Goal: Task Accomplishment & Management: Manage account settings

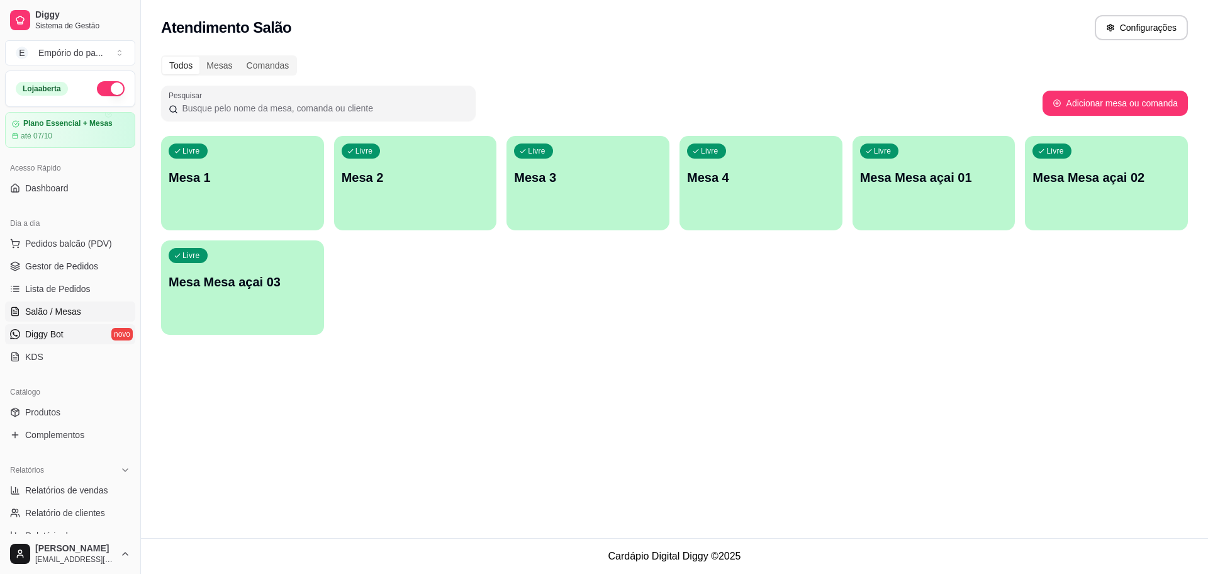
click at [57, 339] on span "Diggy Bot" at bounding box center [44, 334] width 38 height 13
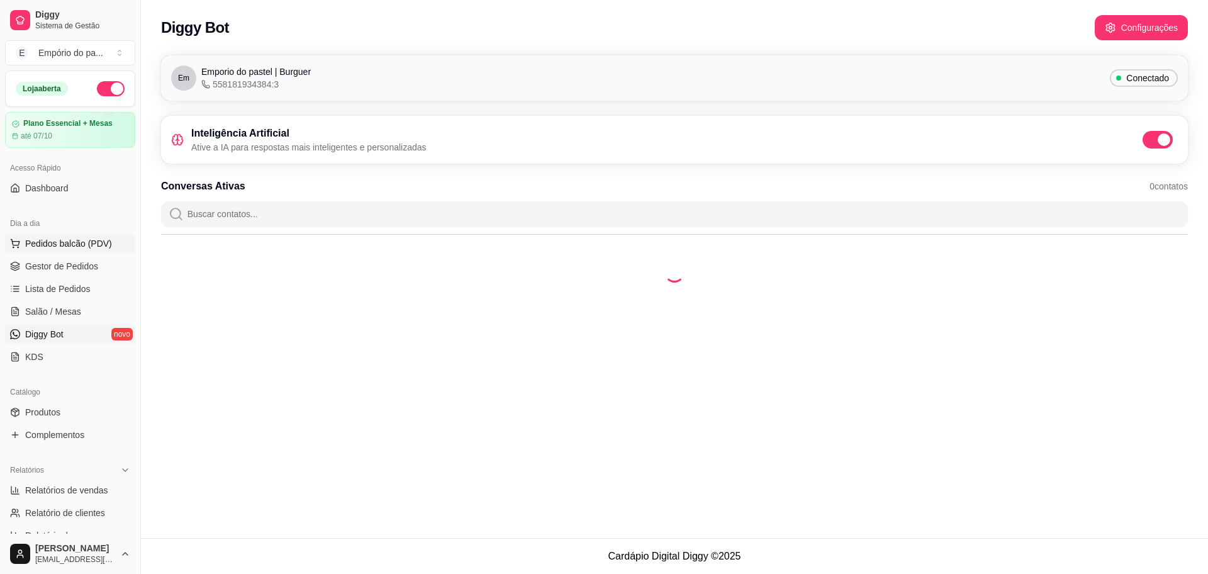
click at [47, 241] on span "Pedidos balcão (PDV)" at bounding box center [68, 243] width 87 height 13
click at [26, 333] on div "Item avulso COMBO LANÇAMENTO AMOR PERFEITO R$ 42,90 0 COMBO APAIXONADO R$ 38,00…" at bounding box center [471, 335] width 895 height 442
click at [1169, 31] on icon "Close" at bounding box center [1171, 29] width 5 height 5
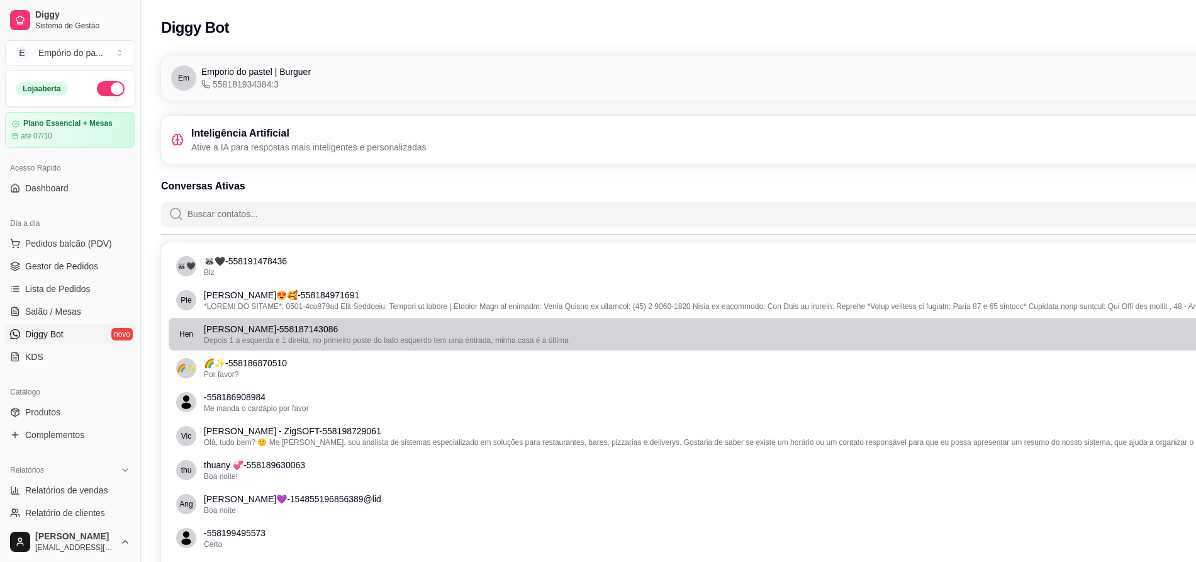
click at [296, 331] on p "[PERSON_NAME] - 558187143086" at bounding box center [740, 329] width 1072 height 13
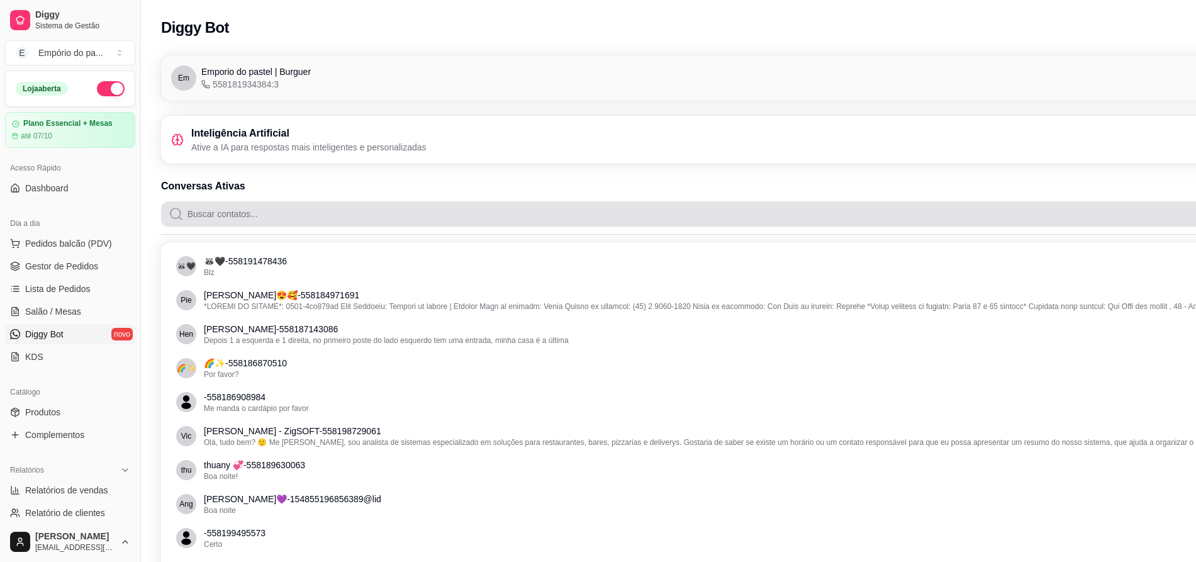
click at [337, 208] on input "Buscar contatos..." at bounding box center [746, 213] width 1125 height 25
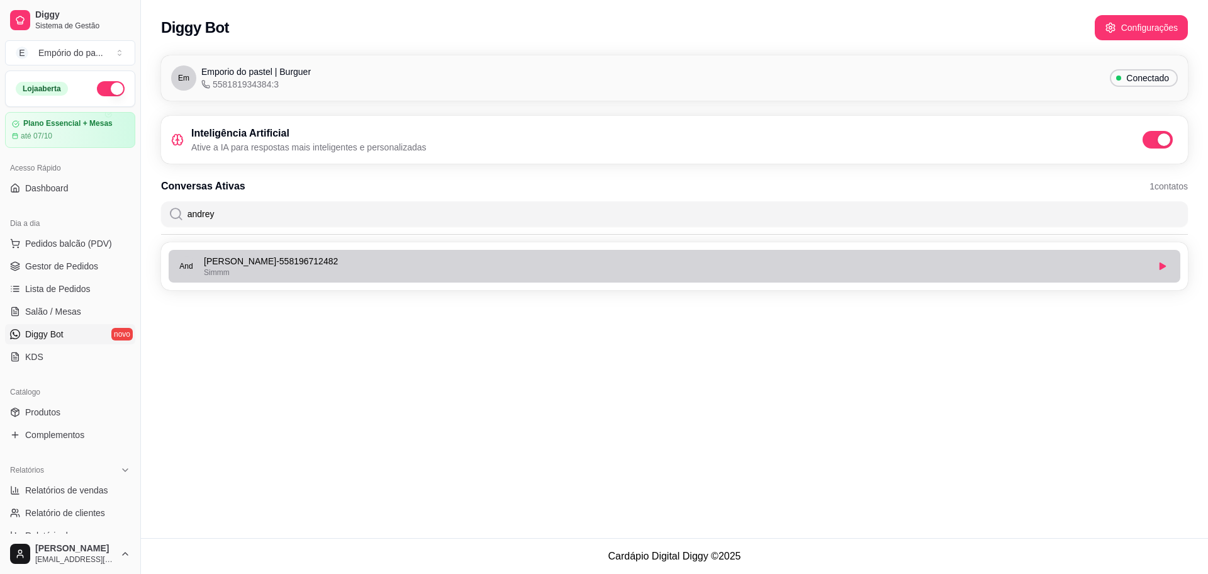
click at [311, 265] on p "[PERSON_NAME] - 558196712482" at bounding box center [675, 261] width 943 height 13
click at [1162, 265] on icon "button" at bounding box center [1162, 266] width 6 height 8
click at [1166, 268] on icon "button" at bounding box center [1163, 266] width 8 height 8
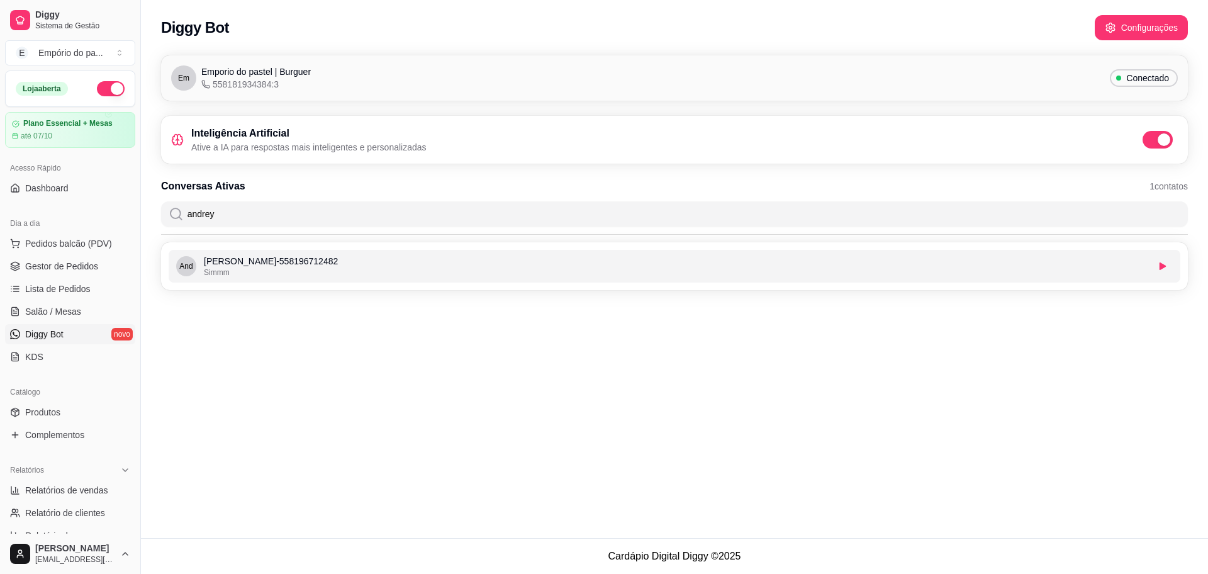
click at [347, 210] on input "andrey" at bounding box center [682, 213] width 996 height 25
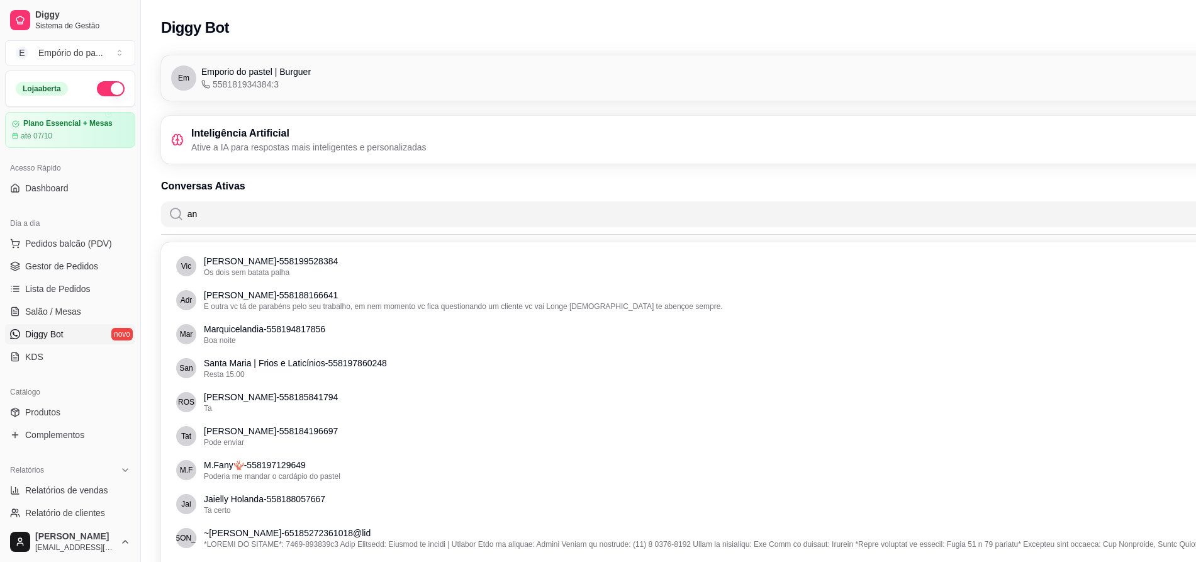
type input "a"
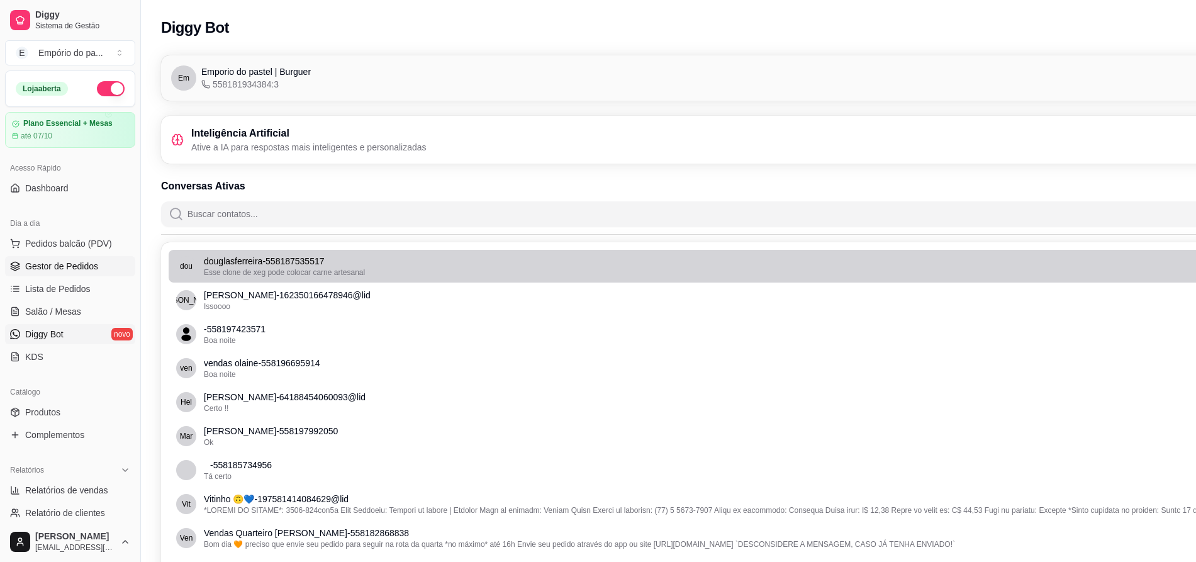
click at [28, 257] on link "Gestor de Pedidos" at bounding box center [70, 266] width 130 height 20
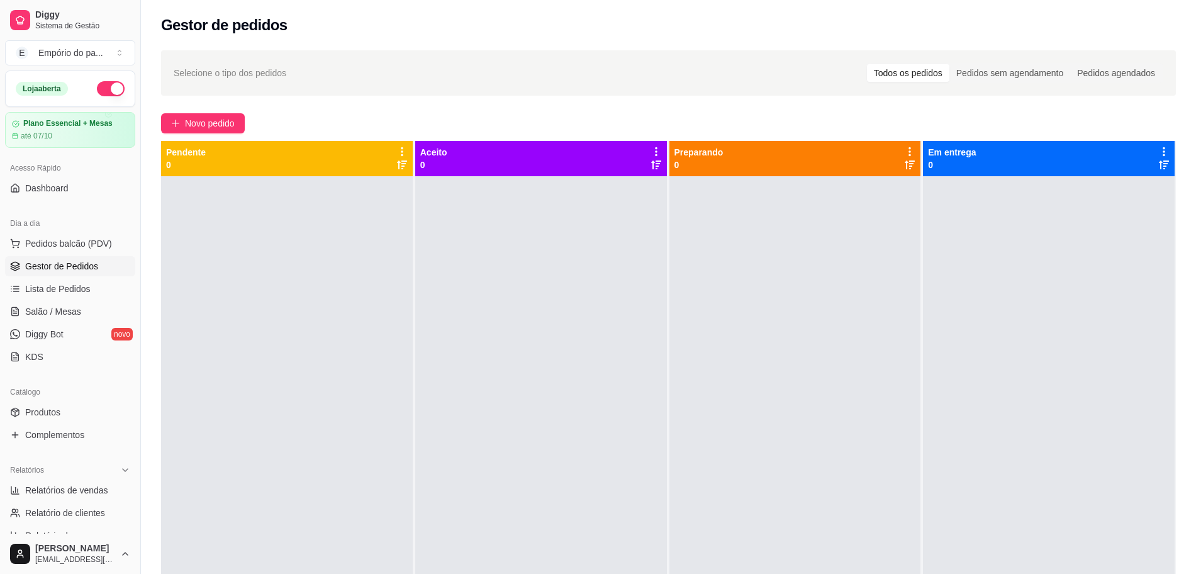
click at [43, 260] on span "Gestor de Pedidos" at bounding box center [61, 266] width 73 height 13
click at [1020, 426] on div at bounding box center [1049, 463] width 252 height 574
click at [1004, 422] on div at bounding box center [1049, 463] width 252 height 574
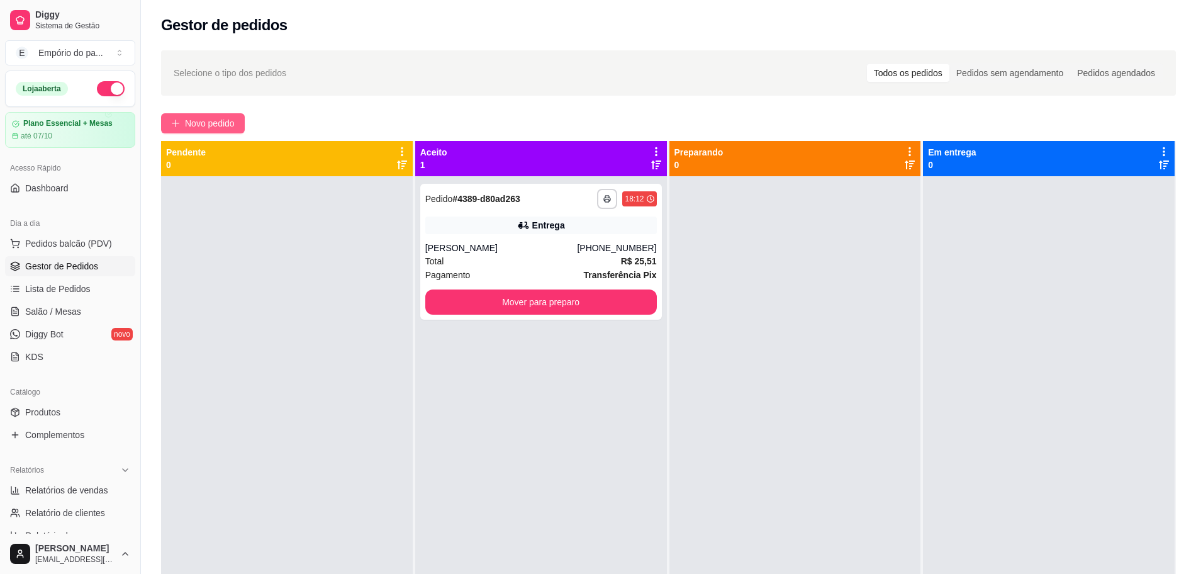
click at [230, 121] on span "Novo pedido" at bounding box center [210, 123] width 50 height 14
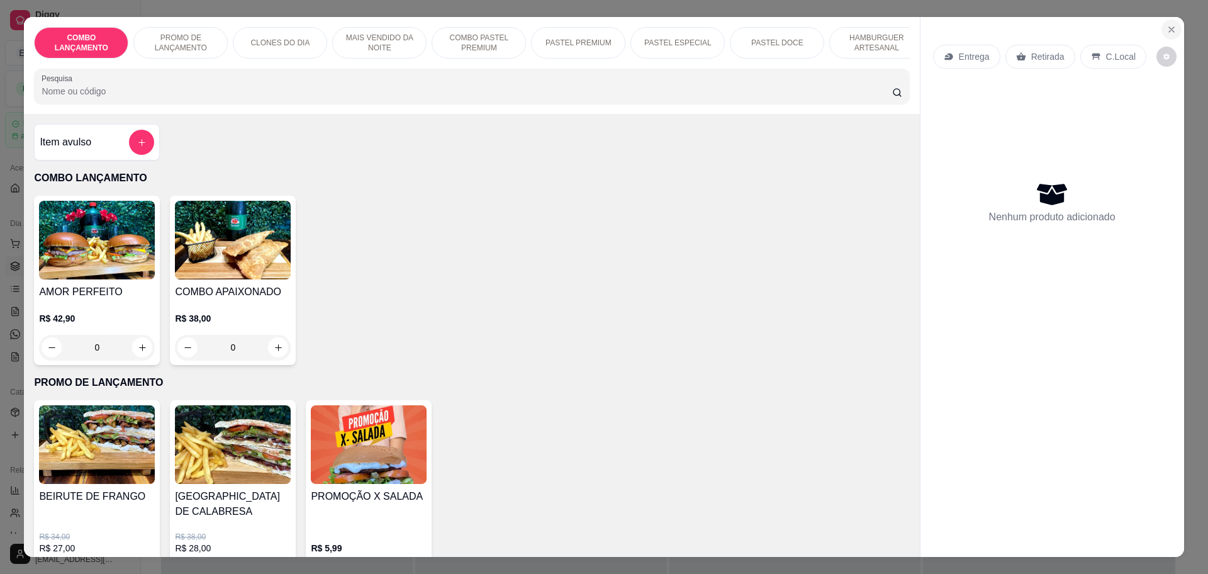
click at [1166, 27] on icon "Close" at bounding box center [1171, 30] width 10 height 10
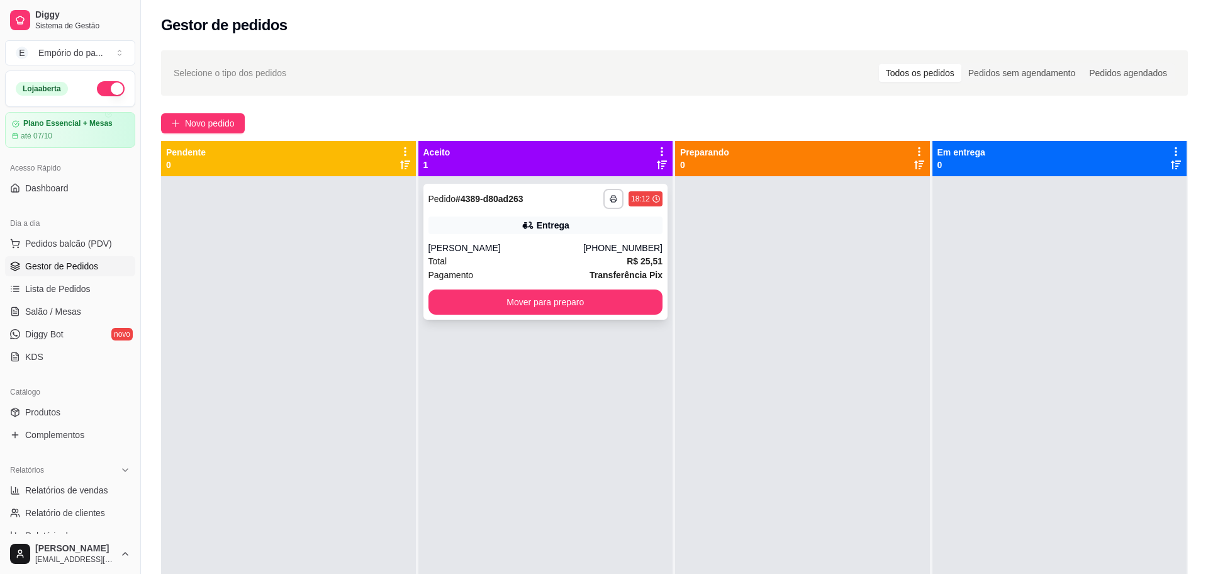
click at [536, 261] on div "Total R$ 25,51" at bounding box center [545, 261] width 235 height 14
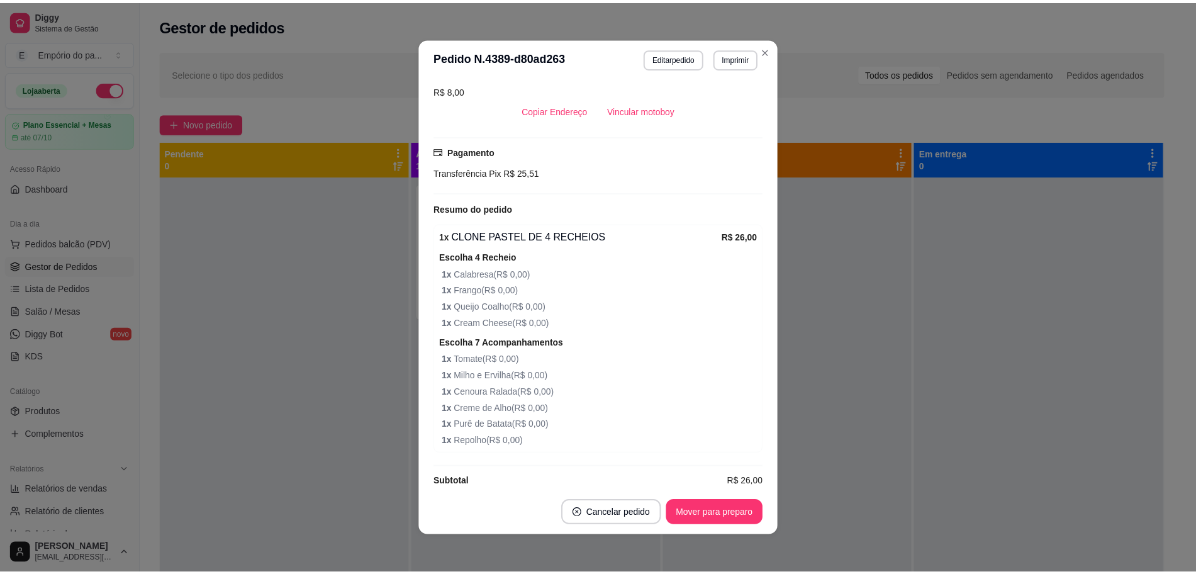
scroll to position [3, 0]
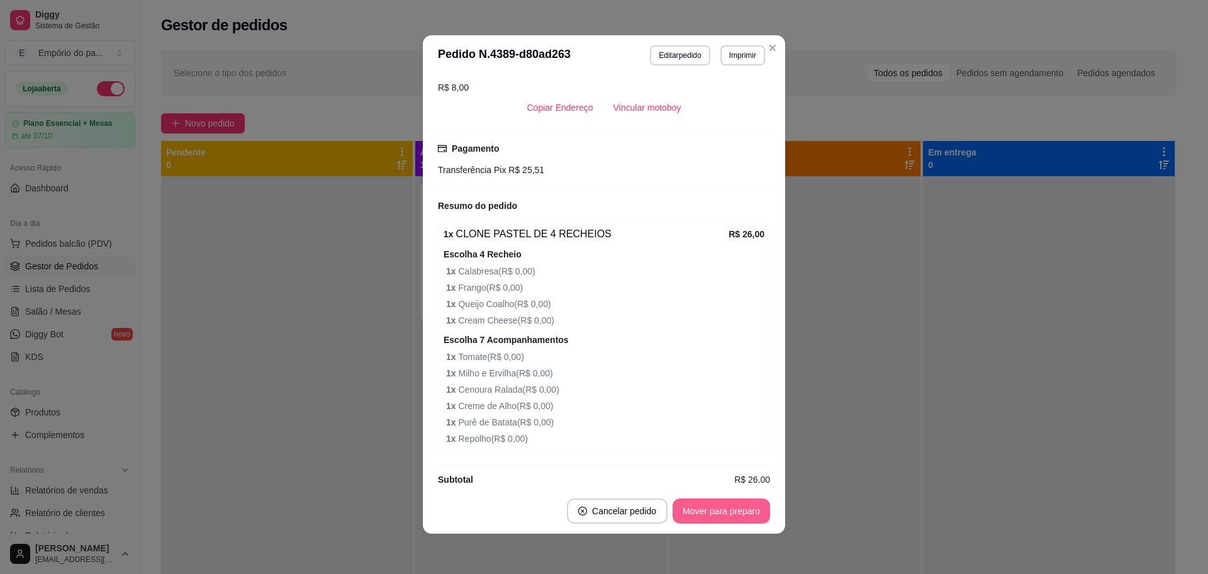
click at [724, 513] on button "Mover para preparo" at bounding box center [720, 510] width 97 height 25
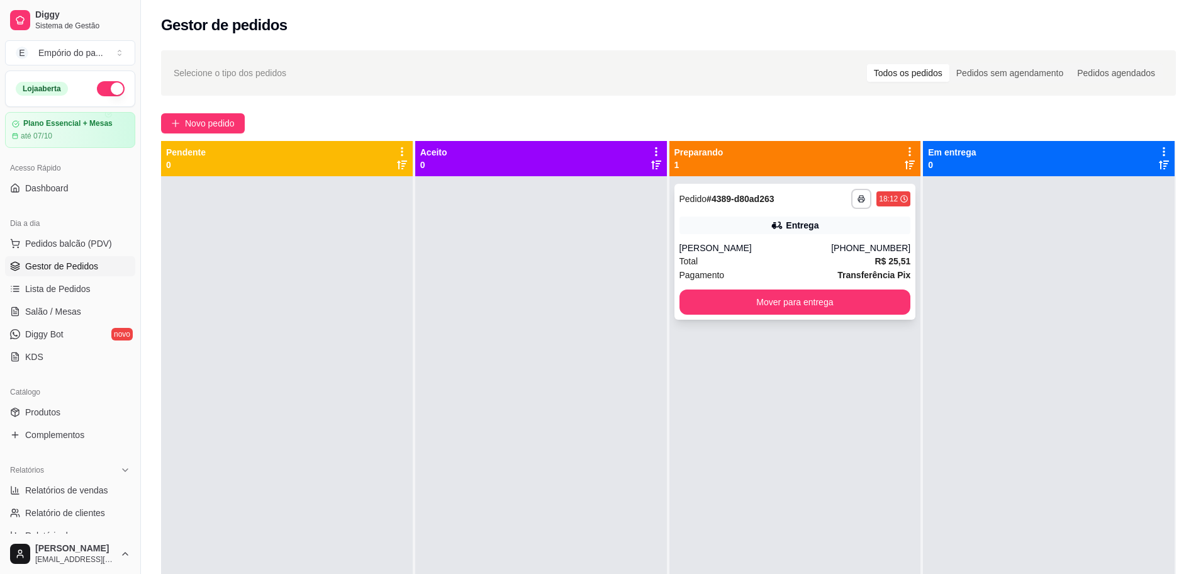
click at [743, 255] on div "Total R$ 25,51" at bounding box center [794, 261] width 231 height 14
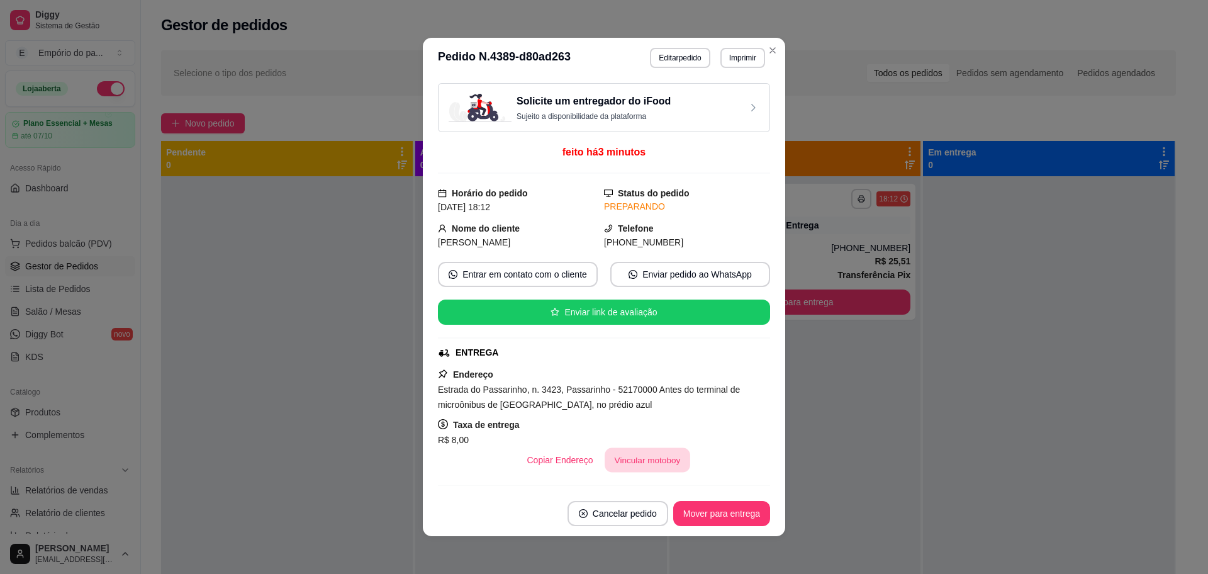
click at [624, 461] on button "Vincular motoboy" at bounding box center [647, 460] width 86 height 25
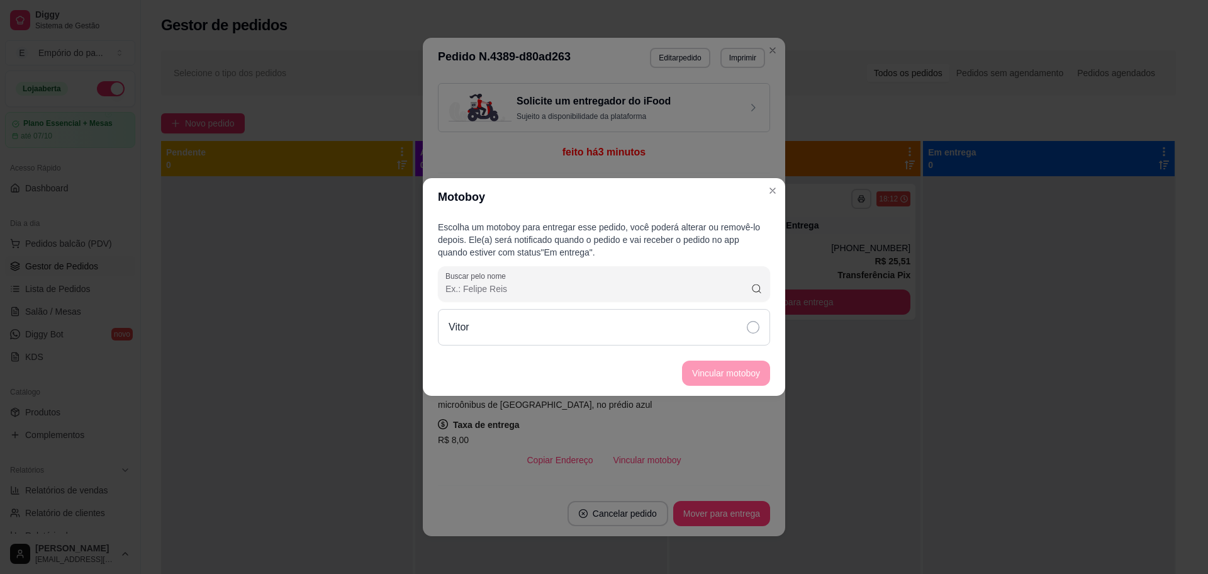
click at [754, 328] on icon at bounding box center [753, 327] width 13 height 13
click at [738, 370] on button "Vincular motoboy" at bounding box center [726, 373] width 86 height 25
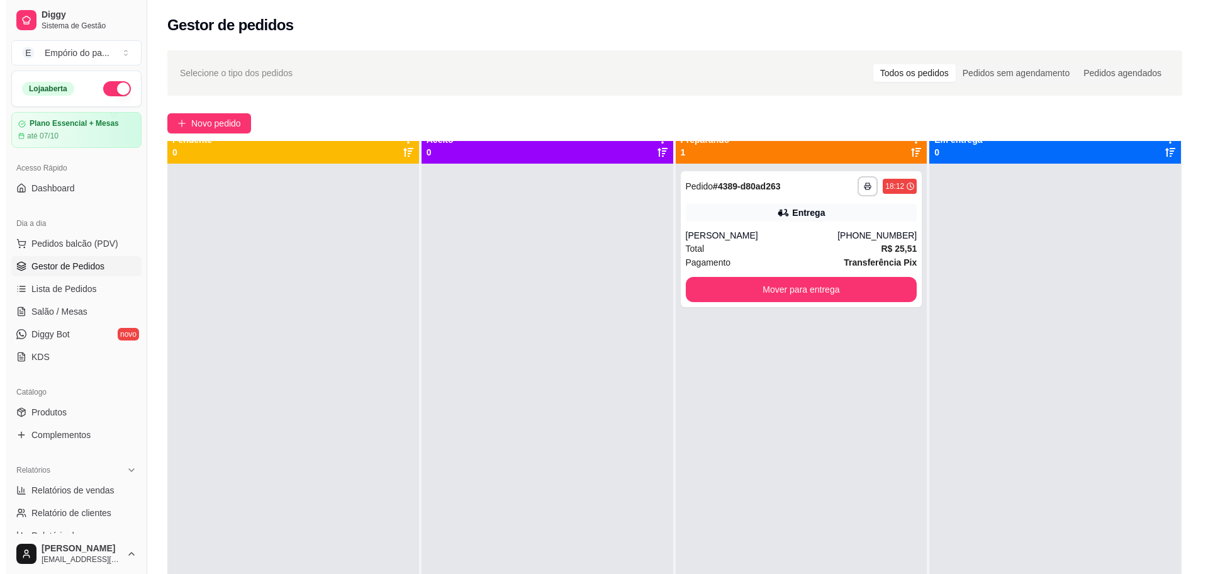
scroll to position [0, 0]
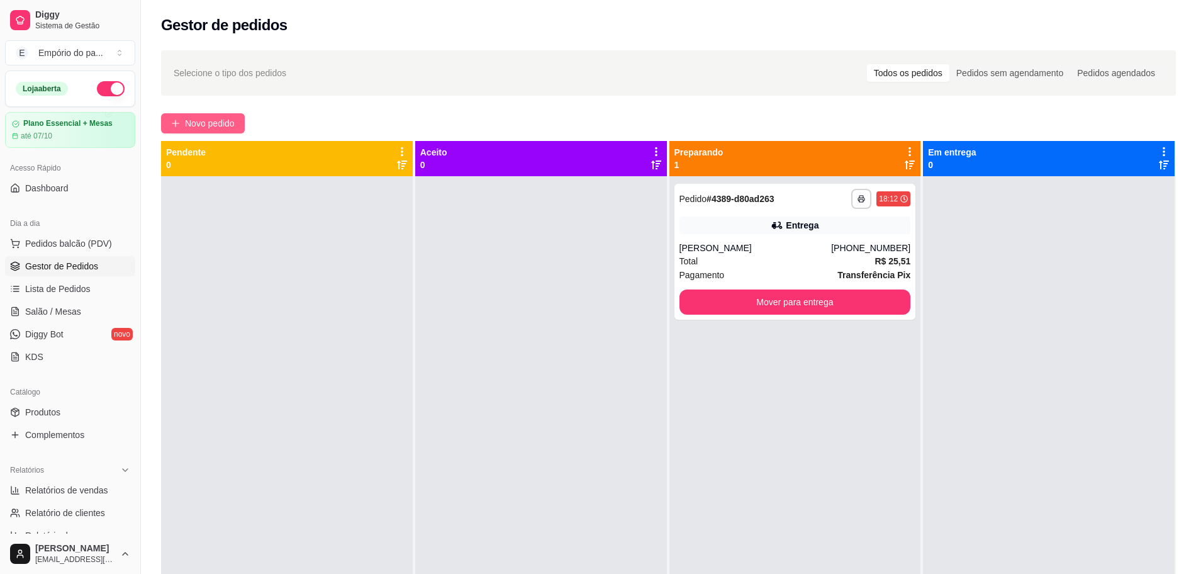
click at [192, 121] on span "Novo pedido" at bounding box center [210, 123] width 50 height 14
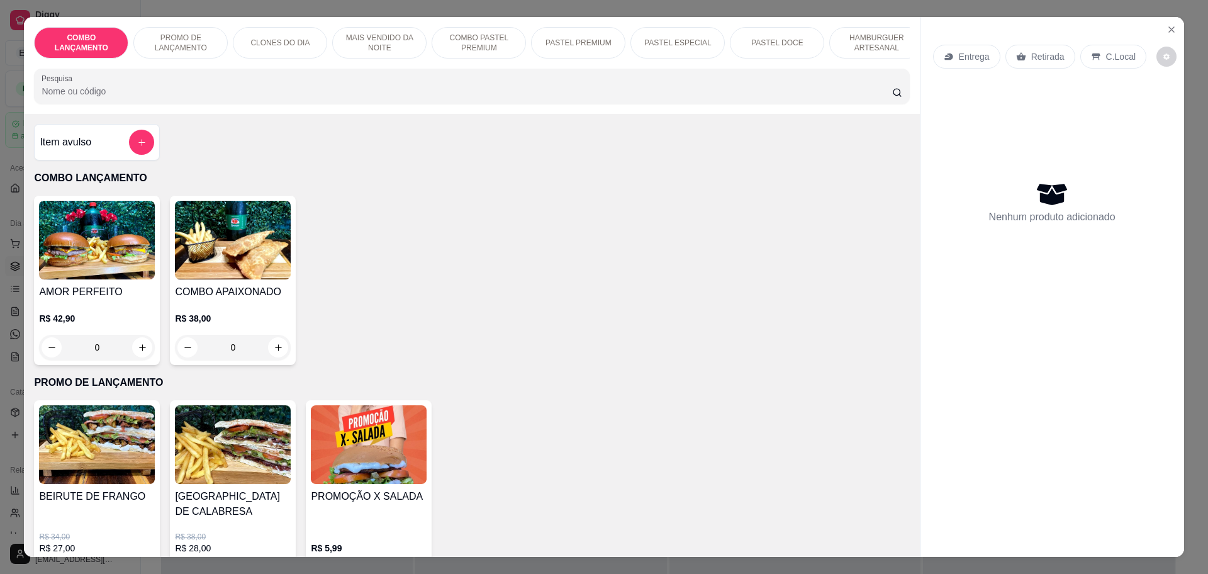
click at [1016, 58] on icon at bounding box center [1020, 57] width 9 height 8
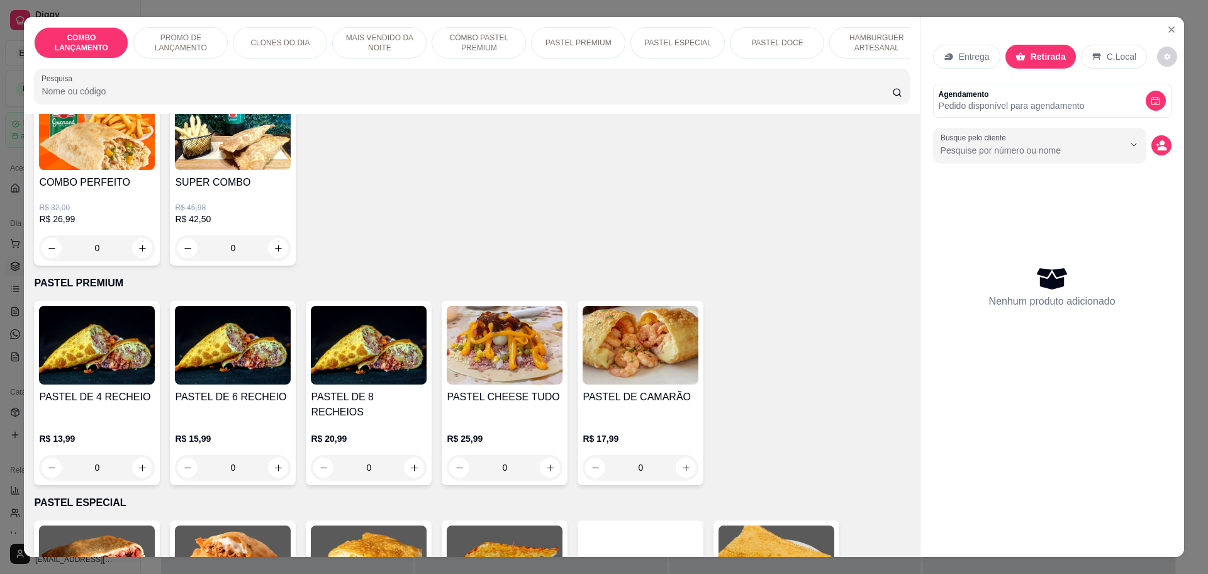
scroll to position [1415, 0]
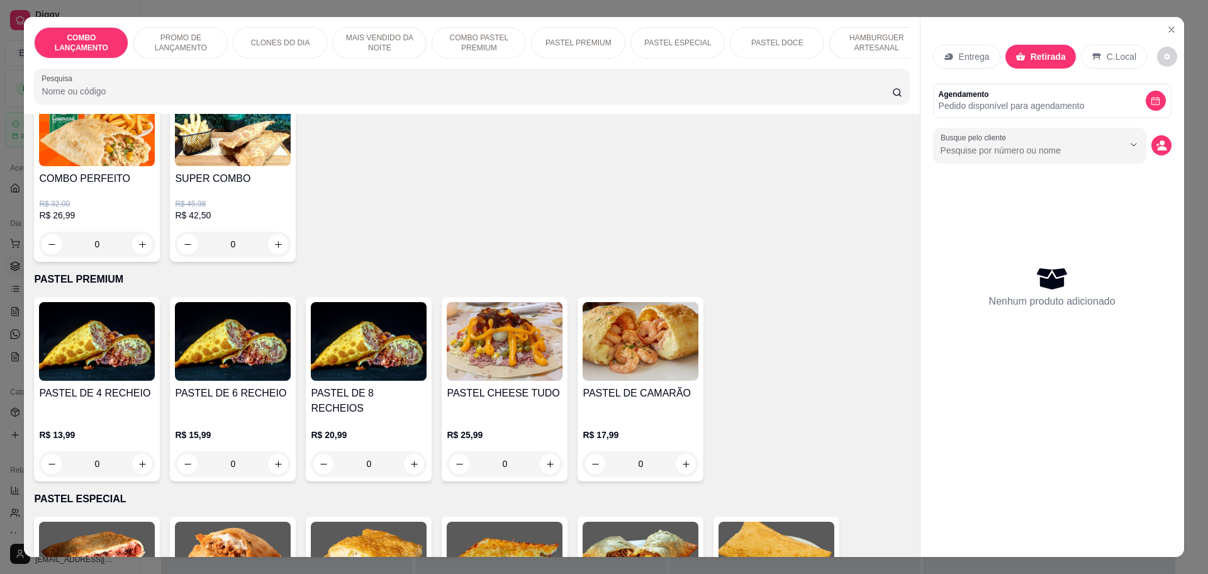
click at [136, 451] on div "0" at bounding box center [97, 463] width 116 height 25
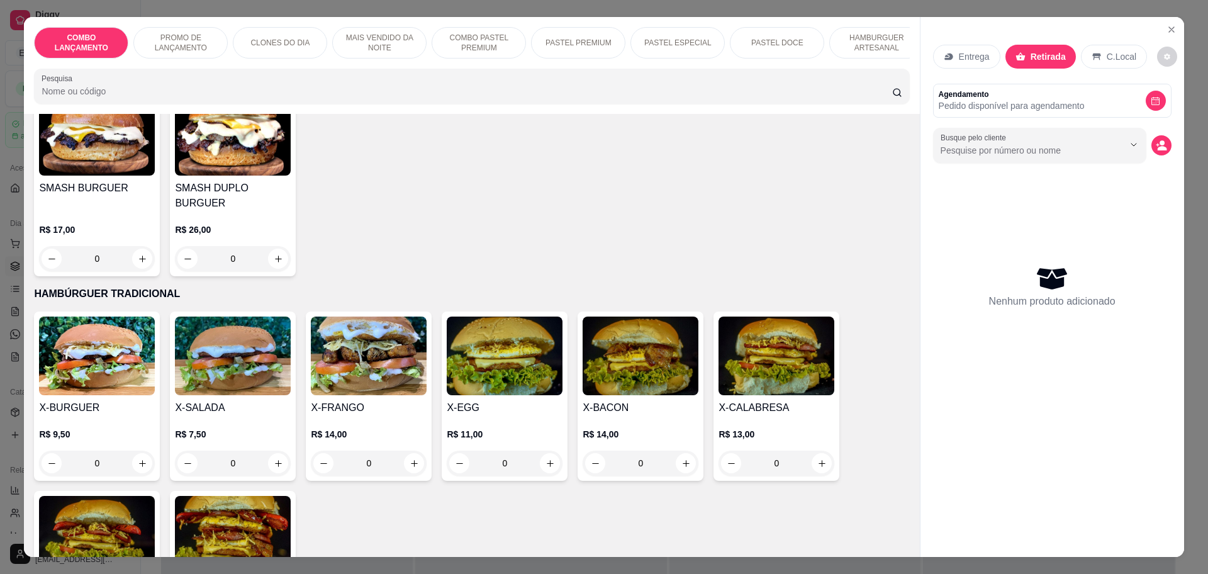
scroll to position [2706, 0]
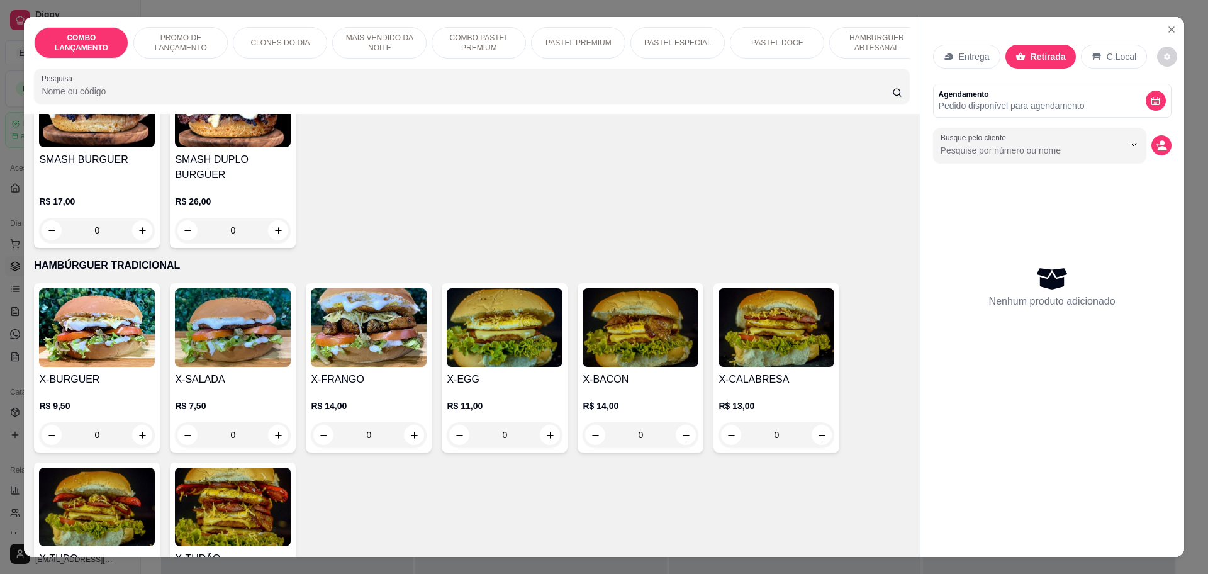
click at [676, 422] on div "0" at bounding box center [640, 434] width 116 height 25
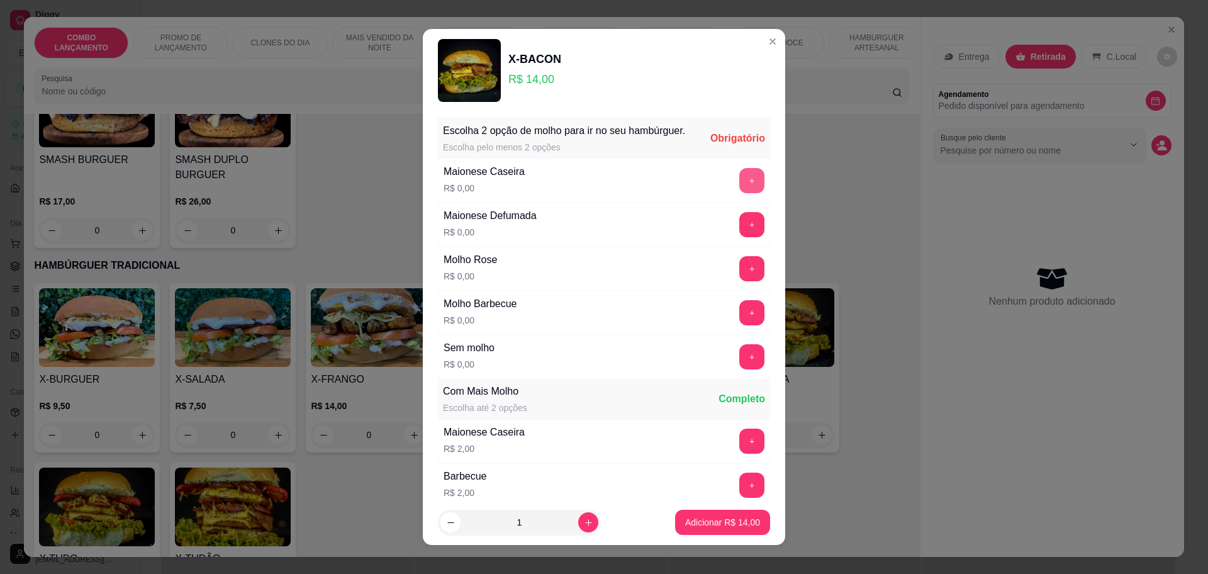
click at [739, 193] on button "+" at bounding box center [751, 180] width 25 height 25
click at [740, 192] on button "+" at bounding box center [752, 180] width 25 height 25
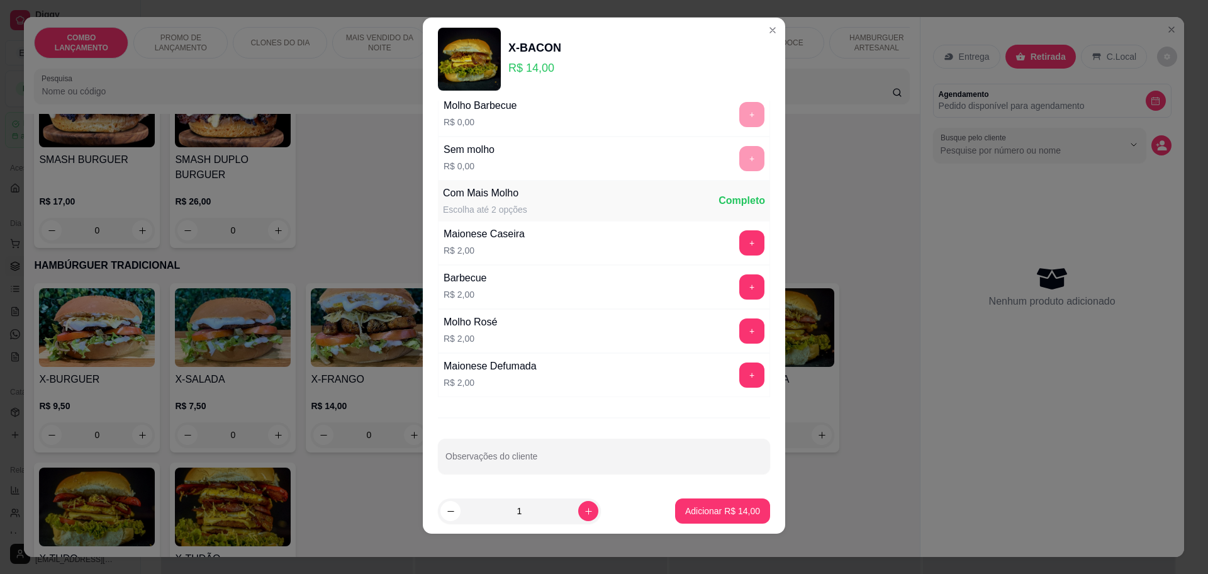
scroll to position [189, 0]
click at [706, 511] on p "Adicionar R$ 14,00" at bounding box center [722, 510] width 75 height 13
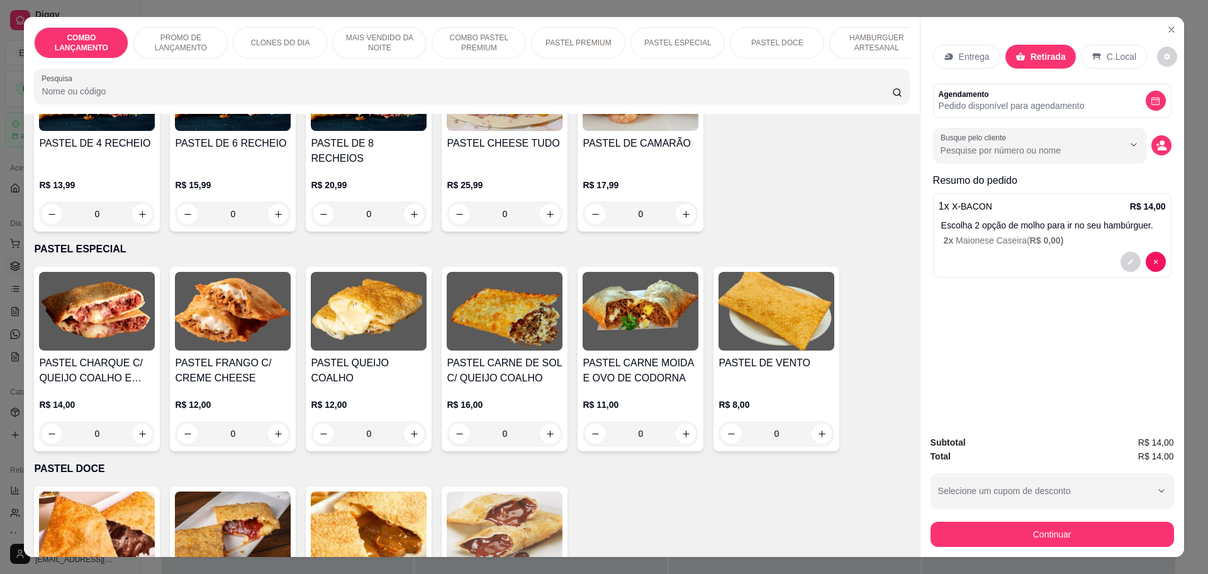
scroll to position [1527, 0]
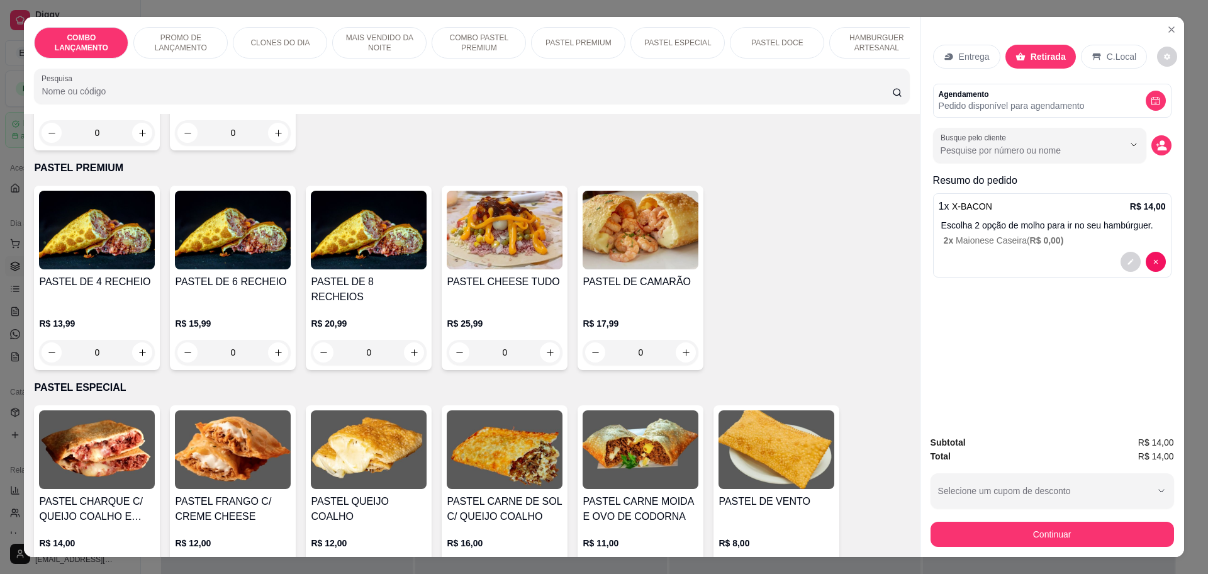
click at [133, 340] on div "0" at bounding box center [97, 352] width 116 height 25
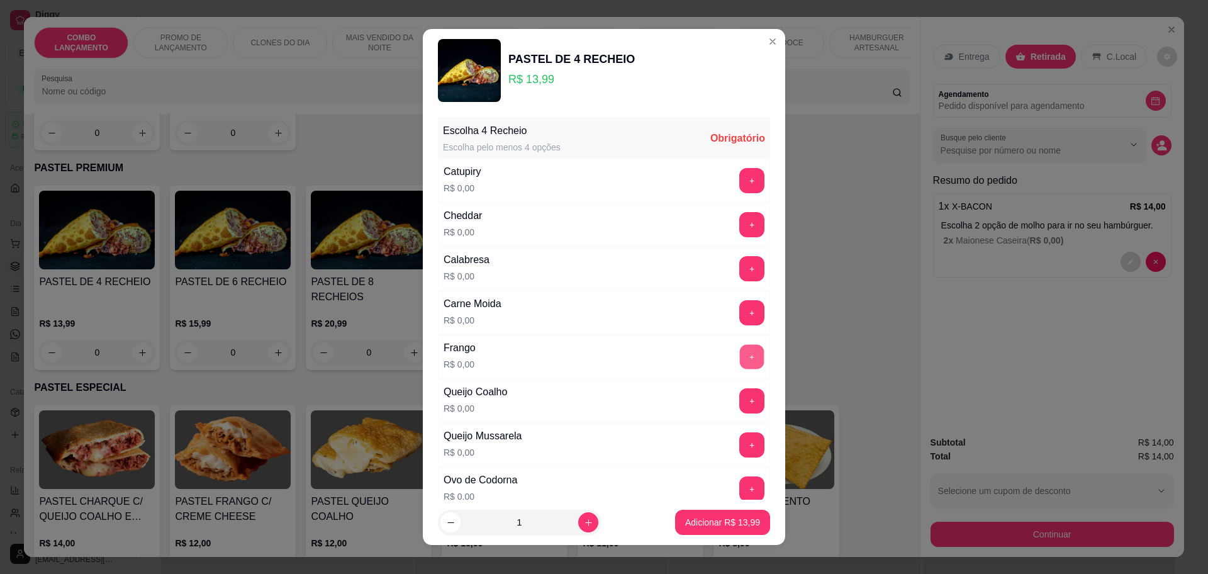
click at [740, 349] on button "+" at bounding box center [752, 356] width 25 height 25
click at [739, 180] on button "+" at bounding box center [751, 180] width 25 height 25
click at [740, 221] on button "+" at bounding box center [752, 224] width 25 height 25
click at [739, 270] on button "+" at bounding box center [751, 268] width 25 height 25
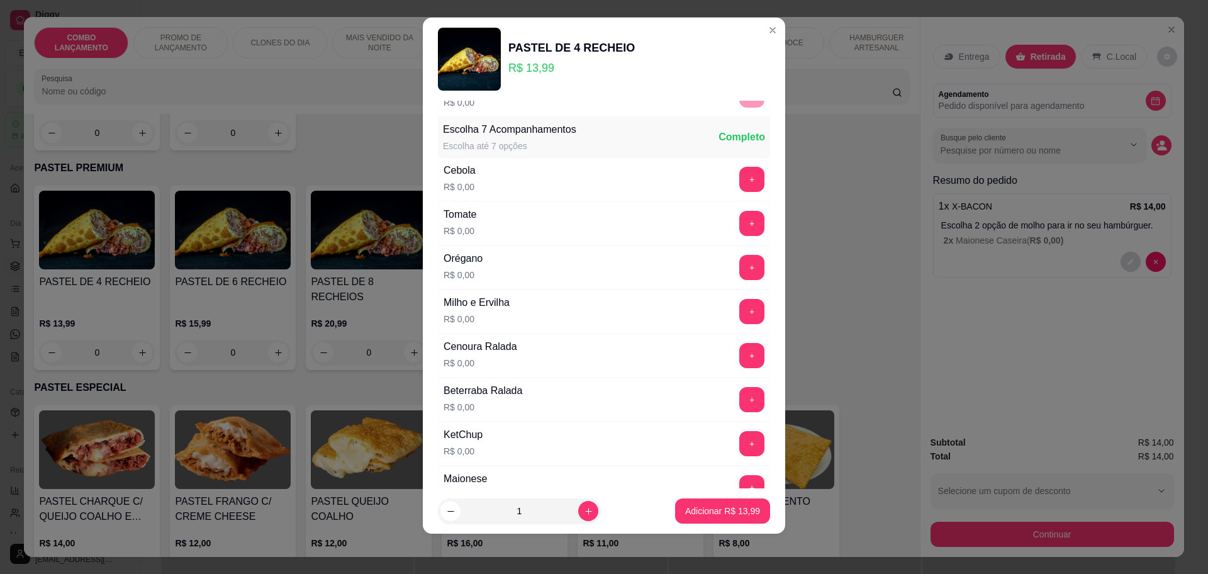
scroll to position [487, 0]
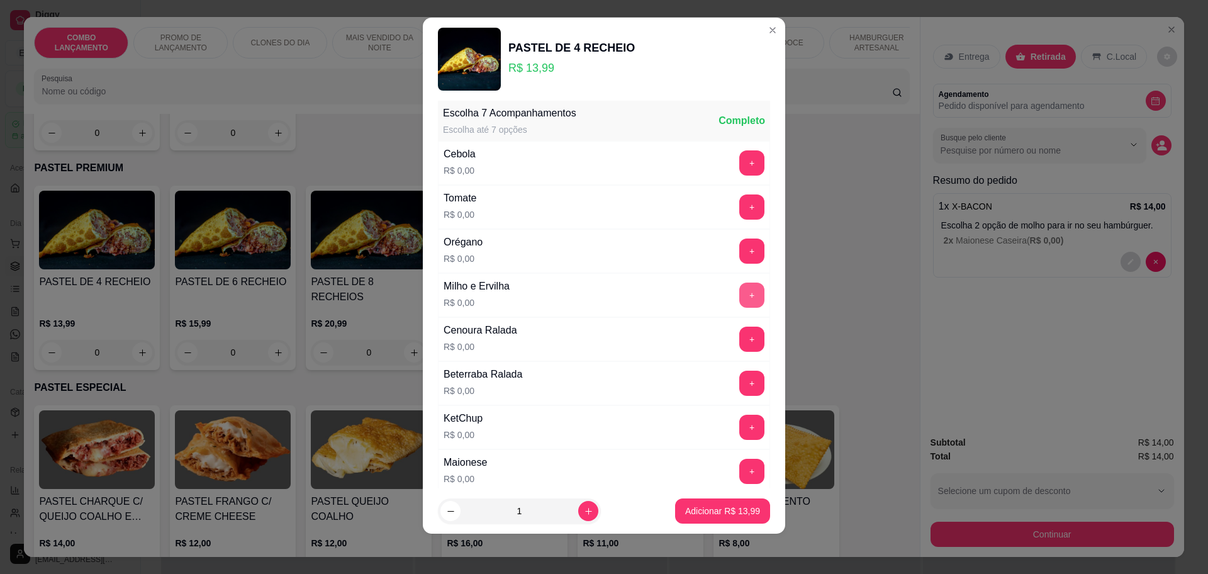
click at [739, 291] on button "+" at bounding box center [751, 294] width 25 height 25
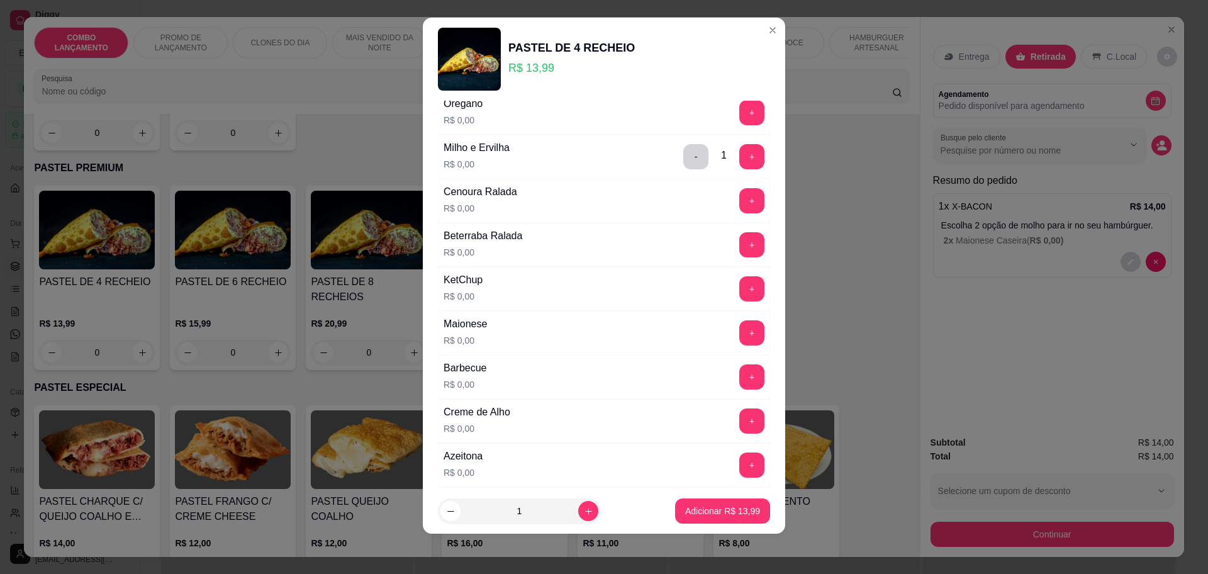
scroll to position [644, 0]
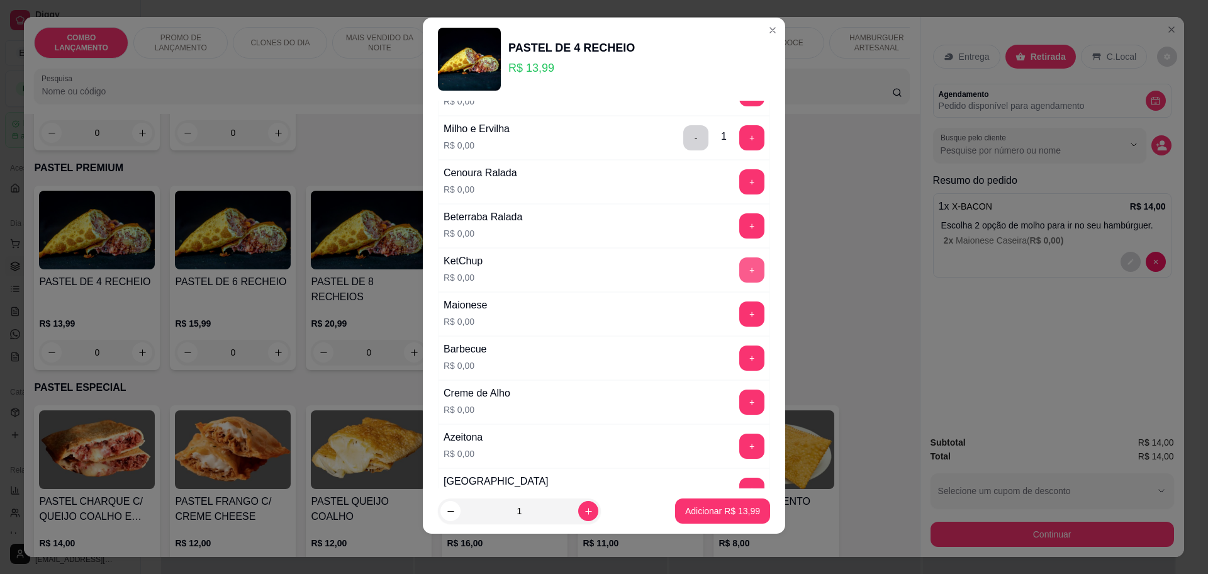
click at [739, 266] on button "+" at bounding box center [751, 269] width 25 height 25
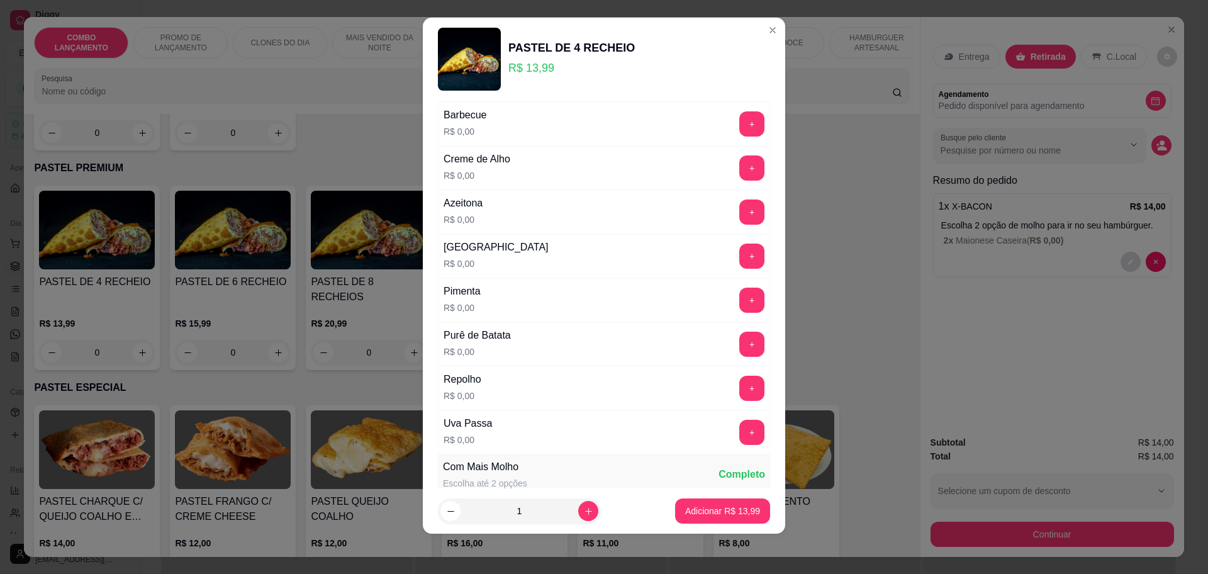
scroll to position [880, 0]
click at [689, 511] on p "Adicionar R$ 13,99" at bounding box center [722, 511] width 73 height 12
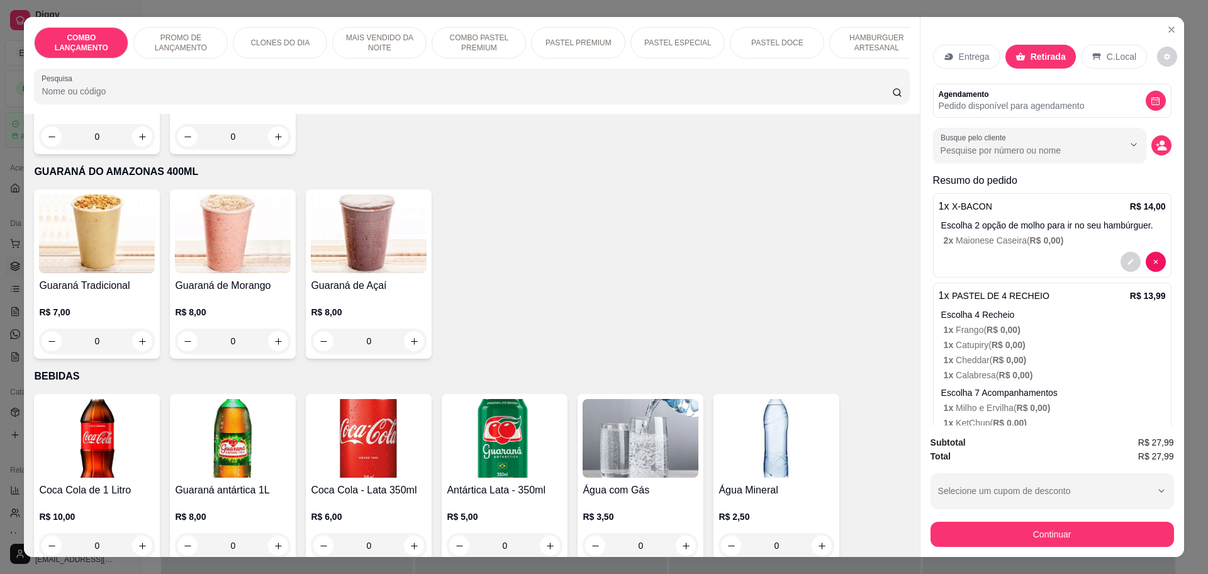
scroll to position [3964, 0]
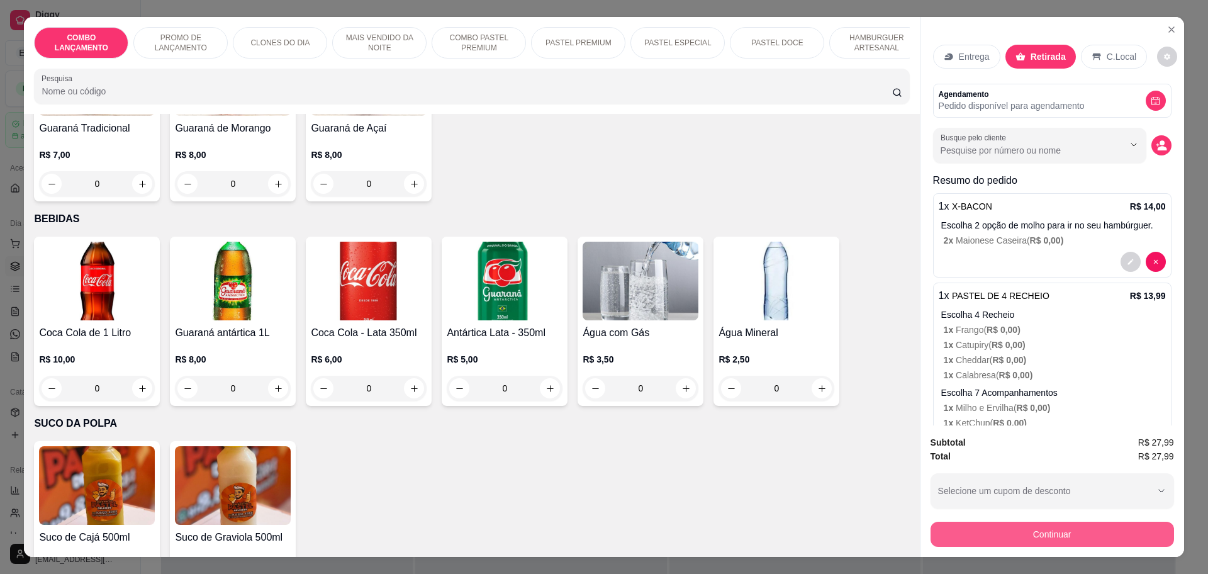
click at [1038, 527] on button "Continuar" at bounding box center [1051, 533] width 243 height 25
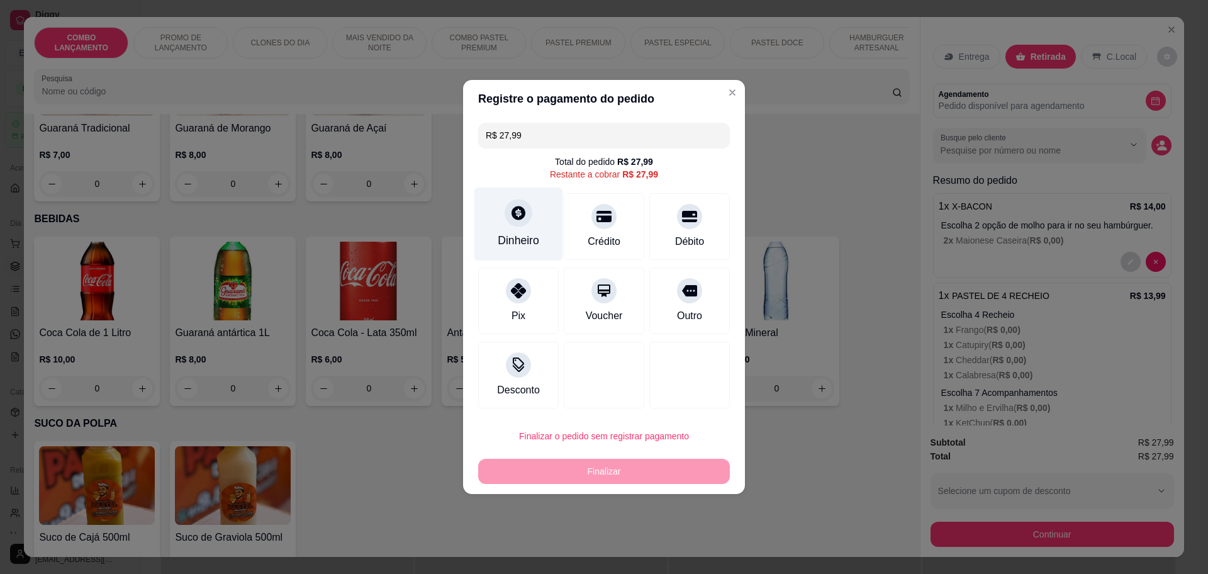
click at [518, 242] on div "Dinheiro" at bounding box center [519, 240] width 42 height 16
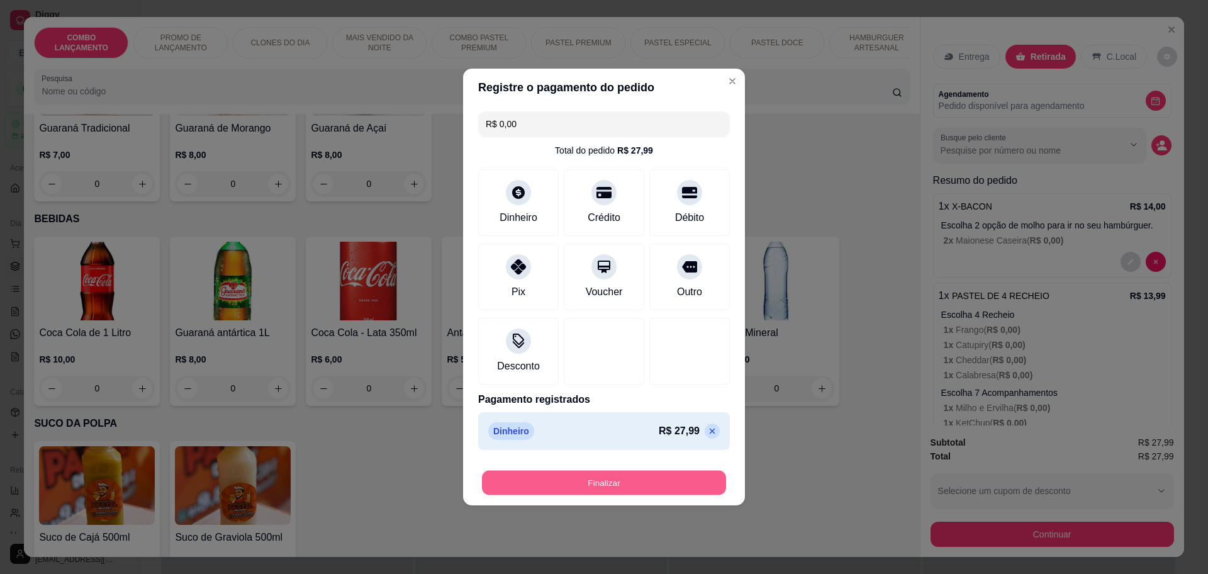
click at [664, 491] on button "Finalizar" at bounding box center [604, 482] width 244 height 25
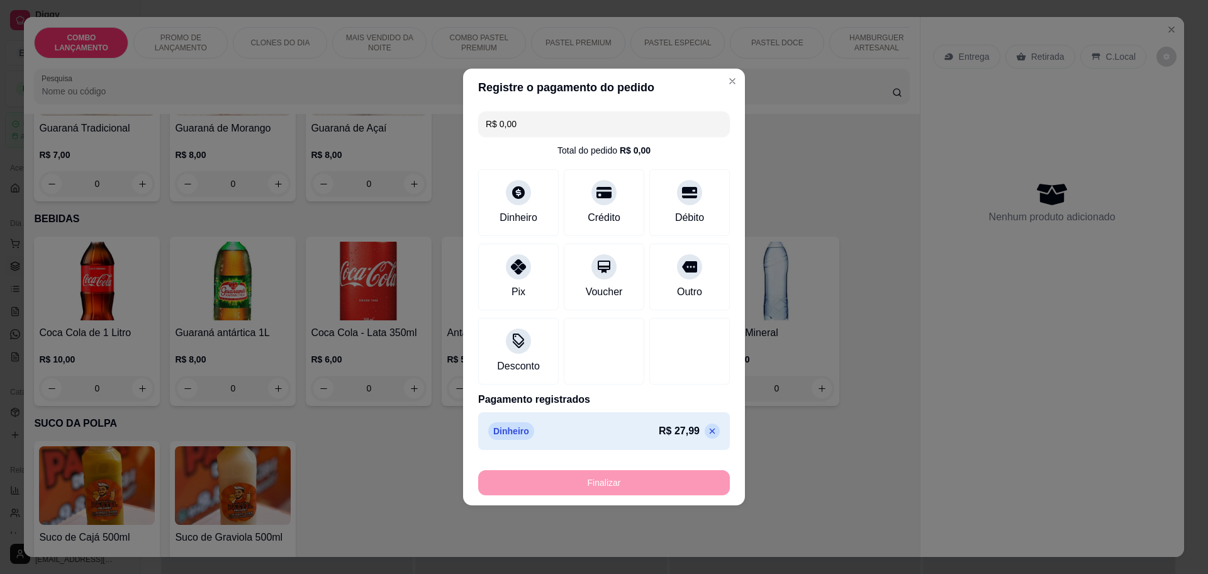
type input "-R$ 27,99"
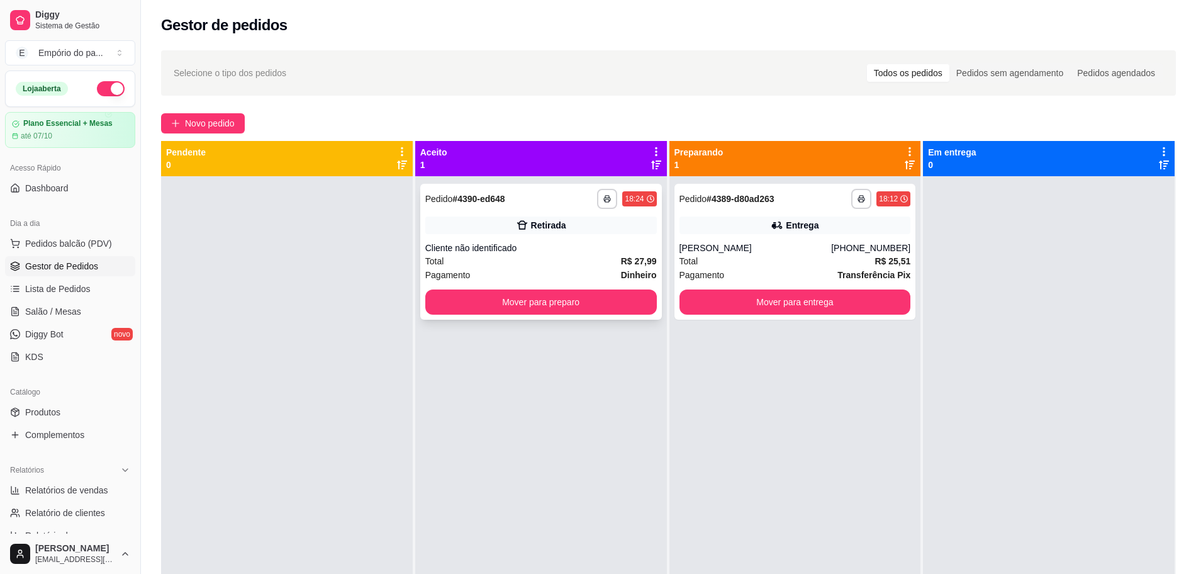
click at [528, 268] on div "Pagamento Dinheiro" at bounding box center [540, 275] width 231 height 14
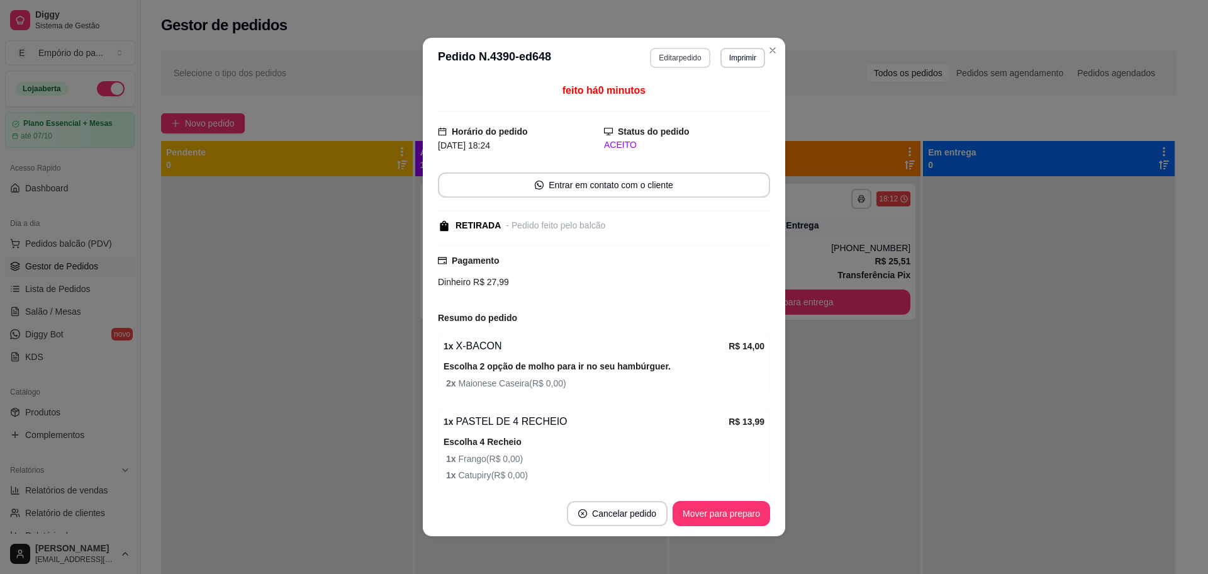
click at [679, 58] on button "Editar pedido" at bounding box center [680, 58] width 60 height 20
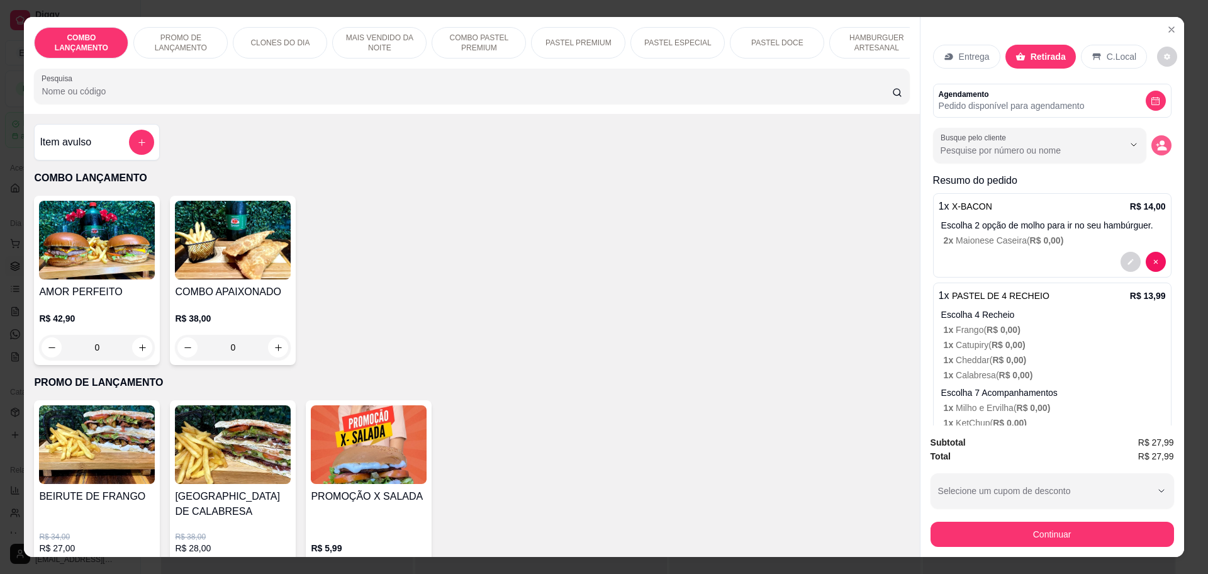
click at [1151, 140] on button "decrease-product-quantity" at bounding box center [1161, 145] width 20 height 20
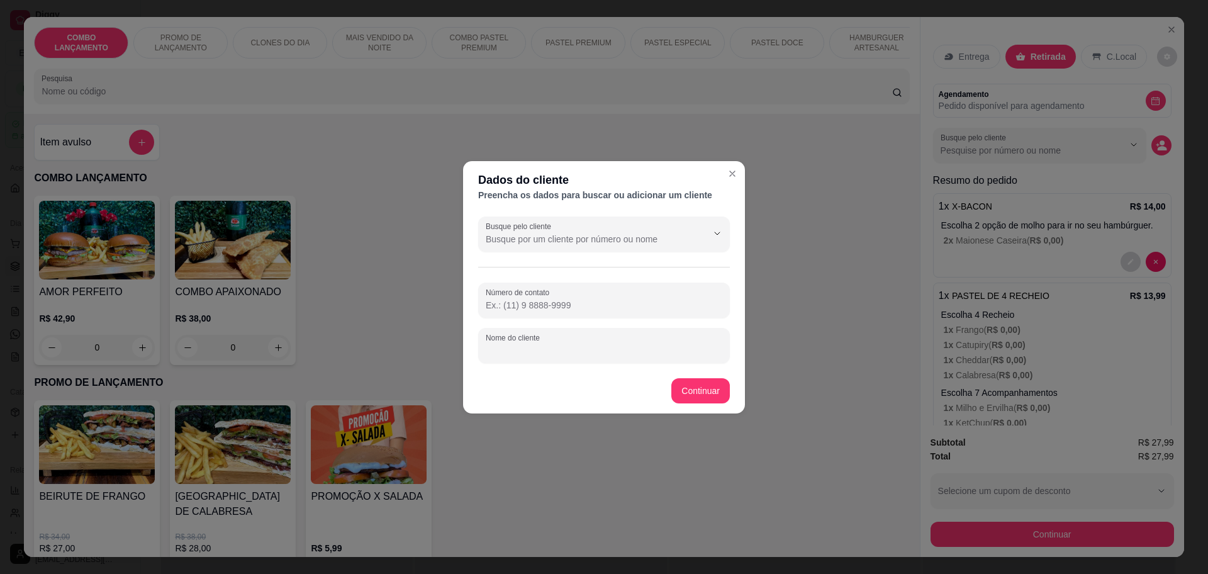
click at [587, 352] on input "Nome do cliente" at bounding box center [604, 350] width 236 height 13
type input "mae de [PERSON_NAME]"
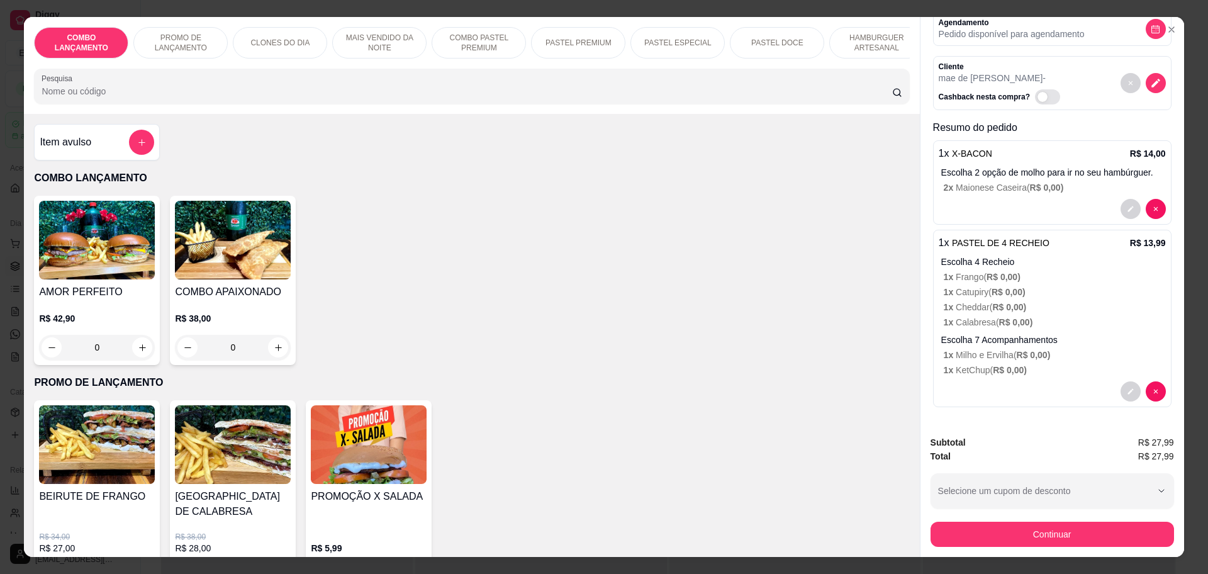
scroll to position [84, 0]
click at [1008, 525] on button "Continuar" at bounding box center [1051, 533] width 243 height 25
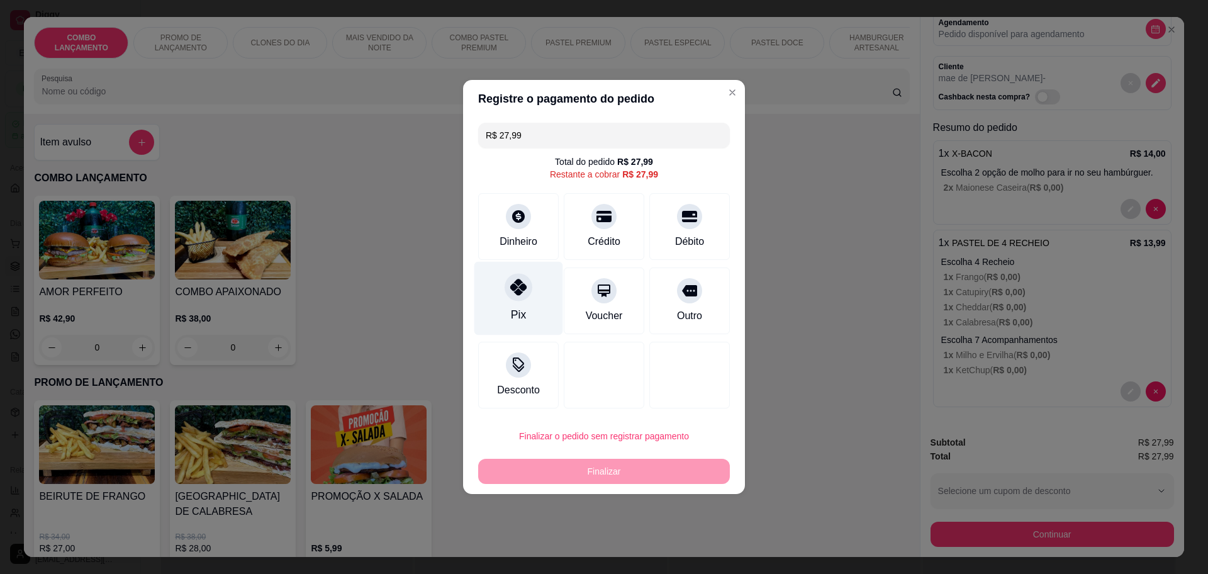
click at [514, 290] on icon at bounding box center [518, 287] width 16 height 16
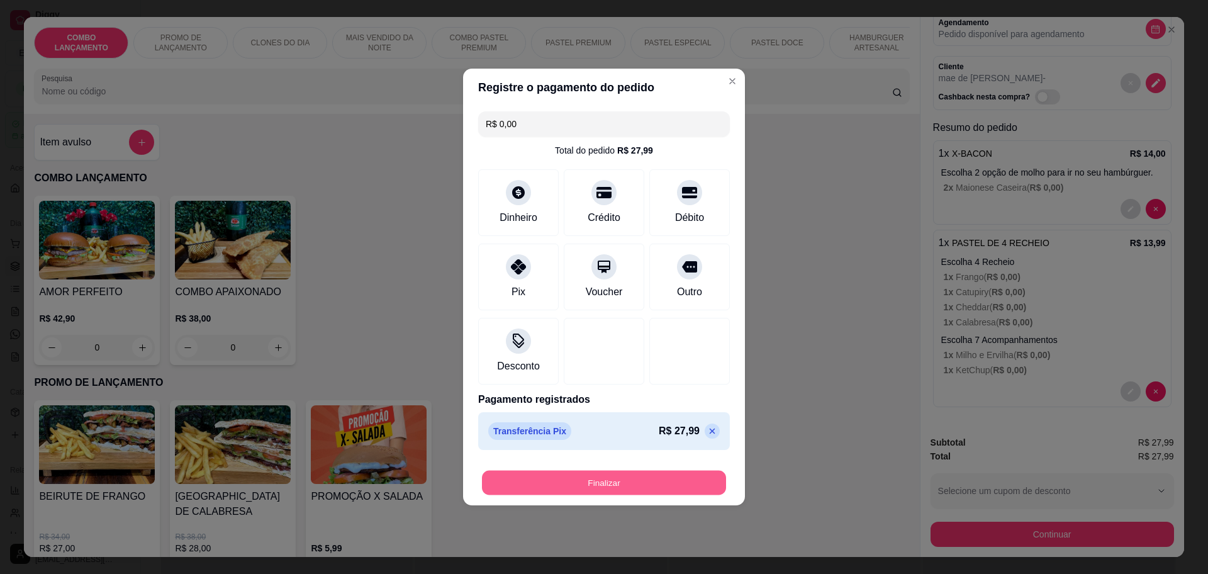
click at [557, 472] on button "Finalizar" at bounding box center [604, 482] width 244 height 25
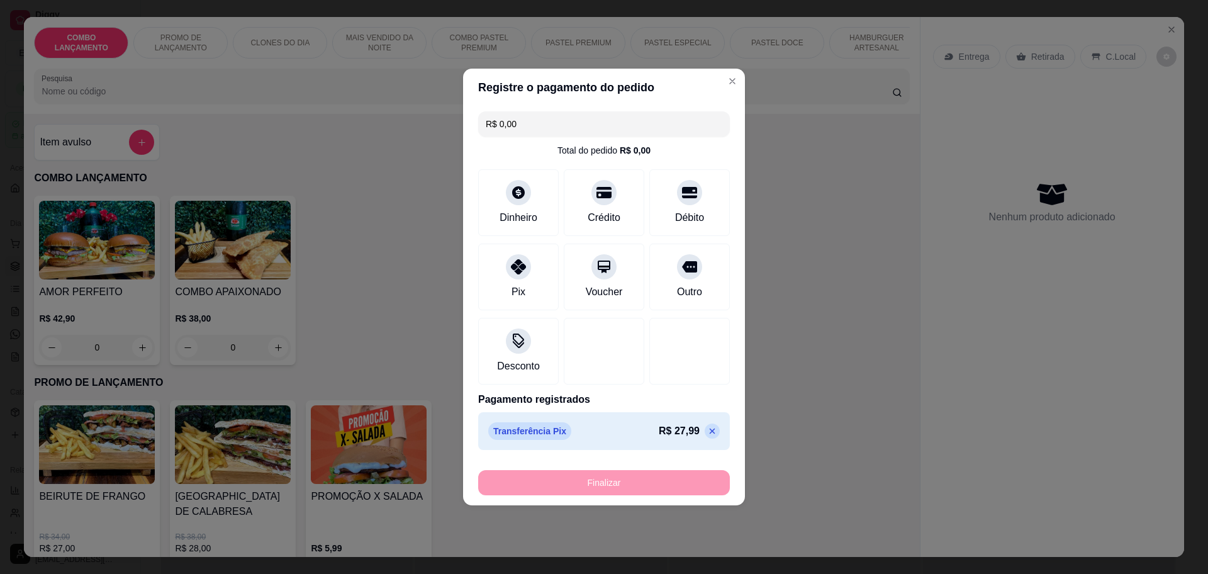
type input "-R$ 27,99"
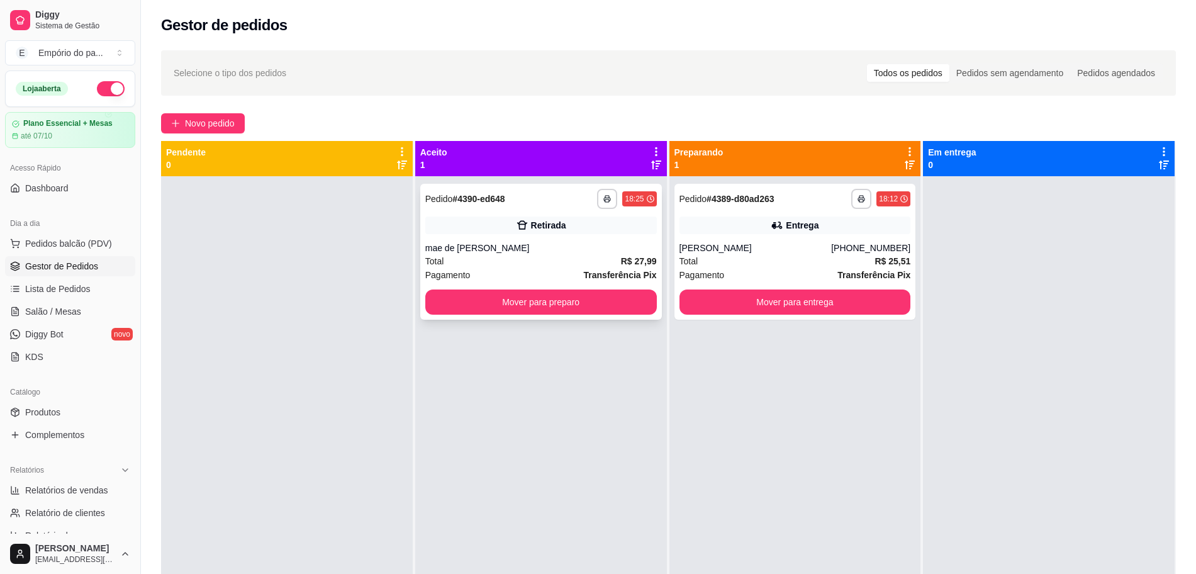
click at [573, 254] on div "Total R$ 27,99" at bounding box center [540, 261] width 231 height 14
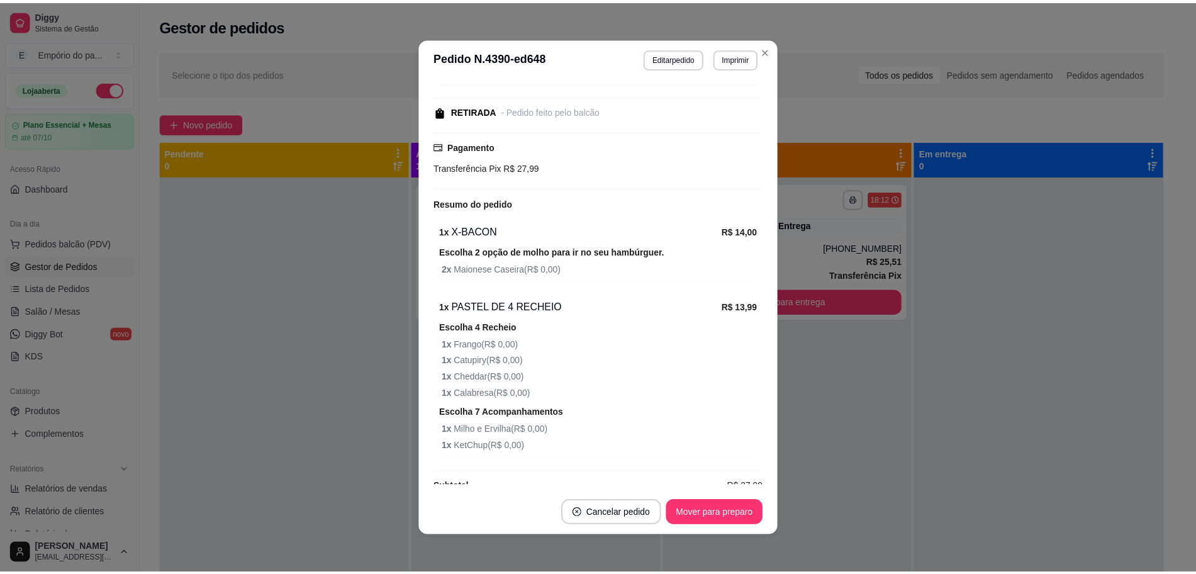
scroll to position [192, 0]
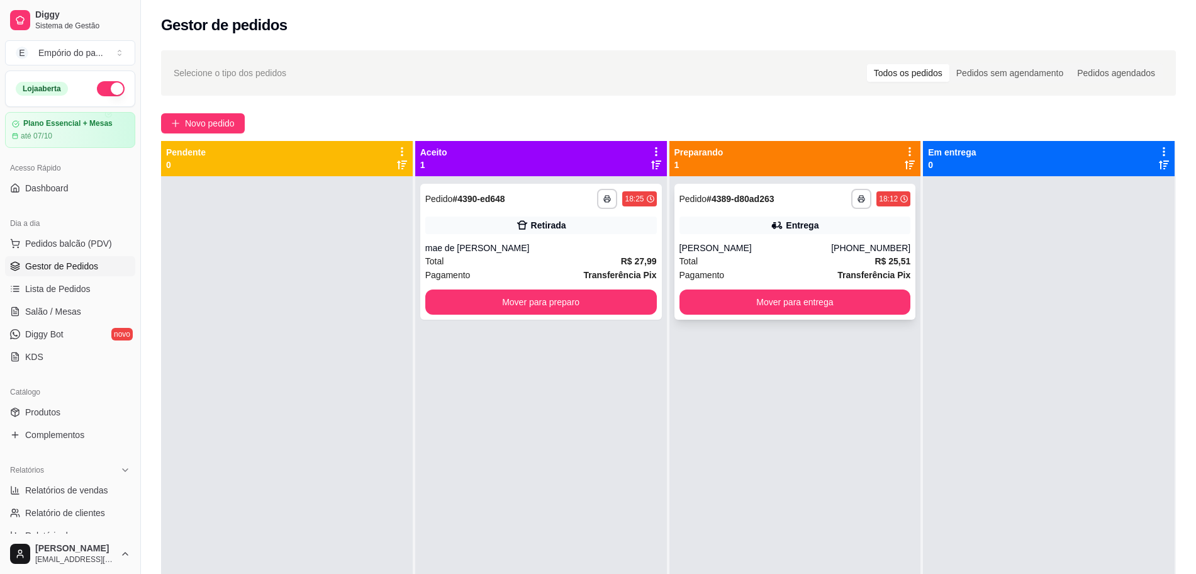
click at [772, 270] on div "Pagamento Transferência Pix" at bounding box center [794, 275] width 231 height 14
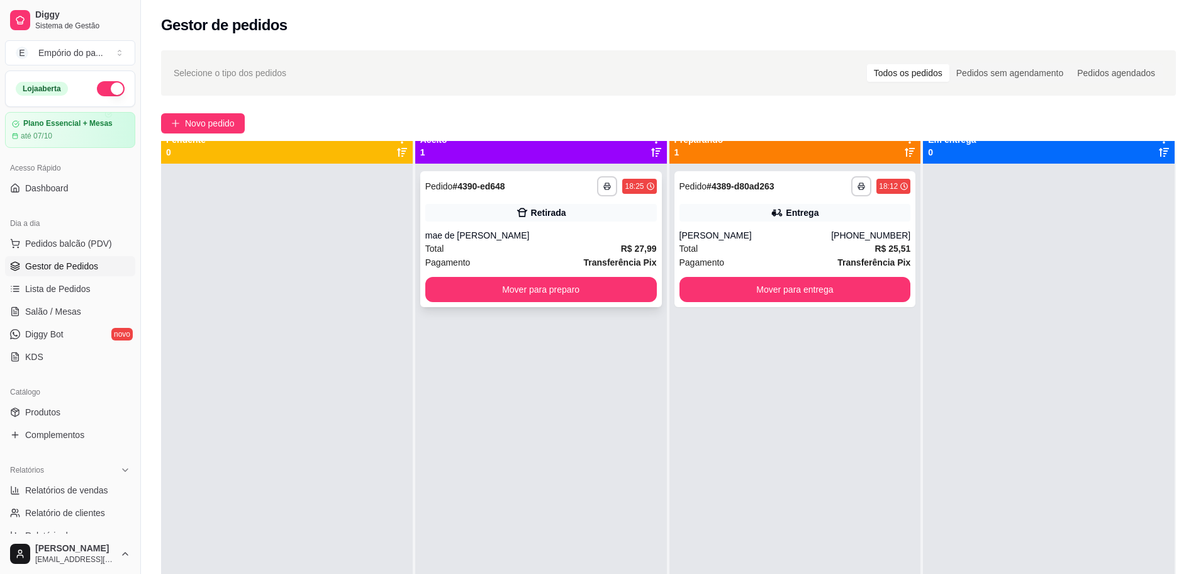
scroll to position [0, 0]
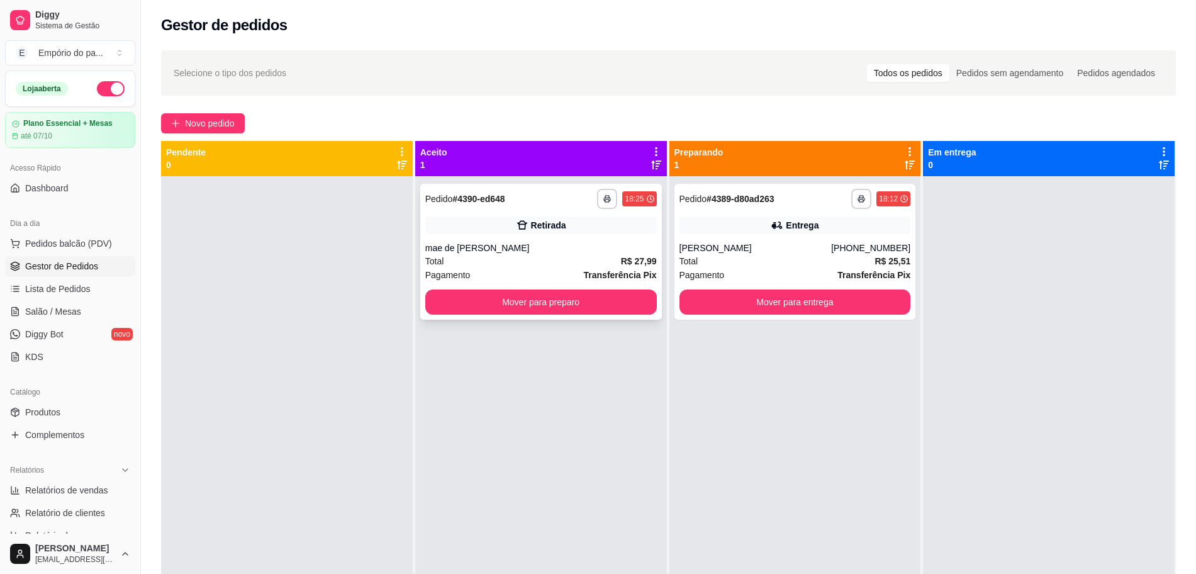
click at [499, 250] on div "mae de [PERSON_NAME]" at bounding box center [540, 248] width 231 height 13
click at [514, 253] on div "mae de [PERSON_NAME]" at bounding box center [540, 248] width 231 height 13
click at [213, 120] on span "Novo pedido" at bounding box center [210, 123] width 50 height 14
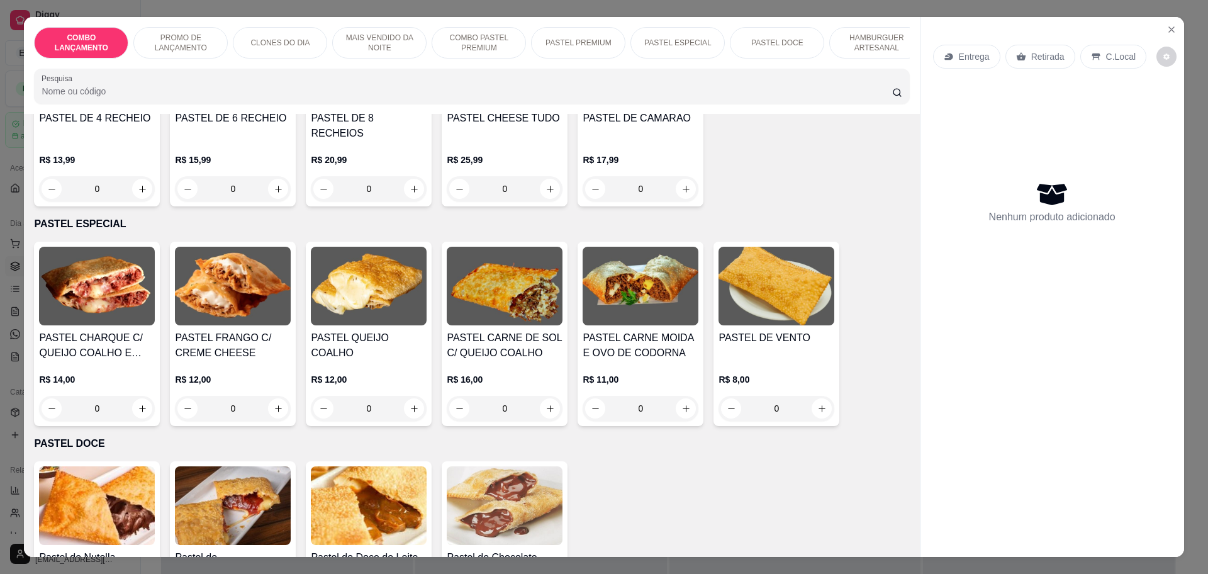
scroll to position [1808, 0]
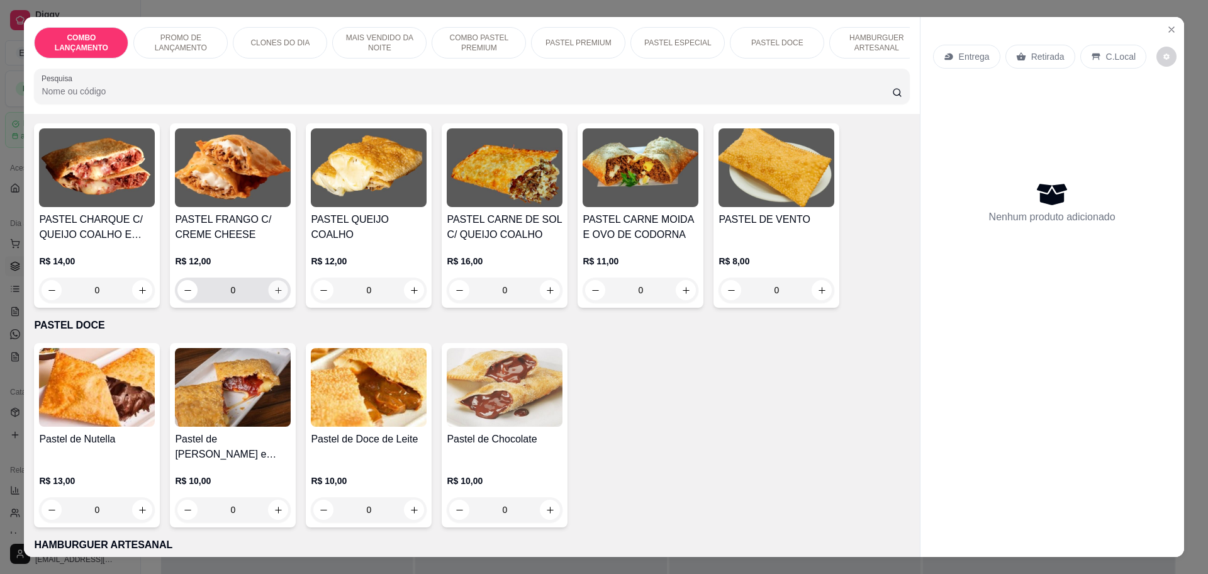
click at [274, 286] on icon "increase-product-quantity" at bounding box center [278, 290] width 9 height 9
type input "1"
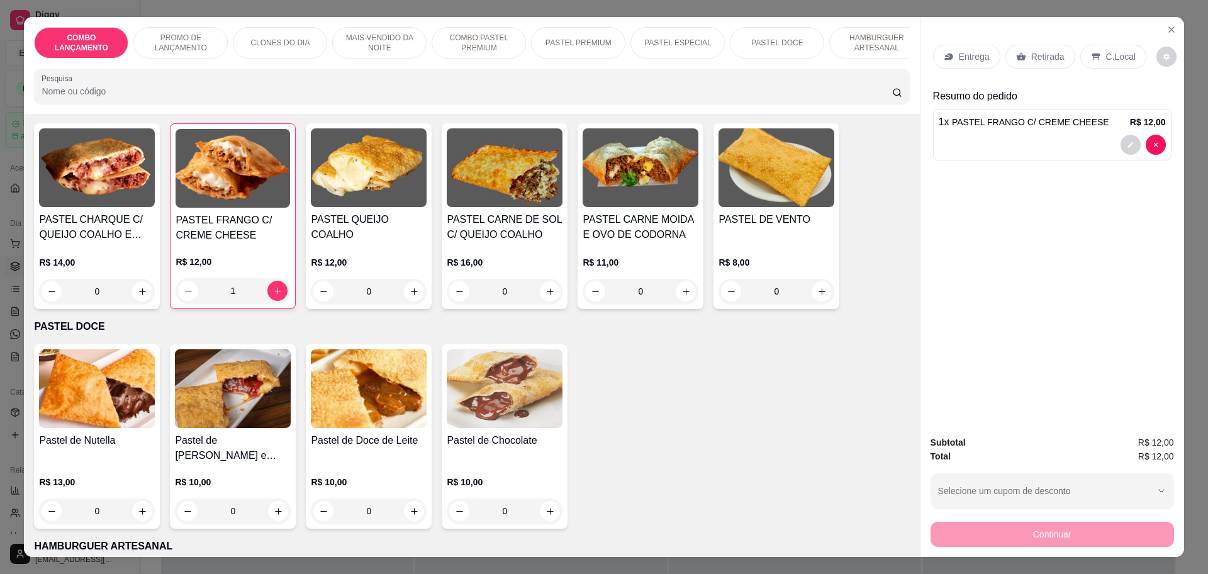
click at [1031, 58] on p "Retirada" at bounding box center [1047, 56] width 33 height 13
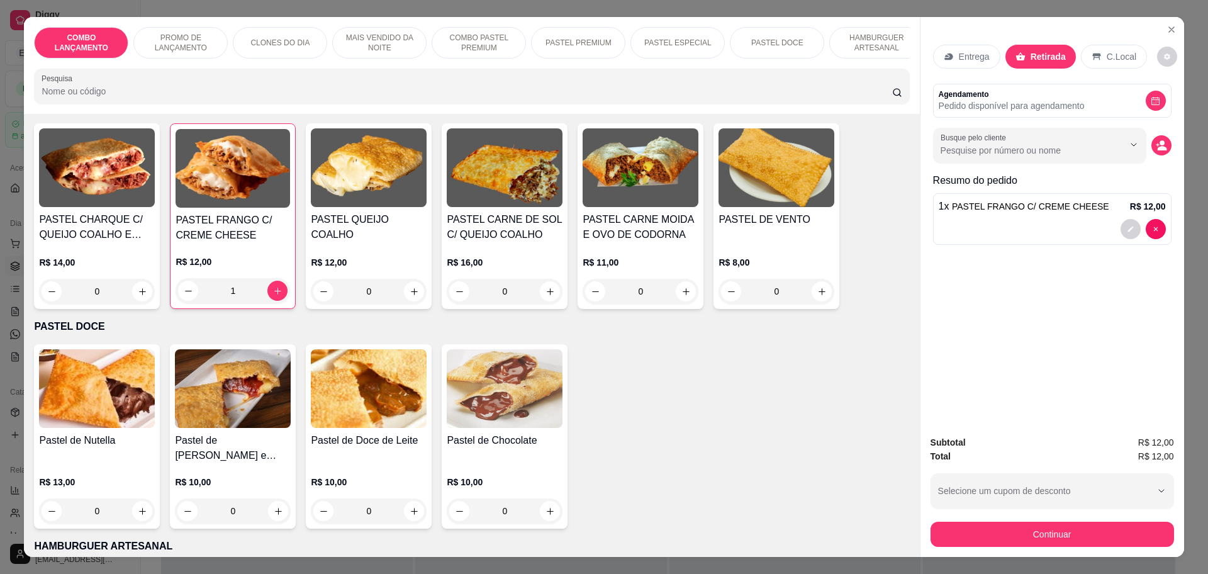
click at [1093, 57] on div "C.Local" at bounding box center [1114, 57] width 66 height 24
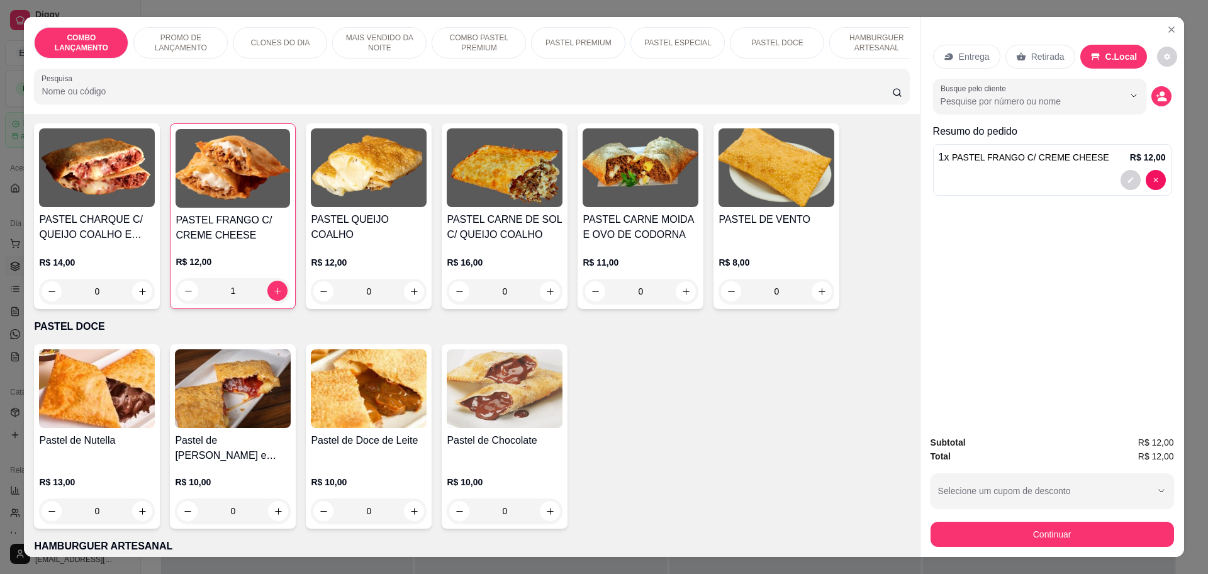
click at [1038, 57] on p "Retirada" at bounding box center [1047, 56] width 33 height 13
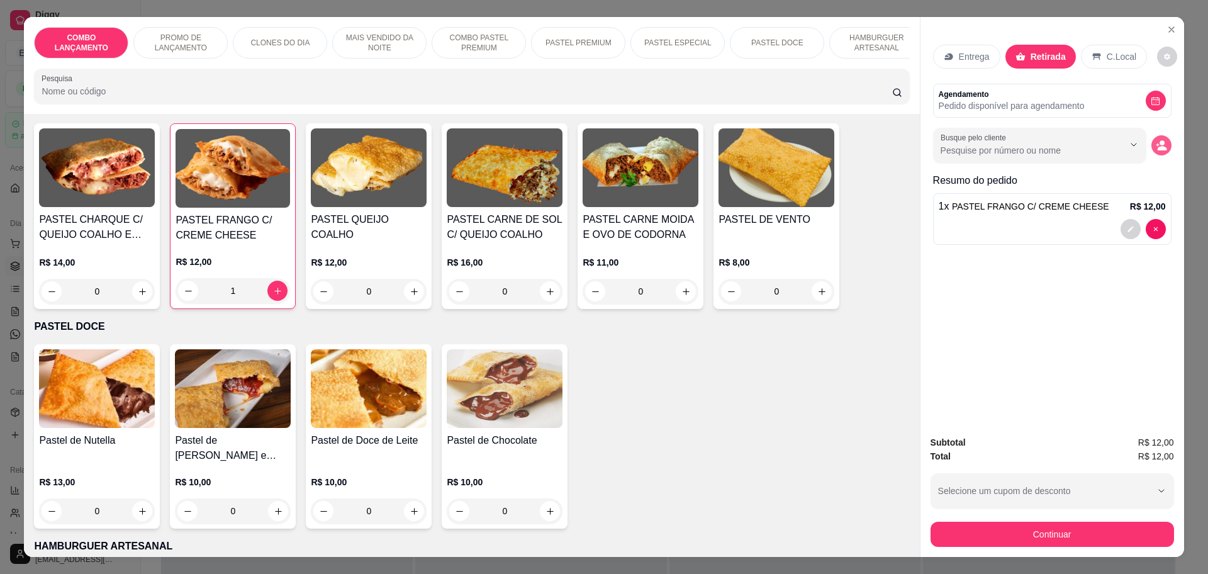
click at [1159, 144] on circle "decrease-product-quantity" at bounding box center [1161, 143] width 5 height 5
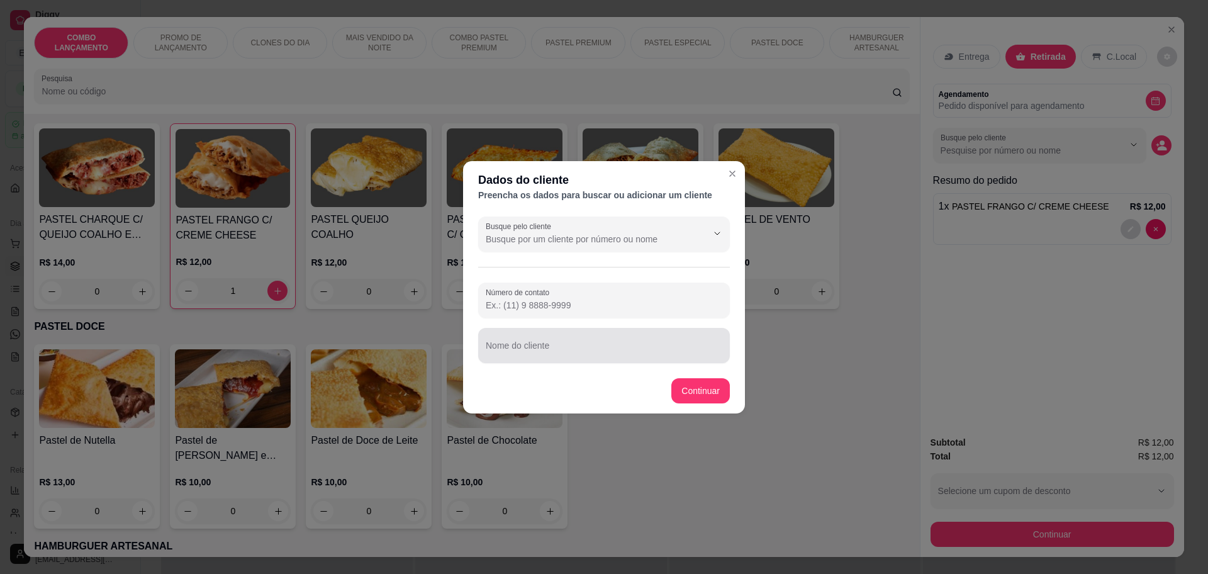
click at [640, 337] on div at bounding box center [604, 345] width 236 height 25
type input "jarrio"
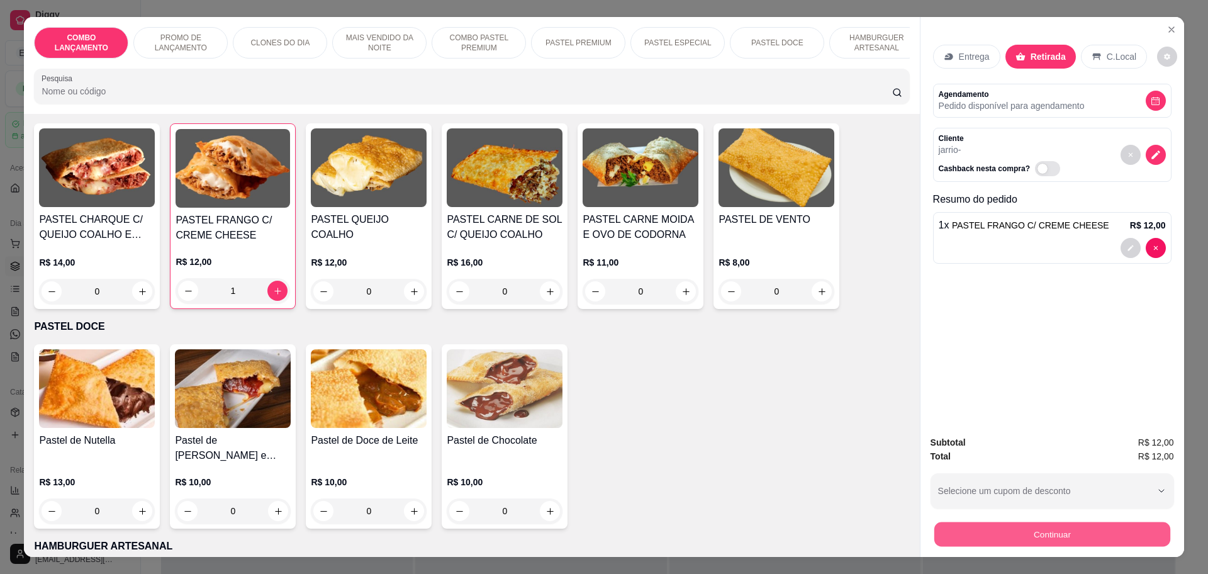
click at [1054, 529] on button "Continuar" at bounding box center [1051, 533] width 236 height 25
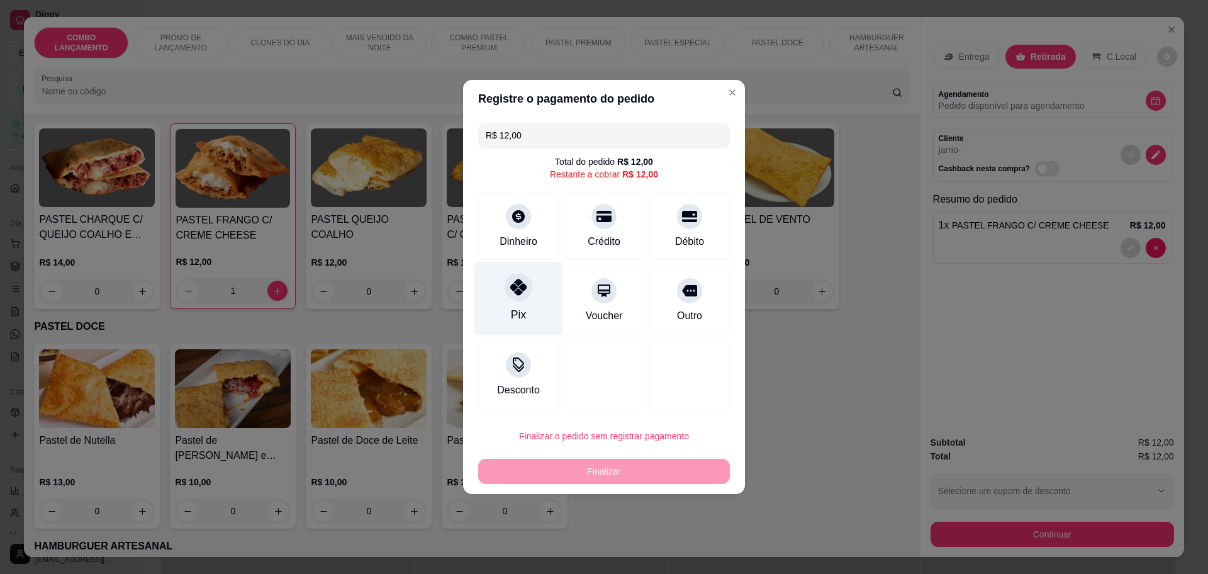
click at [518, 301] on div at bounding box center [518, 287] width 28 height 28
type input "R$ 0,00"
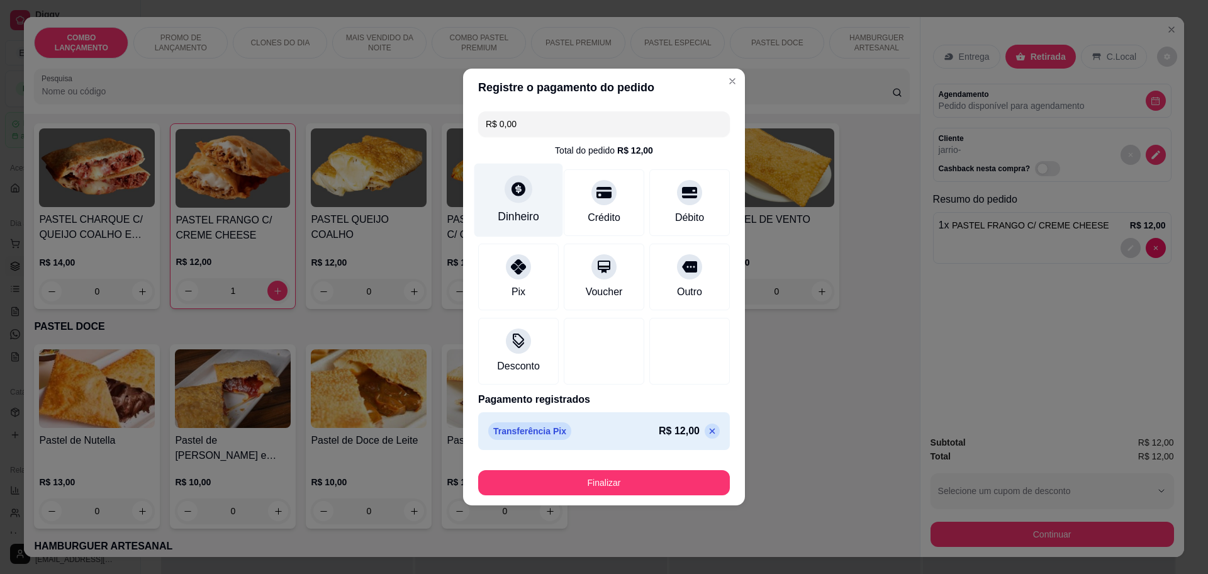
click at [508, 201] on div "Dinheiro" at bounding box center [518, 201] width 89 height 74
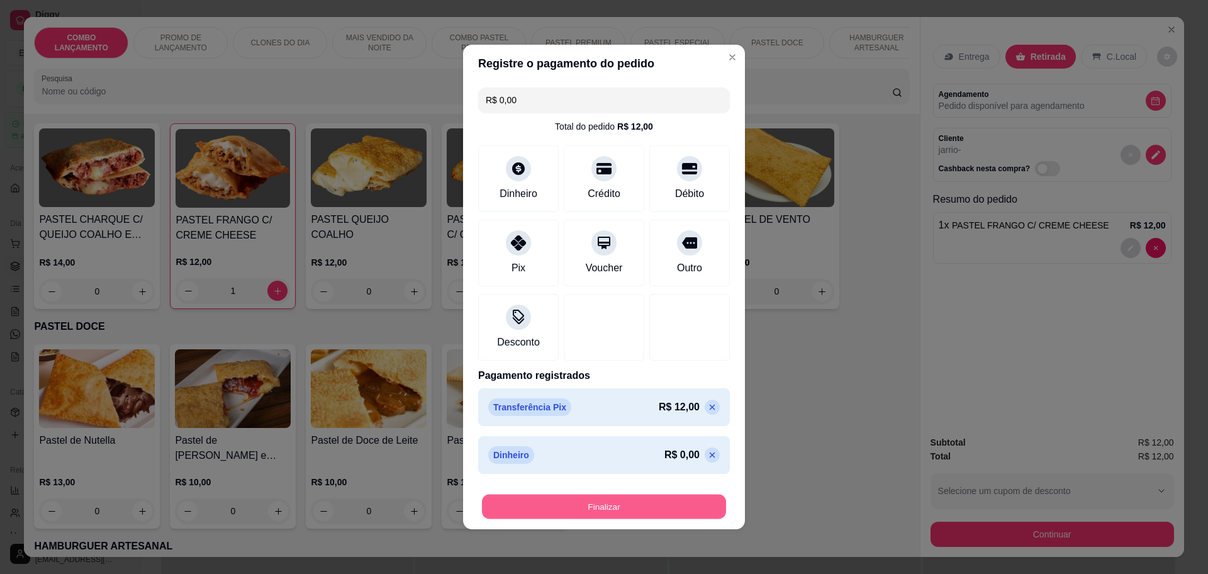
click at [630, 503] on button "Finalizar" at bounding box center [604, 506] width 244 height 25
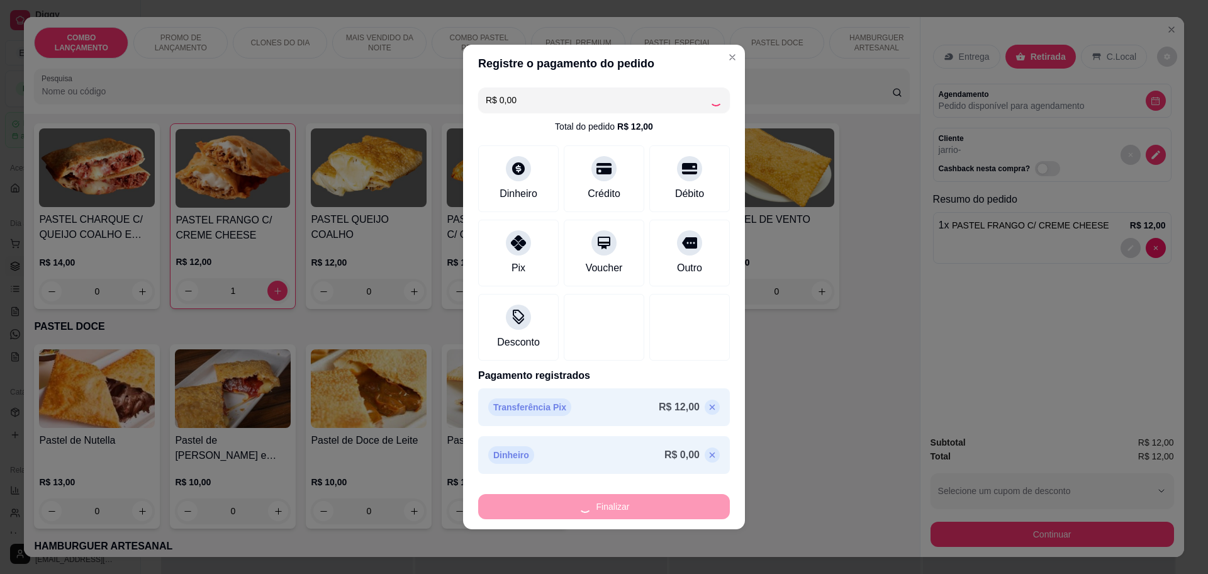
type input "0"
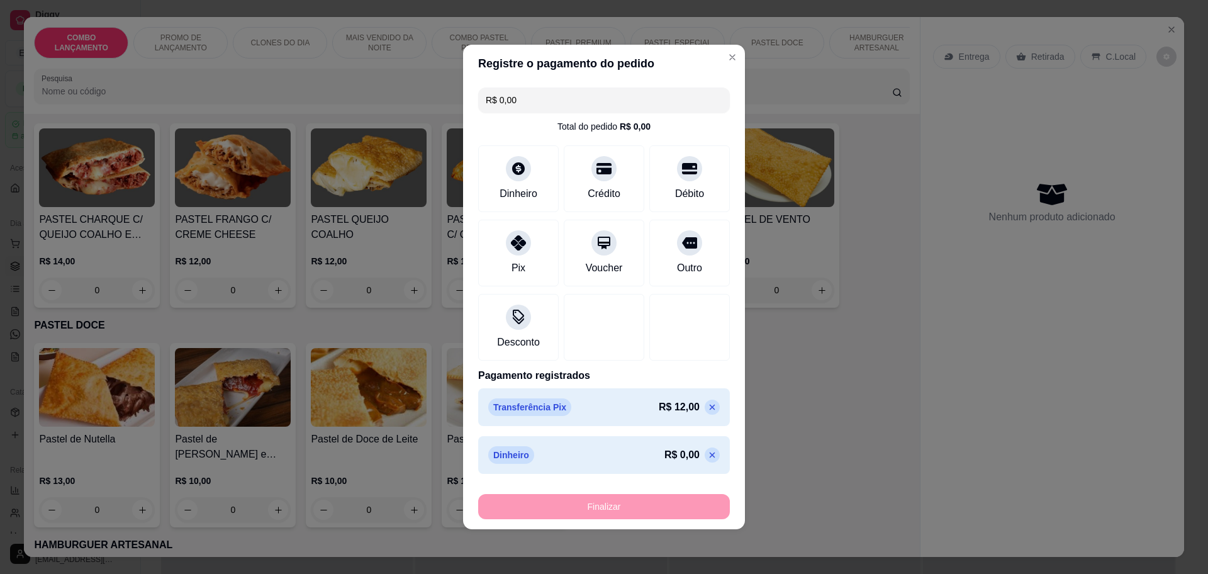
type input "-R$ 12,00"
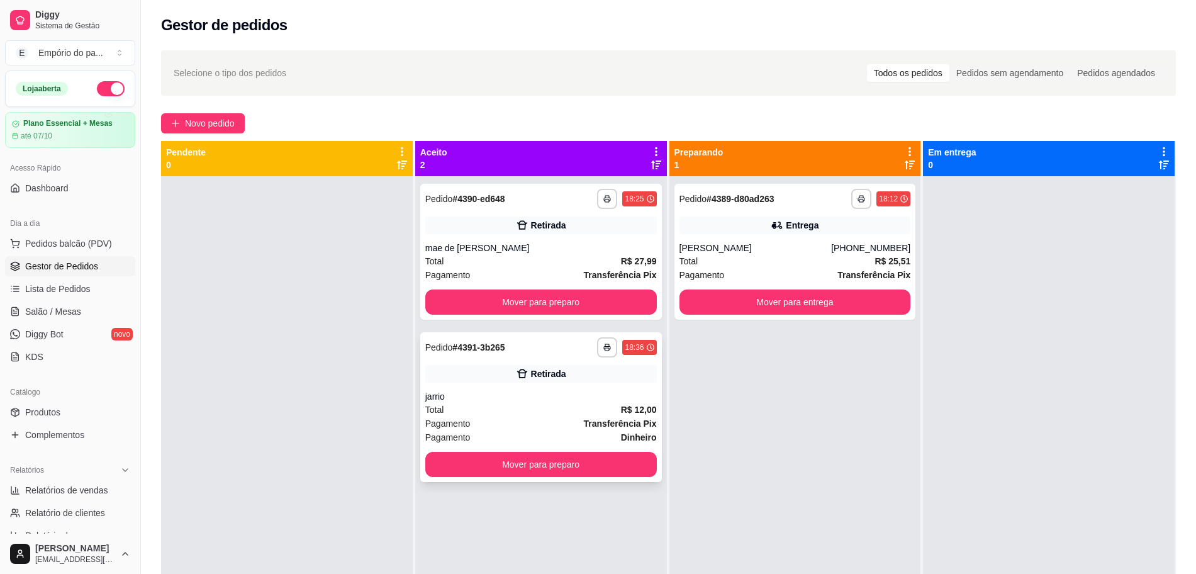
click at [552, 419] on div "Pagamento Transferência Pix" at bounding box center [540, 423] width 231 height 14
click at [564, 418] on div "Pagamento Transferência Pix" at bounding box center [540, 423] width 231 height 14
click at [518, 309] on button "Mover para preparo" at bounding box center [540, 302] width 225 height 25
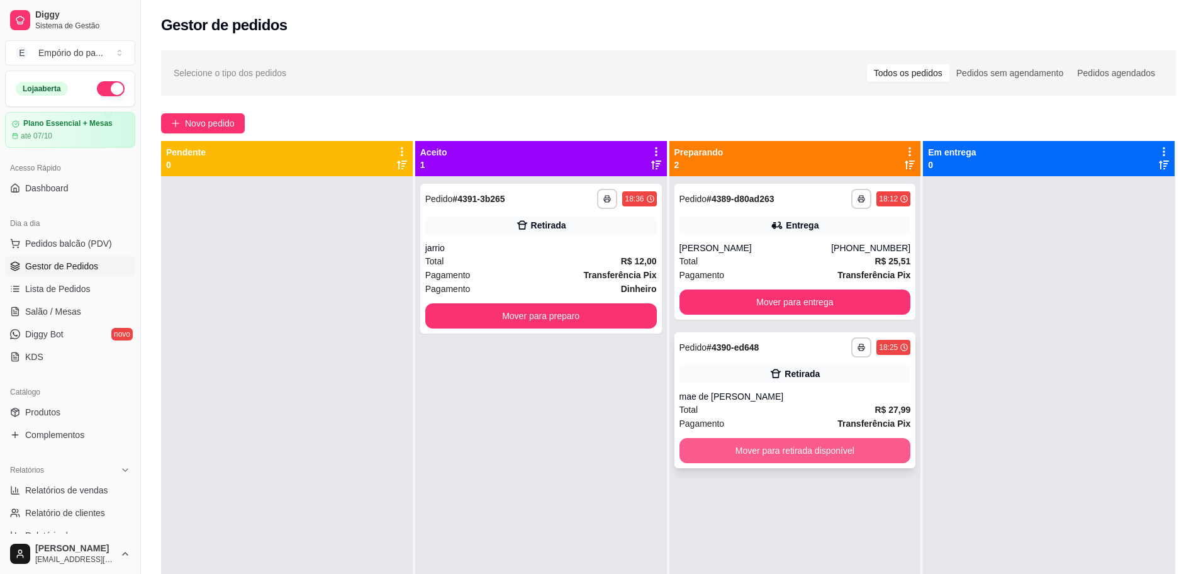
click at [793, 448] on button "Mover para retirada disponível" at bounding box center [794, 450] width 231 height 25
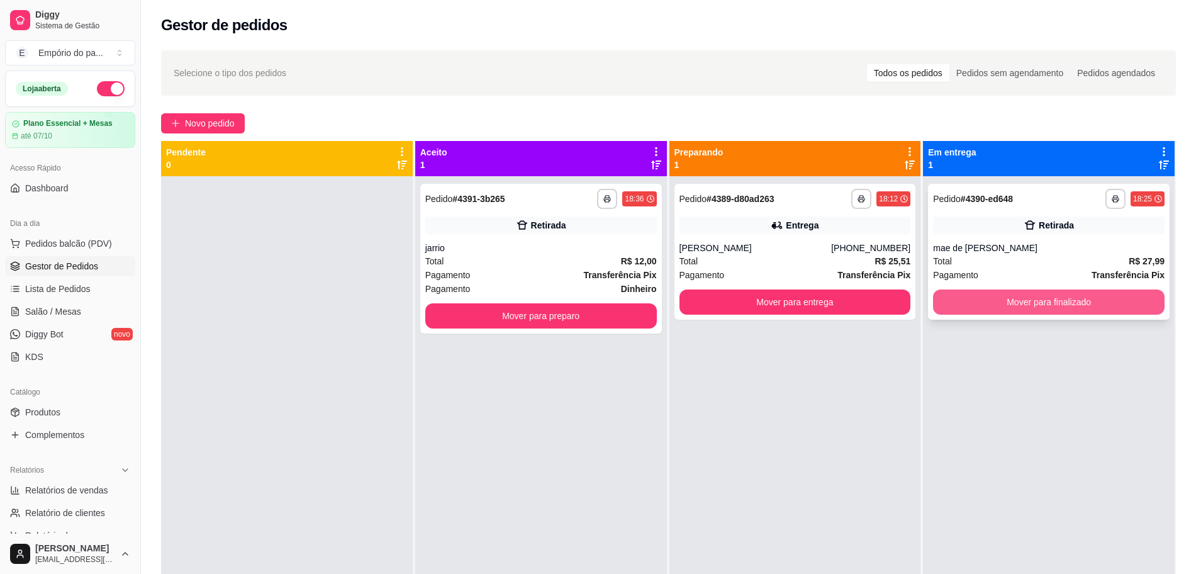
click at [1009, 308] on button "Mover para finalizado" at bounding box center [1048, 301] width 231 height 25
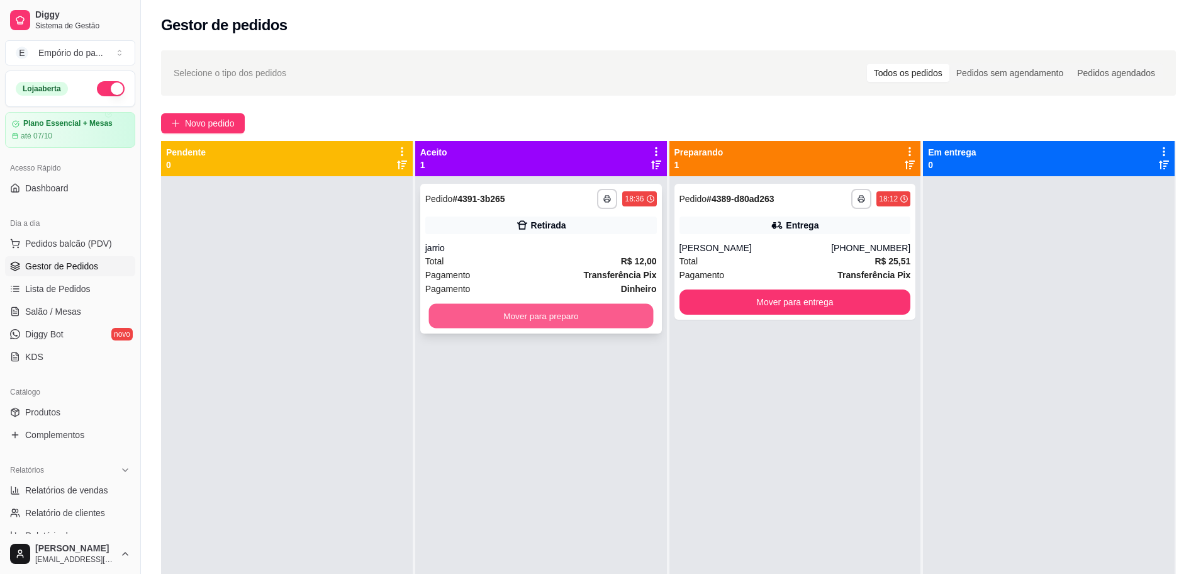
click at [494, 317] on button "Mover para preparo" at bounding box center [540, 316] width 225 height 25
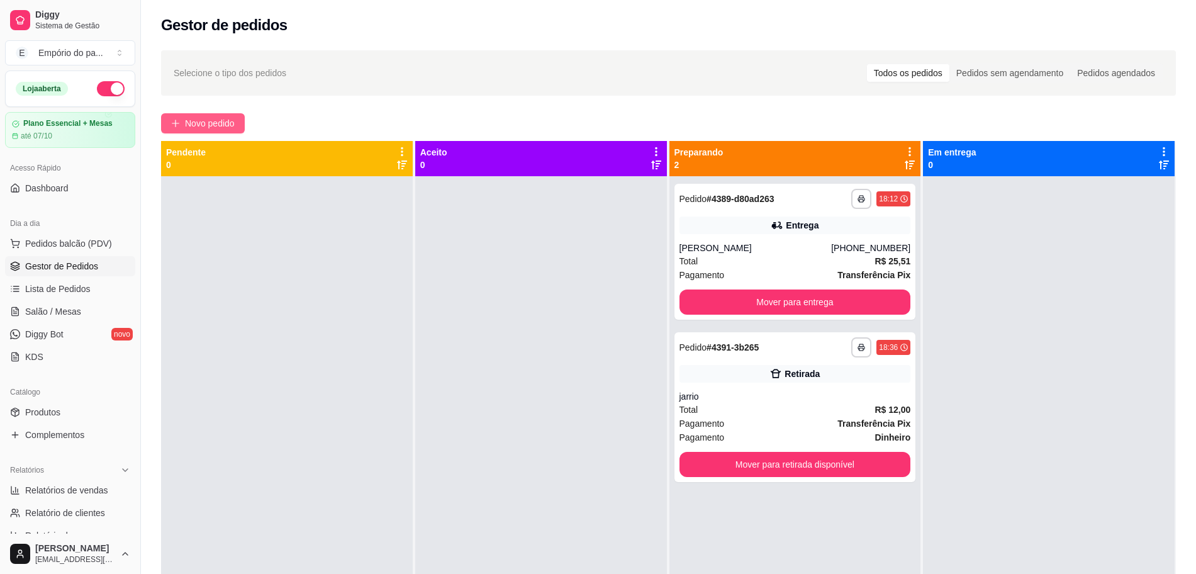
click at [215, 120] on span "Novo pedido" at bounding box center [210, 123] width 50 height 14
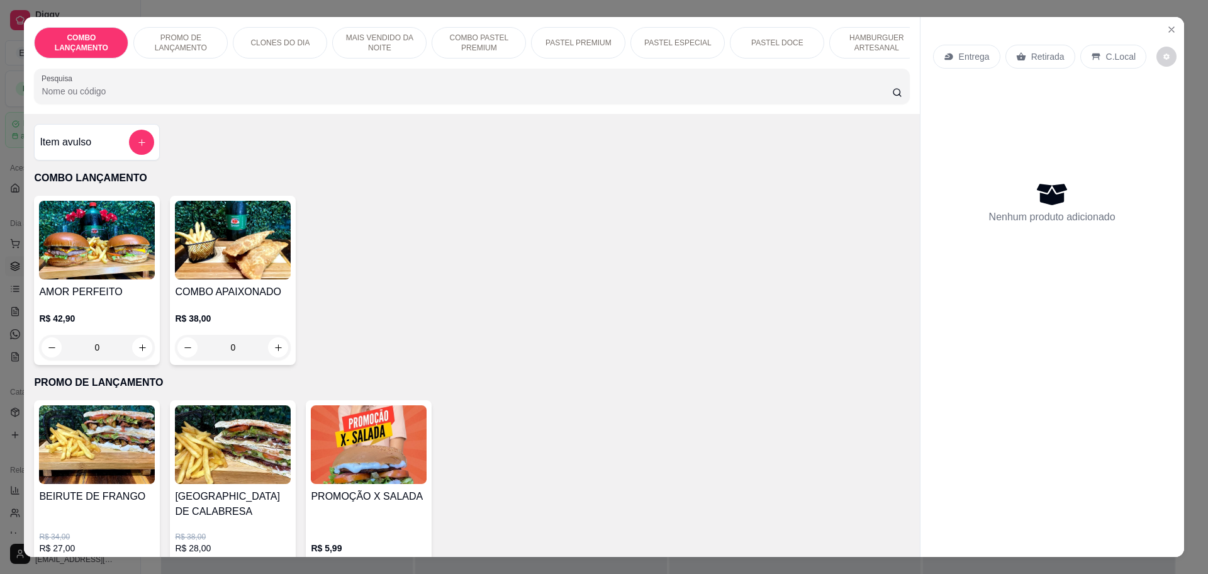
click at [1033, 52] on p "Retirada" at bounding box center [1047, 56] width 33 height 13
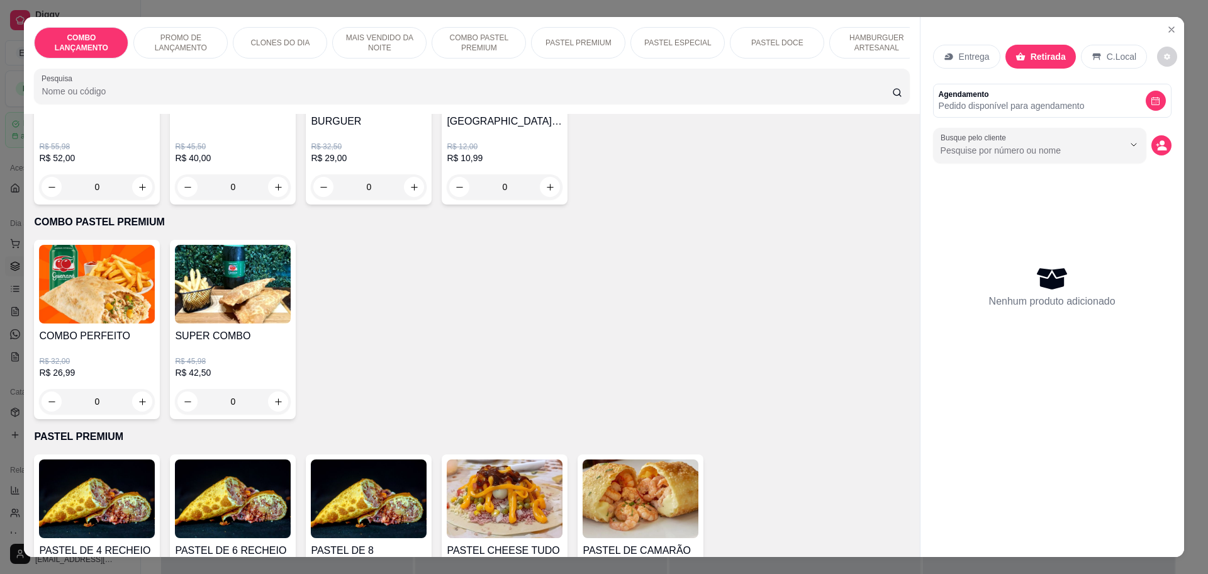
scroll to position [1494, 0]
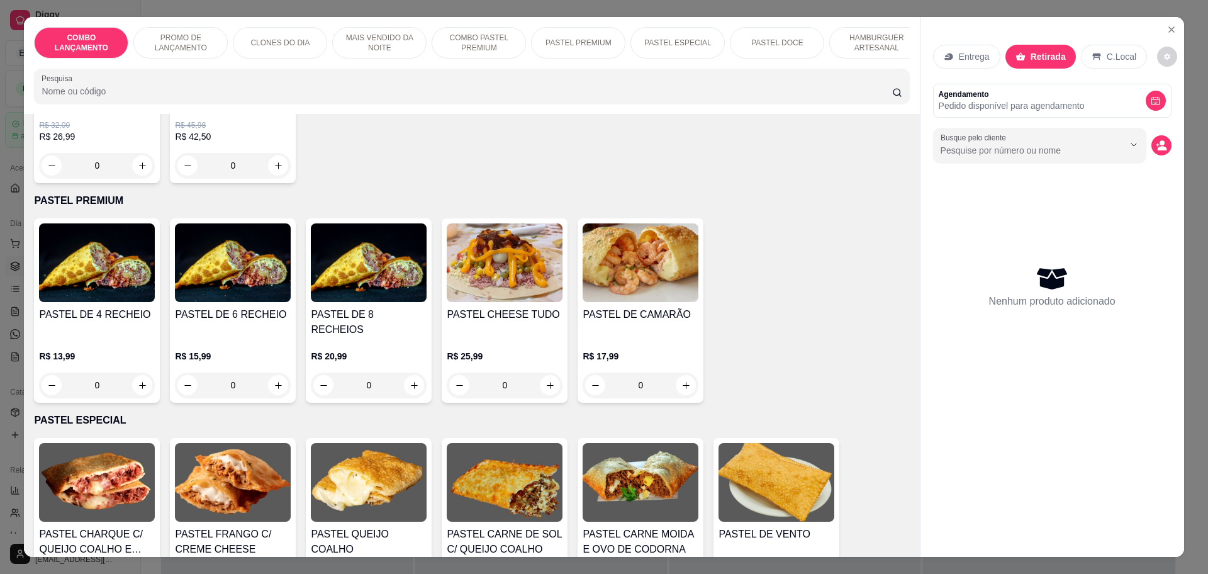
click at [136, 372] on div "0" at bounding box center [97, 384] width 116 height 25
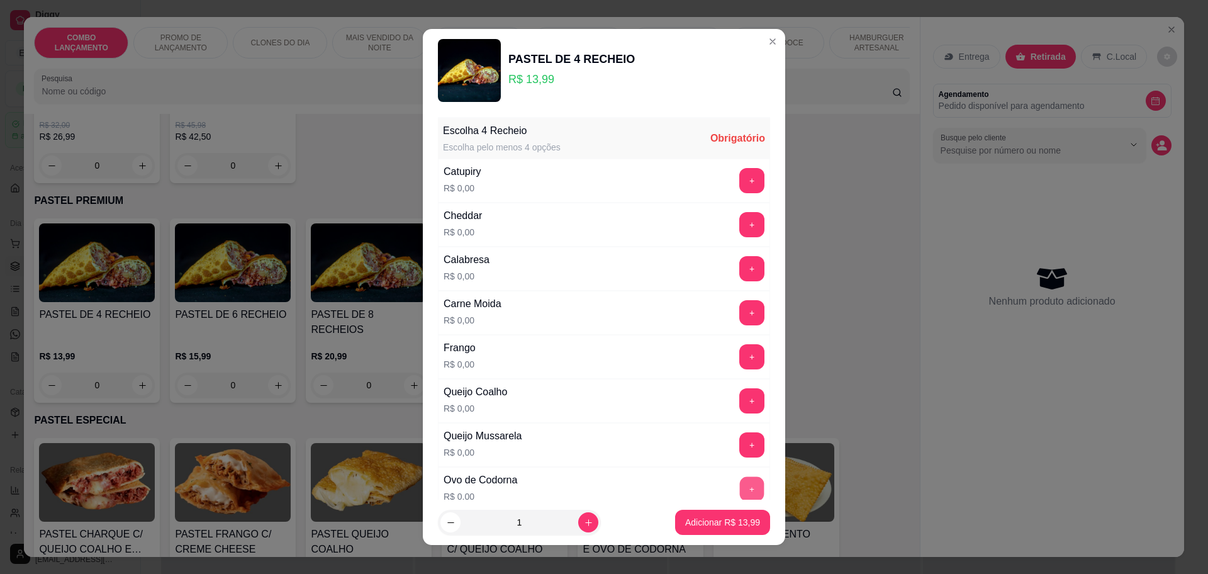
click at [740, 486] on button "+" at bounding box center [752, 488] width 25 height 25
click at [739, 444] on button "+" at bounding box center [751, 444] width 25 height 25
click at [740, 311] on button "+" at bounding box center [752, 312] width 25 height 25
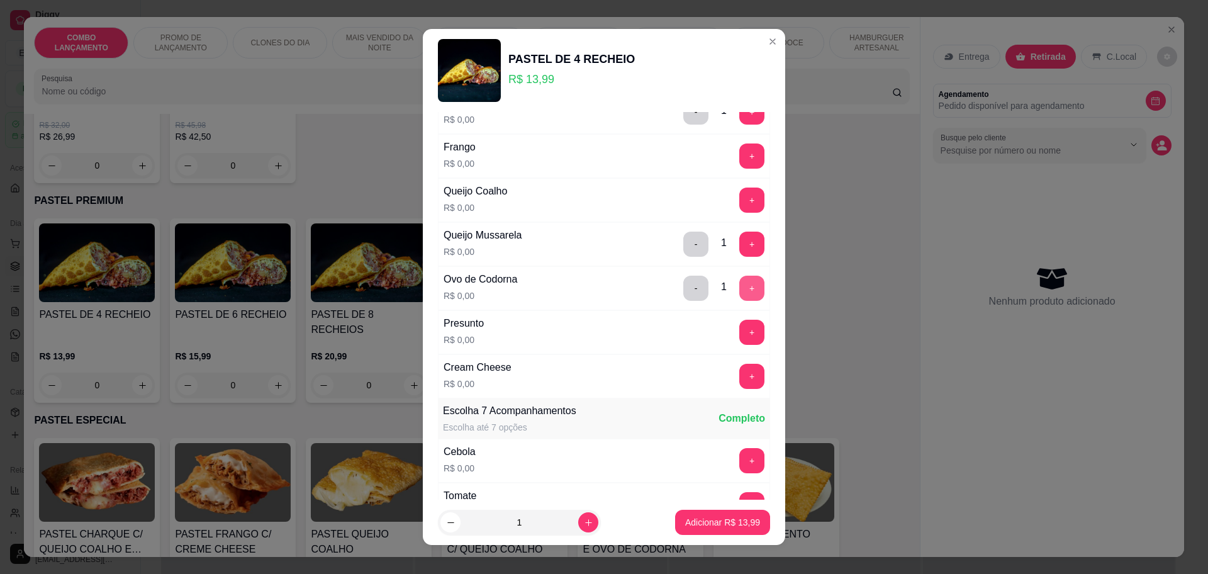
scroll to position [236, 0]
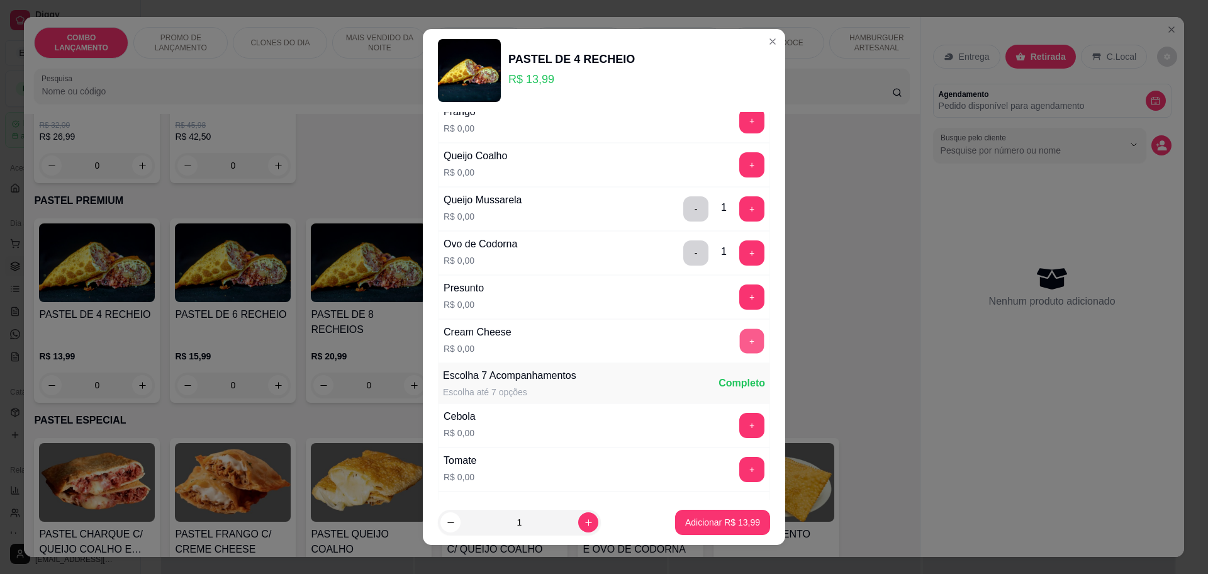
click at [740, 338] on button "+" at bounding box center [752, 340] width 25 height 25
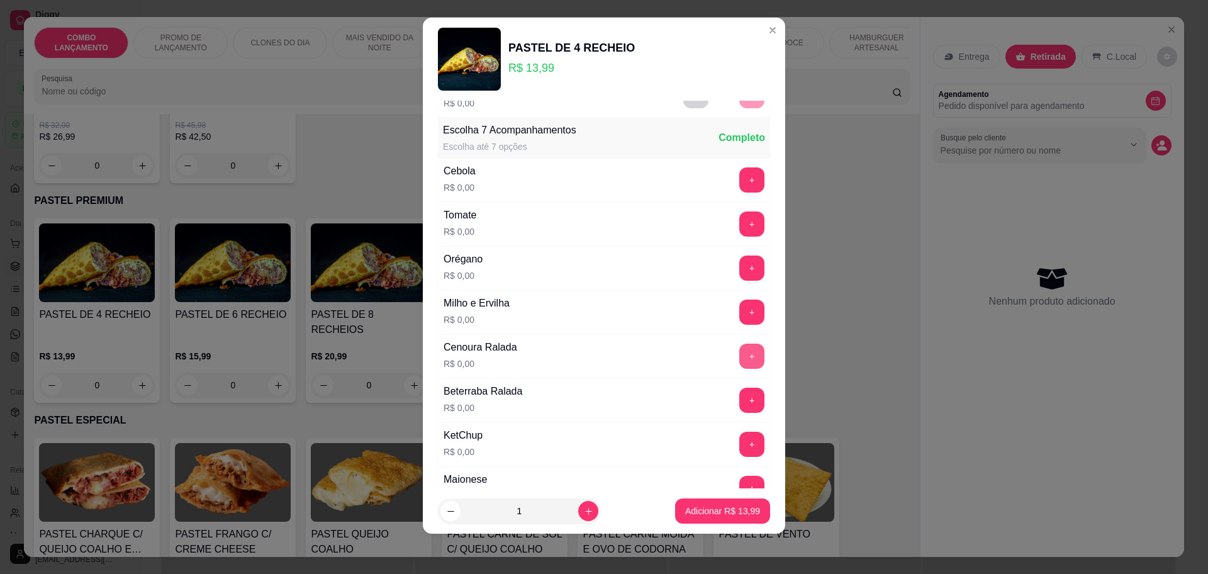
scroll to position [487, 0]
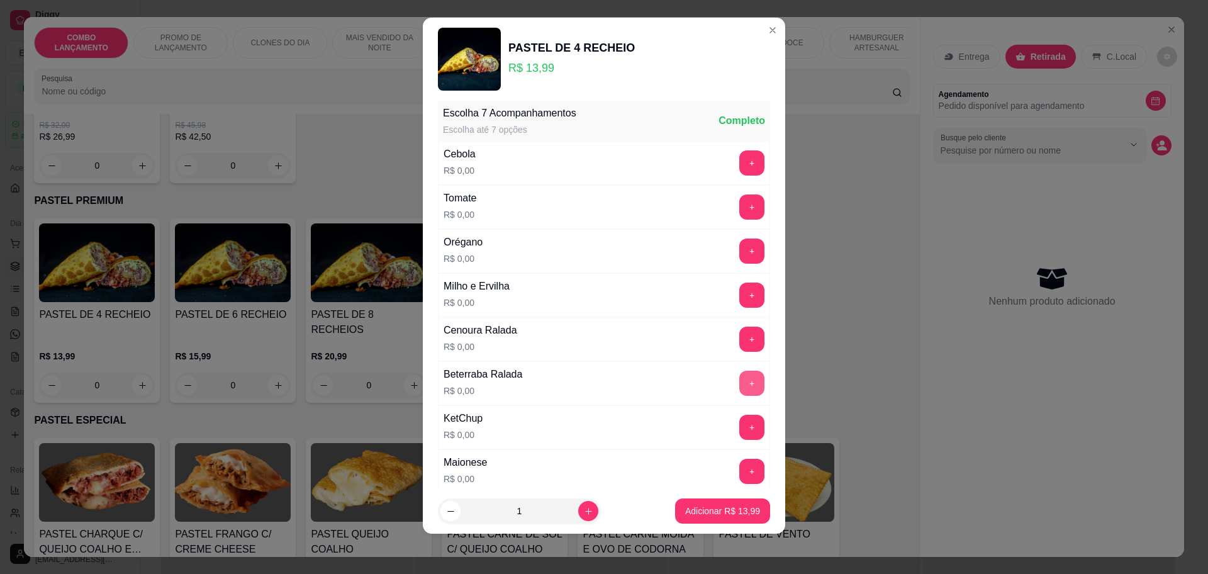
click at [739, 377] on button "+" at bounding box center [751, 382] width 25 height 25
click at [740, 338] on button "+" at bounding box center [752, 338] width 25 height 25
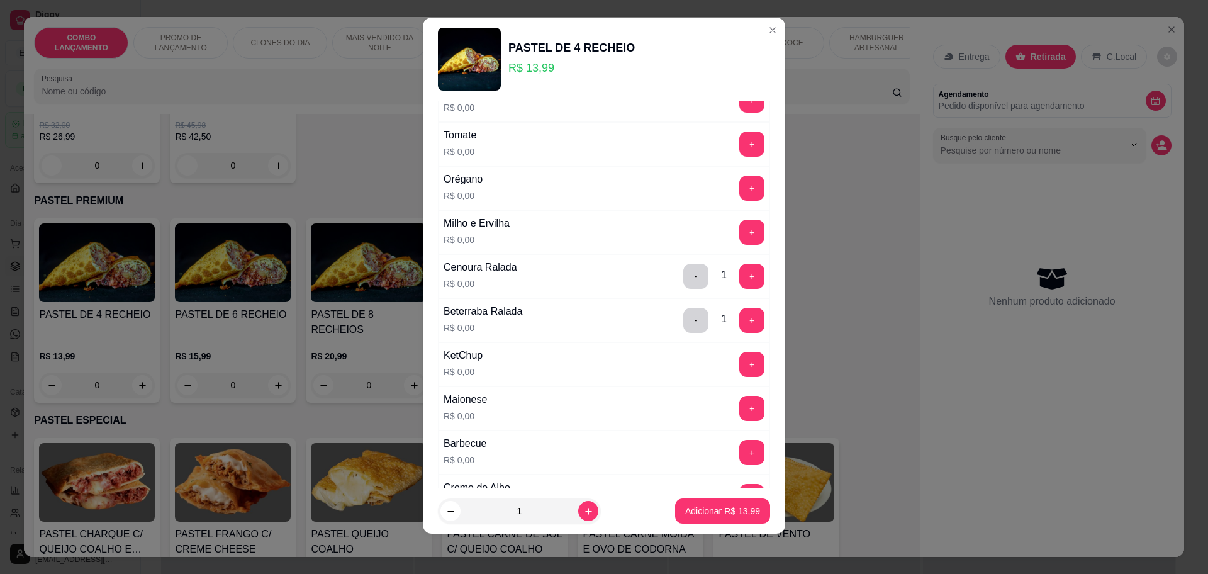
scroll to position [644, 0]
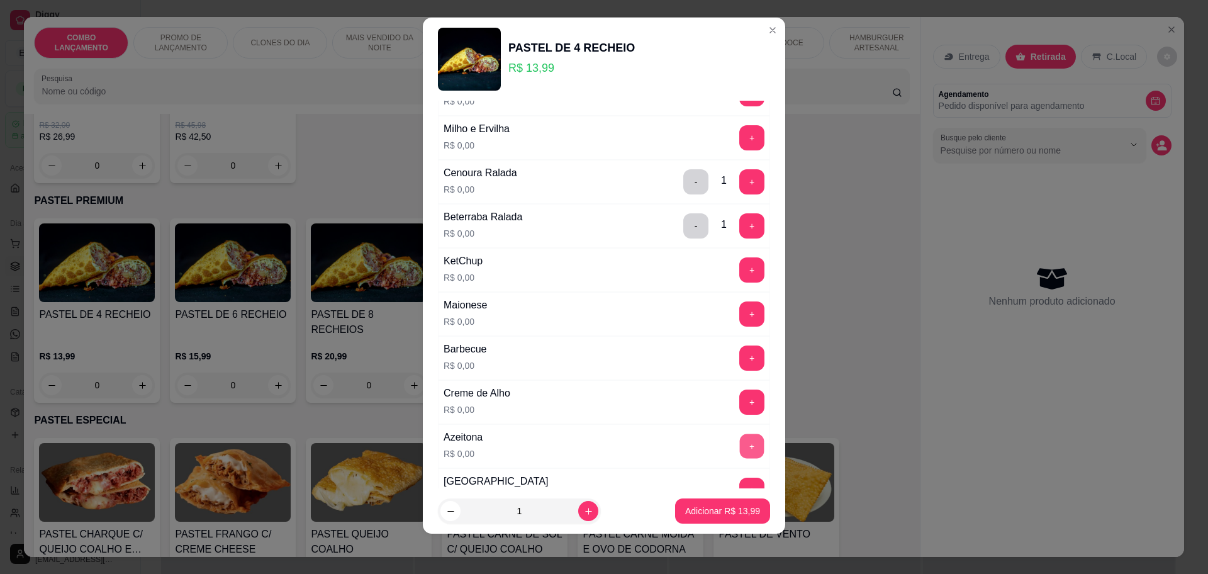
click at [740, 435] on button "+" at bounding box center [752, 445] width 25 height 25
click at [740, 131] on button "+" at bounding box center [752, 137] width 25 height 25
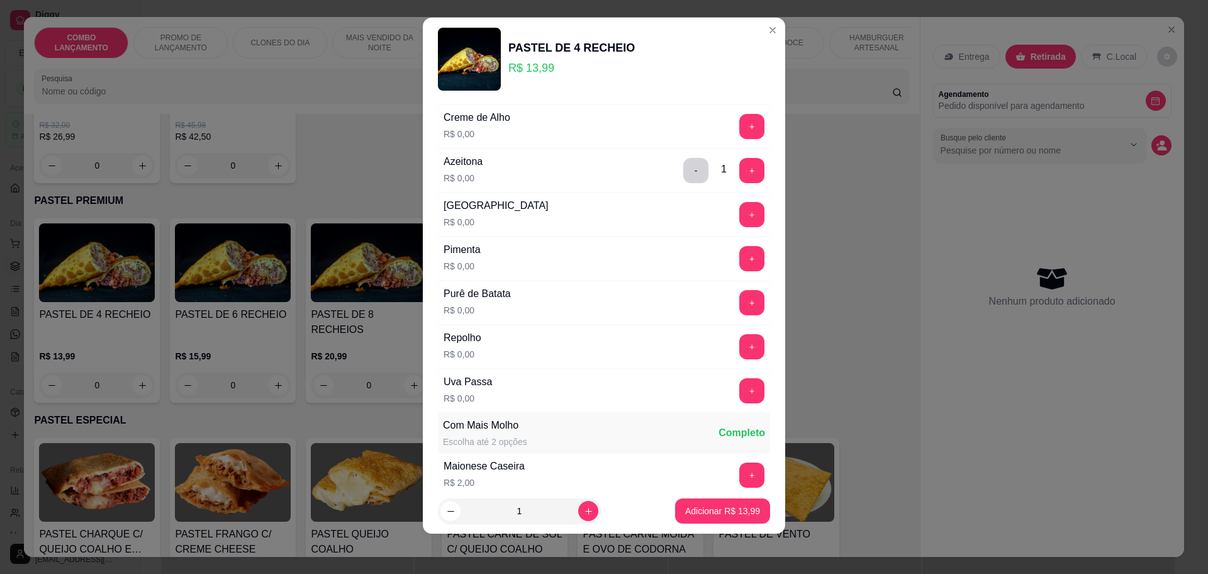
scroll to position [959, 0]
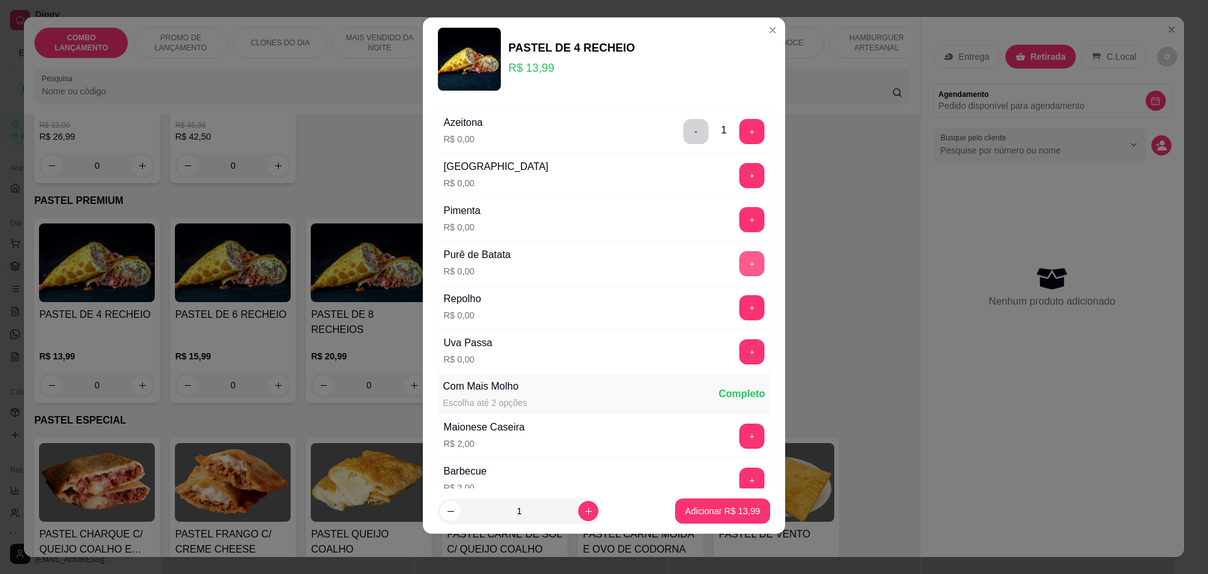
click at [739, 272] on button "+" at bounding box center [751, 263] width 25 height 25
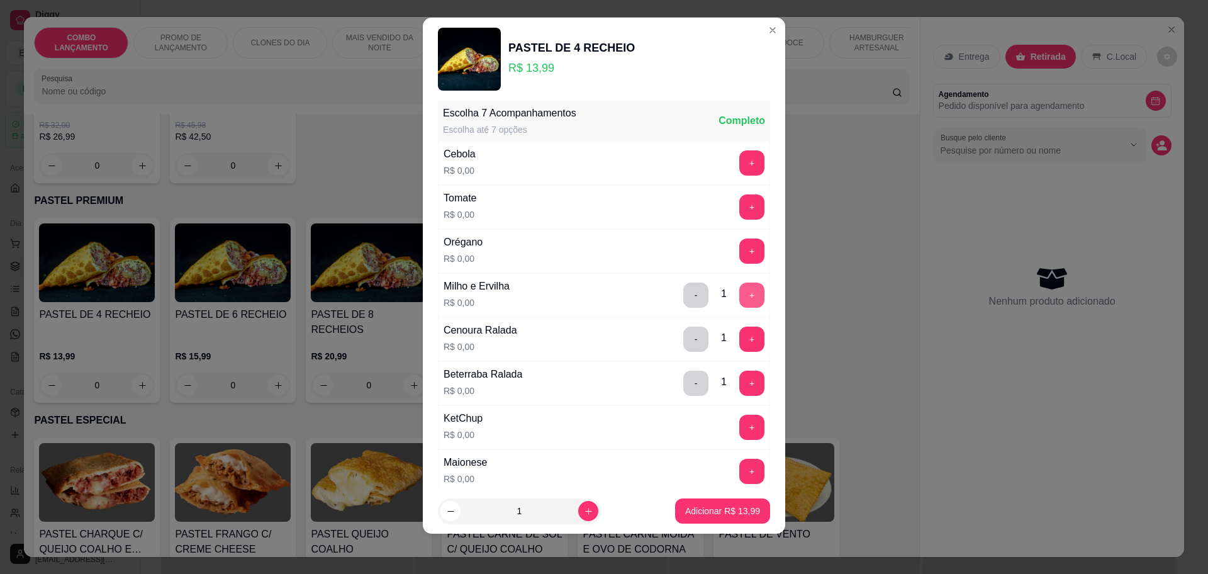
scroll to position [408, 0]
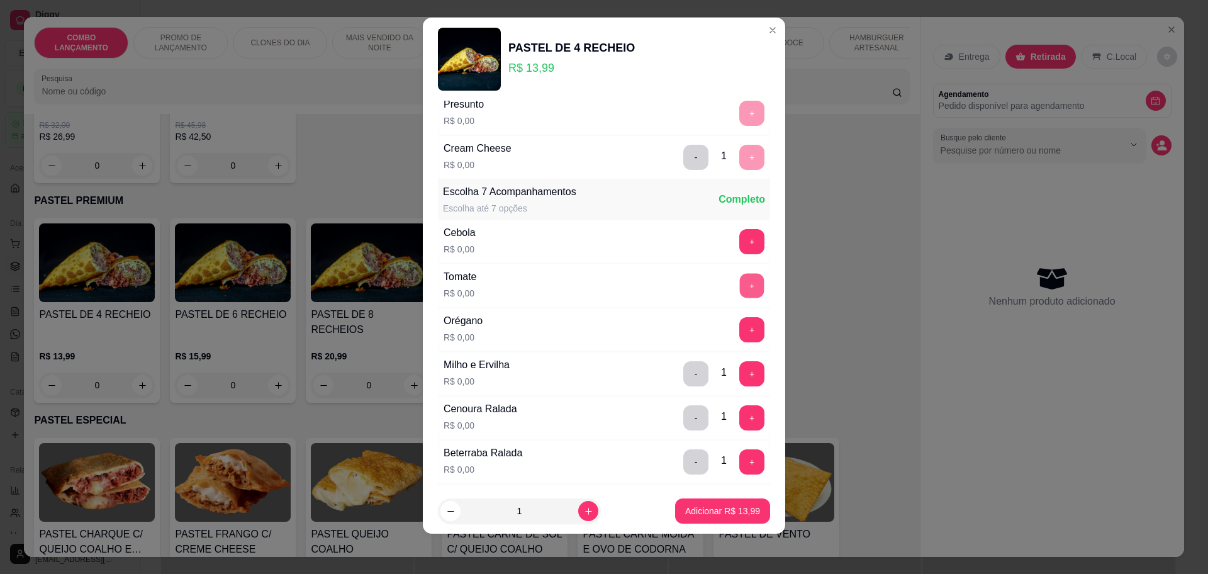
click at [740, 280] on button "+" at bounding box center [752, 285] width 25 height 25
click at [740, 333] on button "+" at bounding box center [752, 329] width 25 height 25
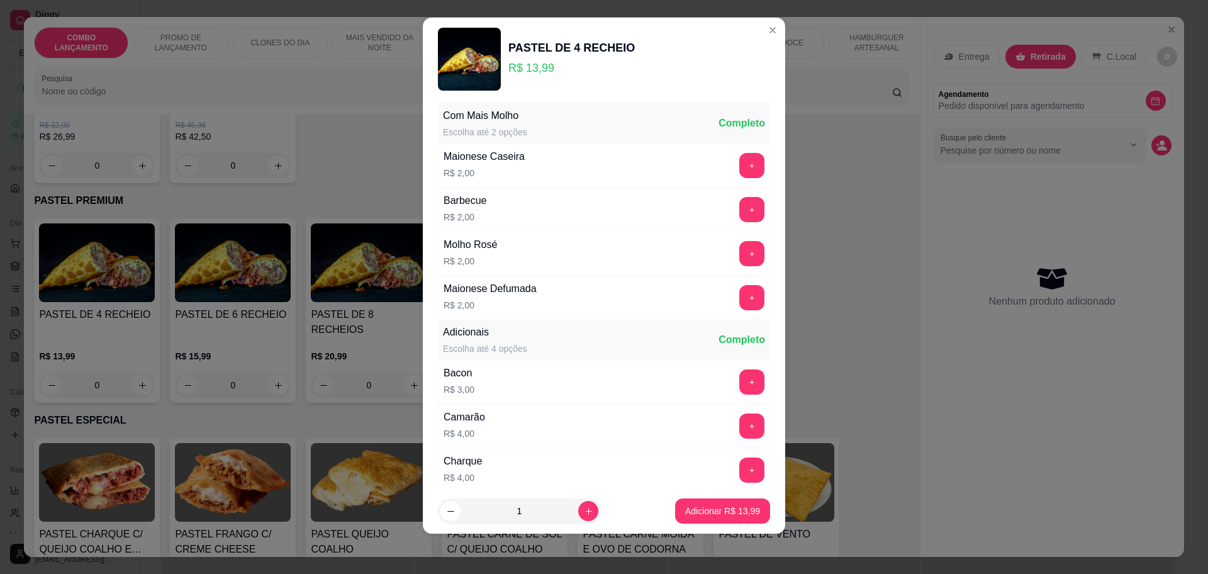
scroll to position [1232, 0]
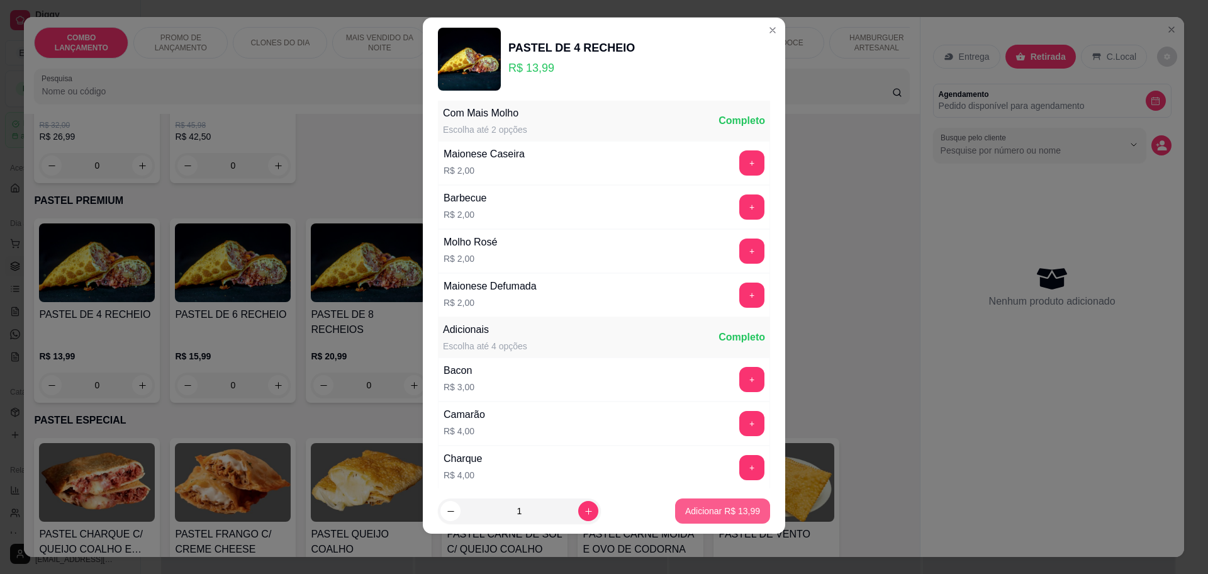
click at [699, 515] on p "Adicionar R$ 13,99" at bounding box center [722, 510] width 75 height 13
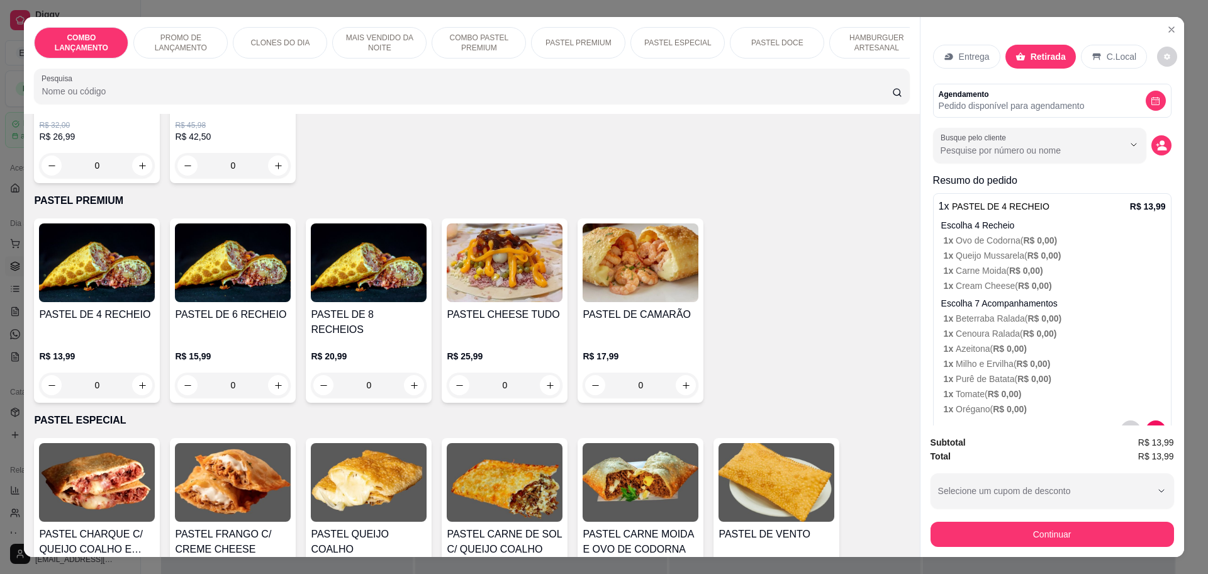
click at [132, 372] on div "0" at bounding box center [97, 384] width 116 height 25
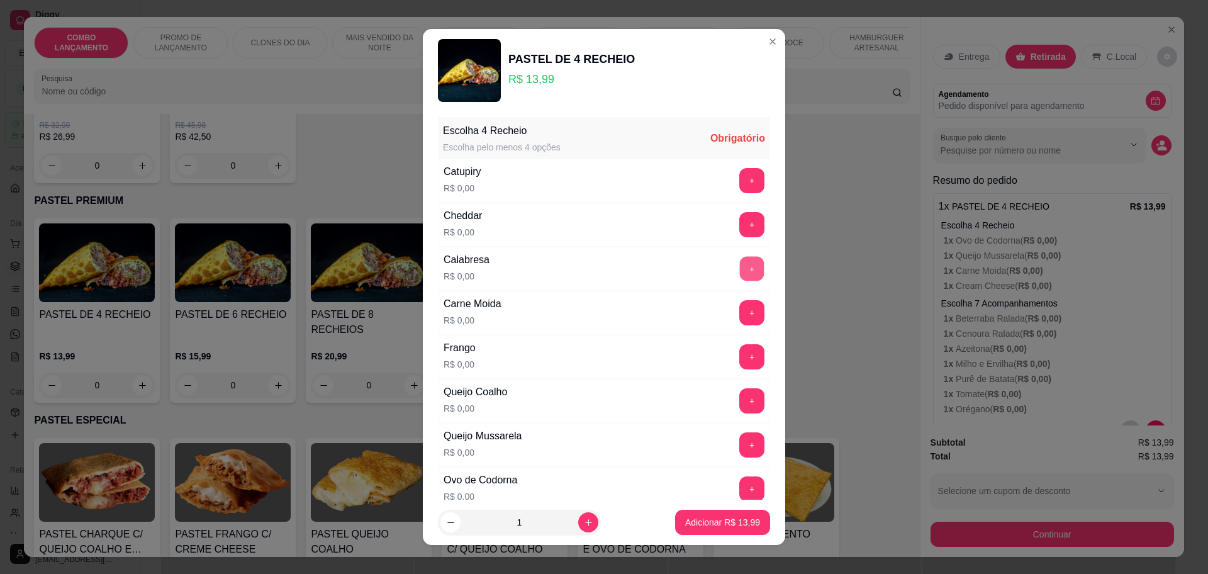
click at [740, 268] on button "+" at bounding box center [752, 268] width 25 height 25
click at [740, 226] on button "+" at bounding box center [752, 224] width 25 height 25
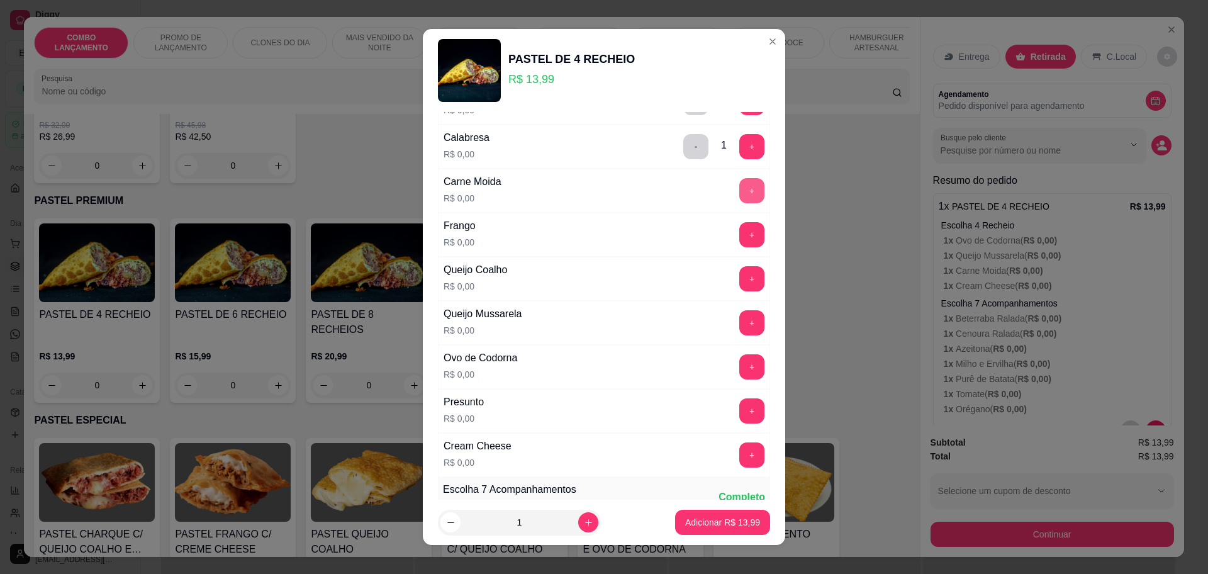
scroll to position [0, 0]
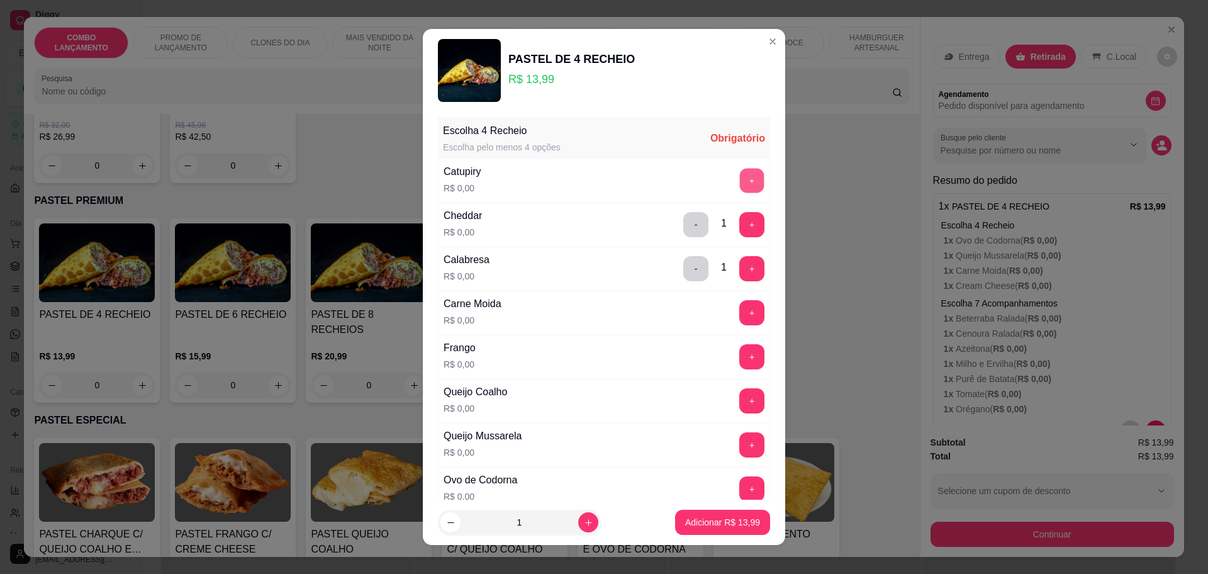
click at [740, 184] on button "+" at bounding box center [752, 180] width 25 height 25
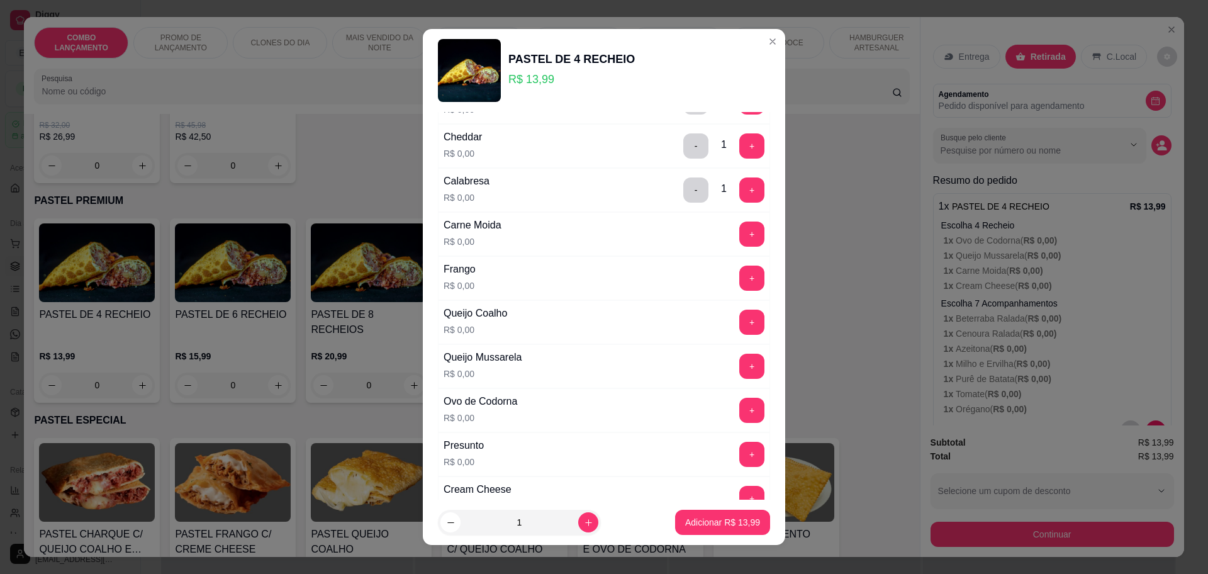
scroll to position [157, 0]
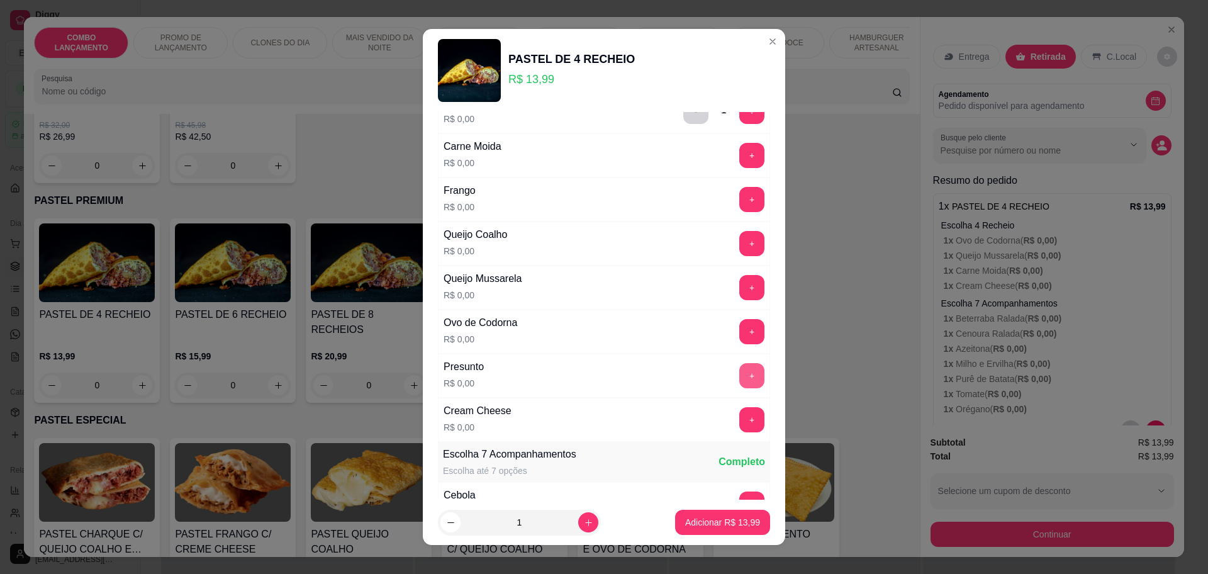
click at [739, 367] on button "+" at bounding box center [751, 375] width 25 height 25
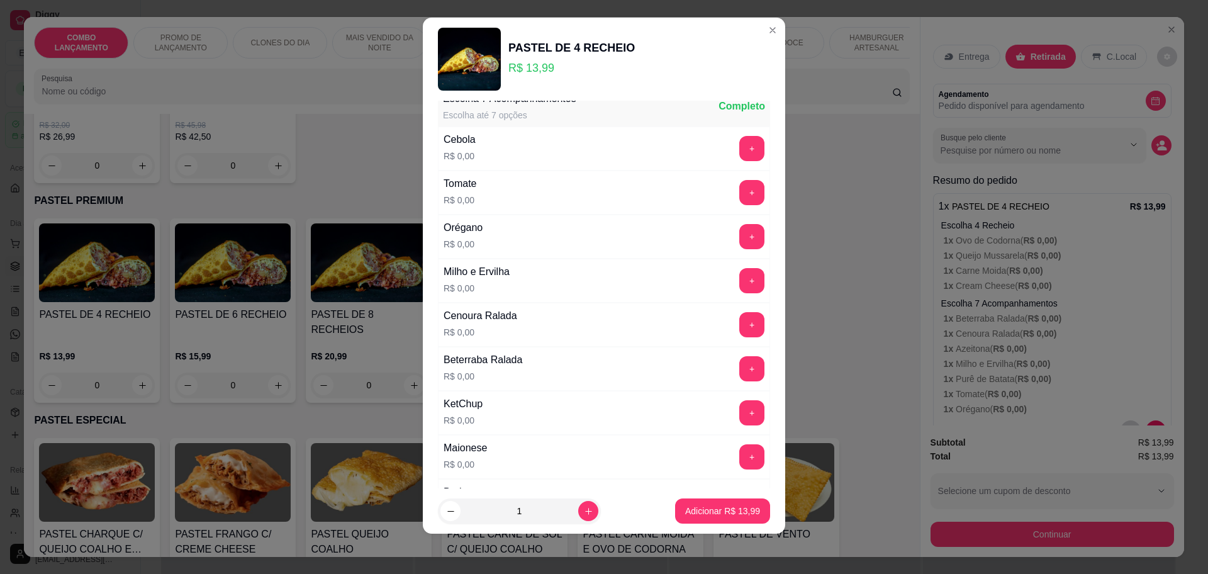
scroll to position [408, 0]
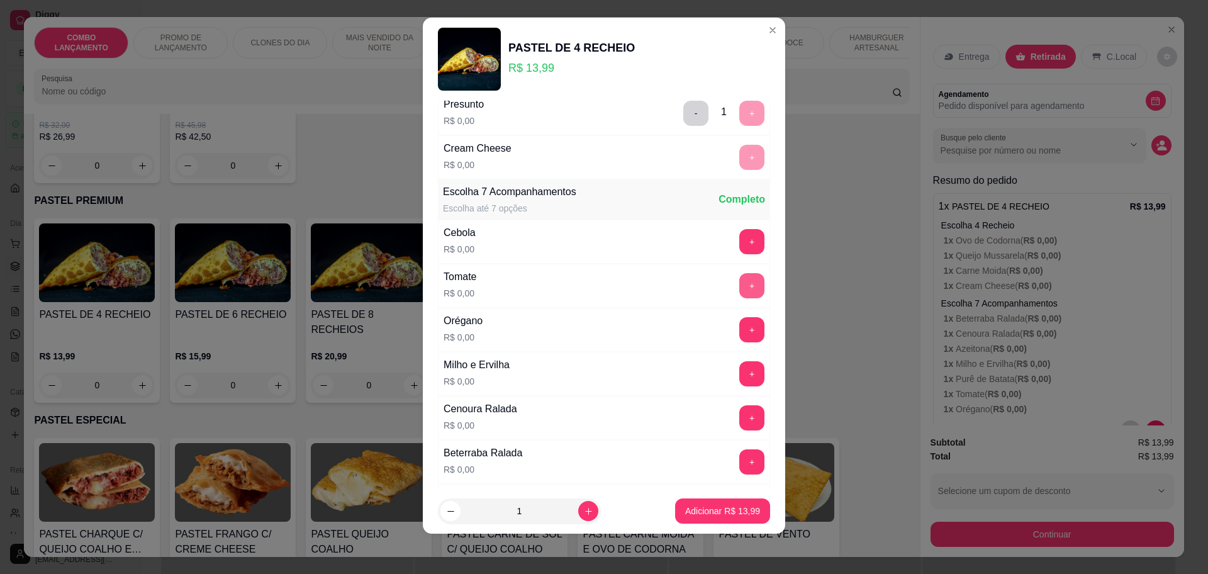
click at [739, 282] on button "+" at bounding box center [751, 285] width 25 height 25
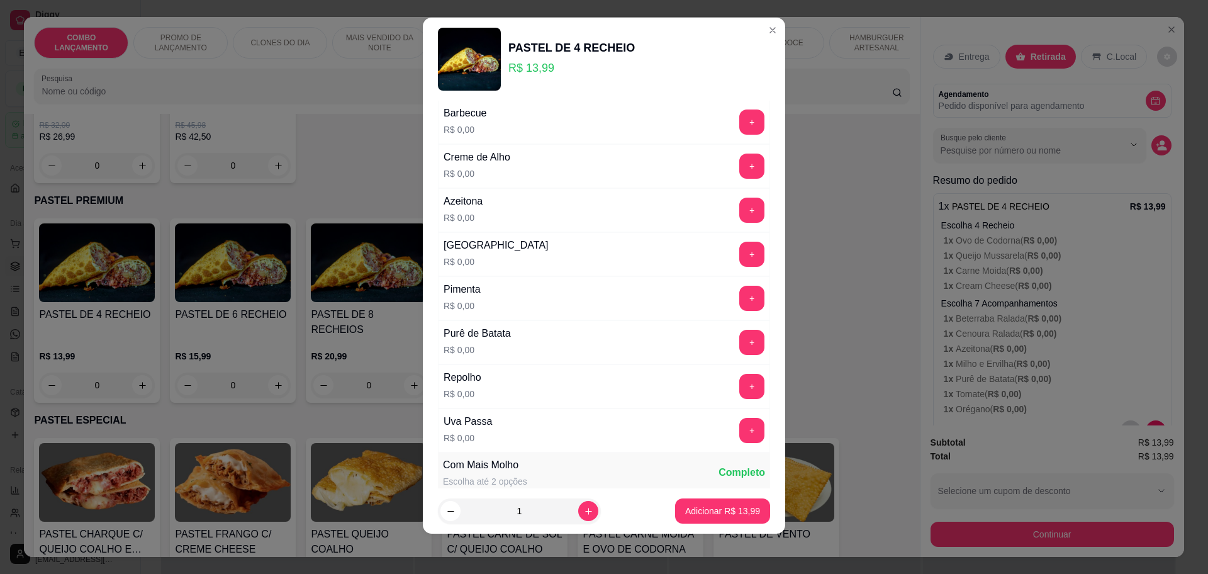
scroll to position [959, 0]
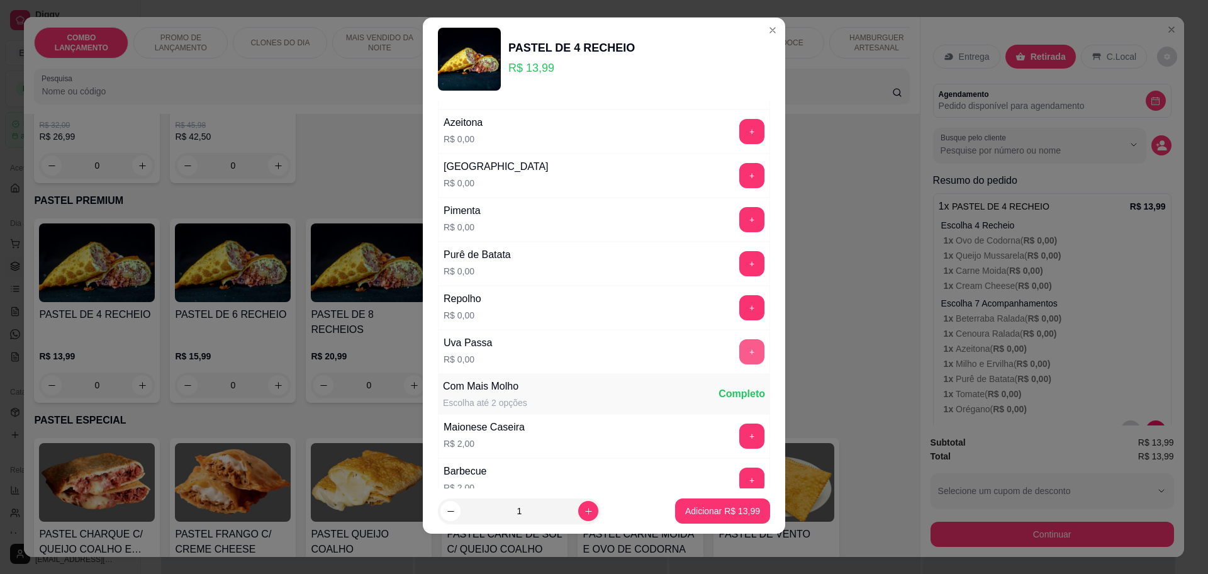
click at [739, 346] on button "+" at bounding box center [751, 351] width 25 height 25
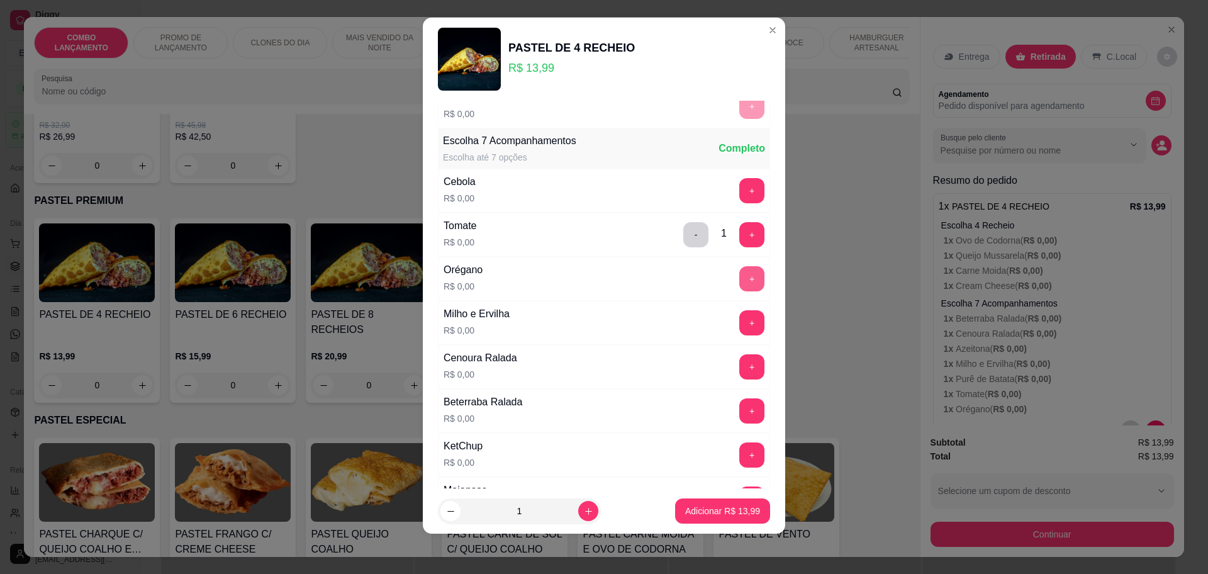
scroll to position [487, 0]
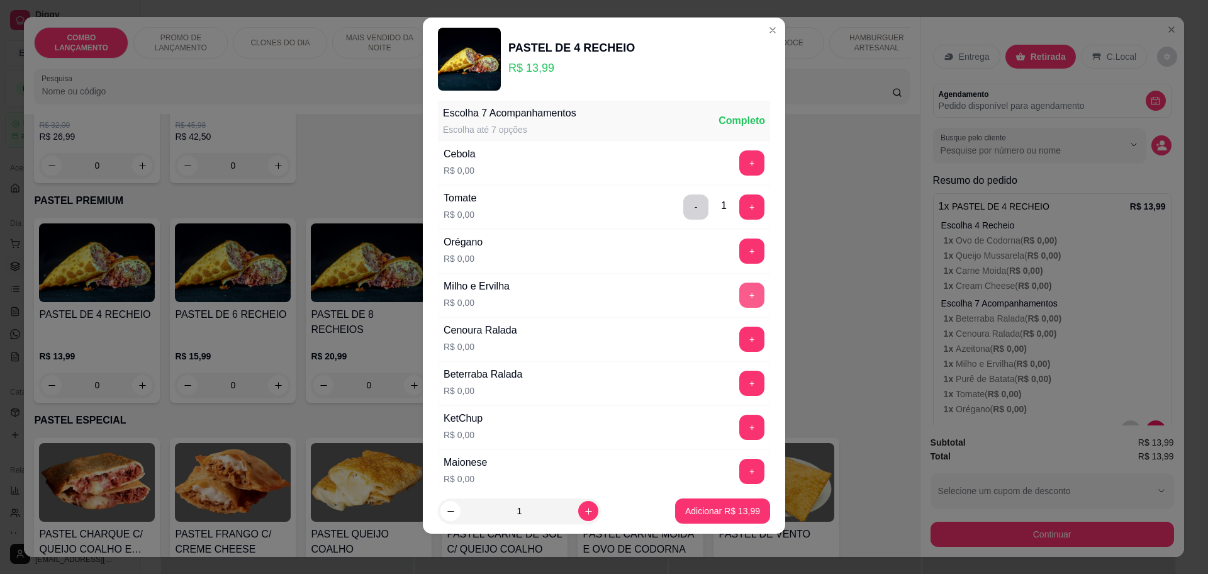
click at [739, 295] on button "+" at bounding box center [751, 294] width 25 height 25
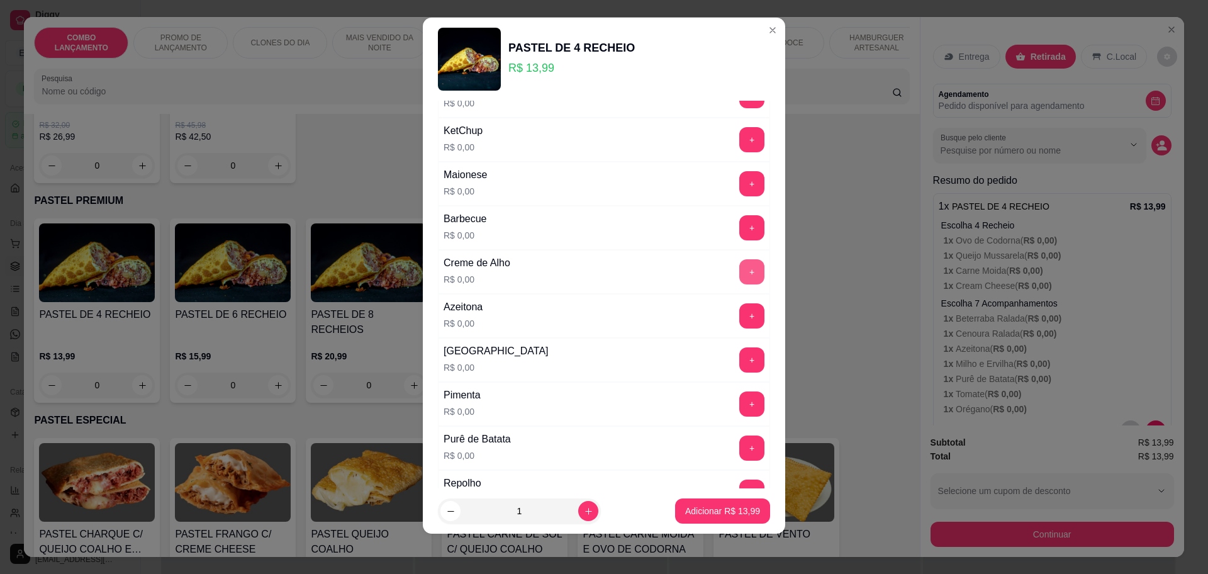
scroll to position [801, 0]
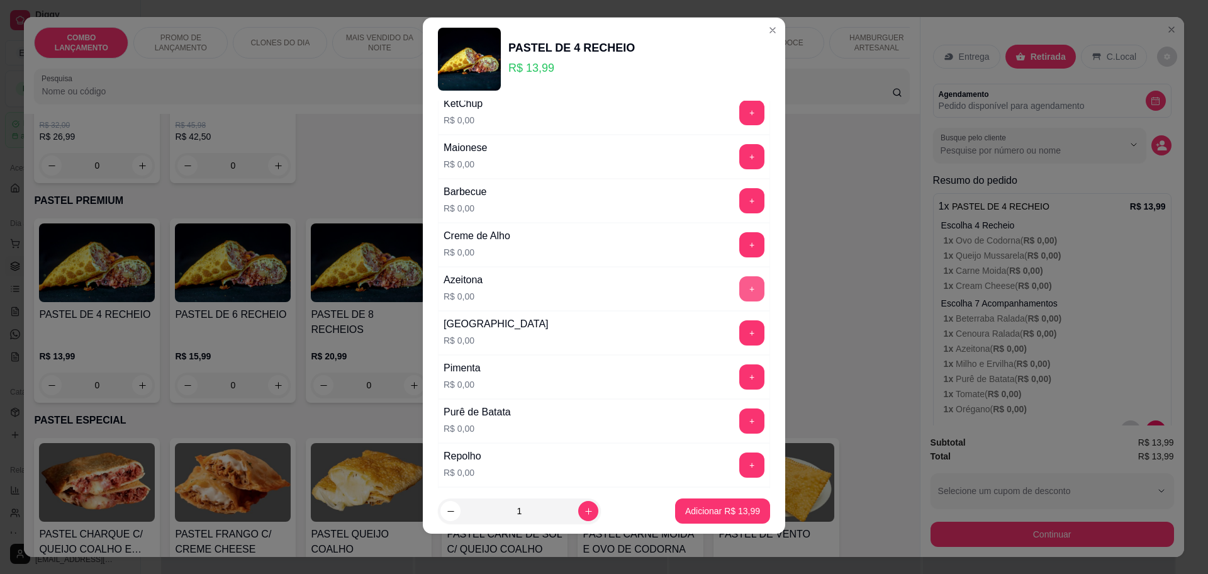
click at [739, 292] on button "+" at bounding box center [751, 288] width 25 height 25
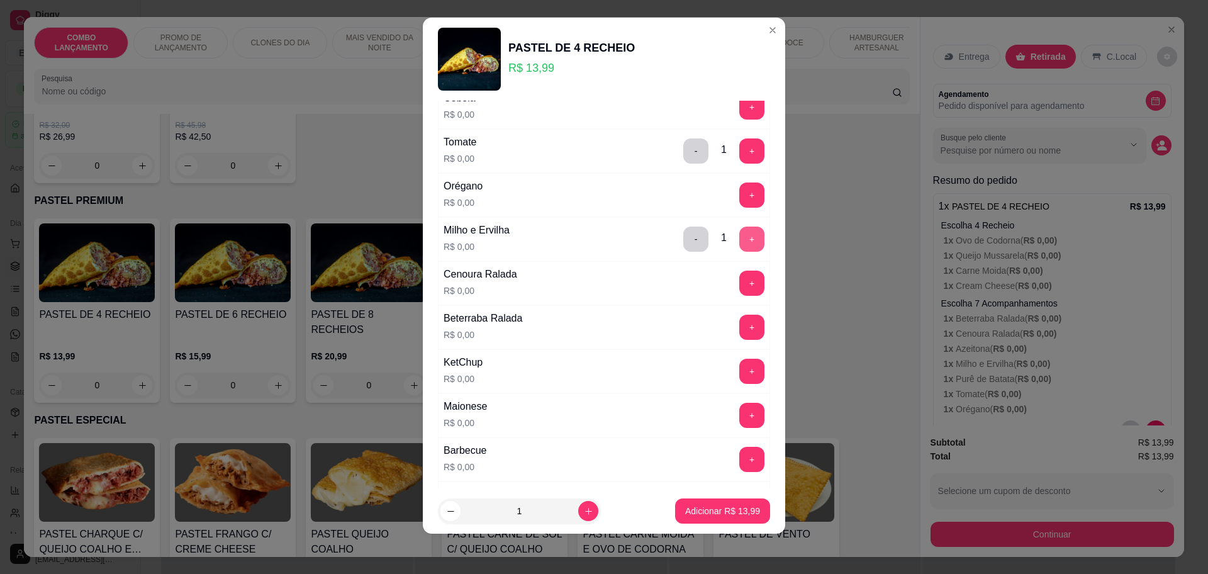
scroll to position [565, 0]
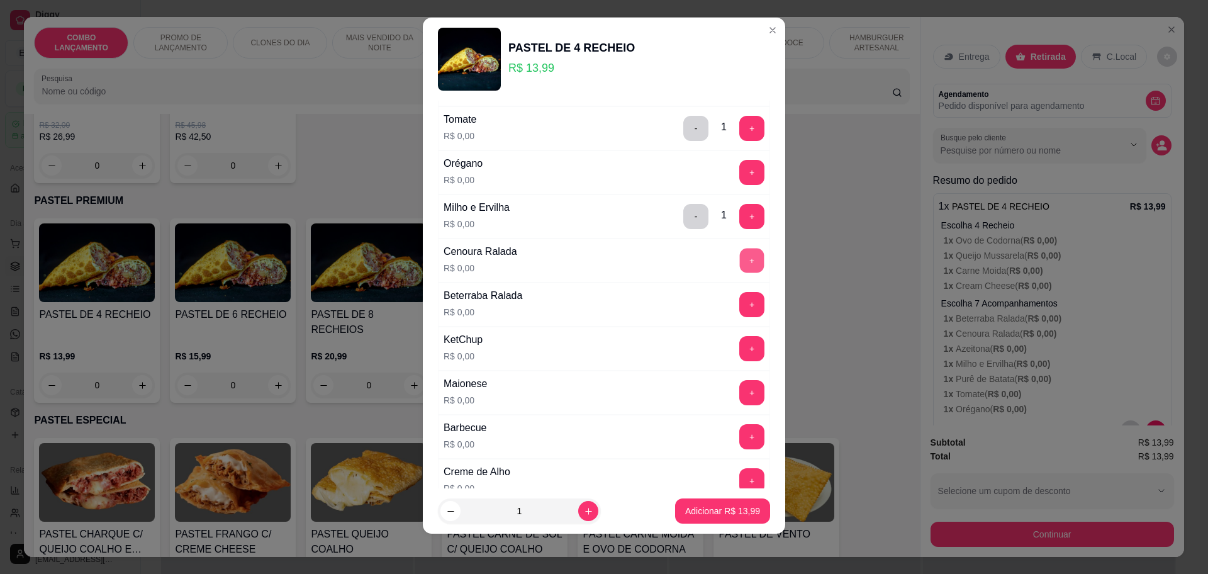
click at [740, 267] on button "+" at bounding box center [752, 260] width 25 height 25
click at [740, 299] on button "+" at bounding box center [752, 304] width 25 height 25
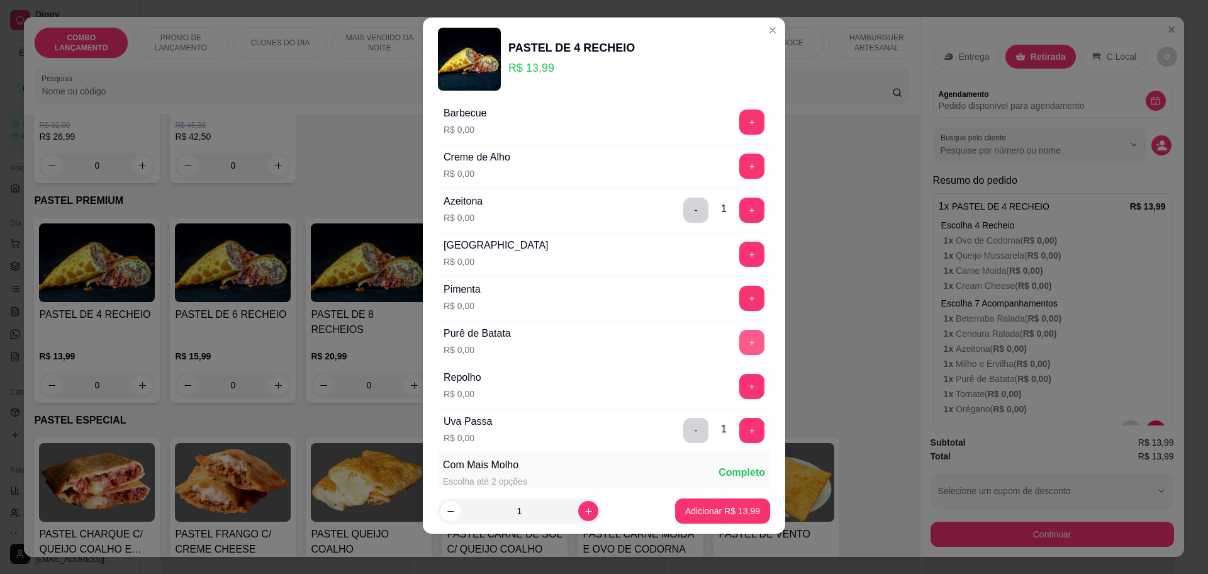
click at [739, 342] on button "+" at bounding box center [751, 342] width 25 height 25
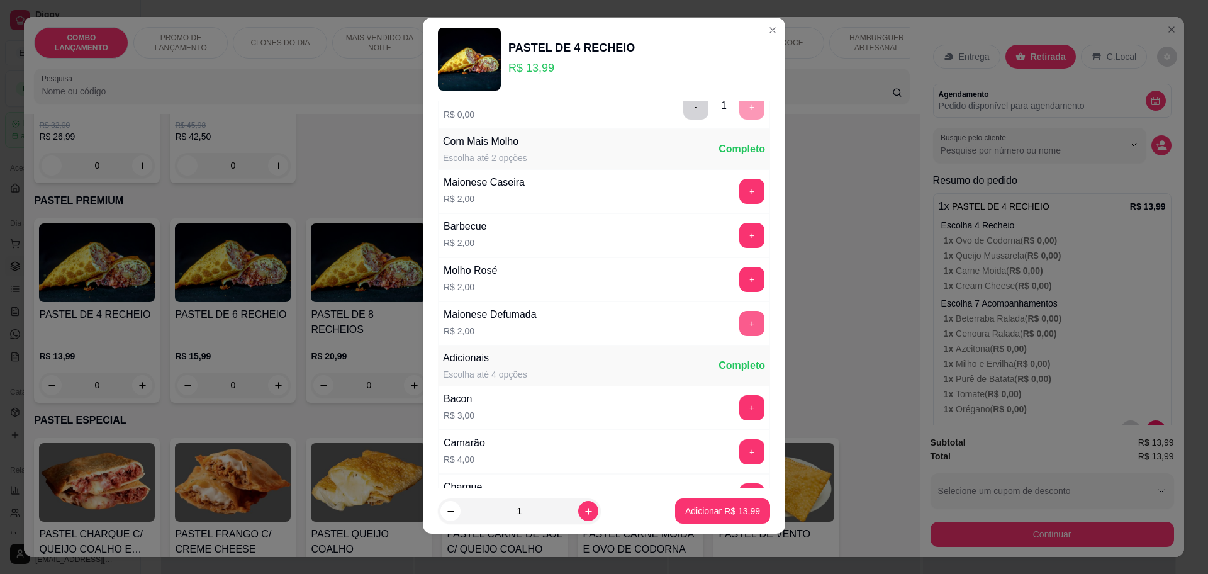
scroll to position [1232, 0]
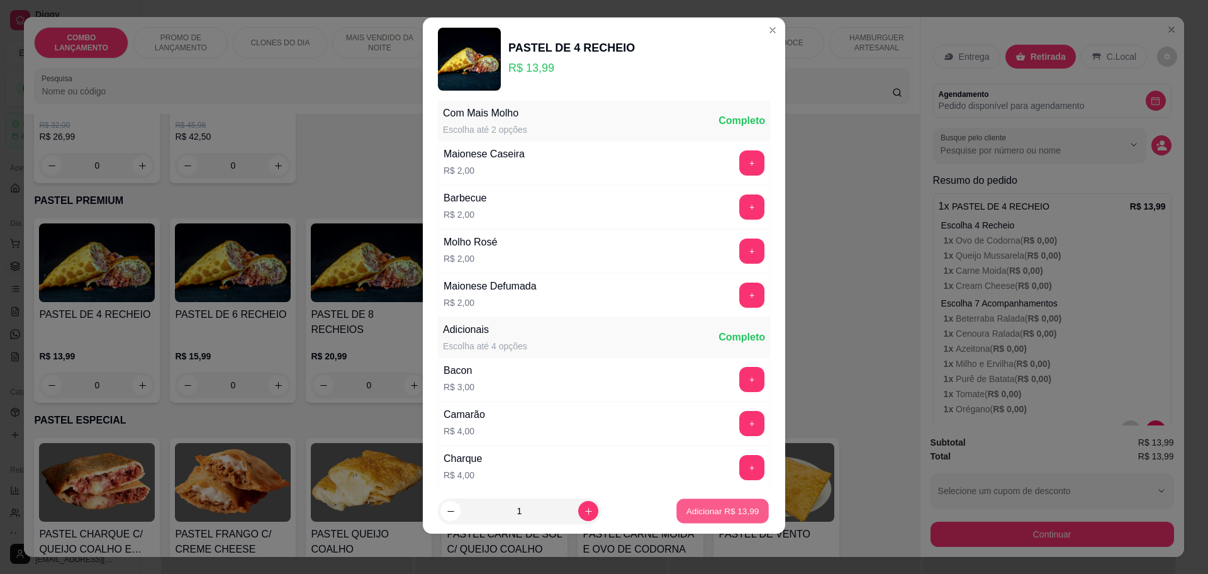
click at [711, 503] on button "Adicionar R$ 13,99" at bounding box center [722, 511] width 92 height 25
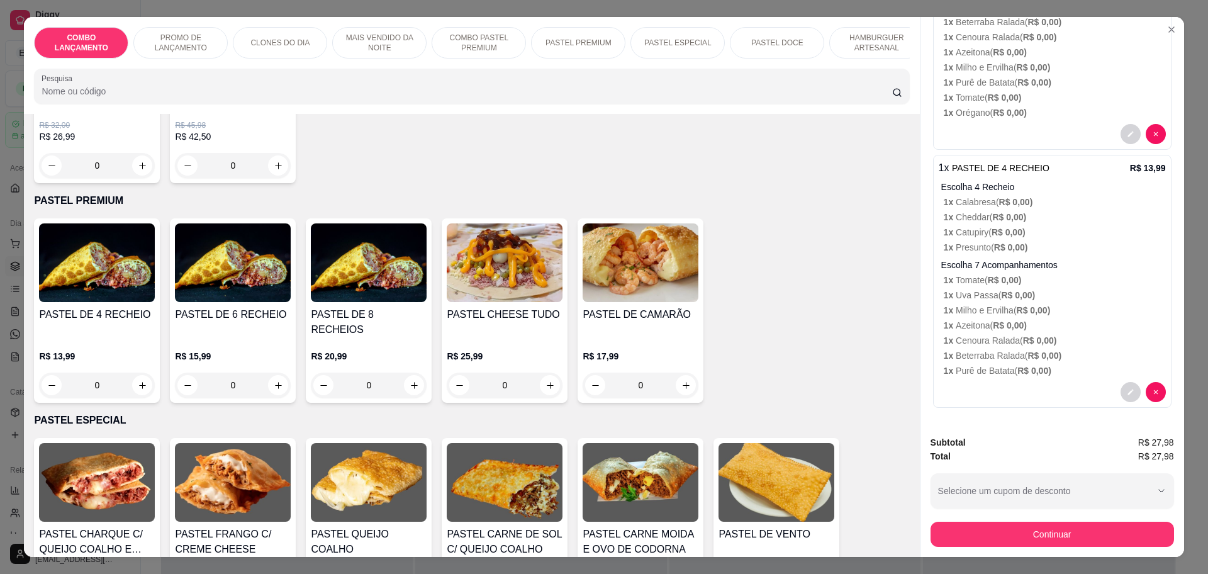
scroll to position [23, 0]
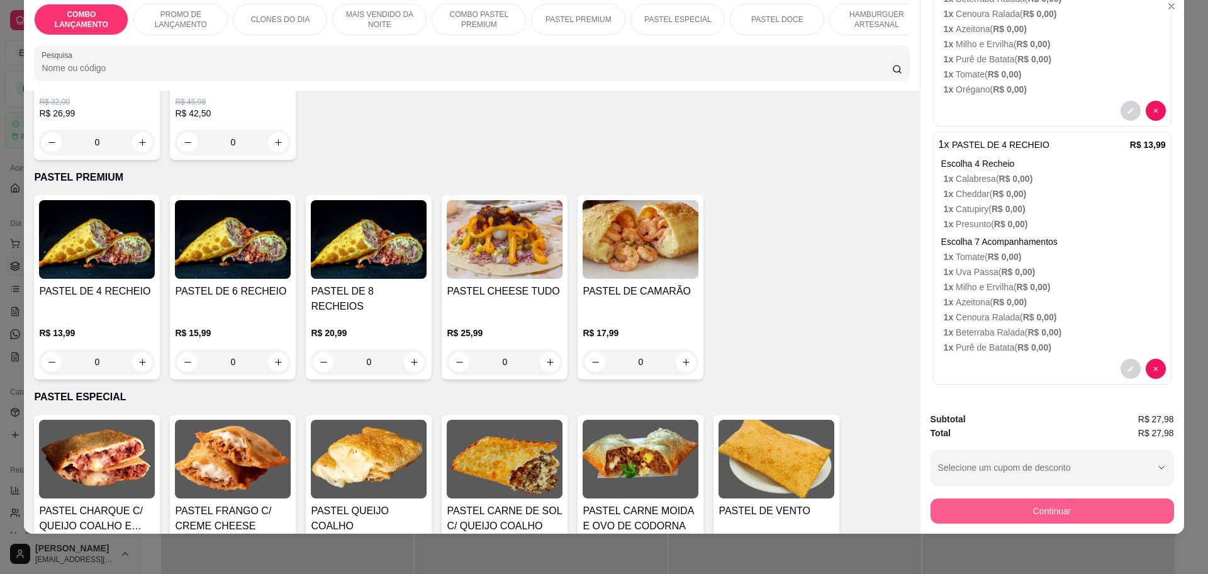
click at [1078, 511] on button "Continuar" at bounding box center [1051, 510] width 243 height 25
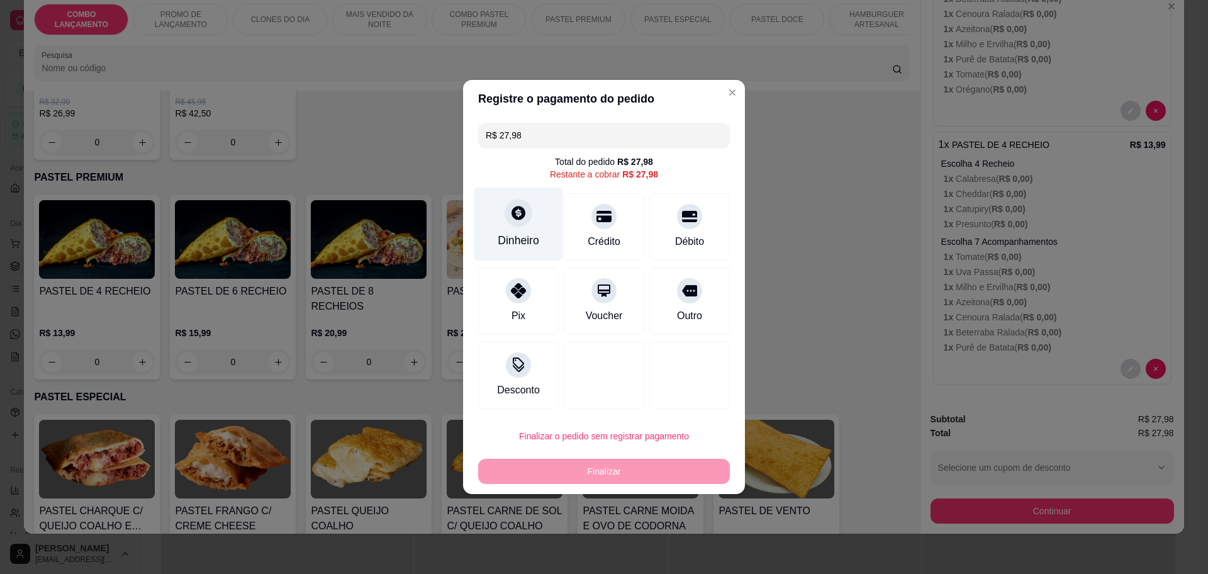
click at [523, 231] on div "Dinheiro" at bounding box center [518, 224] width 89 height 74
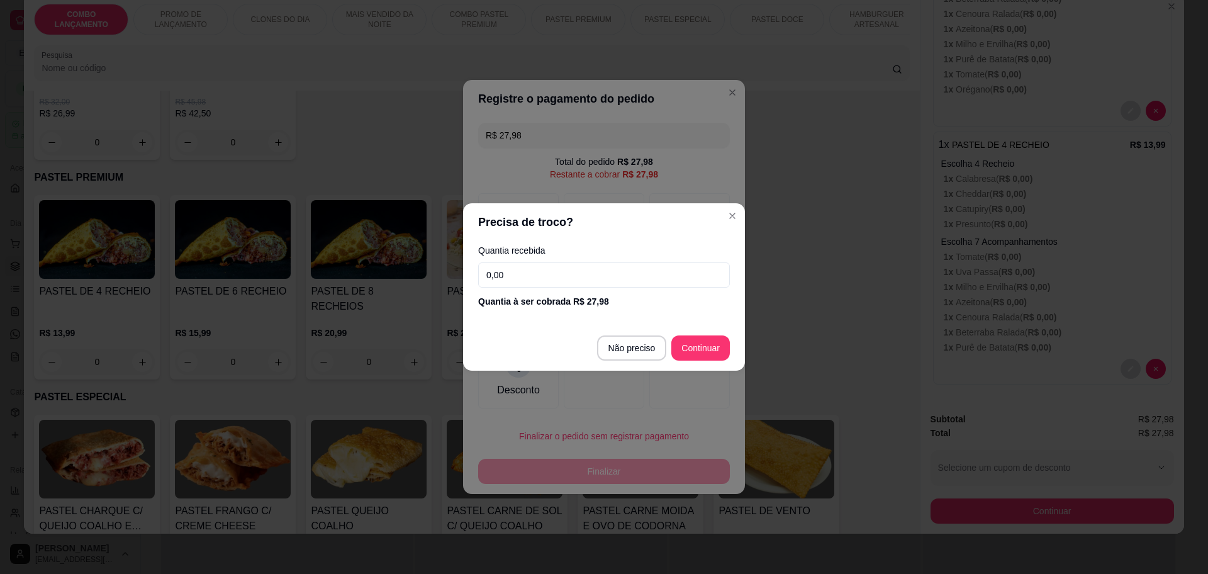
click at [518, 272] on input "0,00" at bounding box center [604, 274] width 252 height 25
click at [517, 270] on input "0,50" at bounding box center [604, 274] width 252 height 25
type input "0,50"
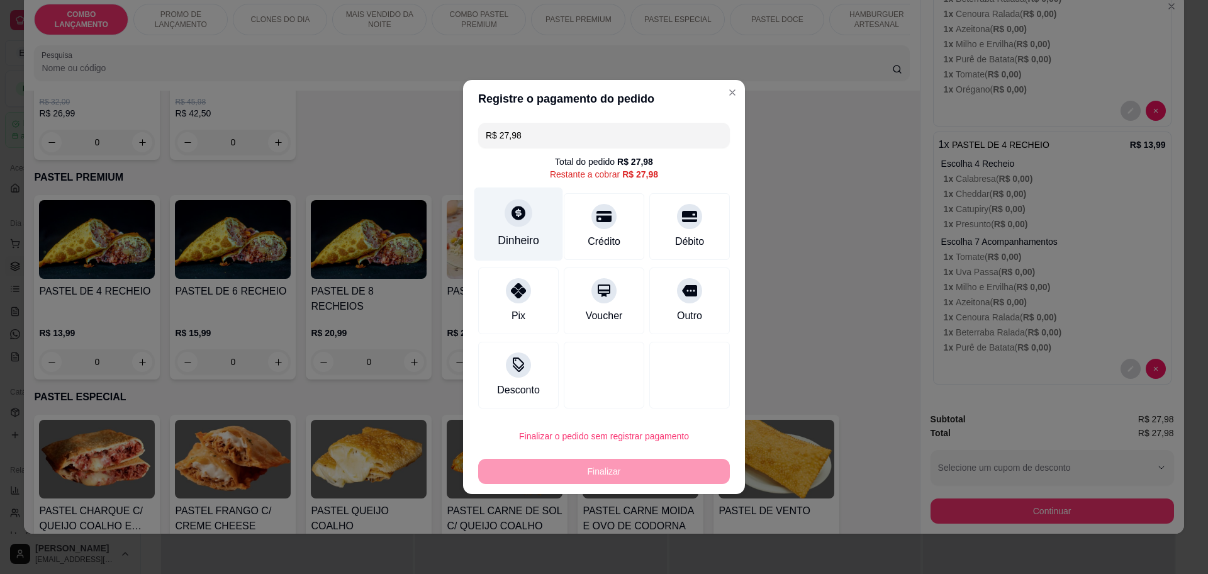
click at [504, 208] on div at bounding box center [518, 213] width 28 height 28
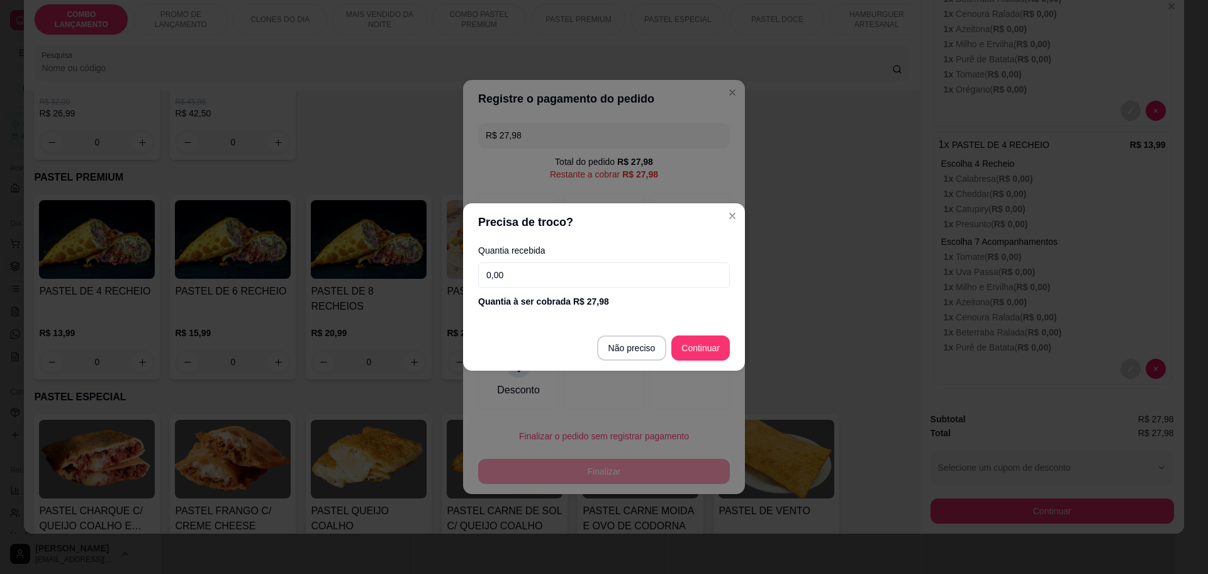
click at [567, 274] on input "0,00" at bounding box center [604, 274] width 252 height 25
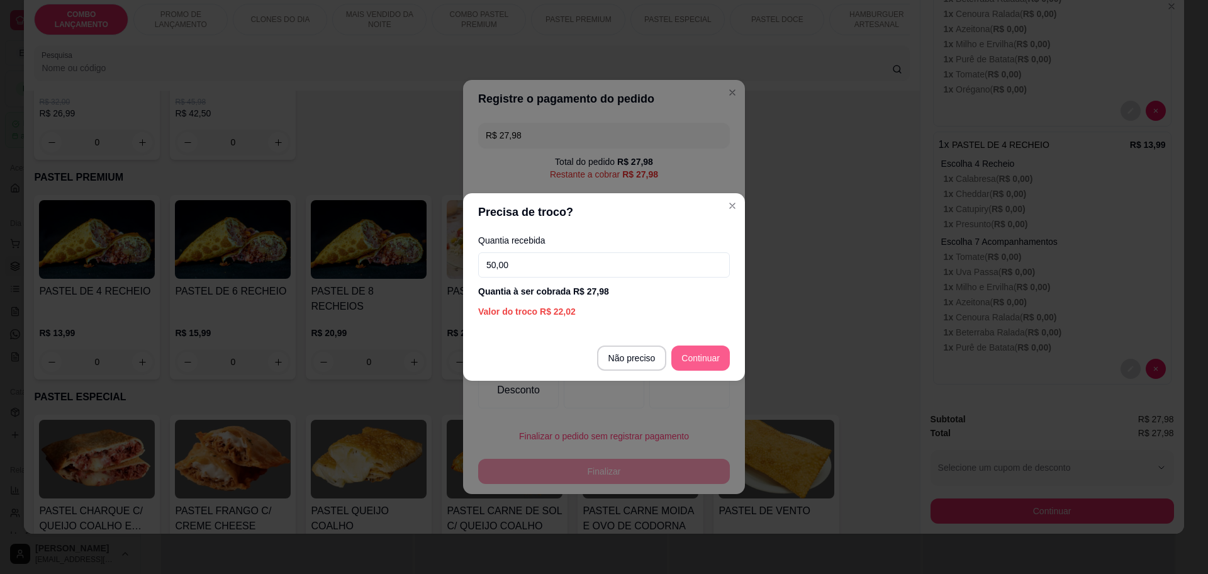
type input "50,00"
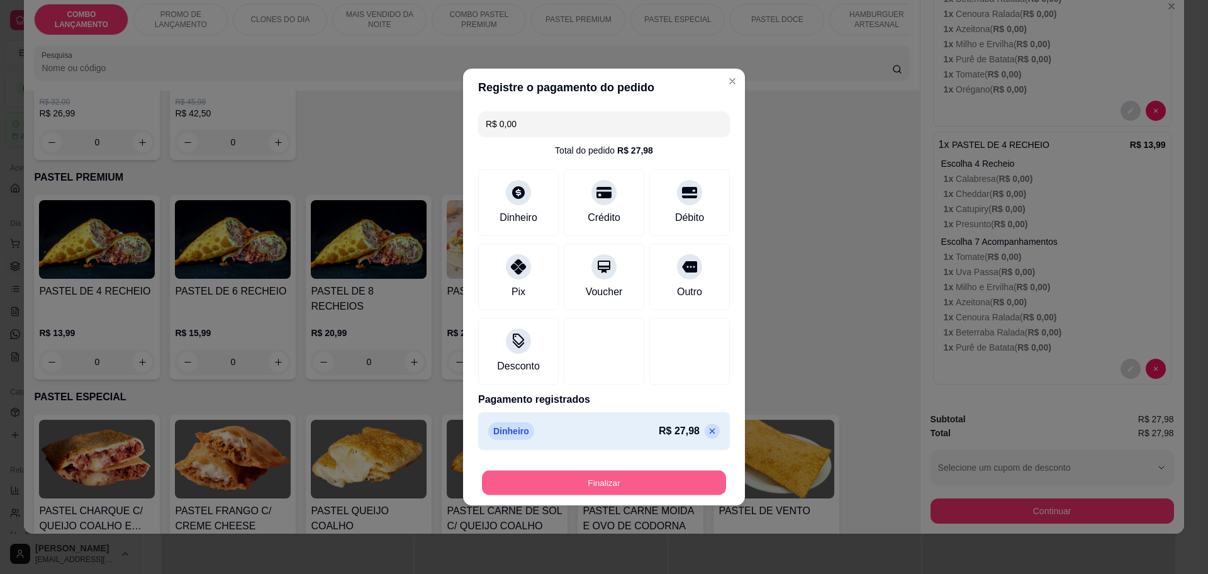
click at [653, 472] on button "Finalizar" at bounding box center [604, 482] width 244 height 25
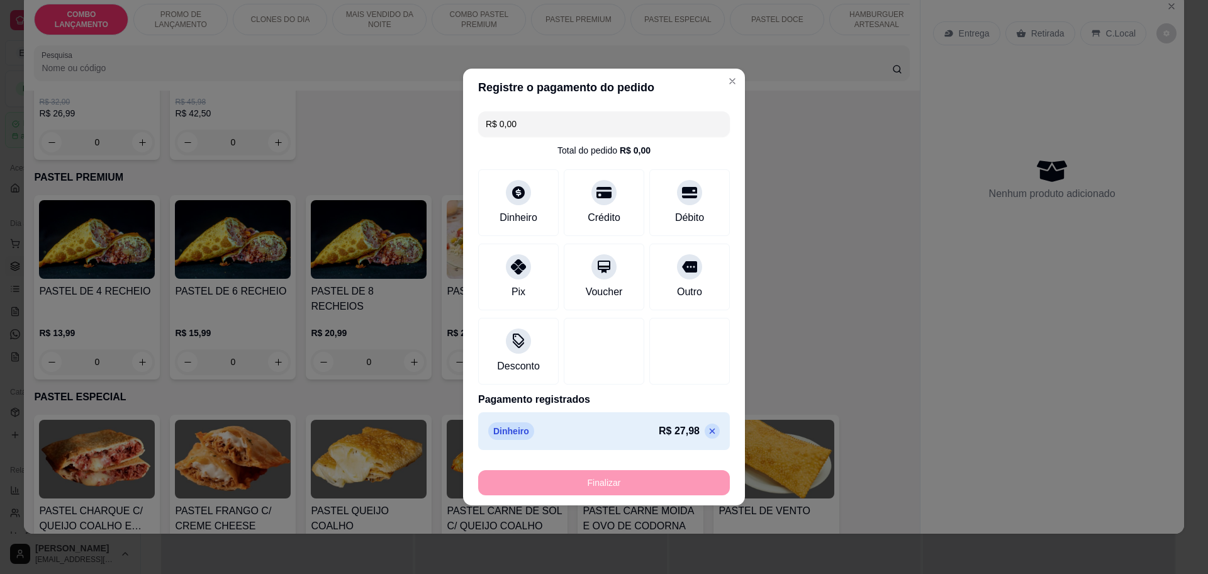
type input "-R$ 27,98"
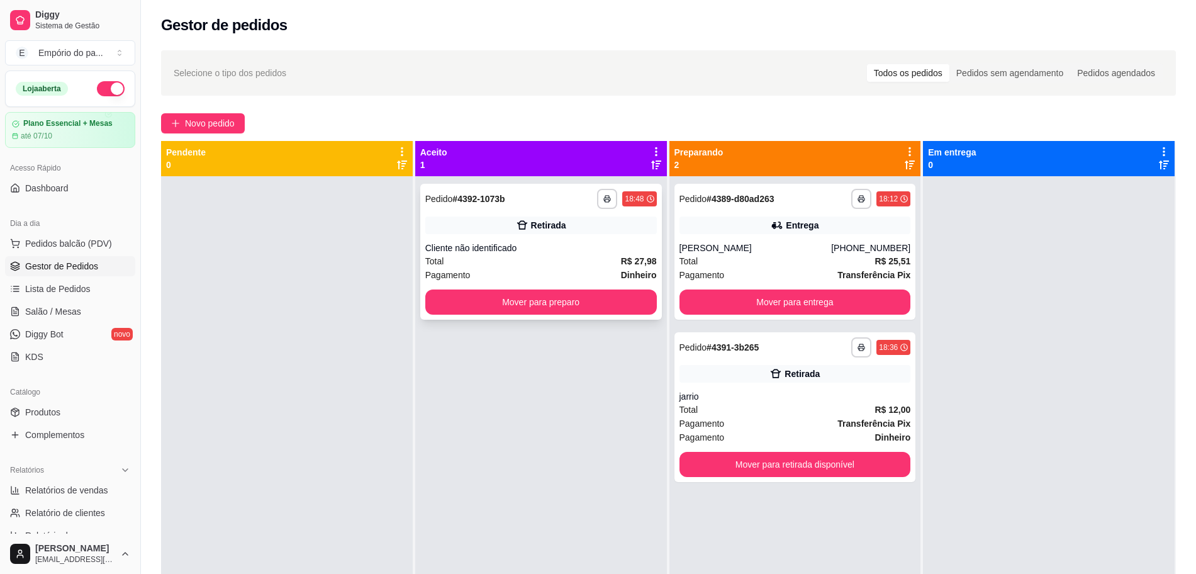
click at [597, 243] on div "Cliente não identificado" at bounding box center [540, 248] width 231 height 13
click at [572, 253] on div "Cliente não identificado" at bounding box center [540, 248] width 231 height 13
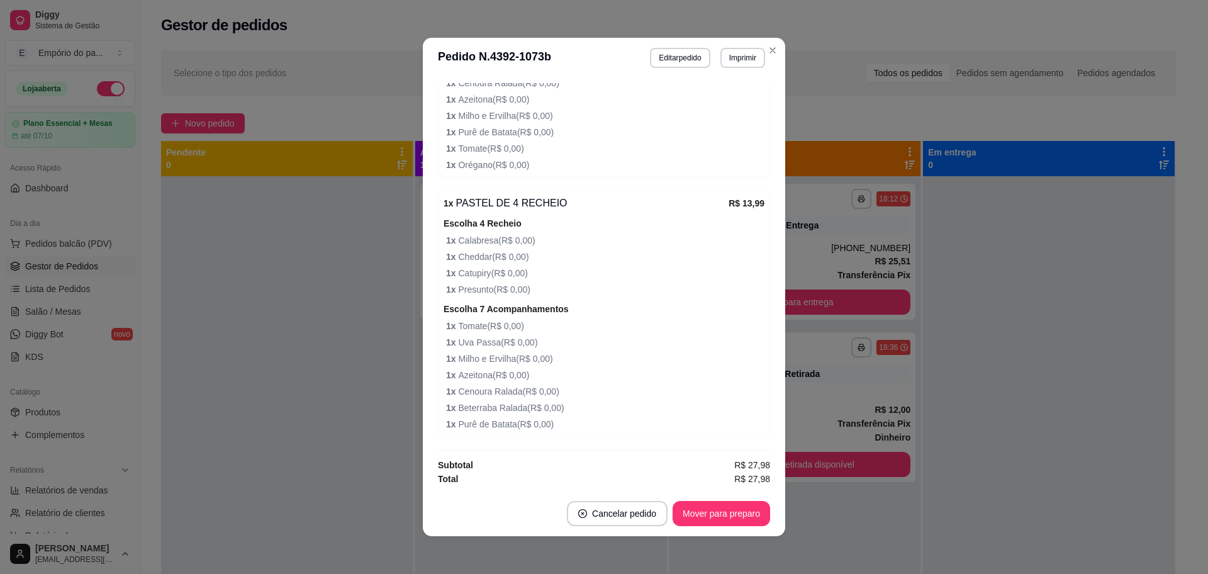
scroll to position [36, 0]
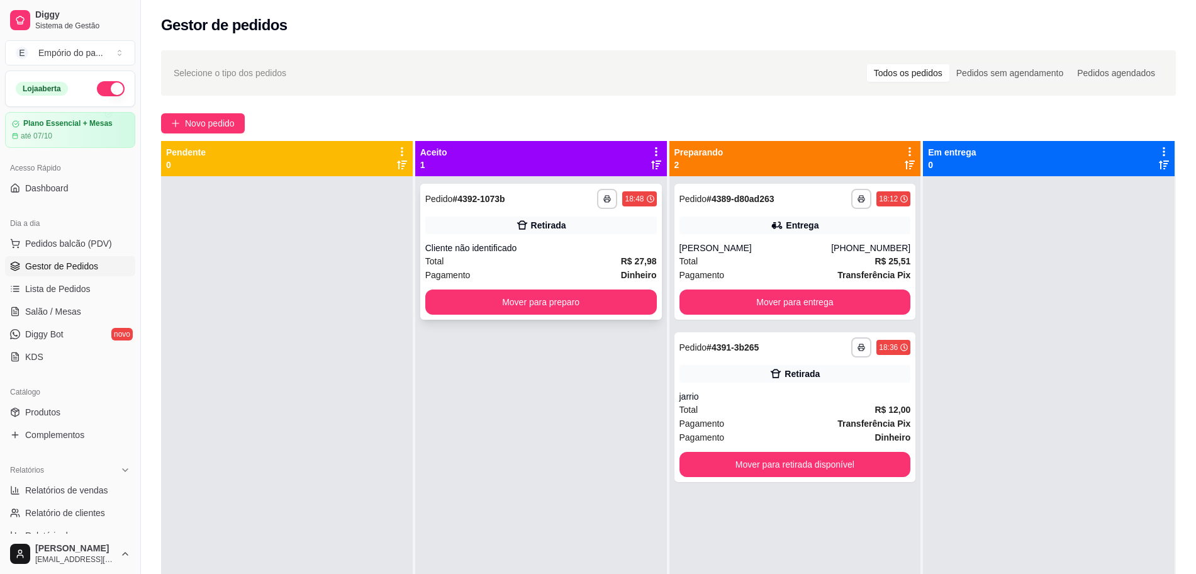
click at [531, 268] on div "Pagamento Dinheiro" at bounding box center [540, 275] width 231 height 14
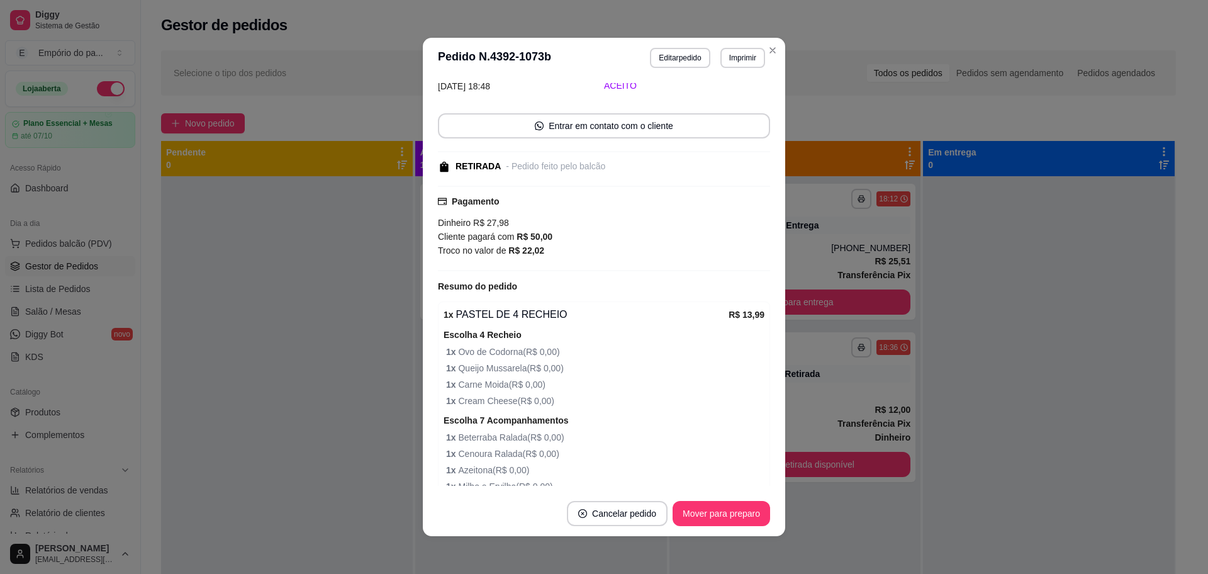
scroll to position [0, 0]
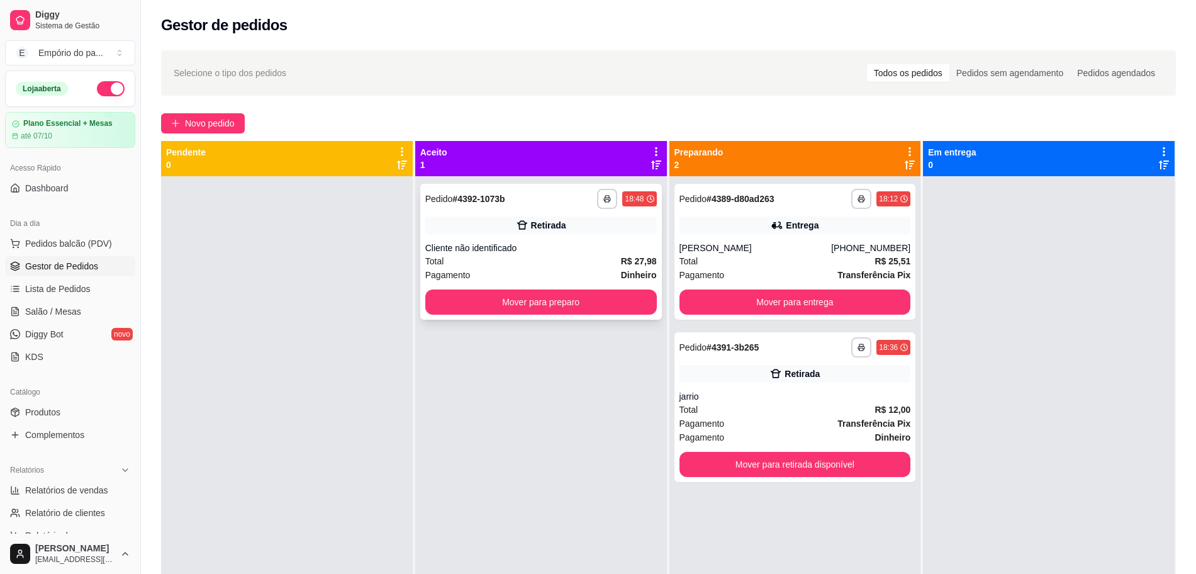
click at [504, 248] on div "Cliente não identificado" at bounding box center [540, 248] width 231 height 13
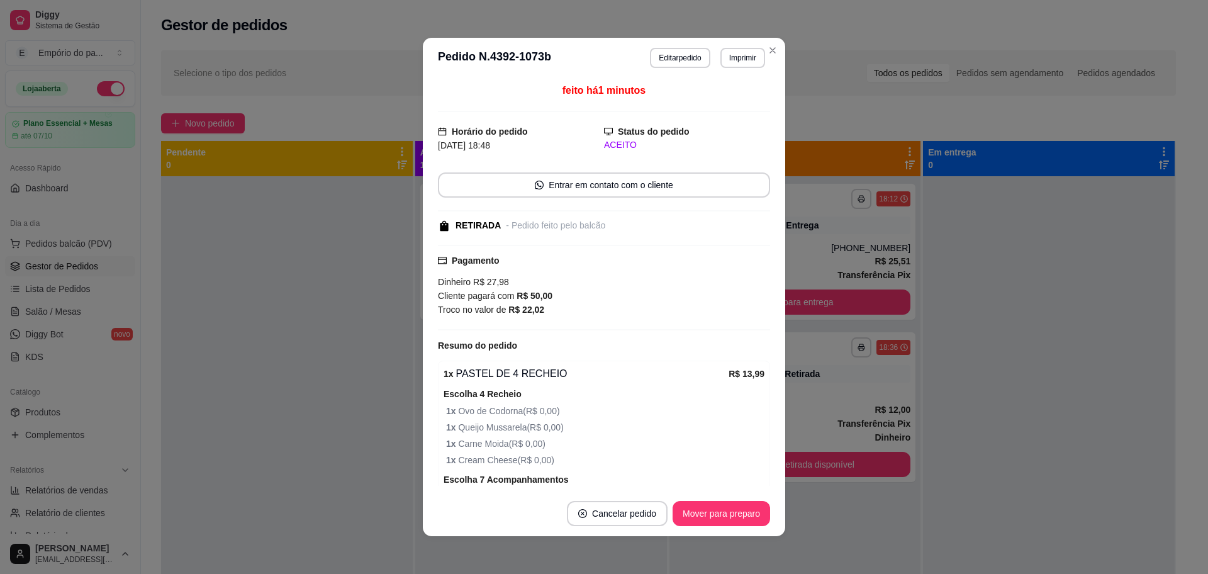
scroll to position [157, 0]
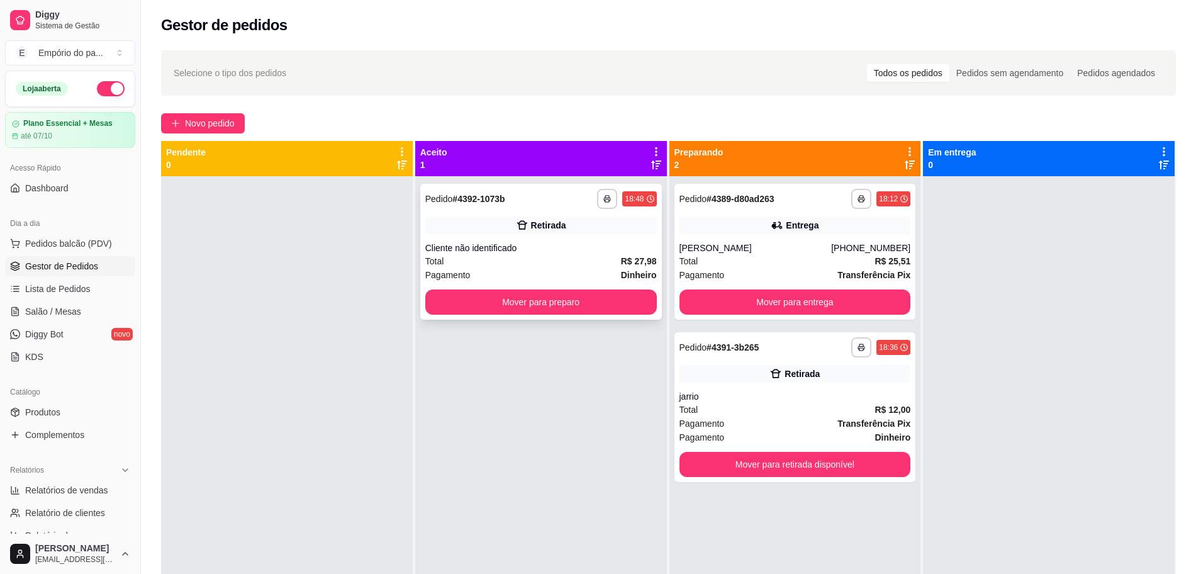
click at [465, 215] on div "**********" at bounding box center [541, 252] width 242 height 136
click at [787, 459] on button "Mover para retirada disponível" at bounding box center [794, 464] width 225 height 25
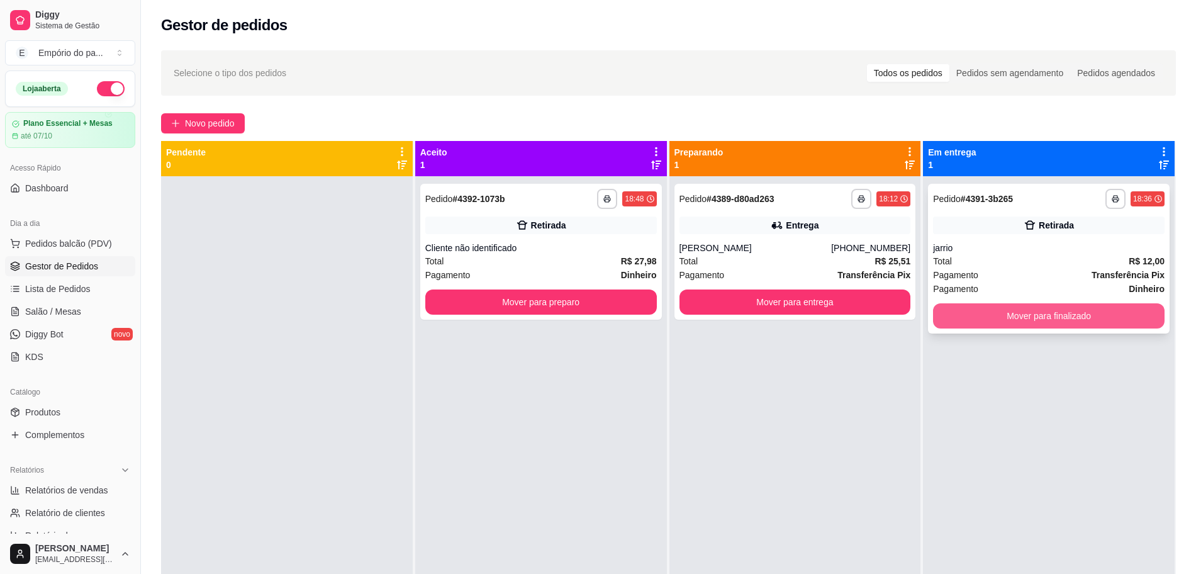
click at [1021, 311] on button "Mover para finalizado" at bounding box center [1048, 315] width 231 height 25
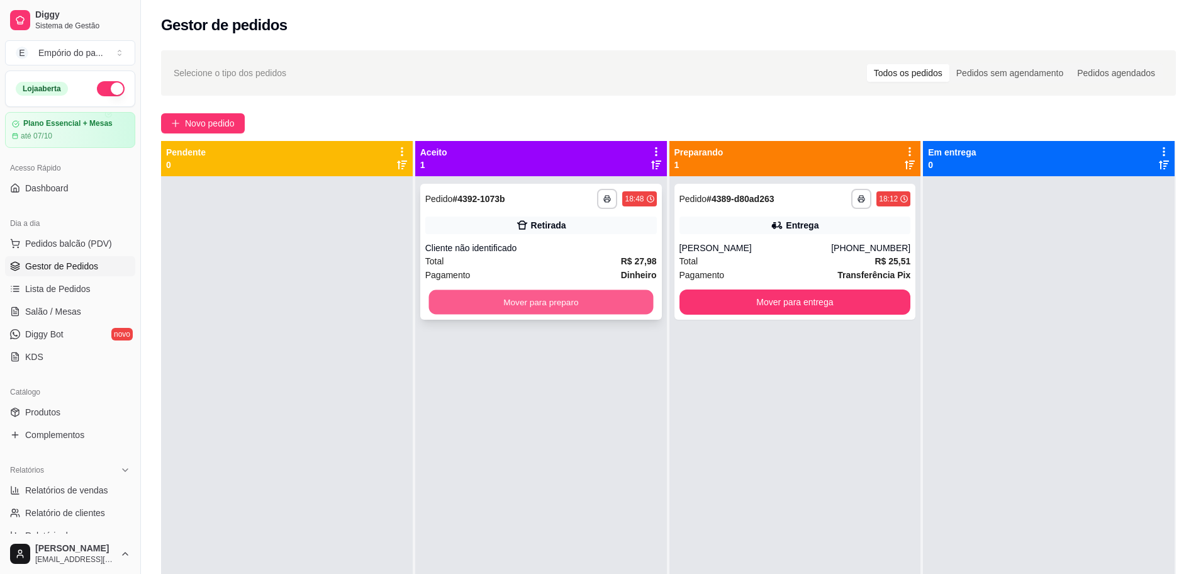
click at [546, 301] on button "Mover para preparo" at bounding box center [540, 302] width 225 height 25
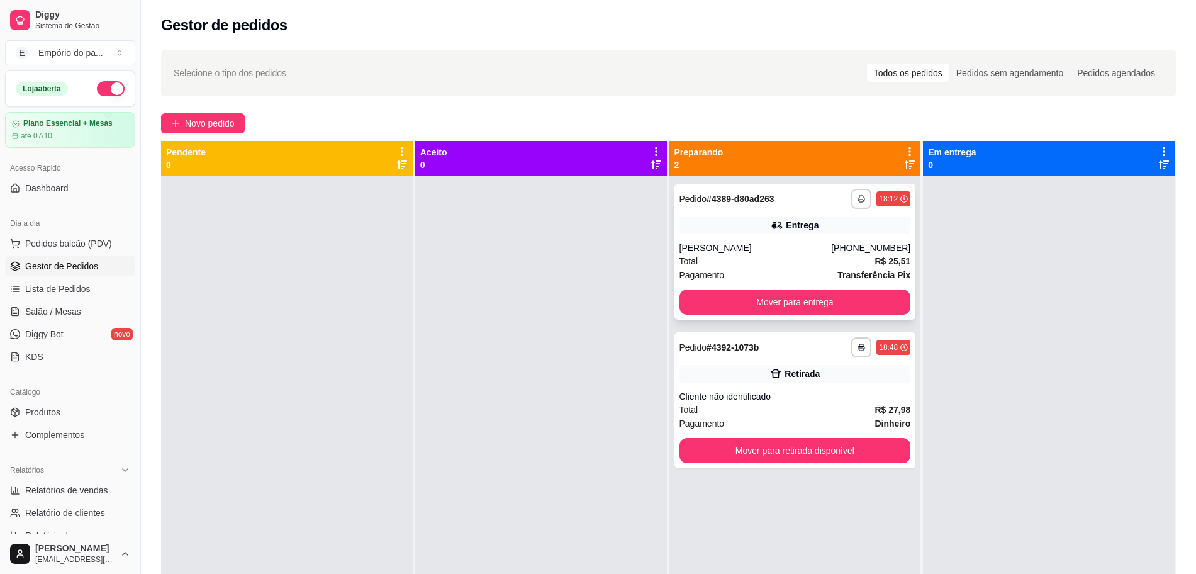
click at [757, 226] on div "Entrega" at bounding box center [794, 225] width 231 height 18
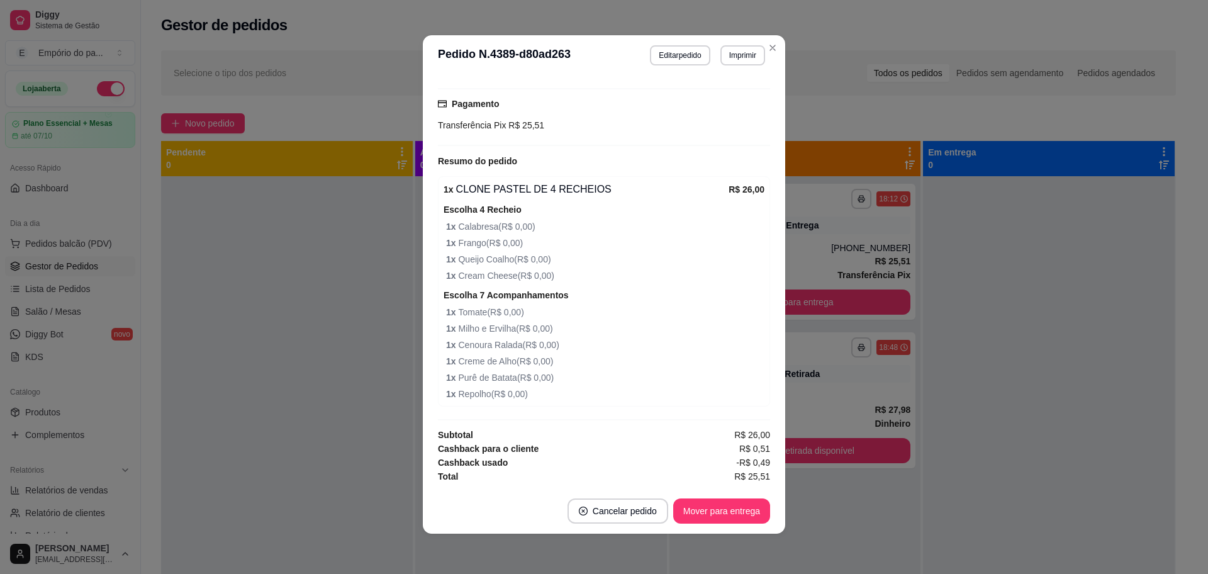
scroll to position [114, 0]
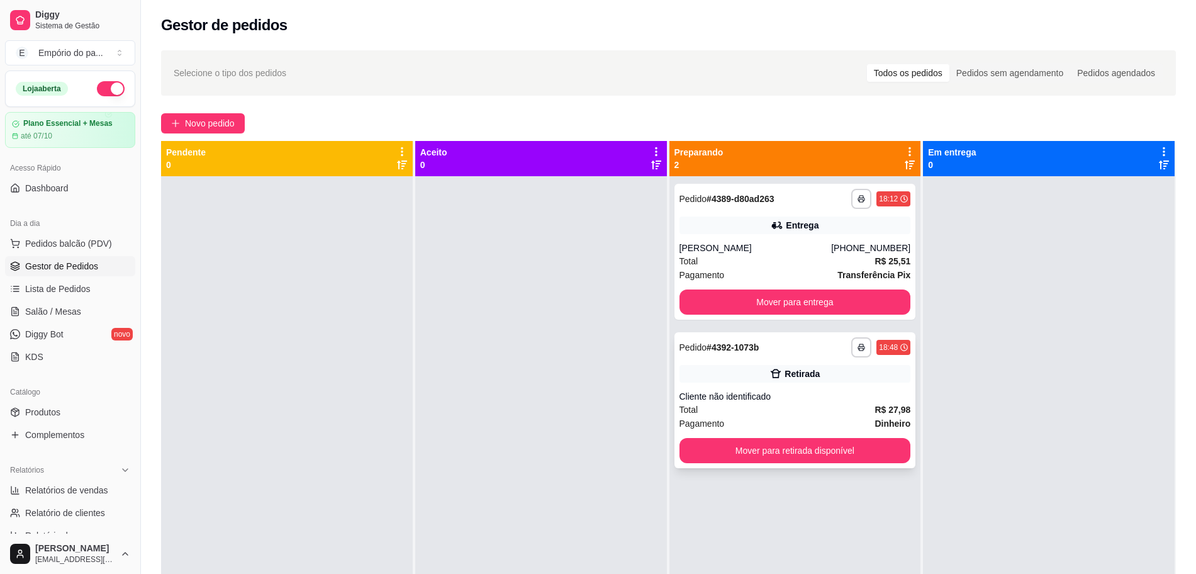
click at [798, 362] on div "**********" at bounding box center [795, 400] width 242 height 136
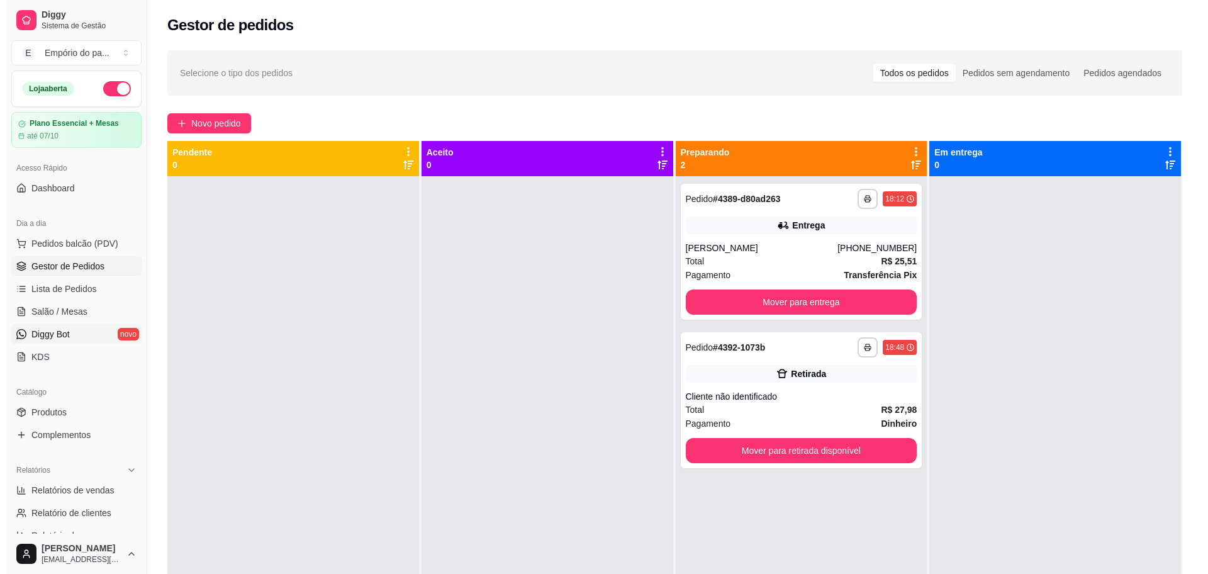
scroll to position [79, 0]
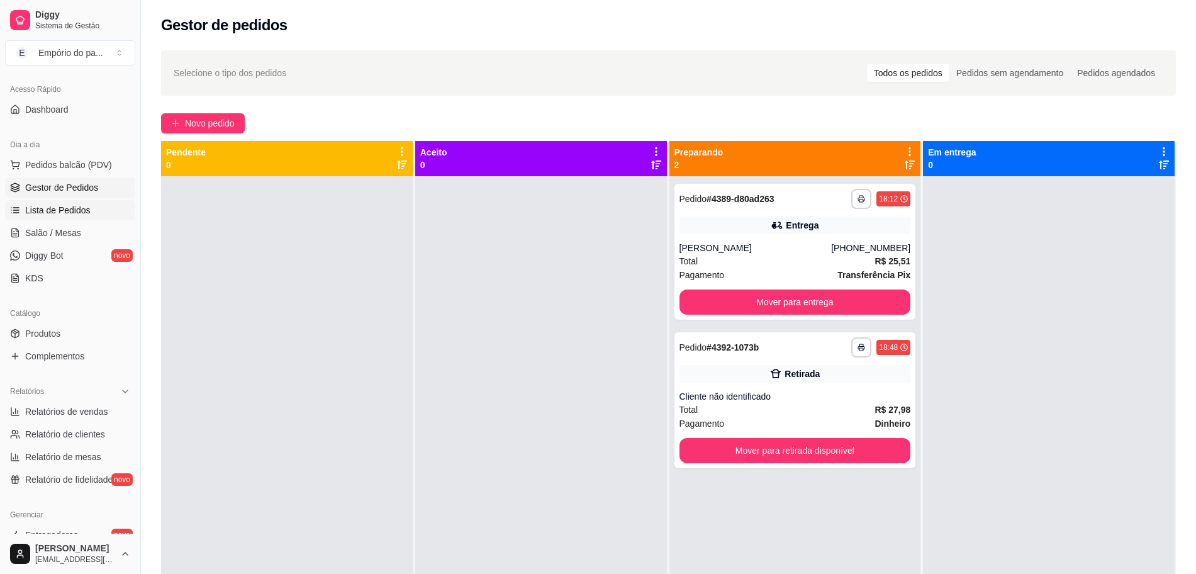
click at [67, 208] on span "Lista de Pedidos" at bounding box center [57, 210] width 65 height 13
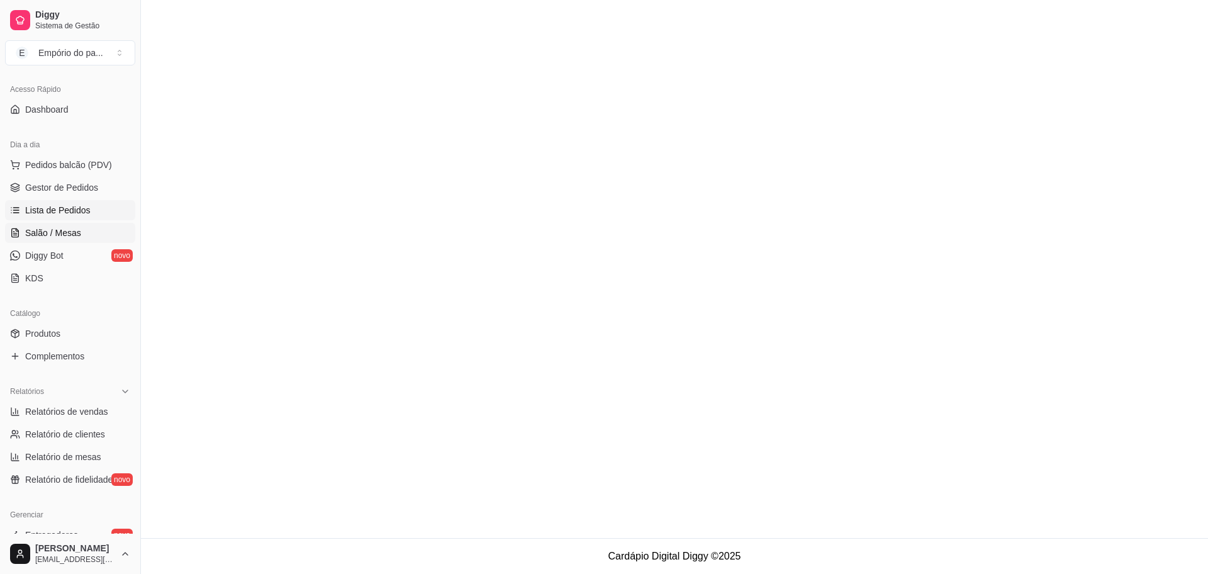
click at [62, 233] on span "Salão / Mesas" at bounding box center [53, 232] width 56 height 13
click at [76, 169] on span "Pedidos balcão (PDV)" at bounding box center [68, 165] width 87 height 13
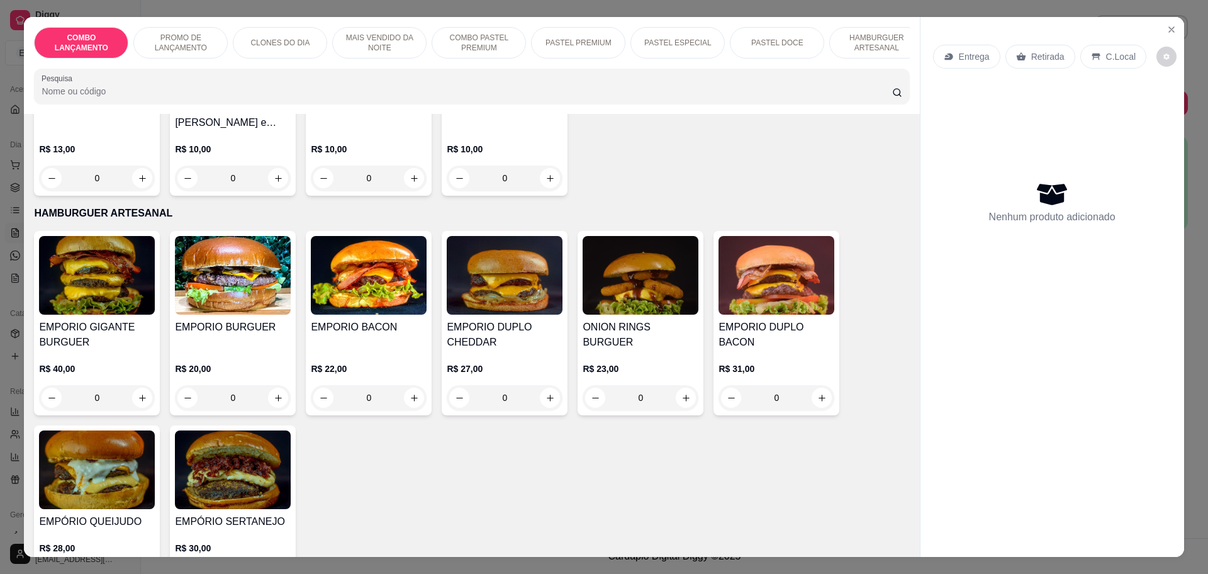
scroll to position [2123, 0]
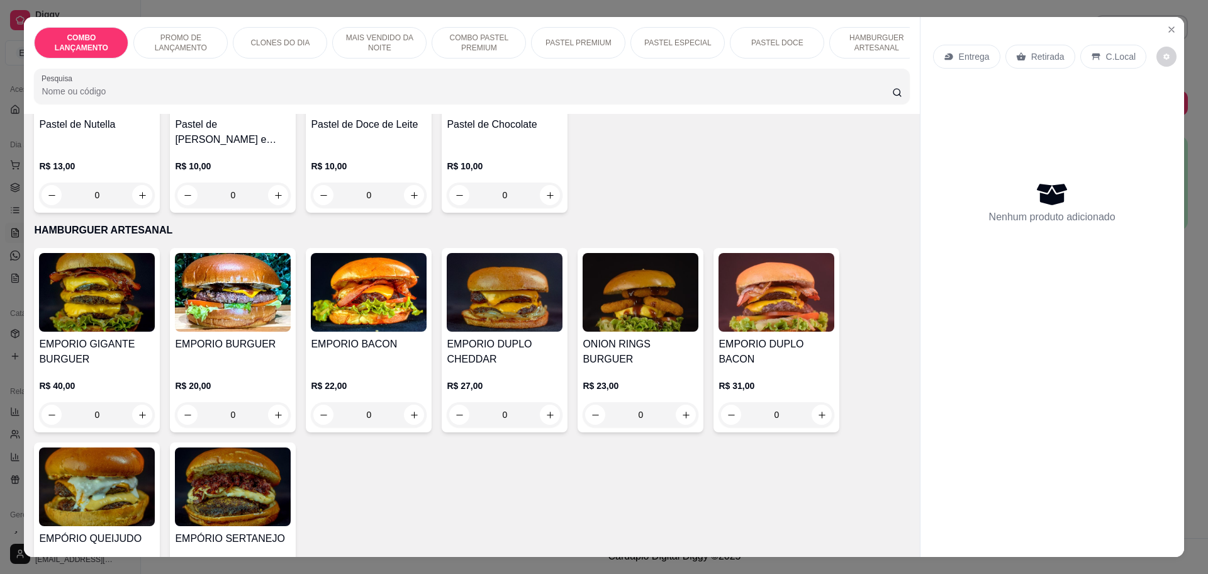
click at [275, 402] on div "0" at bounding box center [233, 414] width 116 height 25
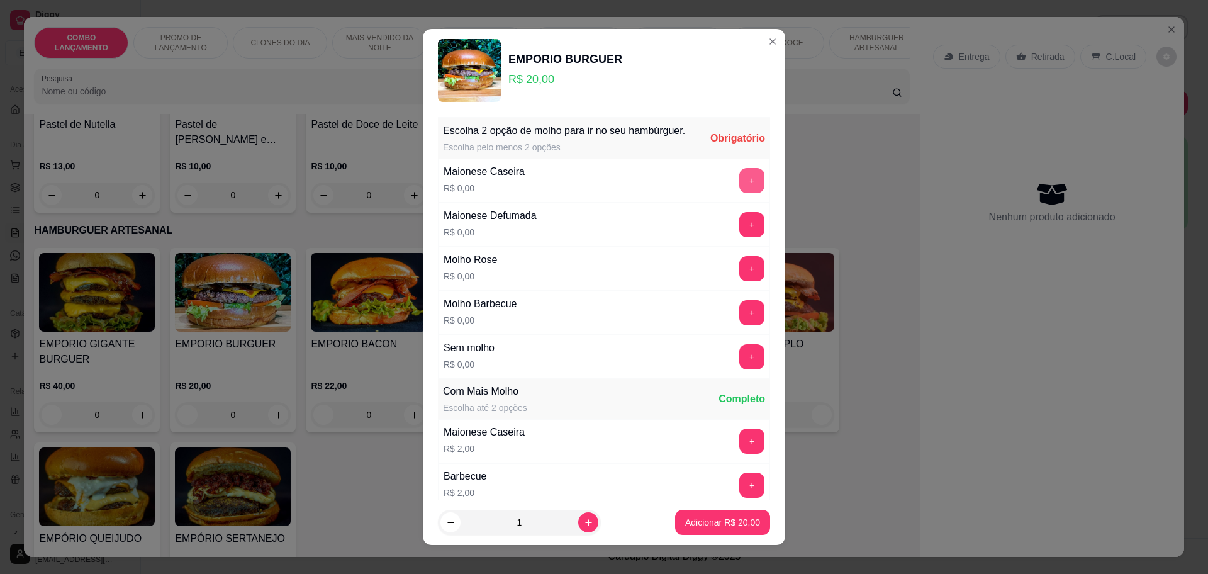
click at [739, 193] on button "+" at bounding box center [751, 180] width 25 height 25
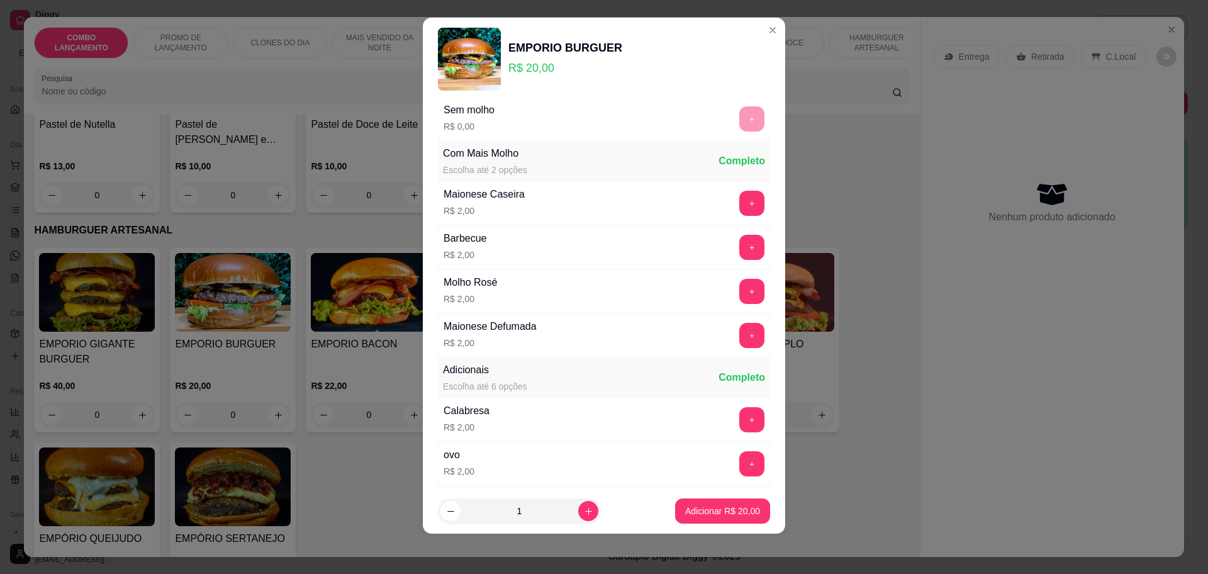
scroll to position [188, 0]
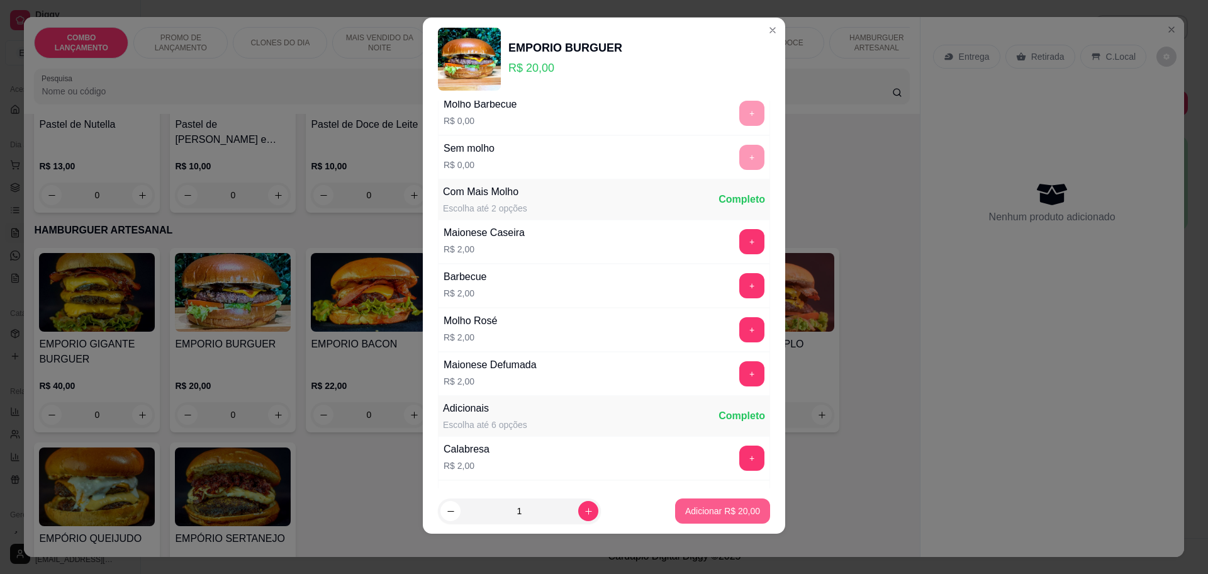
click at [714, 506] on p "Adicionar R$ 20,00" at bounding box center [722, 510] width 75 height 13
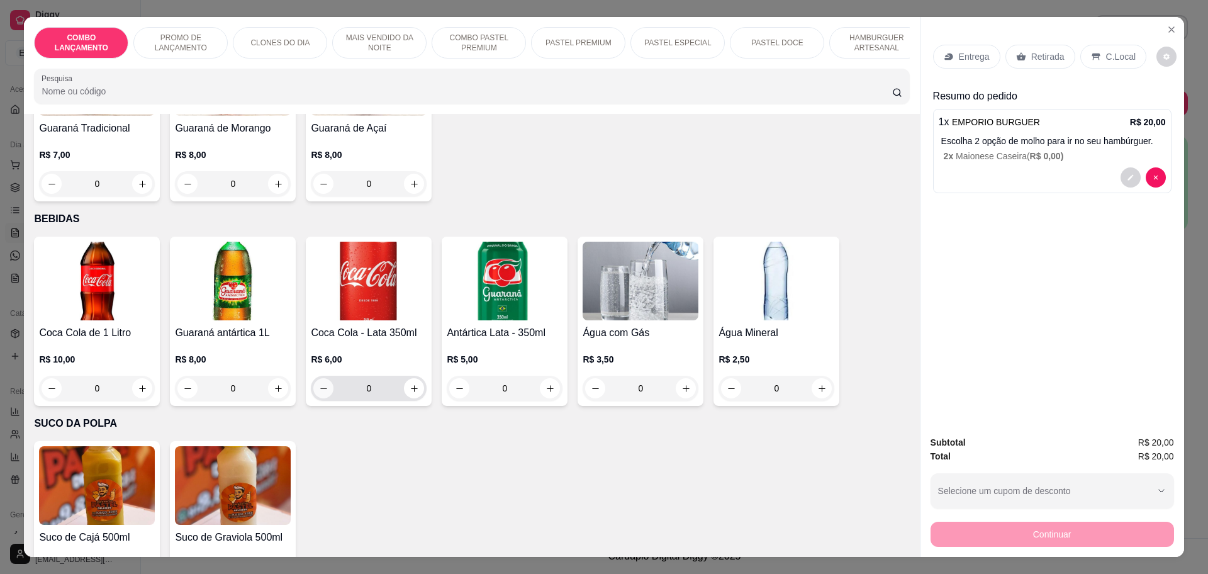
scroll to position [23, 0]
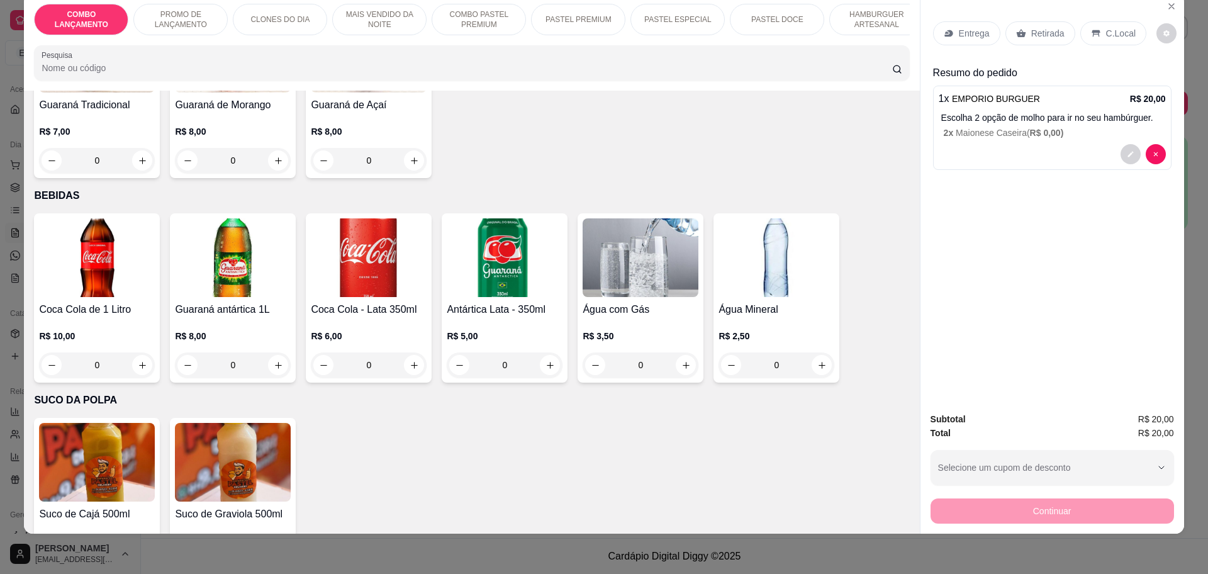
click at [274, 565] on icon "increase-product-quantity" at bounding box center [278, 569] width 9 height 9
type input "1"
click at [1086, 519] on div "Continuar" at bounding box center [1051, 509] width 243 height 28
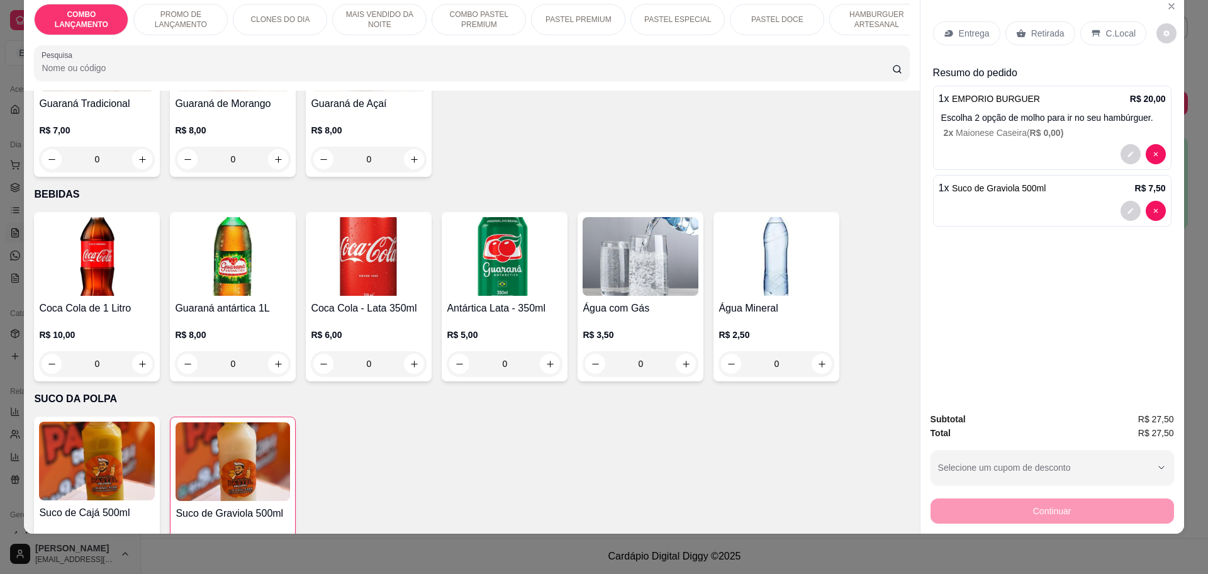
click at [1093, 30] on div "C.Local" at bounding box center [1113, 33] width 66 height 24
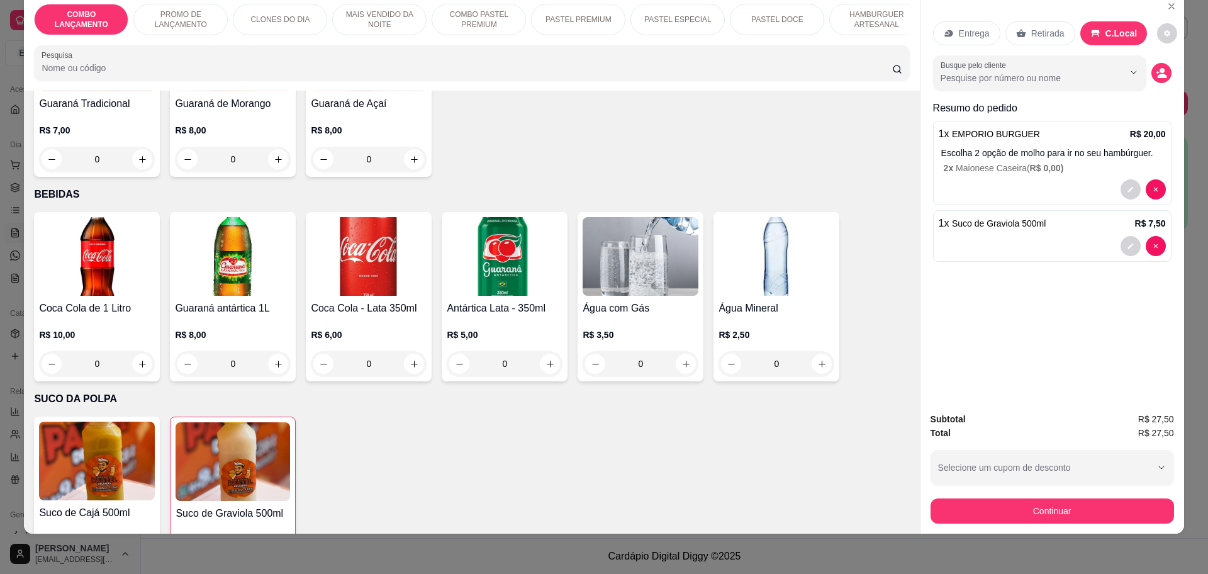
click at [1043, 32] on p "Retirada" at bounding box center [1047, 33] width 33 height 13
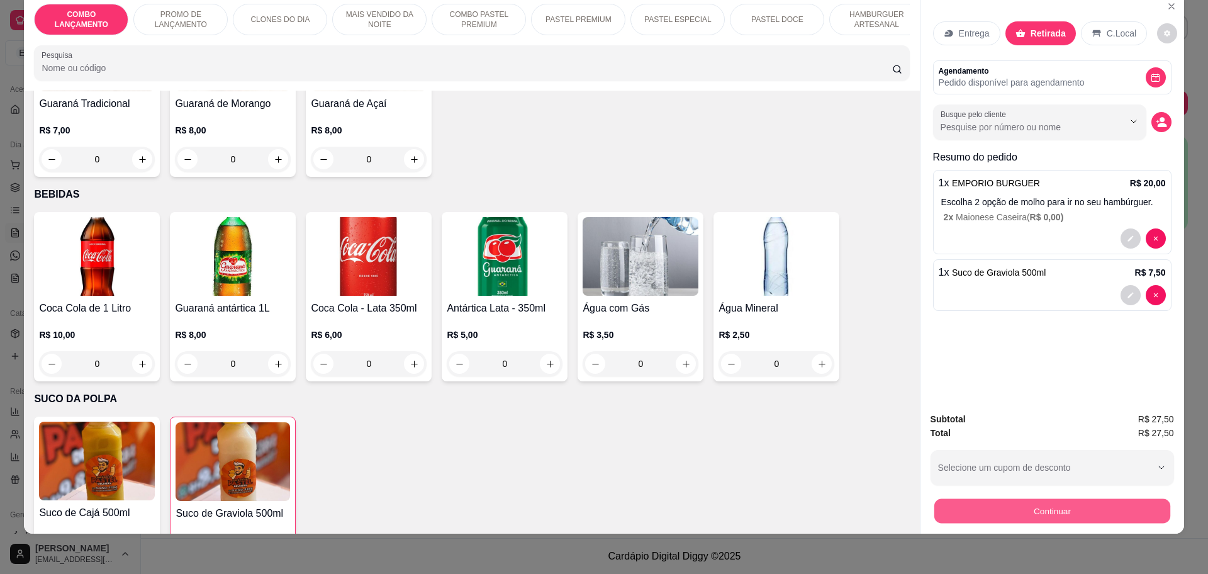
click at [982, 507] on button "Continuar" at bounding box center [1051, 510] width 236 height 25
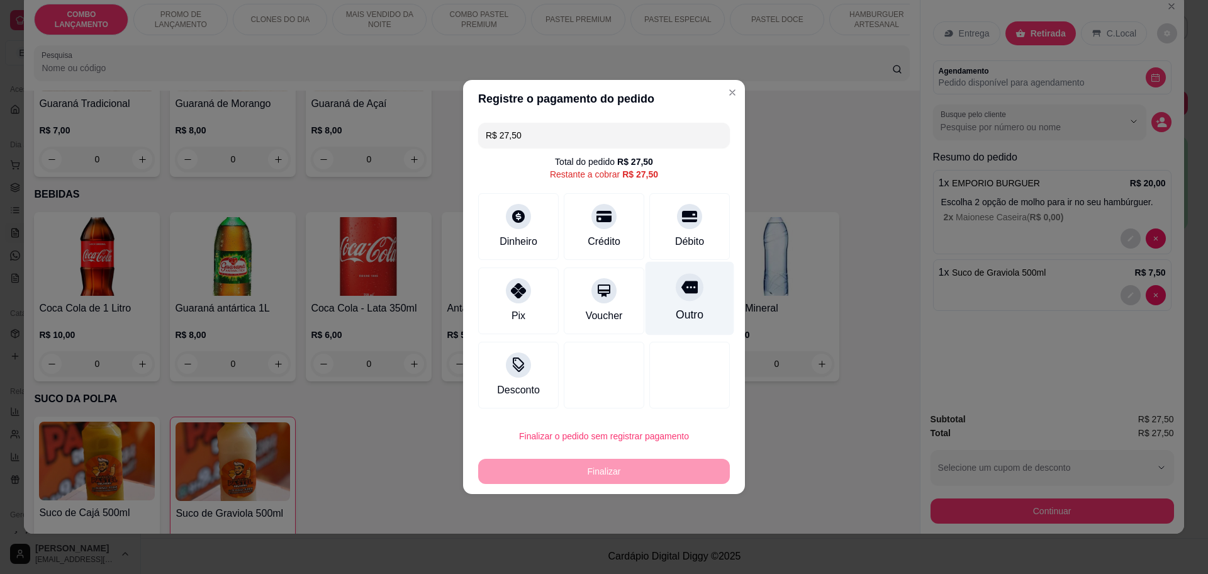
click at [685, 318] on div "Outro" at bounding box center [690, 314] width 28 height 16
type input "R$ 0,00"
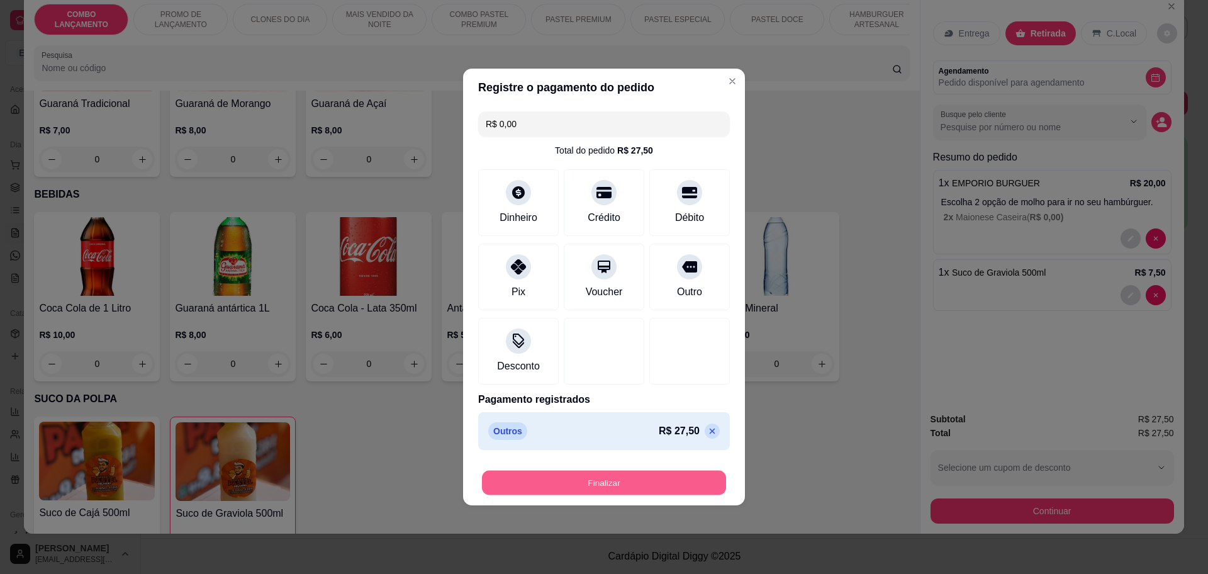
click at [684, 481] on button "Finalizar" at bounding box center [604, 482] width 244 height 25
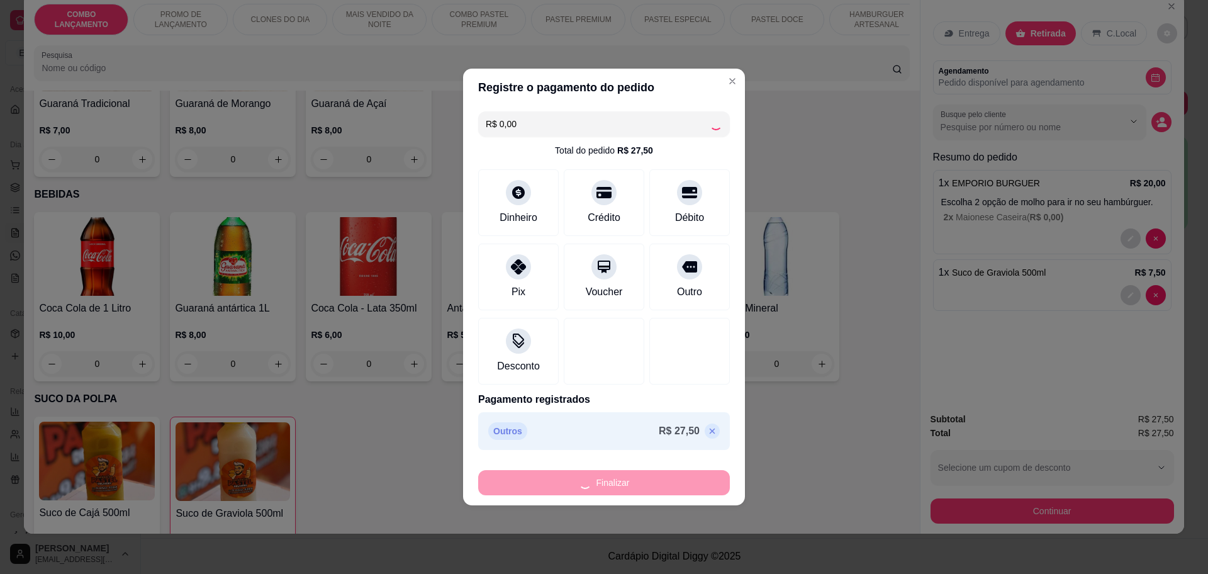
type input "0"
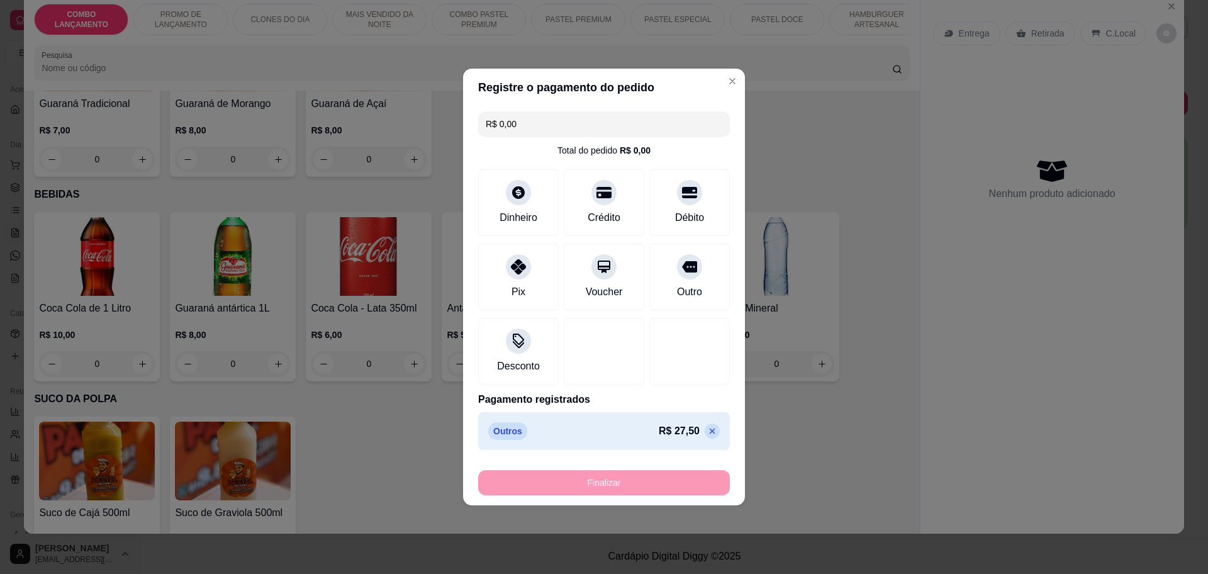
type input "-R$ 27,50"
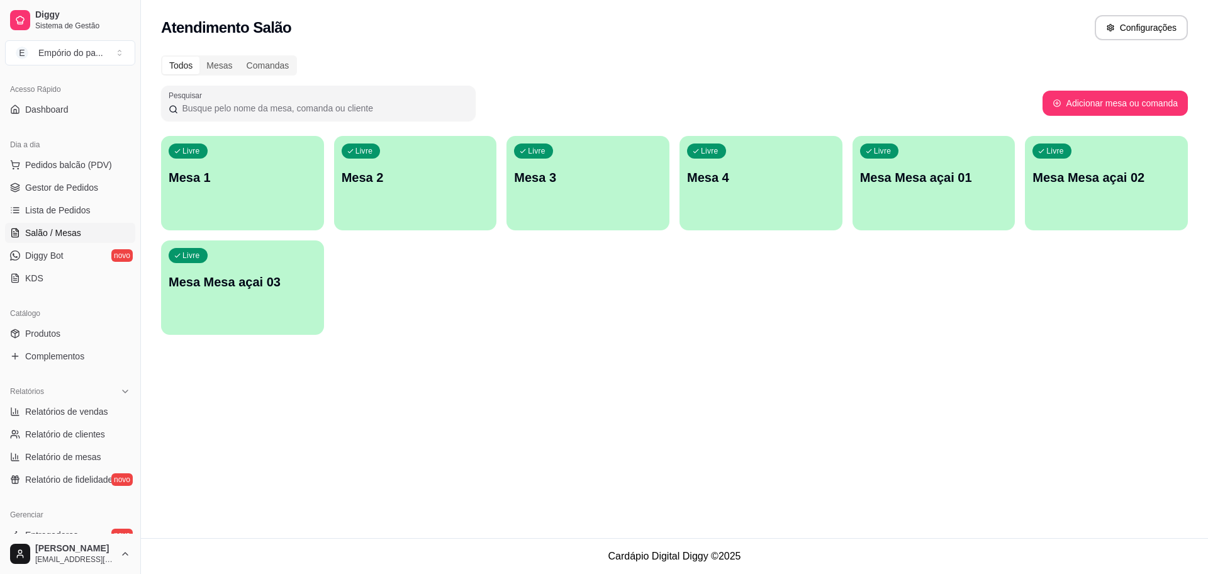
click at [177, 63] on div "Todos" at bounding box center [180, 66] width 37 height 18
click at [162, 57] on input "Todos" at bounding box center [162, 57] width 0 height 0
click at [176, 62] on div "Todos" at bounding box center [180, 66] width 37 height 18
click at [162, 57] on input "Todos" at bounding box center [162, 57] width 0 height 0
click at [66, 161] on span "Pedidos balcão (PDV)" at bounding box center [68, 165] width 87 height 13
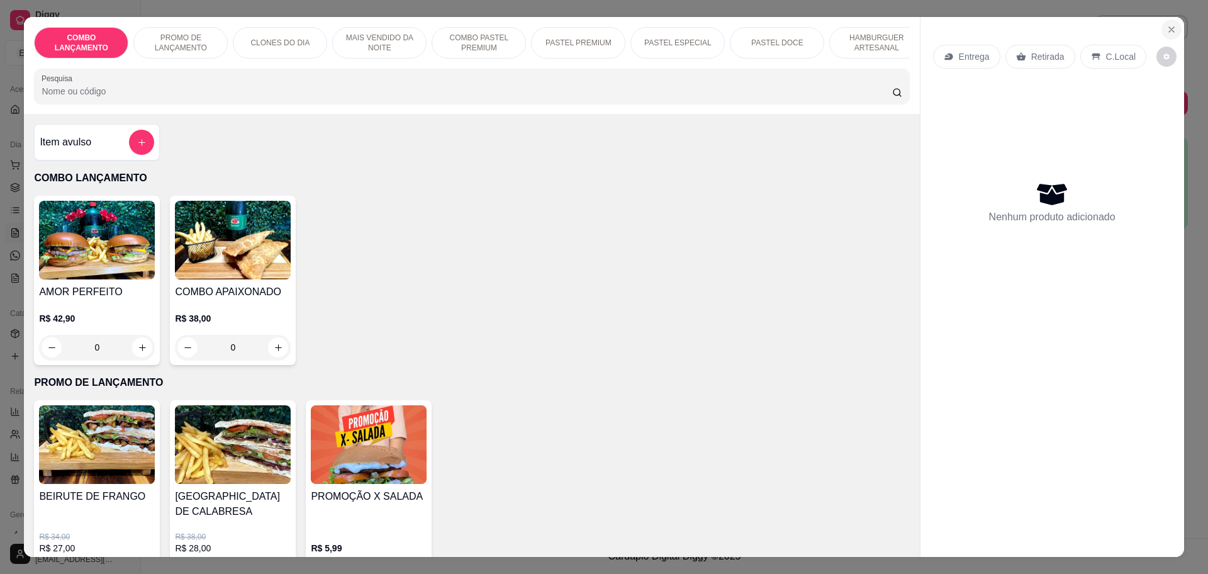
click at [1166, 30] on icon "Close" at bounding box center [1171, 30] width 10 height 10
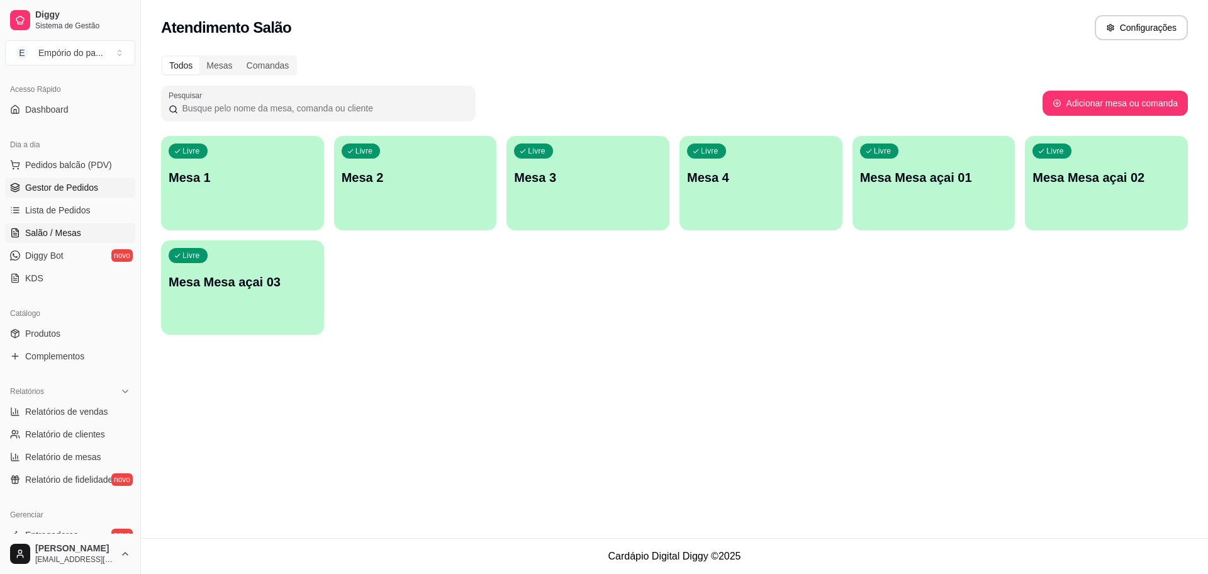
click at [107, 190] on link "Gestor de Pedidos" at bounding box center [70, 187] width 130 height 20
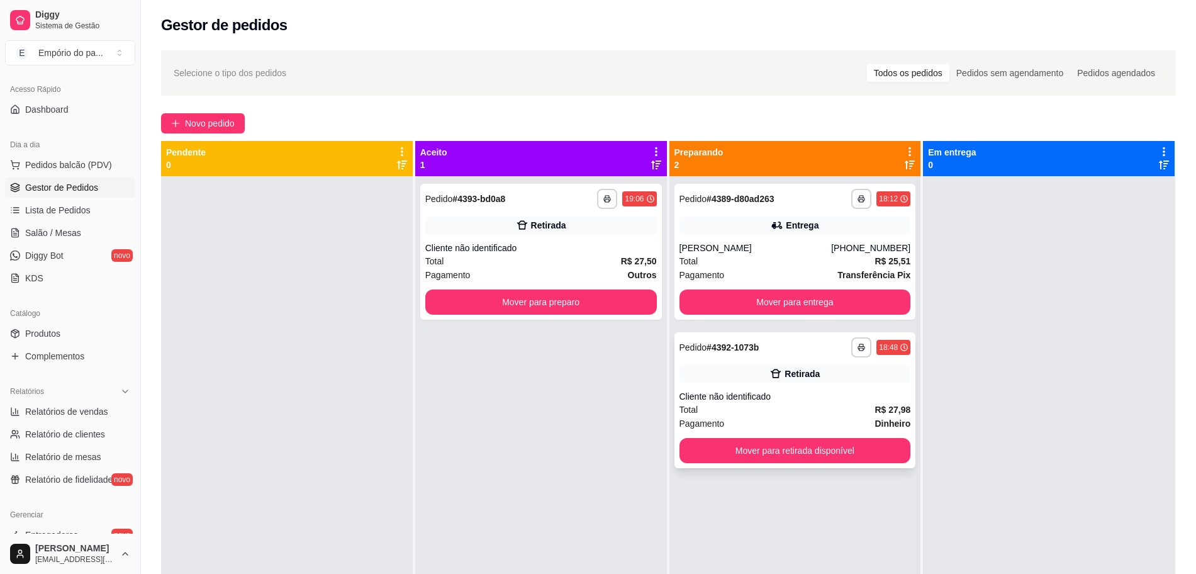
click at [793, 414] on div "Total R$ 27,98" at bounding box center [794, 410] width 231 height 14
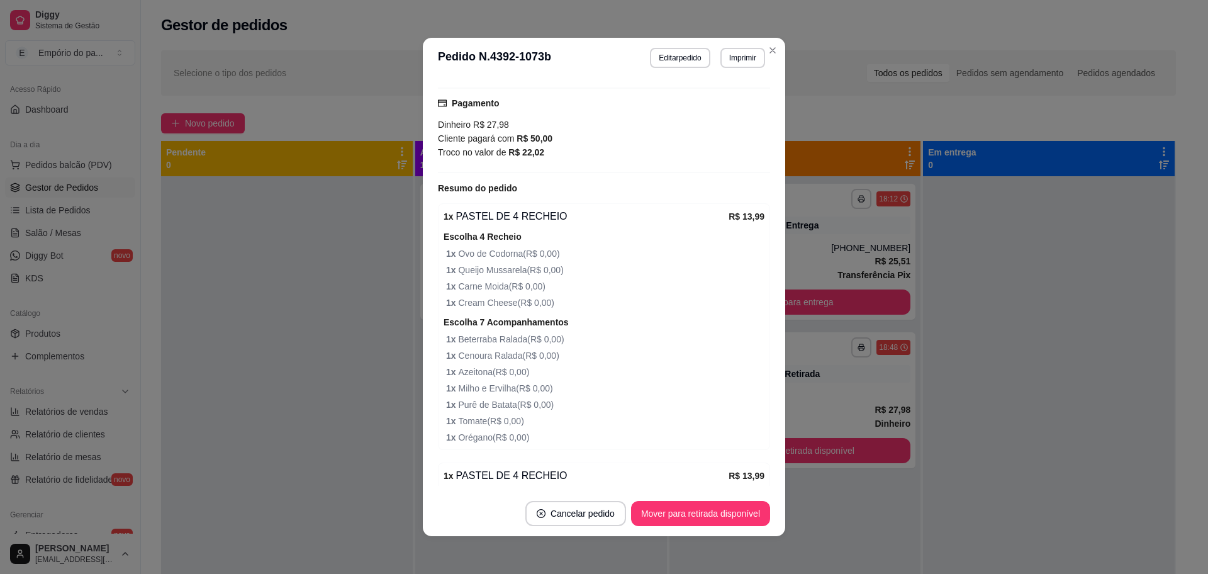
scroll to position [236, 0]
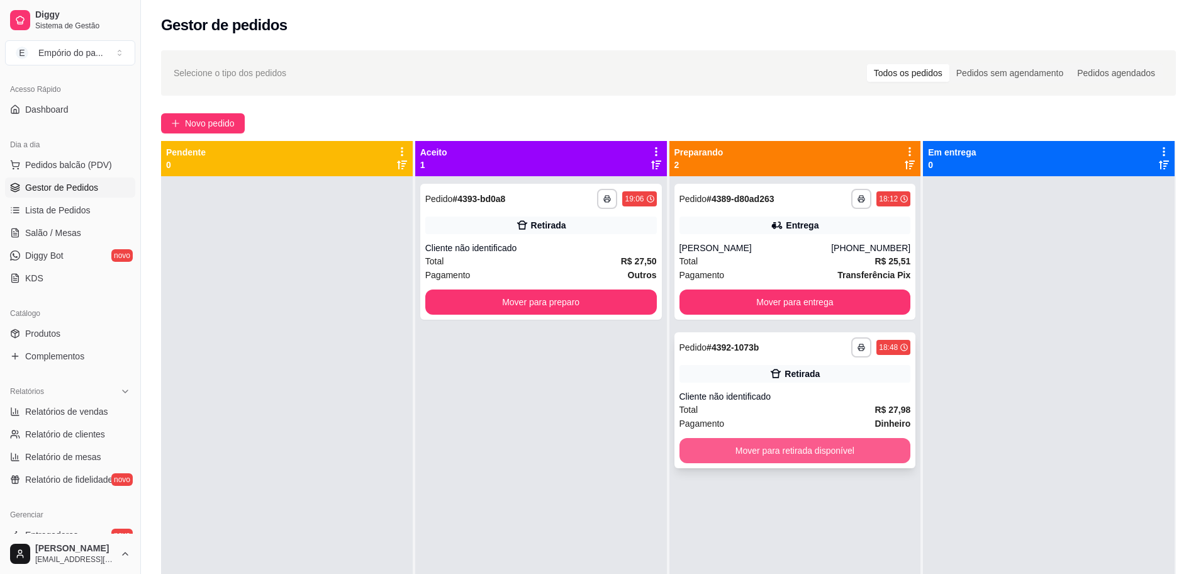
click at [798, 452] on button "Mover para retirada disponível" at bounding box center [794, 450] width 231 height 25
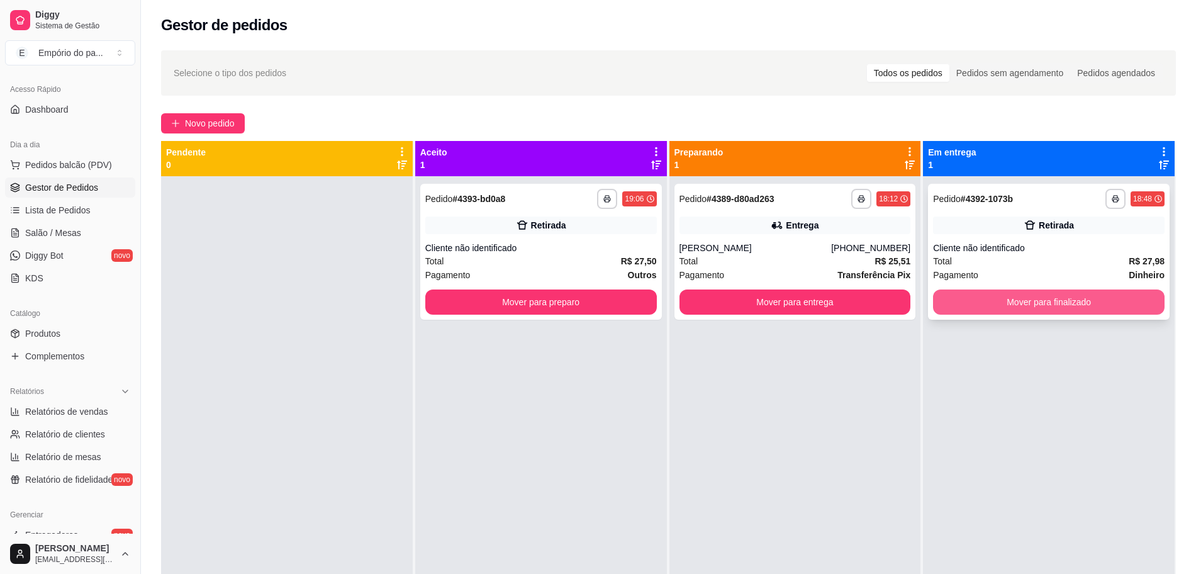
click at [1093, 311] on button "Mover para finalizado" at bounding box center [1048, 301] width 231 height 25
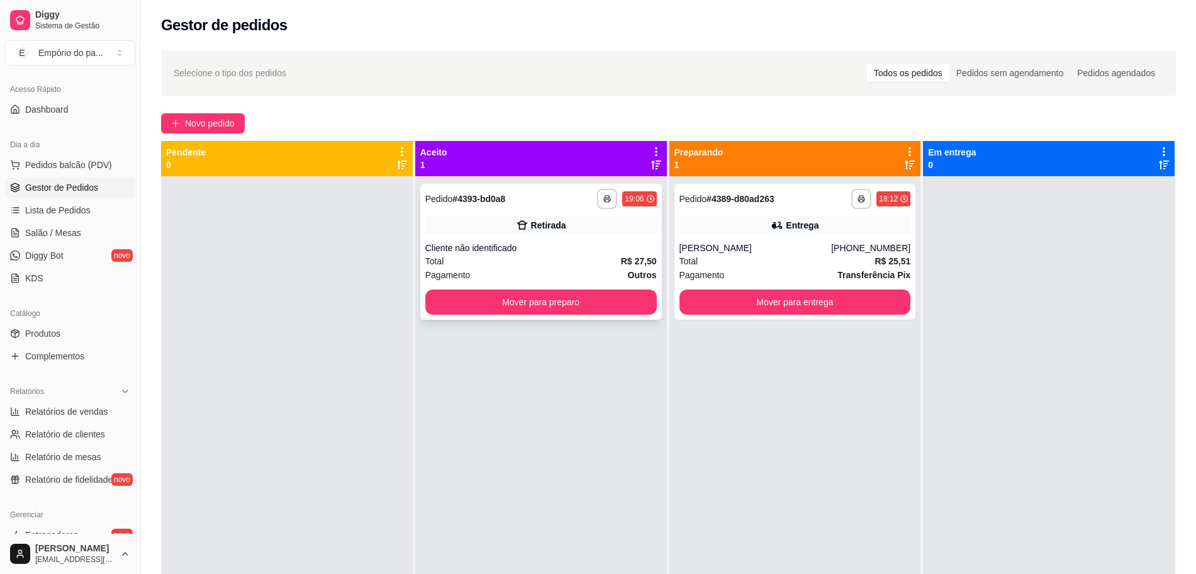
click at [586, 239] on div "**********" at bounding box center [541, 252] width 242 height 136
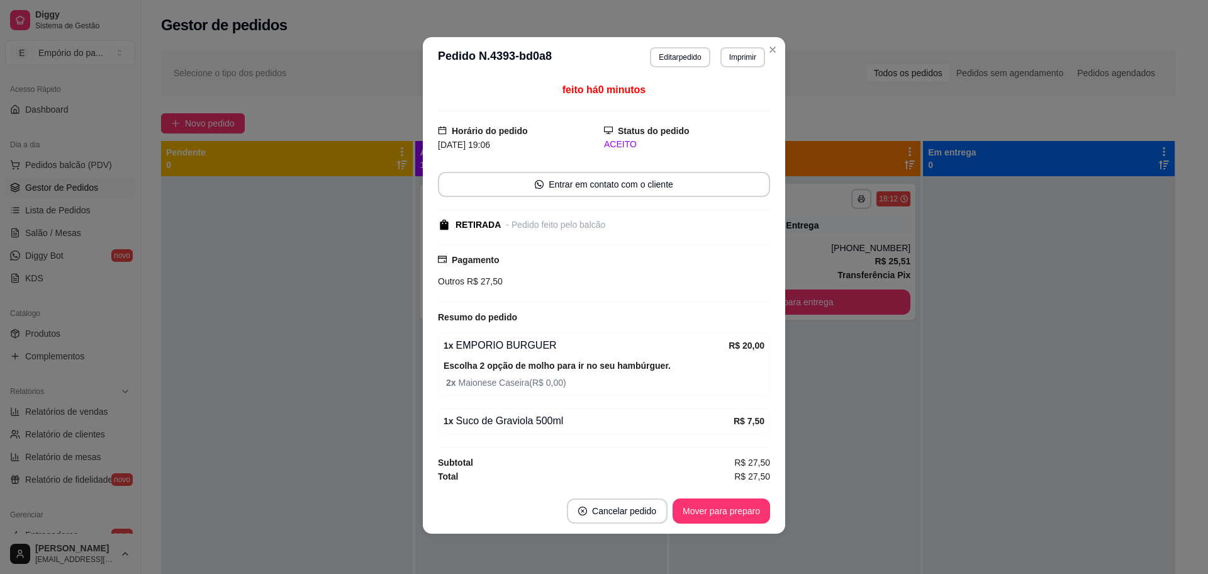
scroll to position [0, 0]
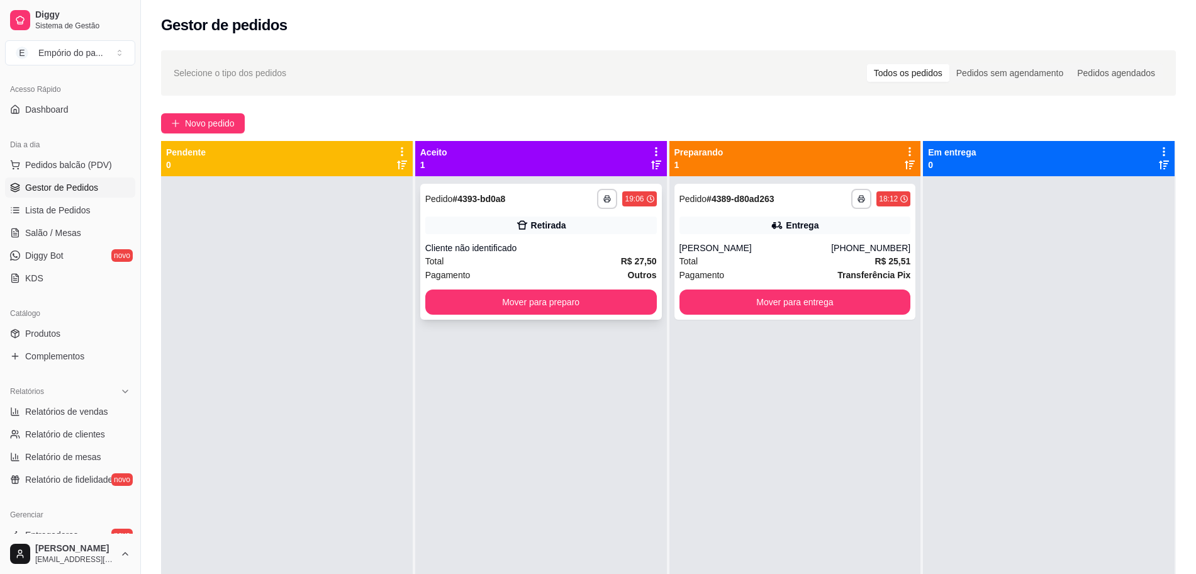
click at [494, 255] on div "Total R$ 27,50" at bounding box center [540, 261] width 231 height 14
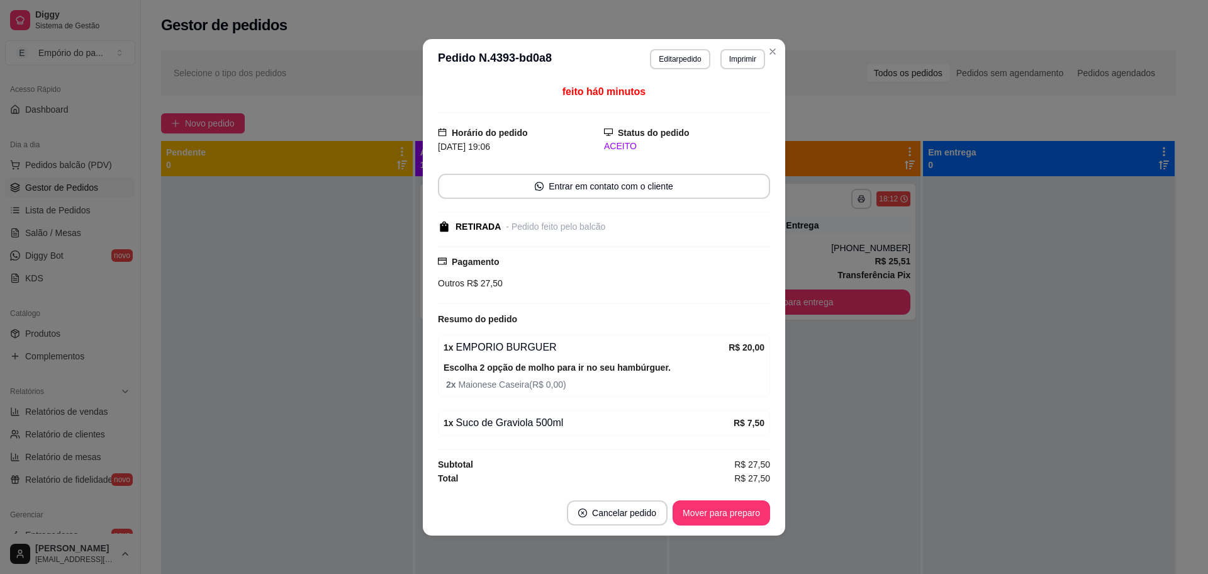
click at [450, 286] on span "Outros" at bounding box center [451, 283] width 26 height 10
click at [685, 60] on button "Editar pedido" at bounding box center [680, 59] width 60 height 20
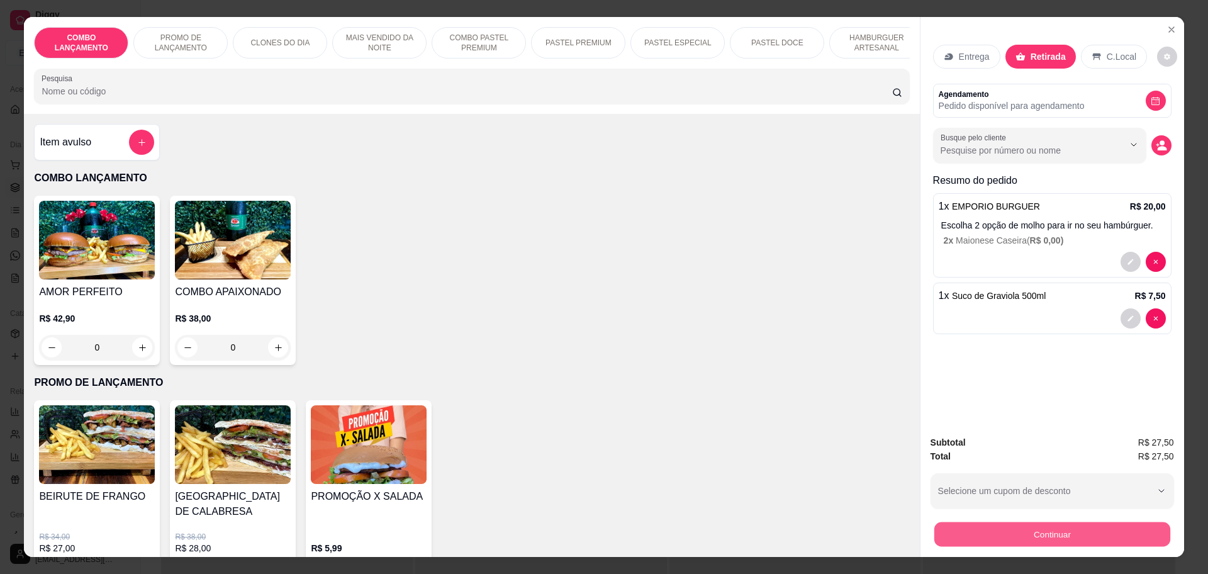
click at [1093, 532] on button "Continuar" at bounding box center [1051, 533] width 236 height 25
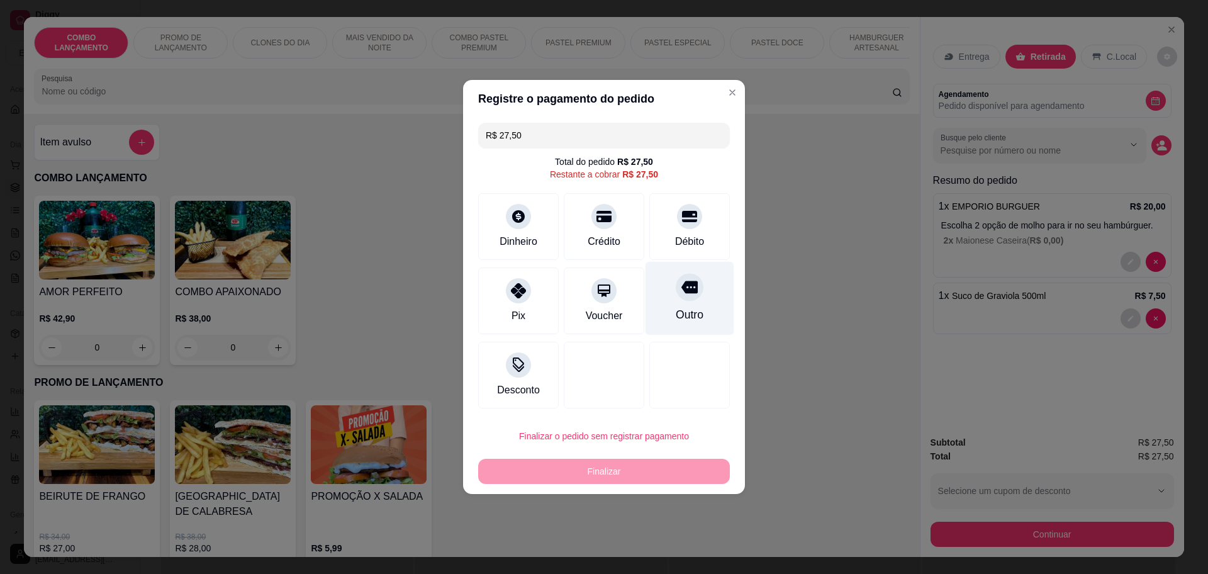
click at [681, 296] on div at bounding box center [690, 287] width 28 height 28
type input "R$ 0,00"
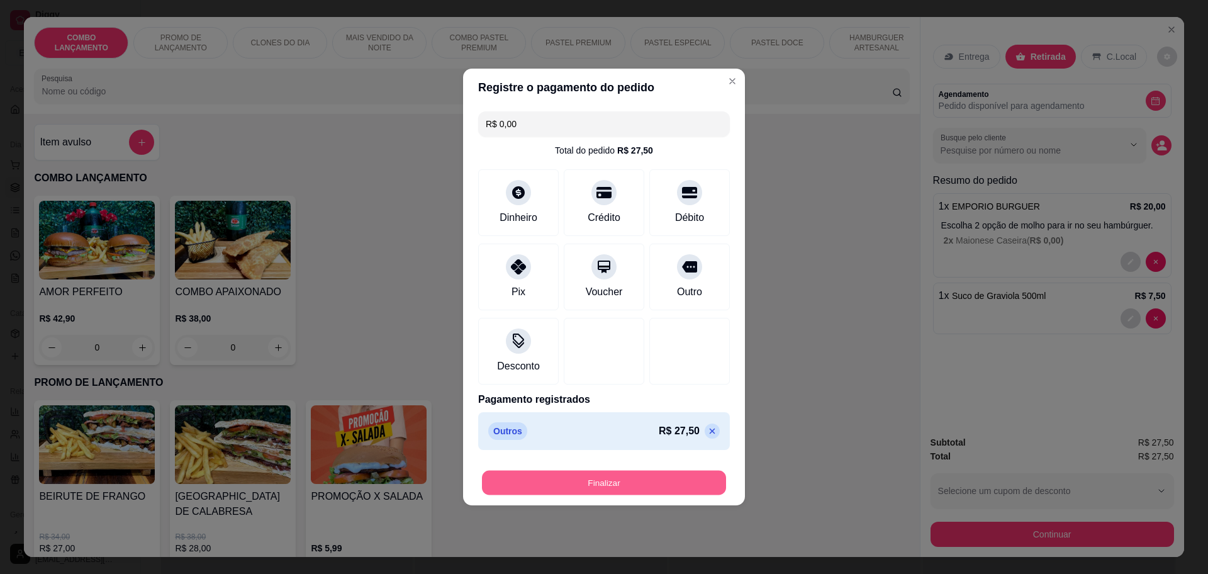
click at [659, 473] on button "Finalizar" at bounding box center [604, 482] width 244 height 25
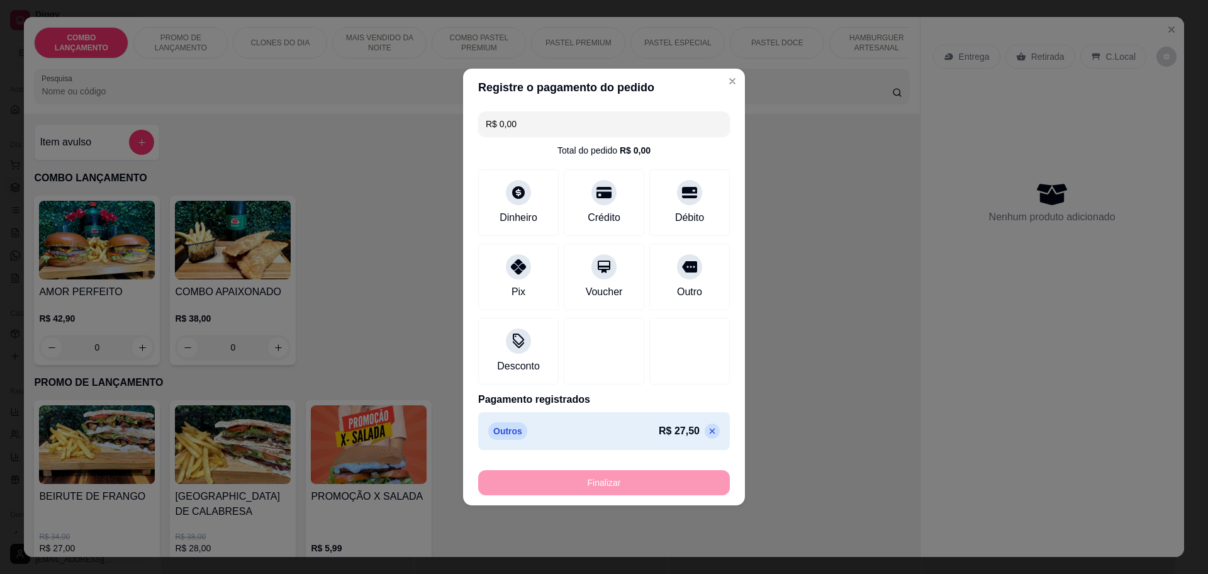
type input "0"
type input "-R$ 27,50"
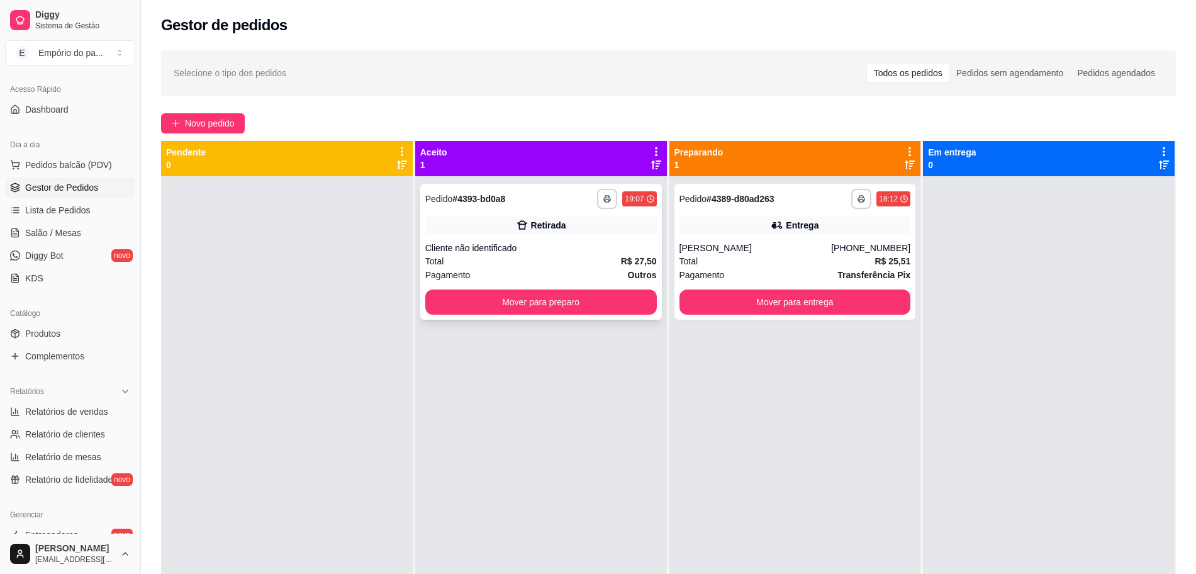
click at [590, 253] on div "Cliente não identificado" at bounding box center [540, 248] width 231 height 13
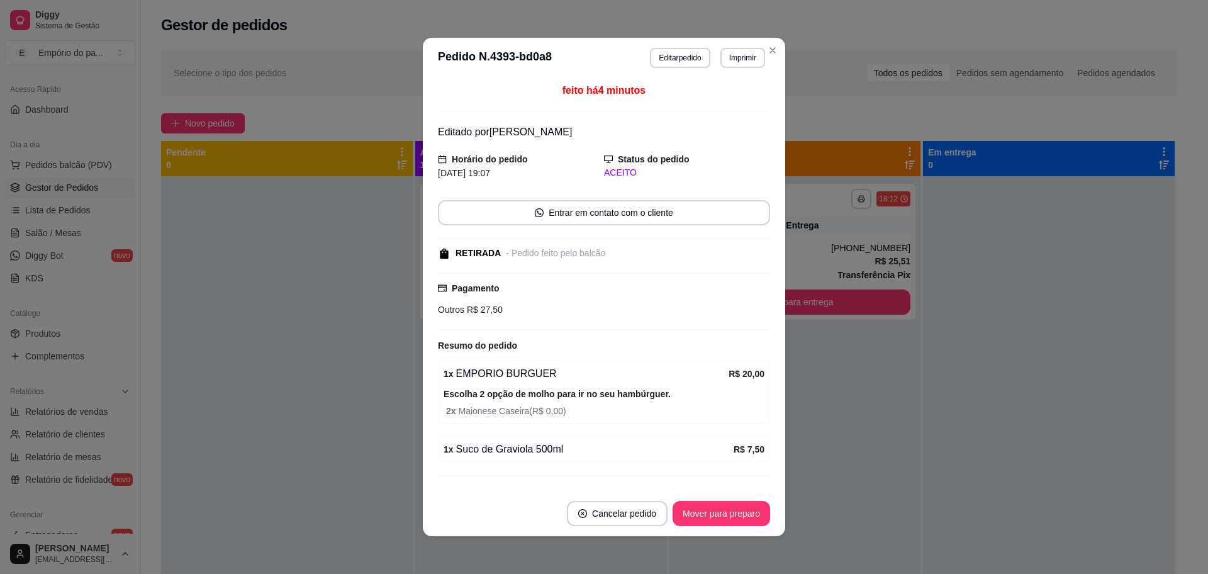
scroll to position [26, 0]
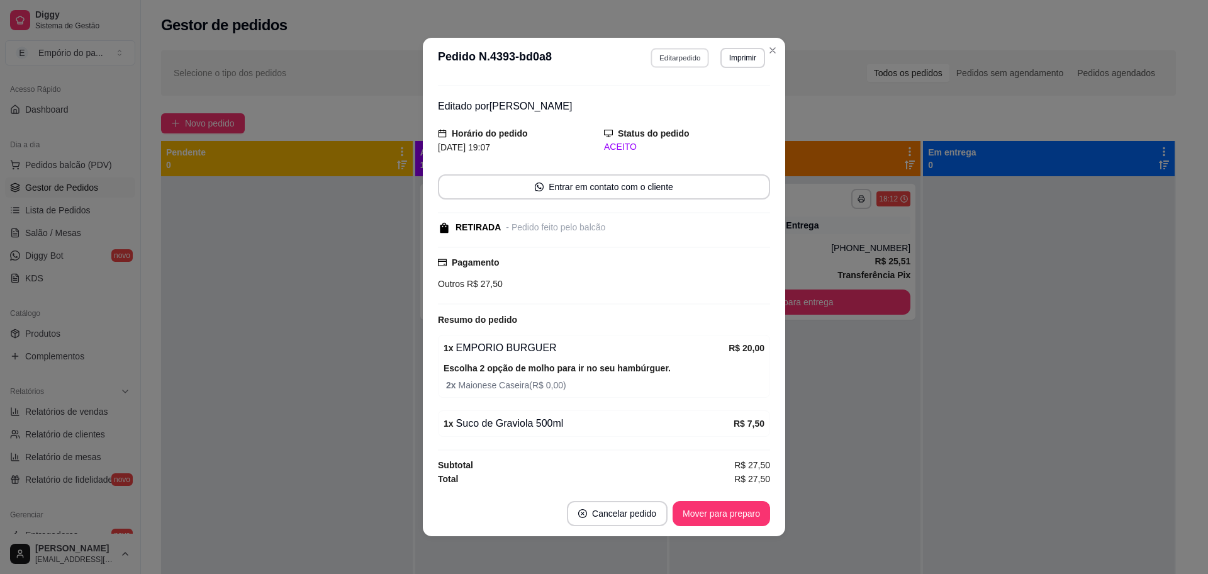
click at [684, 59] on button "Editar pedido" at bounding box center [680, 57] width 58 height 19
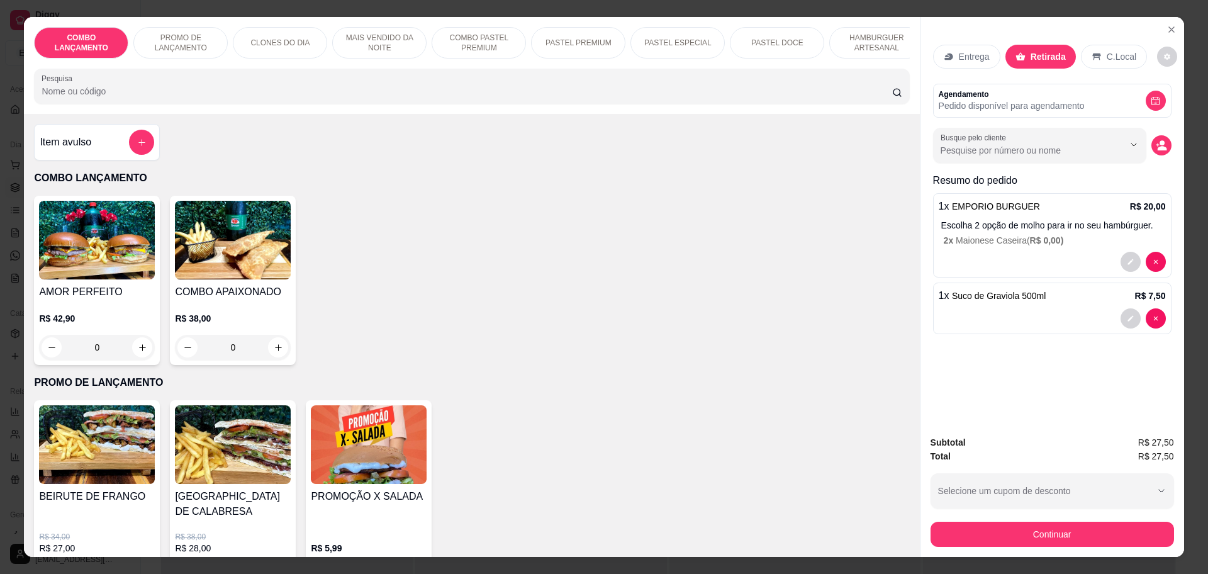
click at [1111, 53] on p "C.Local" at bounding box center [1121, 56] width 30 height 13
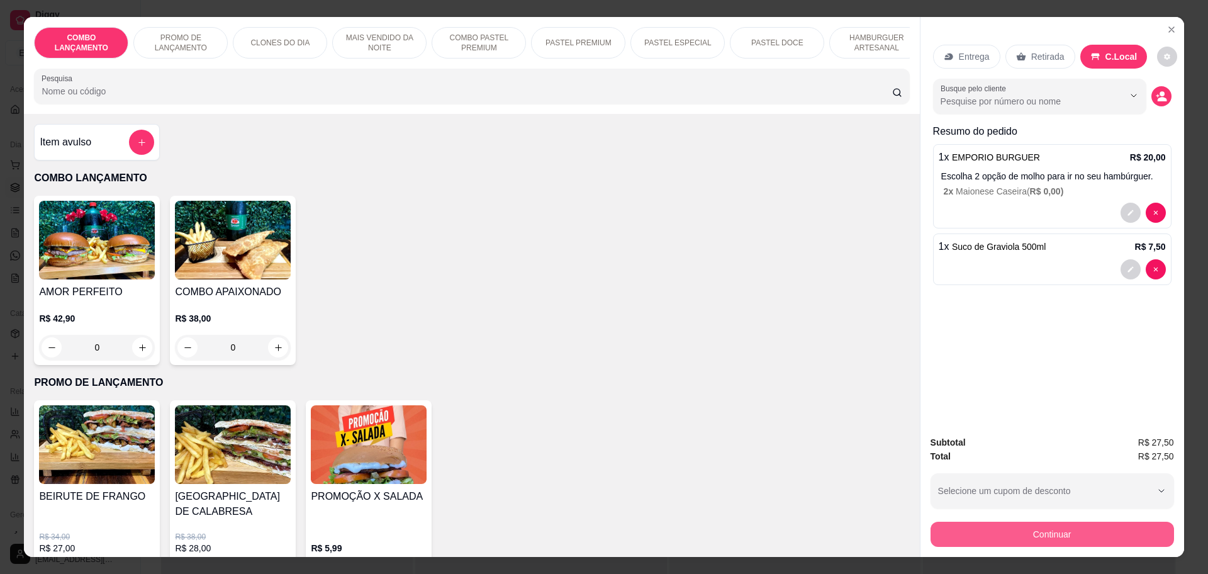
click at [1041, 546] on button "Continuar" at bounding box center [1051, 533] width 243 height 25
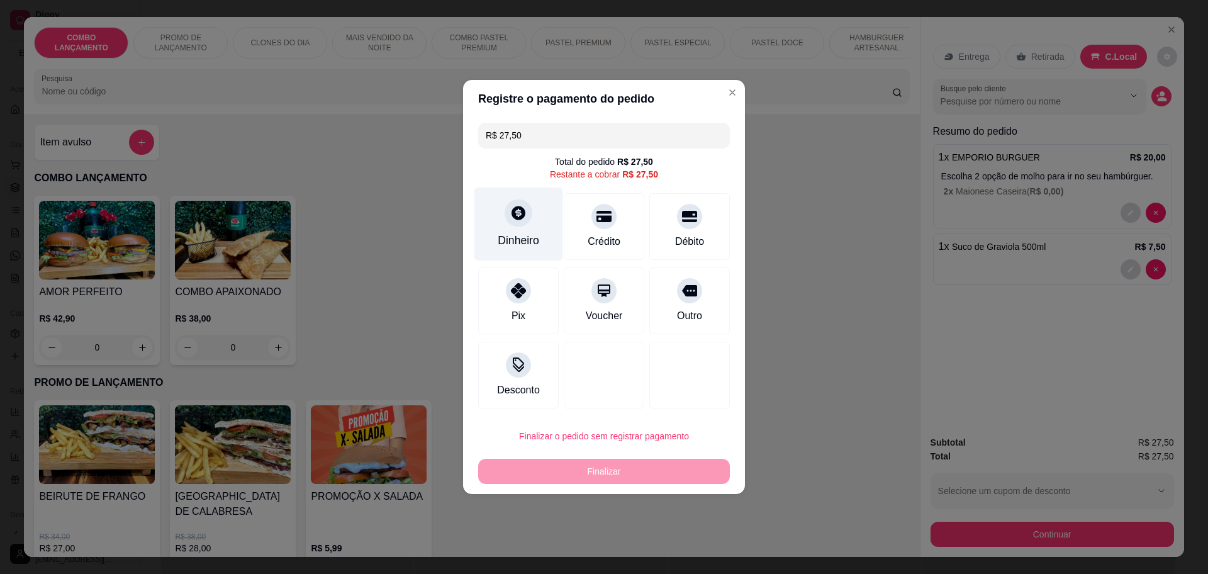
click at [524, 219] on icon at bounding box center [518, 212] width 16 height 16
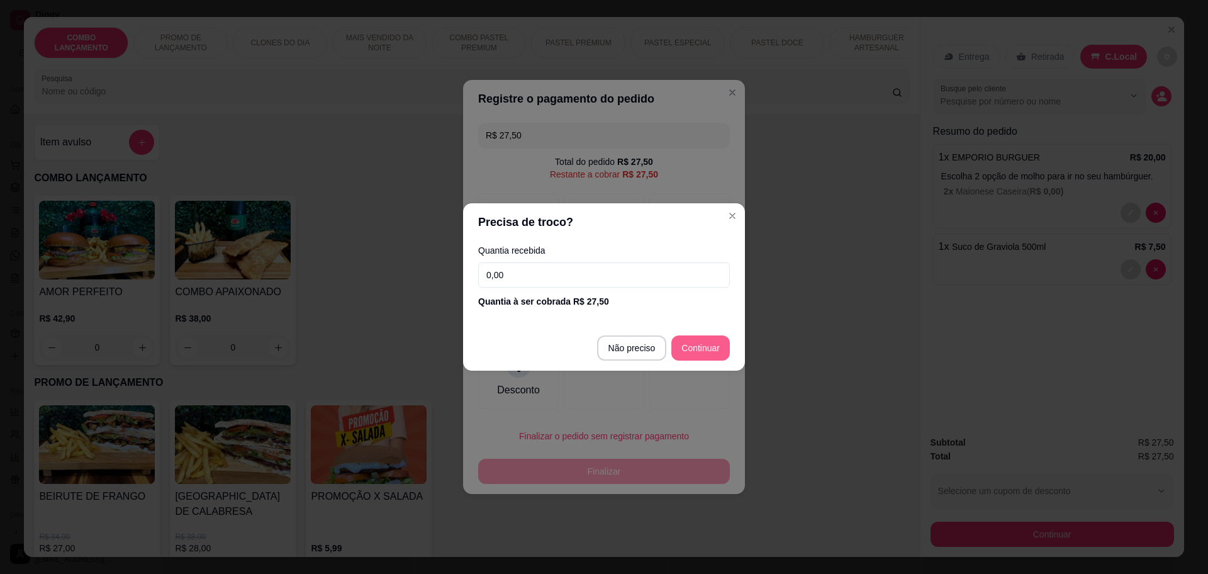
type input "R$ 0,00"
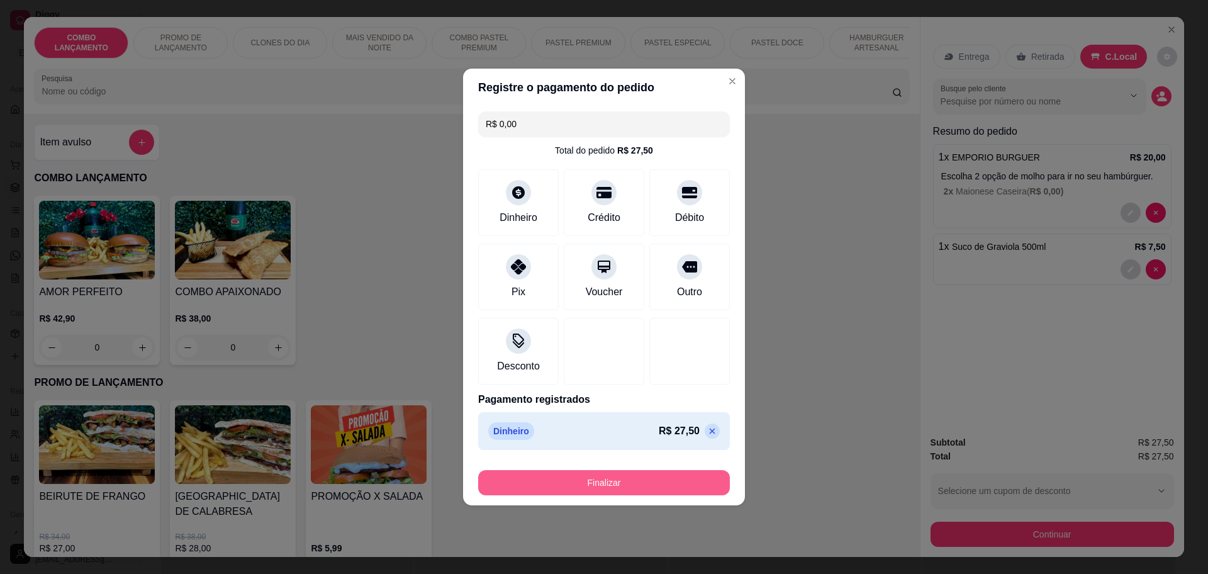
click at [577, 484] on button "Finalizar" at bounding box center [604, 482] width 252 height 25
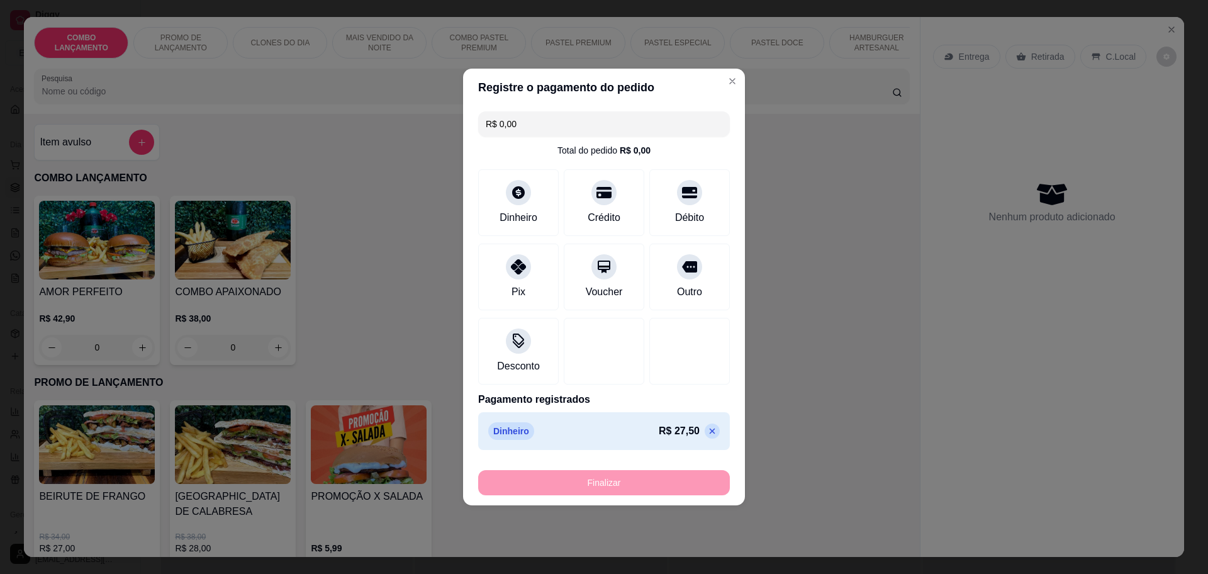
type input "0"
type input "-R$ 27,50"
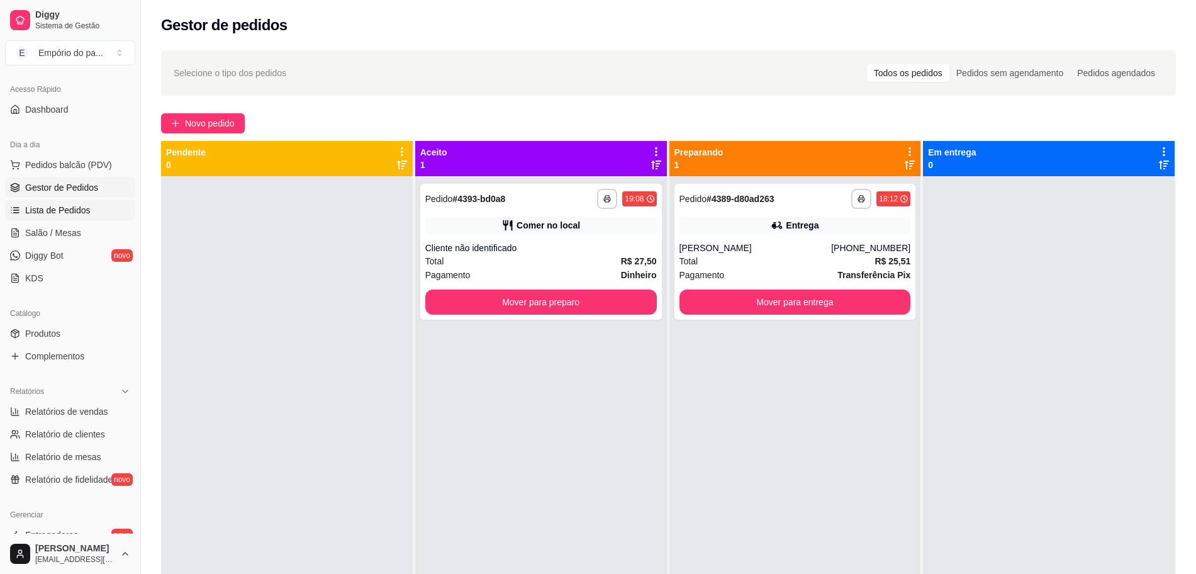
click at [82, 204] on span "Lista de Pedidos" at bounding box center [57, 210] width 65 height 13
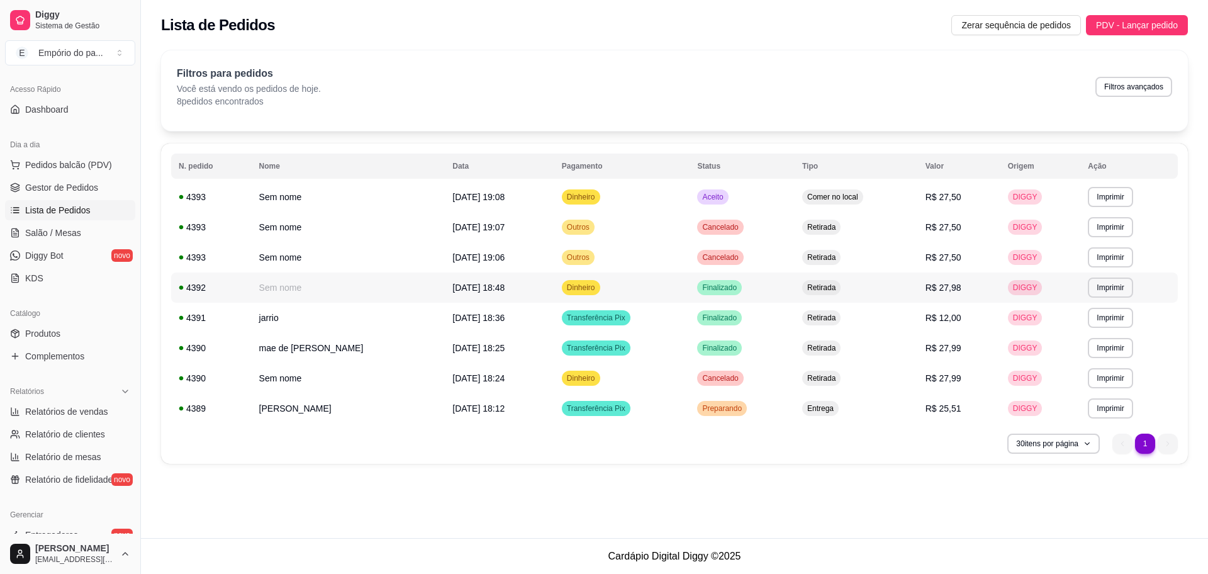
click at [313, 281] on td "Sem nome" at bounding box center [349, 287] width 194 height 30
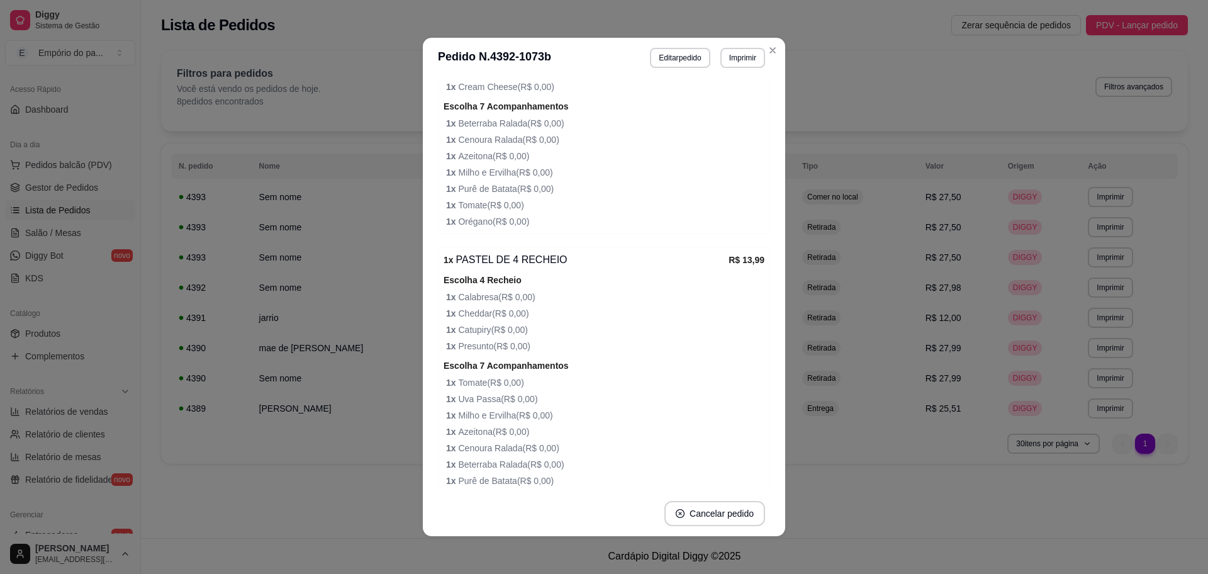
scroll to position [376, 0]
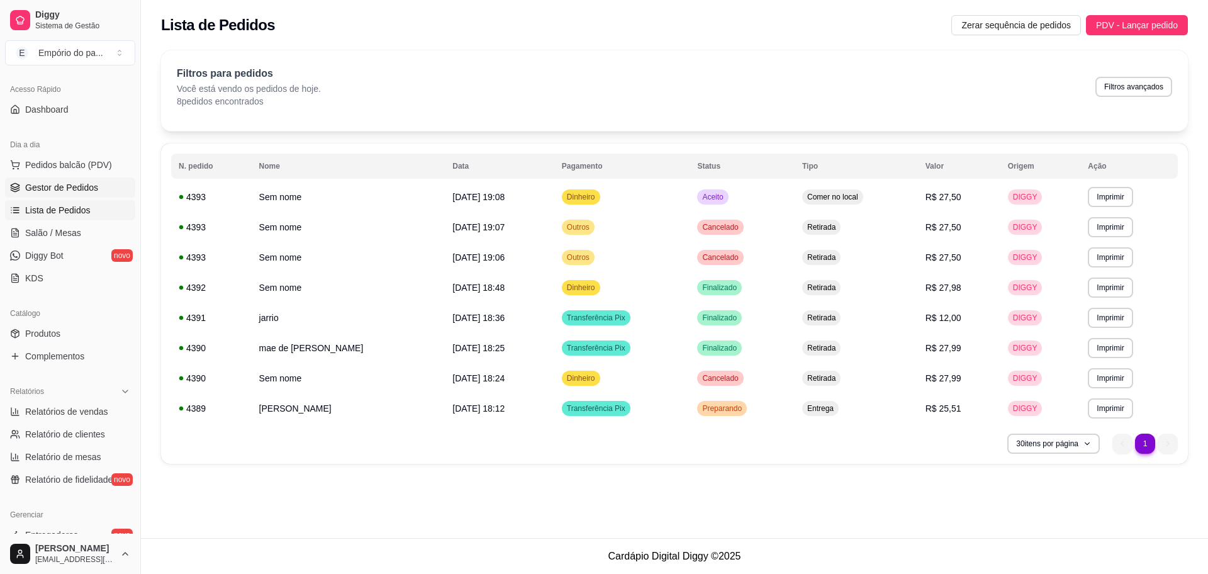
click at [61, 183] on span "Gestor de Pedidos" at bounding box center [61, 187] width 73 height 13
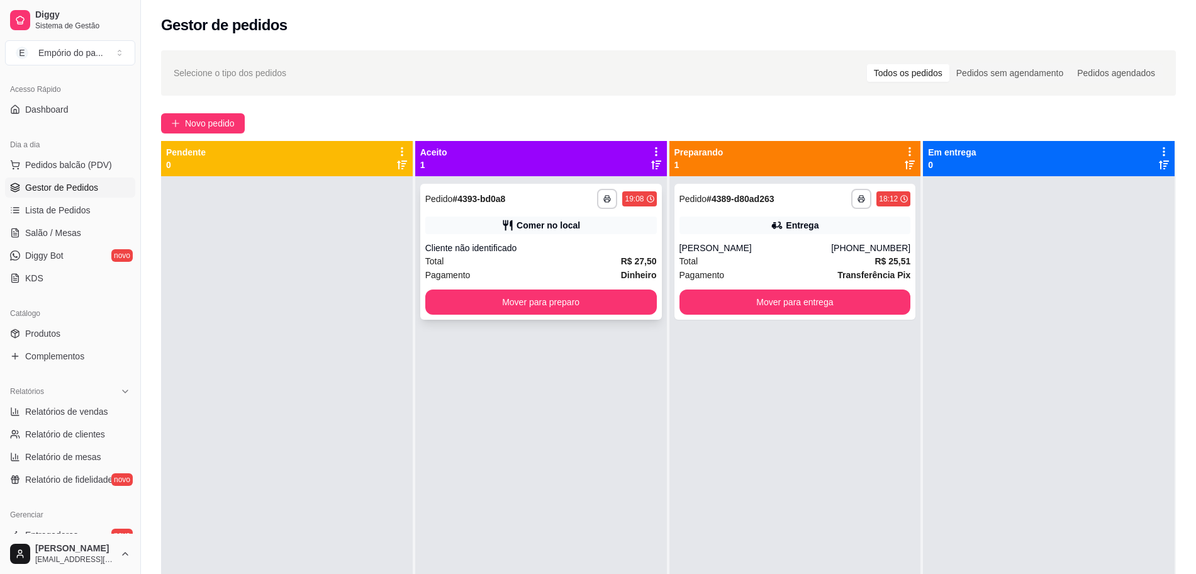
click at [499, 262] on div "Total R$ 27,50" at bounding box center [540, 261] width 231 height 14
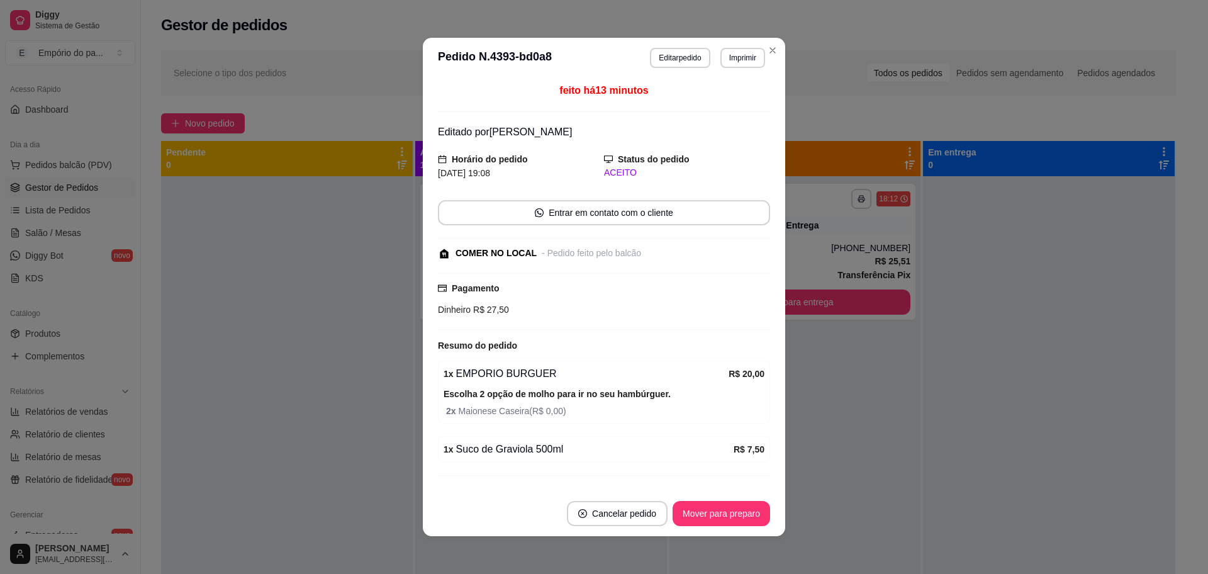
scroll to position [26, 0]
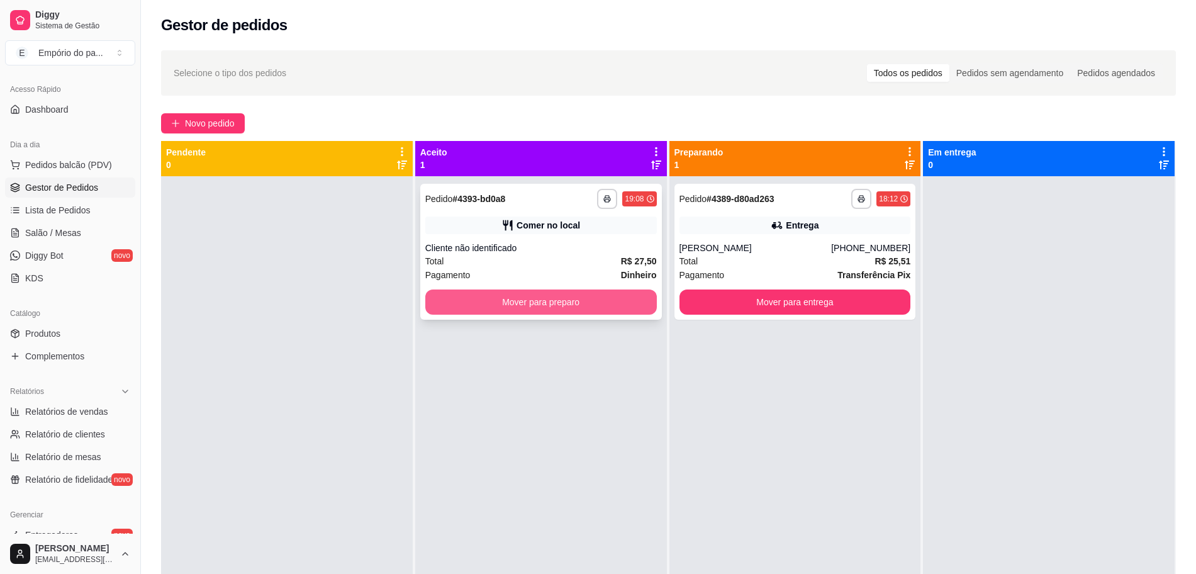
click at [511, 303] on button "Mover para preparo" at bounding box center [540, 301] width 231 height 25
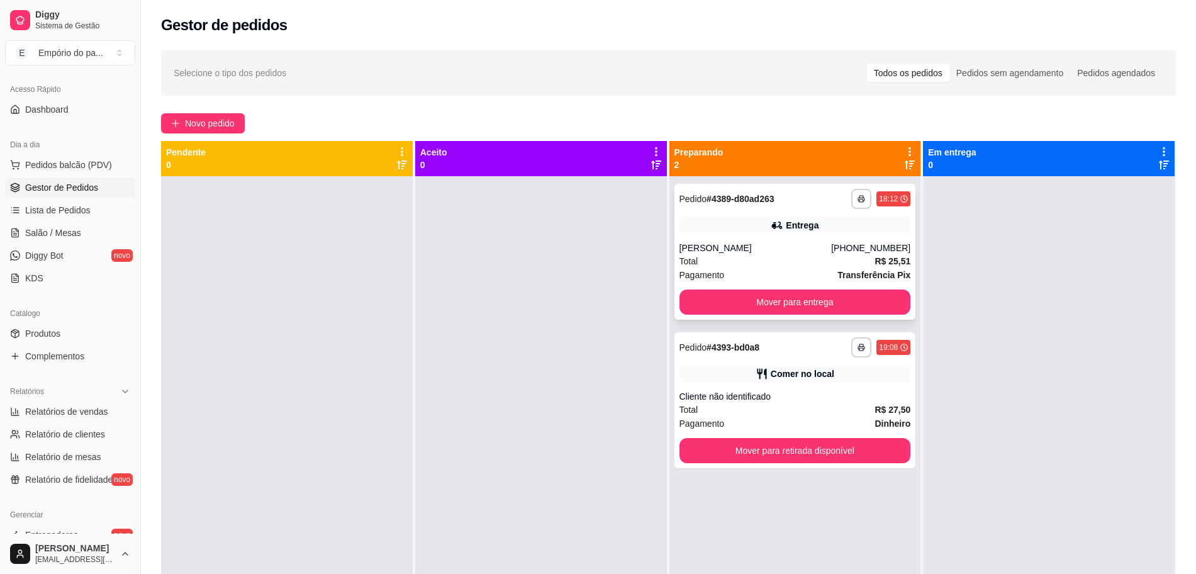
click at [819, 262] on div "Total R$ 25,51" at bounding box center [794, 261] width 231 height 14
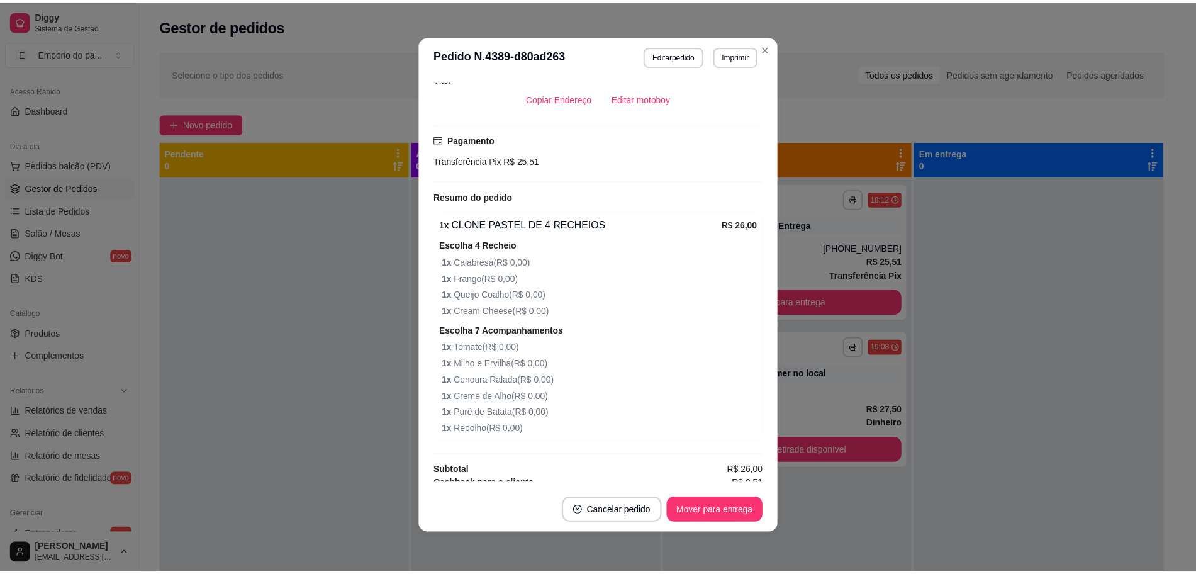
scroll to position [428, 0]
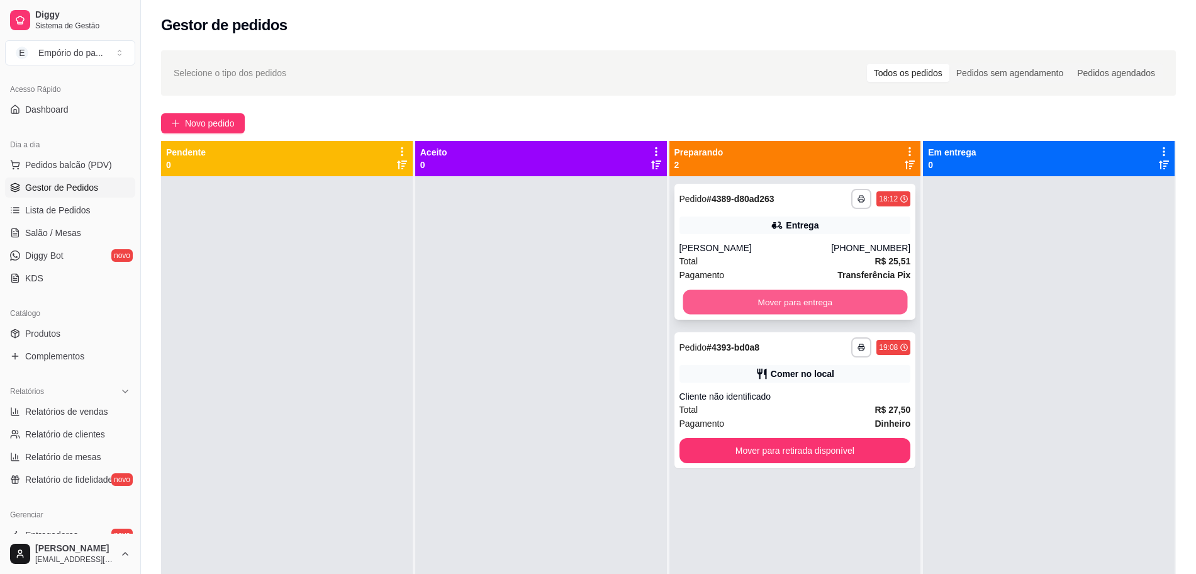
click at [730, 306] on button "Mover para entrega" at bounding box center [794, 302] width 225 height 25
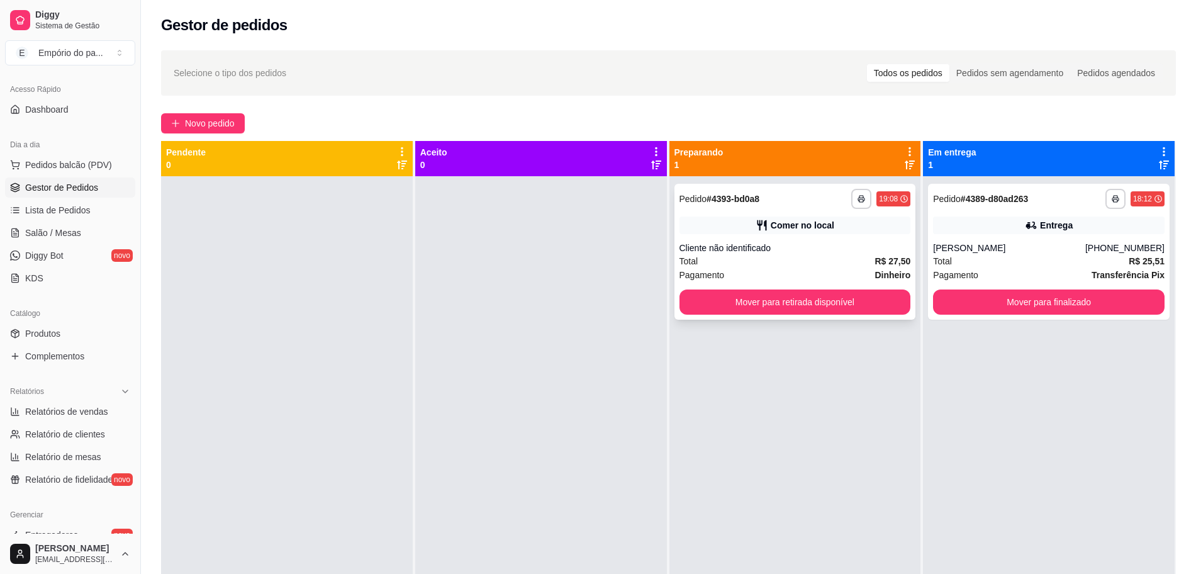
click at [798, 262] on div "Total R$ 27,50" at bounding box center [794, 261] width 231 height 14
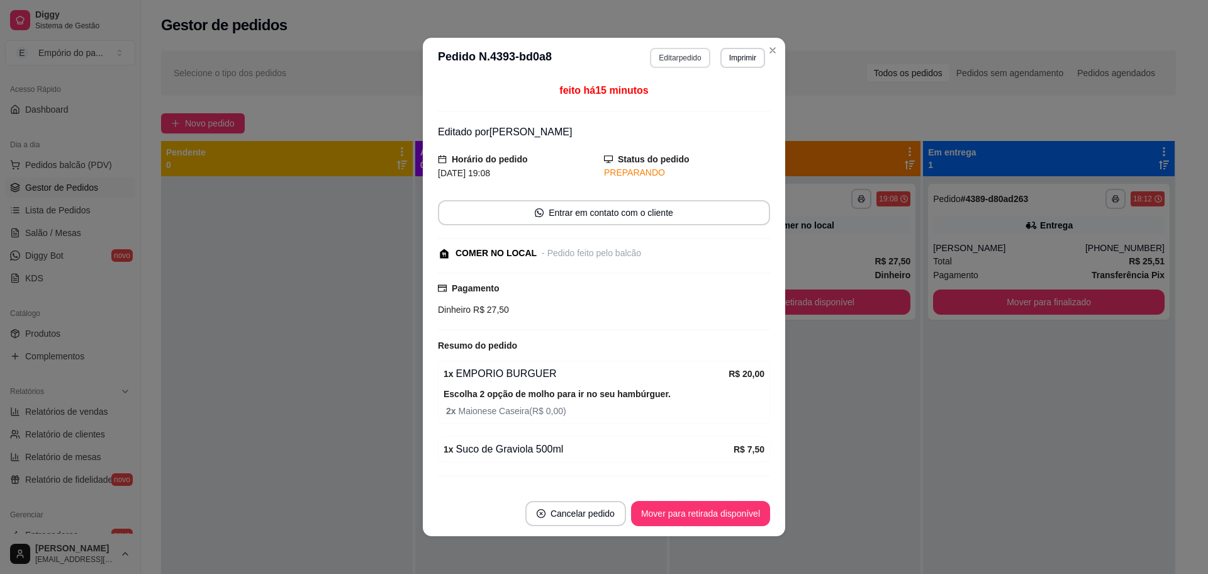
click at [671, 52] on button "Editar pedido" at bounding box center [680, 58] width 60 height 20
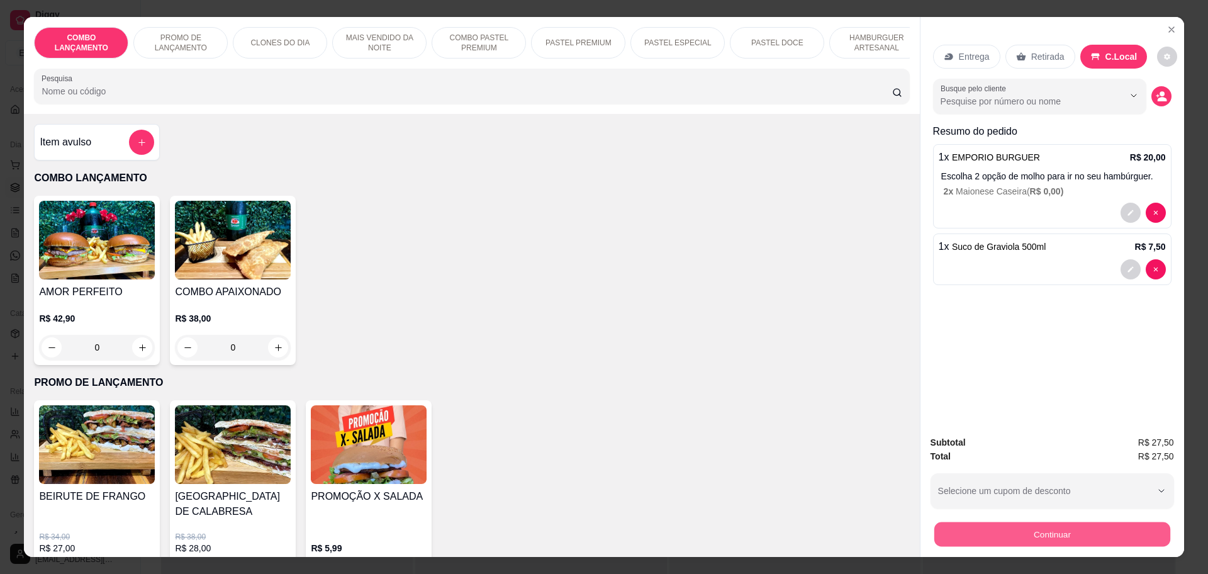
click at [1041, 534] on button "Continuar" at bounding box center [1051, 533] width 236 height 25
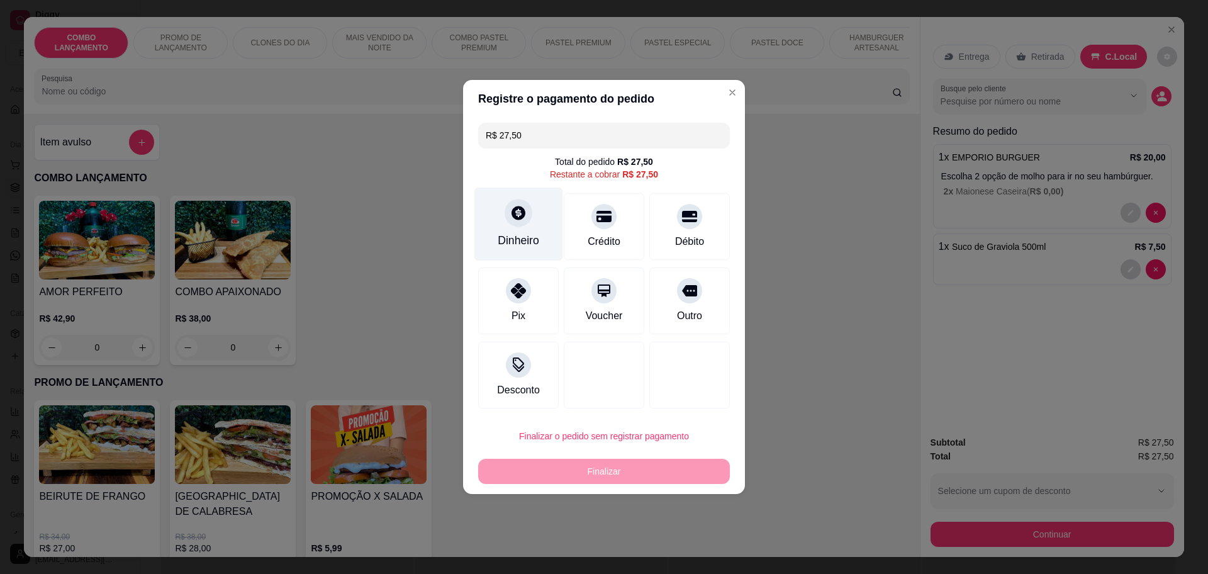
click at [529, 236] on div "Dinheiro" at bounding box center [519, 240] width 42 height 16
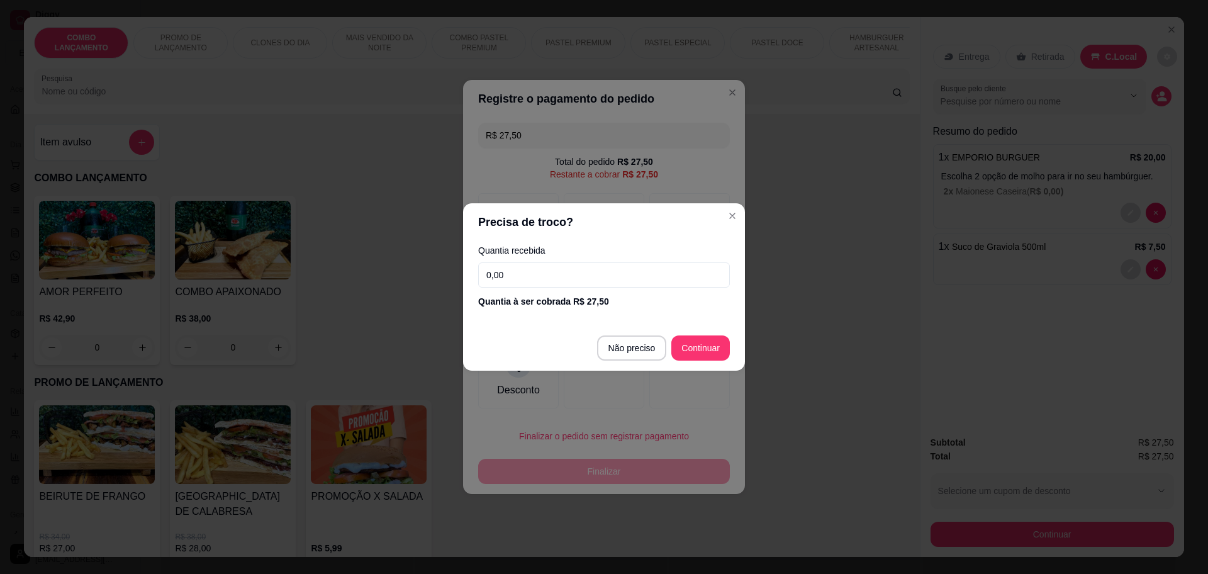
click at [541, 265] on input "0,00" at bounding box center [604, 274] width 252 height 25
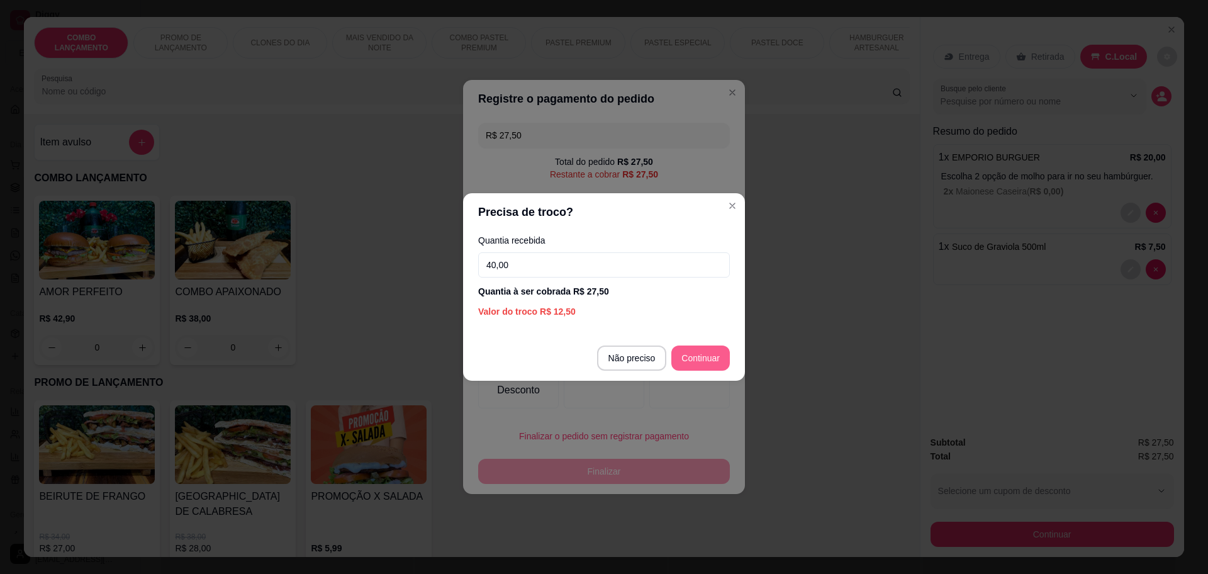
type input "40,00"
type input "R$ 0,00"
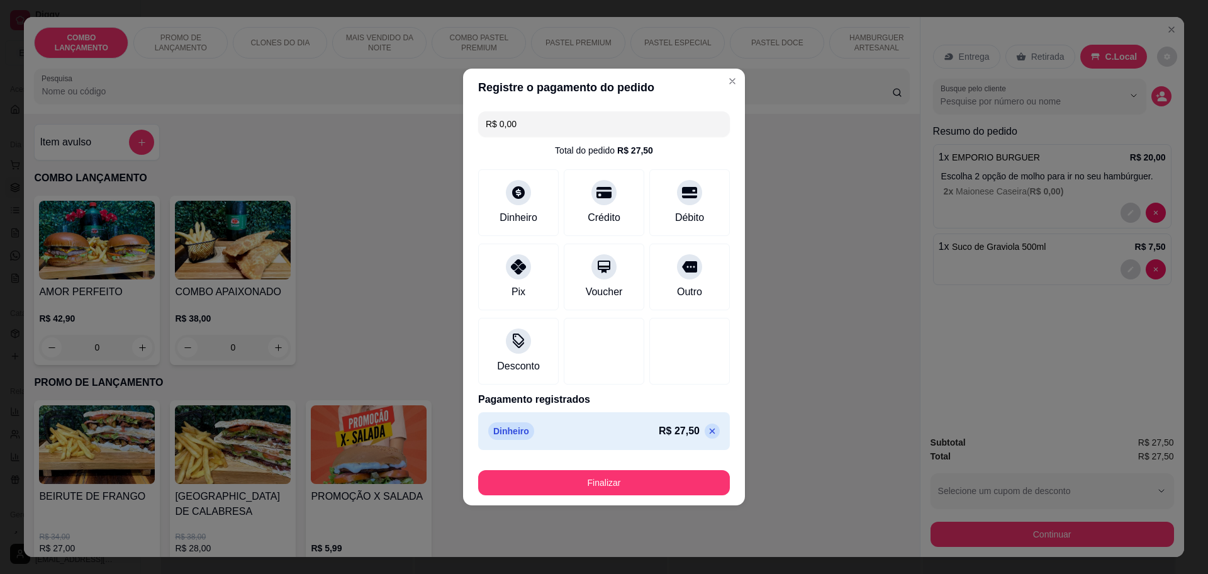
click at [594, 501] on footer "Finalizar" at bounding box center [604, 480] width 282 height 50
click at [592, 476] on button "Finalizar" at bounding box center [604, 482] width 252 height 25
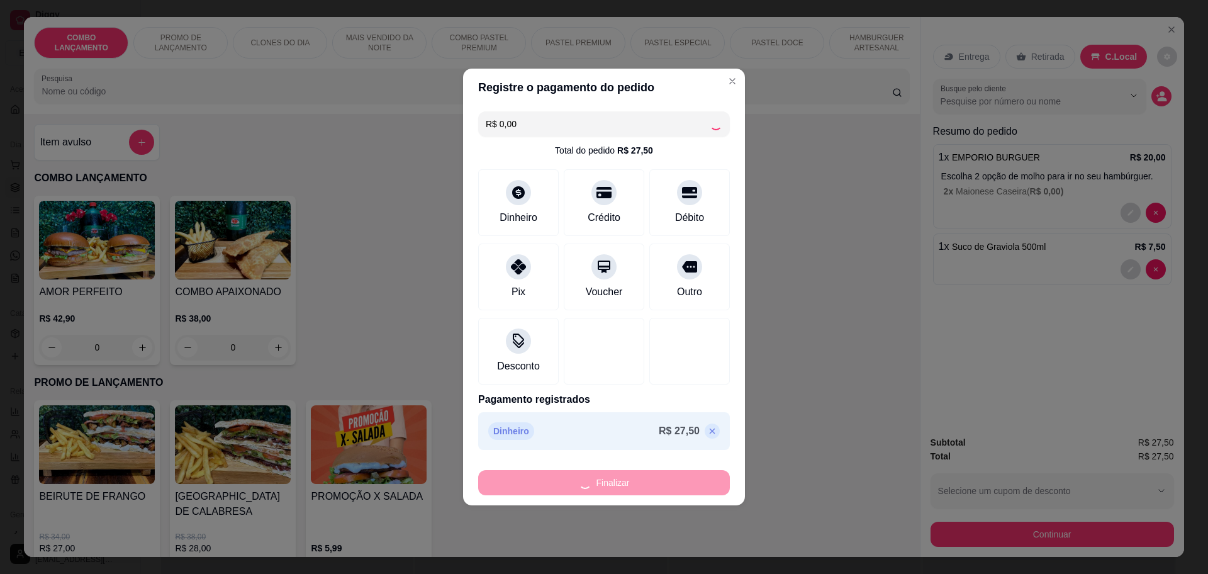
type input "0"
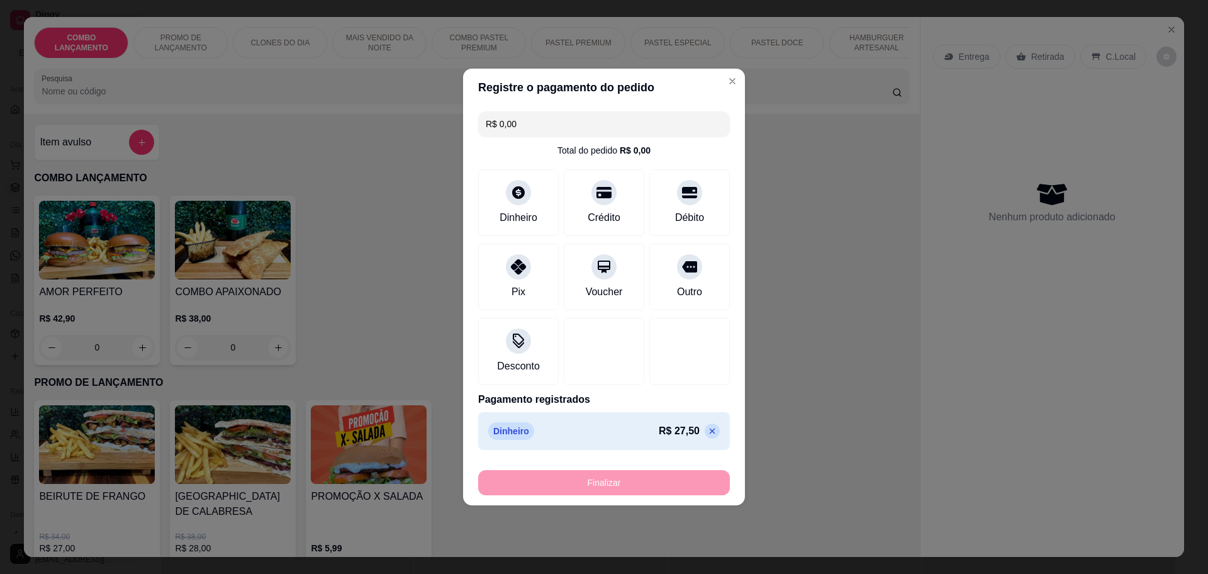
type input "-R$ 27,50"
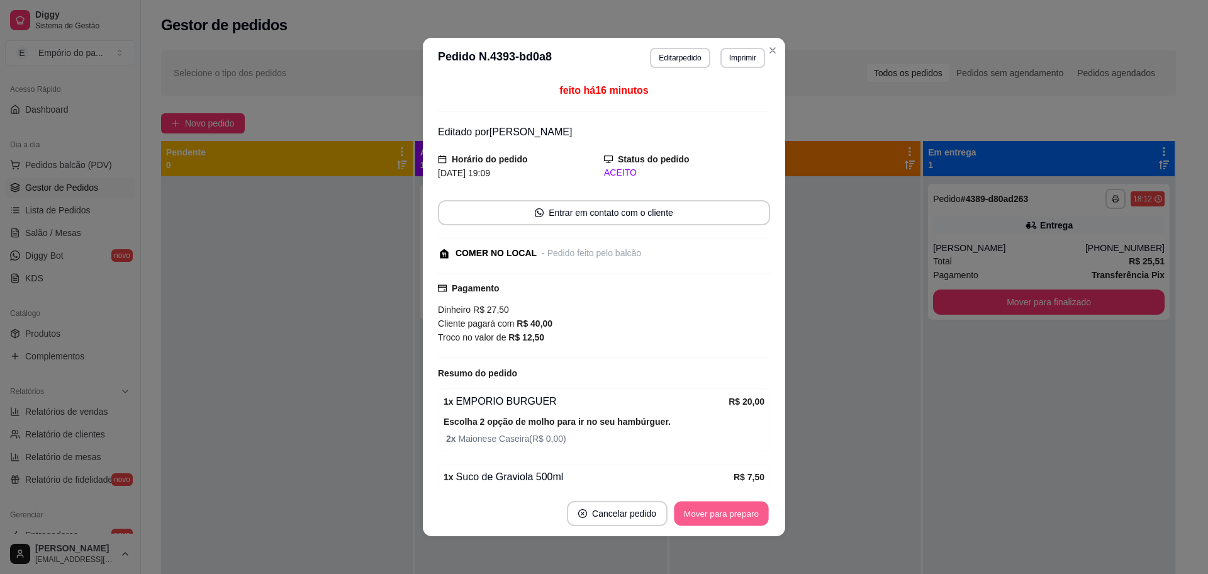
click at [737, 517] on button "Mover para preparo" at bounding box center [721, 513] width 94 height 25
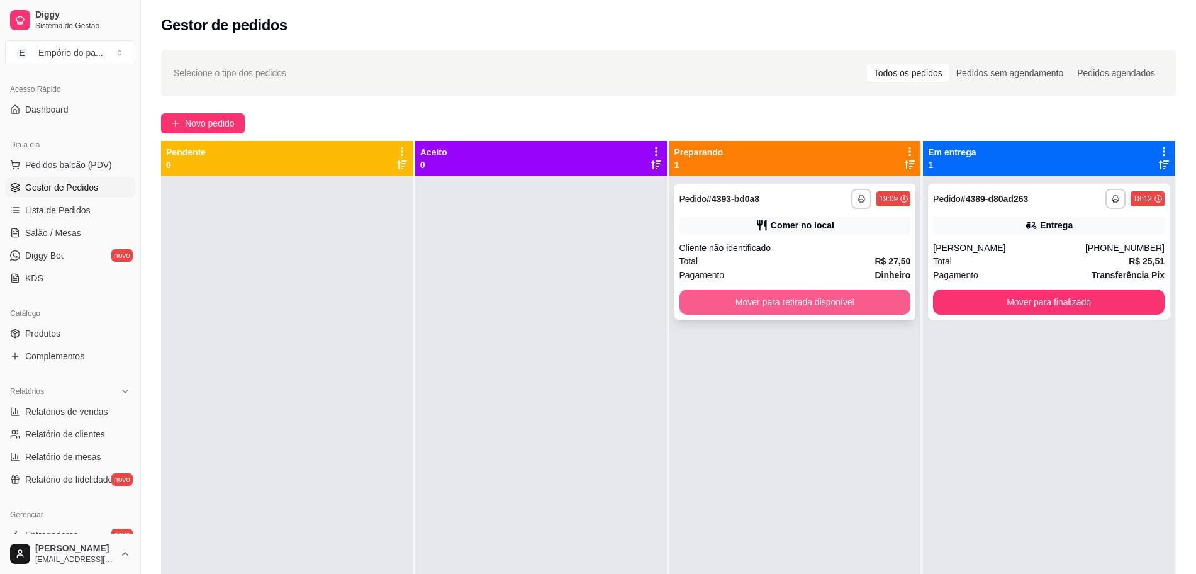
click at [802, 308] on button "Mover para retirada disponível" at bounding box center [794, 301] width 231 height 25
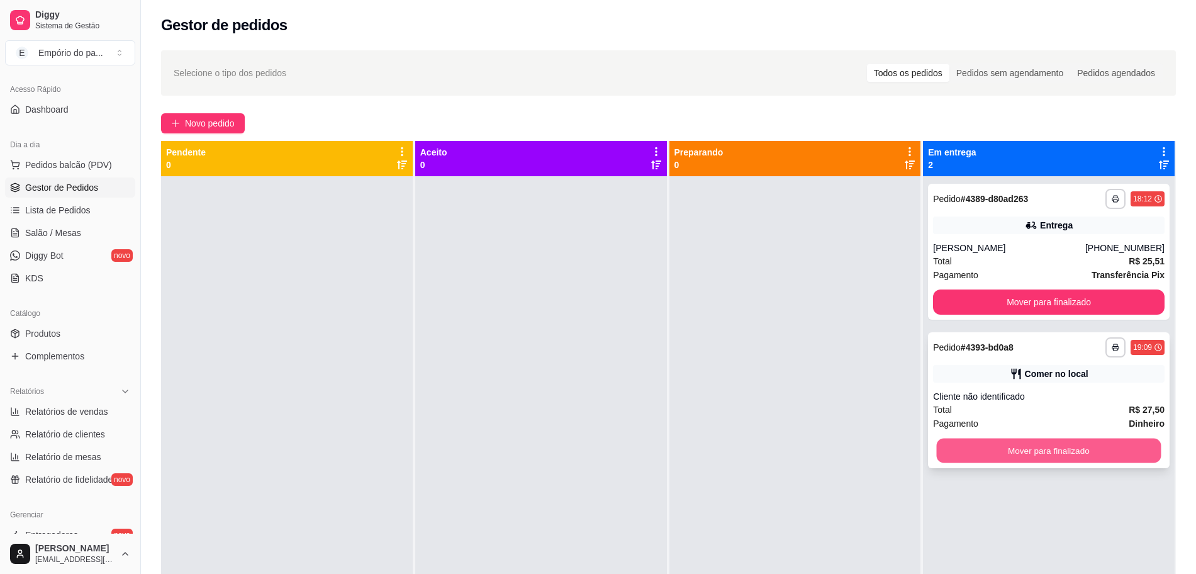
click at [1026, 453] on button "Mover para finalizado" at bounding box center [1049, 450] width 225 height 25
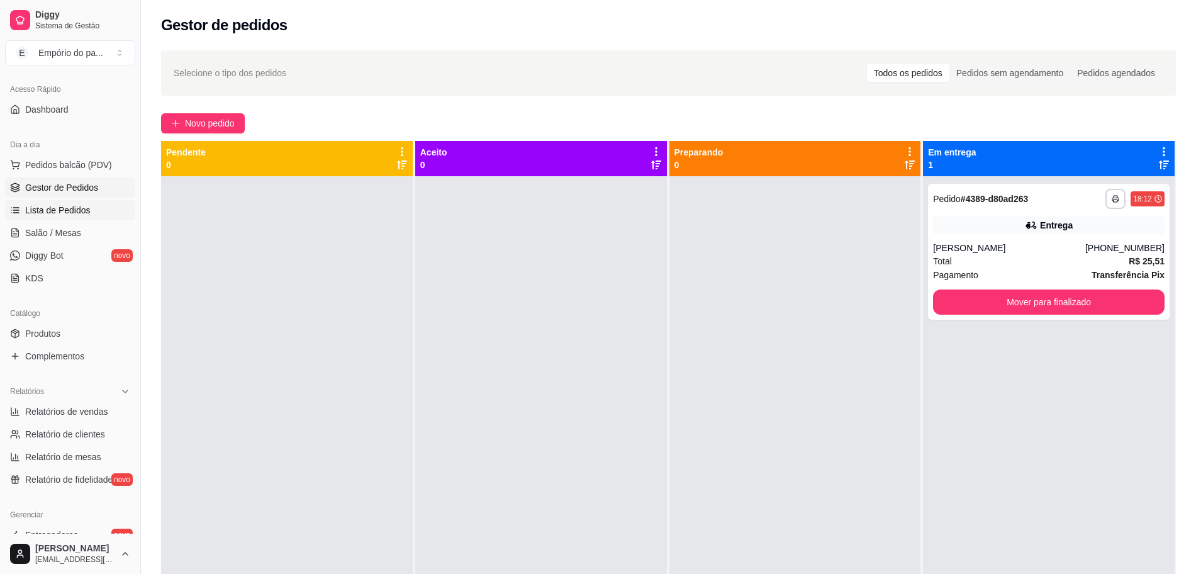
click at [88, 201] on link "Lista de Pedidos" at bounding box center [70, 210] width 130 height 20
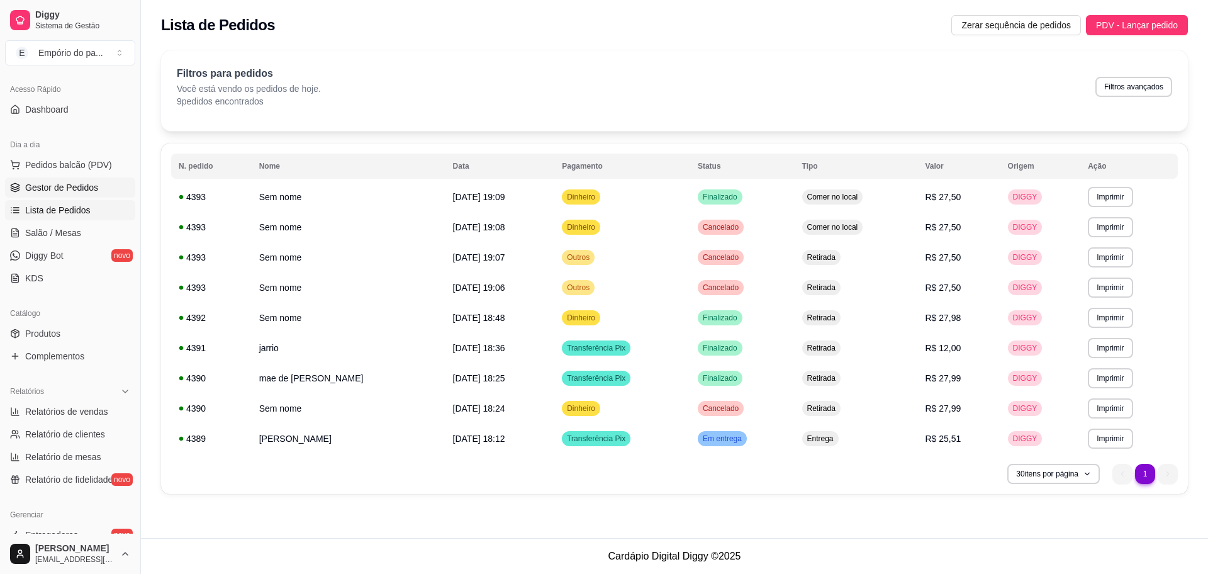
click at [55, 183] on span "Gestor de Pedidos" at bounding box center [61, 187] width 73 height 13
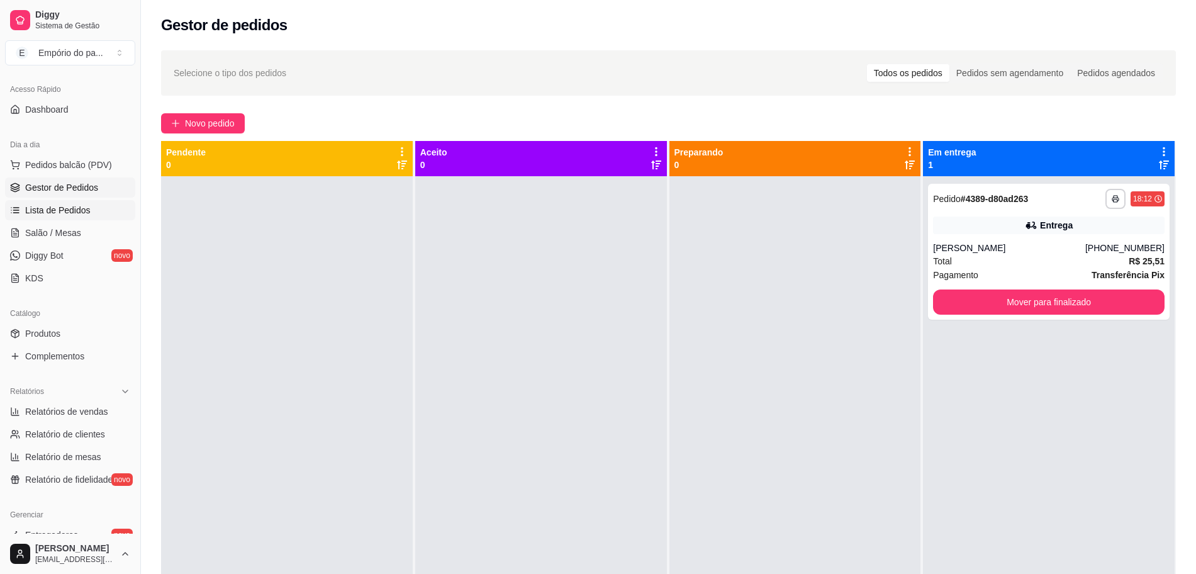
click at [89, 217] on link "Lista de Pedidos" at bounding box center [70, 210] width 130 height 20
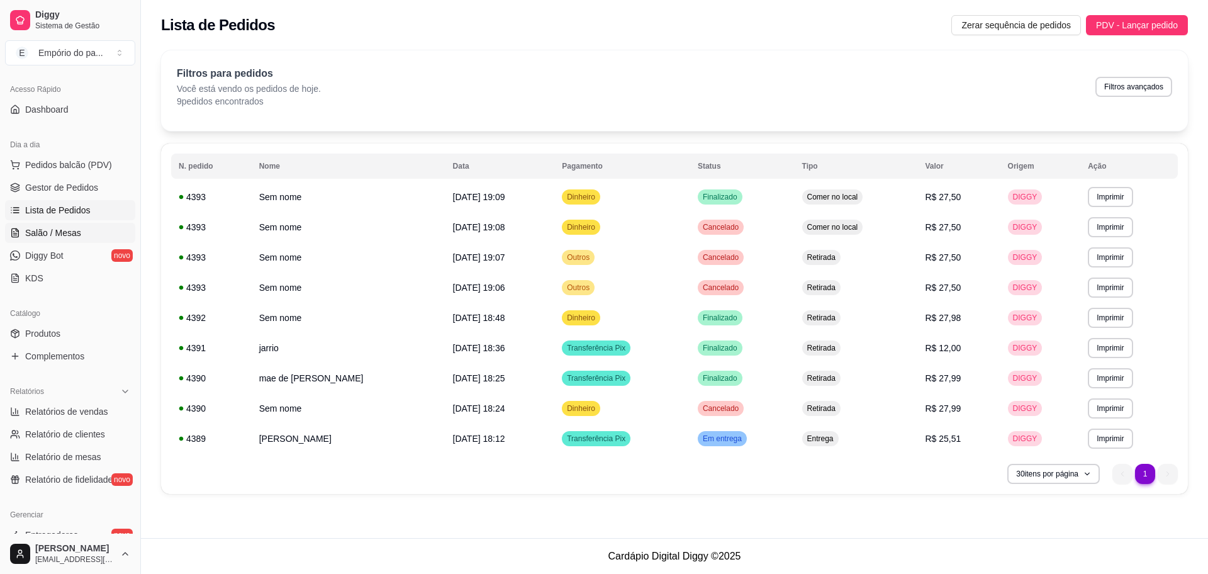
click at [97, 225] on link "Salão / Mesas" at bounding box center [70, 233] width 130 height 20
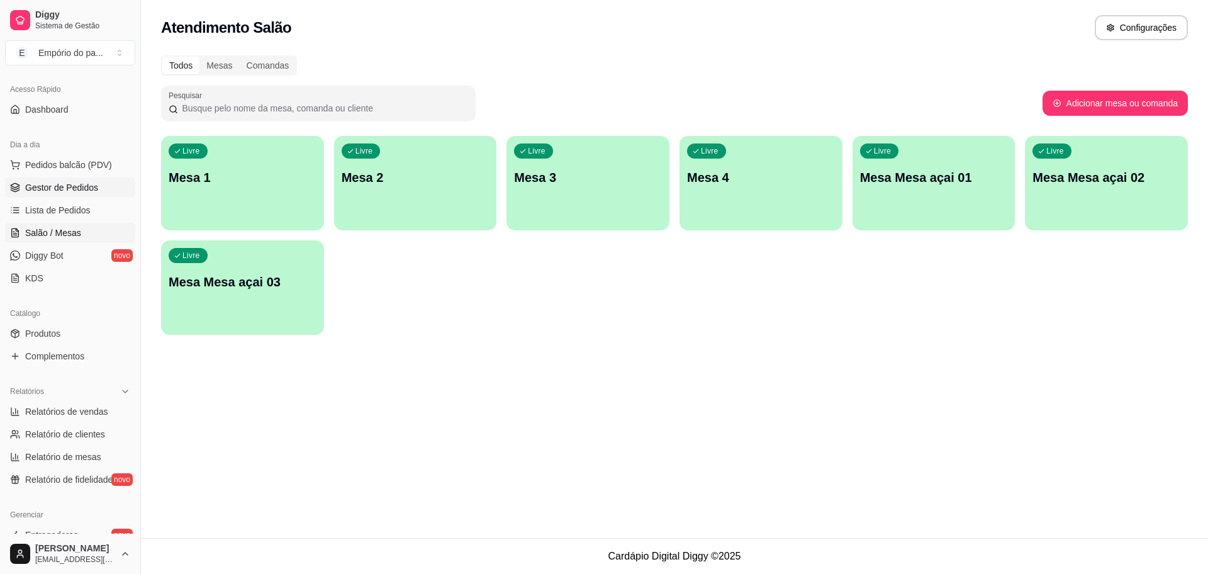
click at [92, 190] on span "Gestor de Pedidos" at bounding box center [61, 187] width 73 height 13
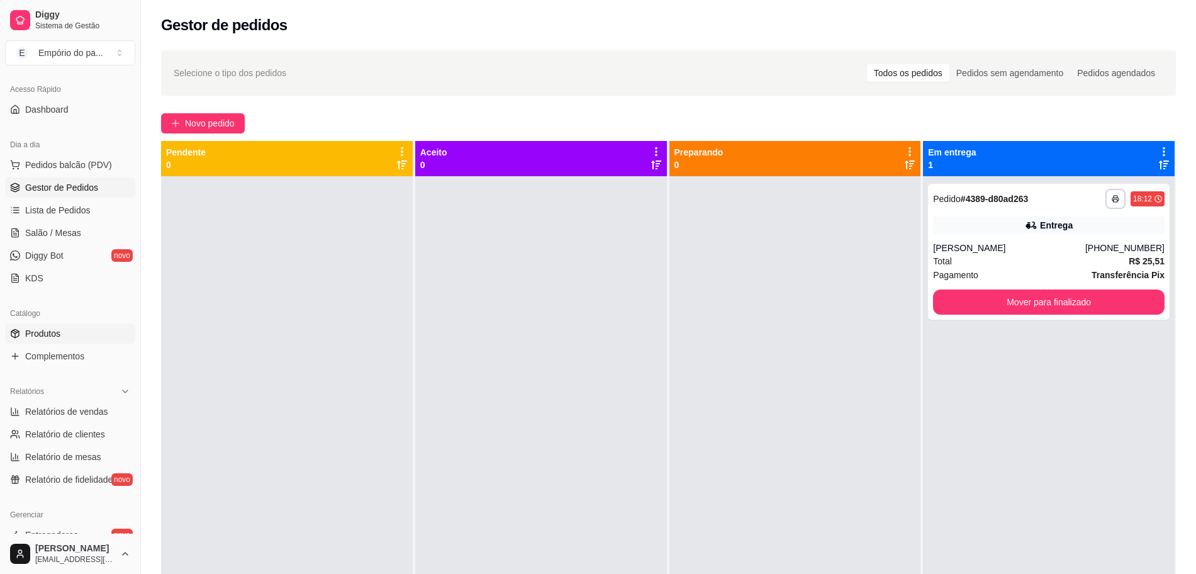
click at [42, 335] on span "Produtos" at bounding box center [42, 333] width 35 height 13
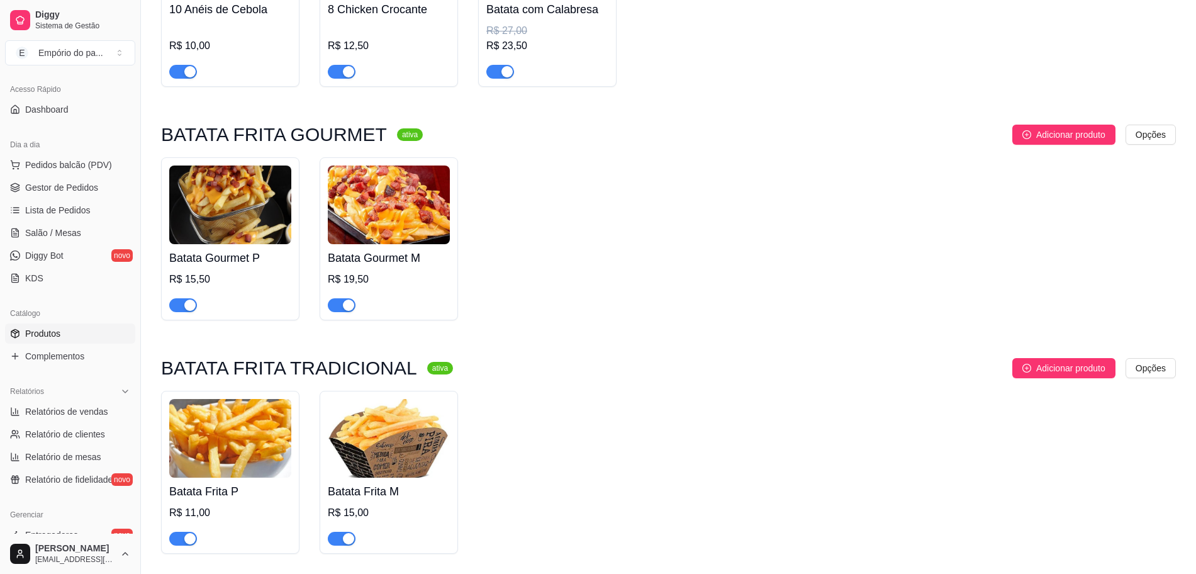
scroll to position [3966, 0]
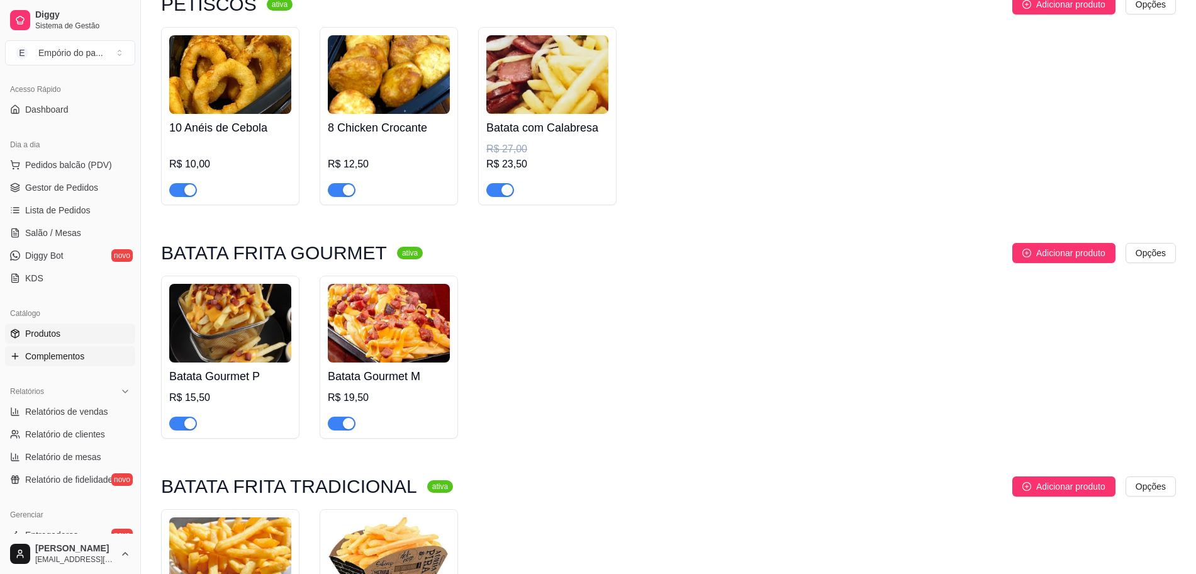
click at [62, 357] on span "Complementos" at bounding box center [54, 356] width 59 height 13
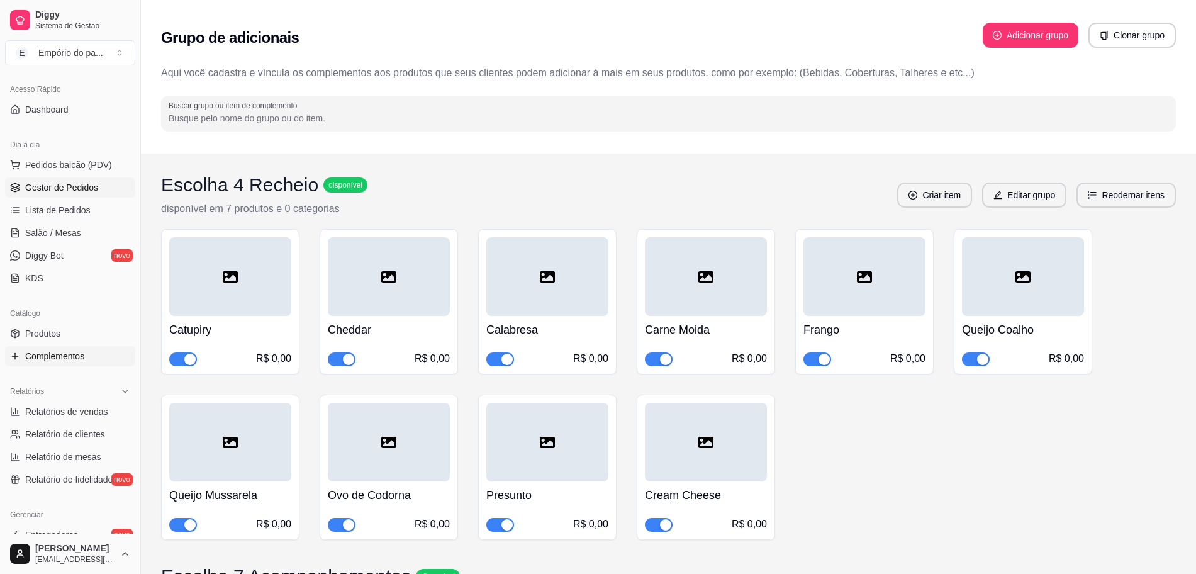
click at [36, 189] on span "Gestor de Pedidos" at bounding box center [61, 187] width 73 height 13
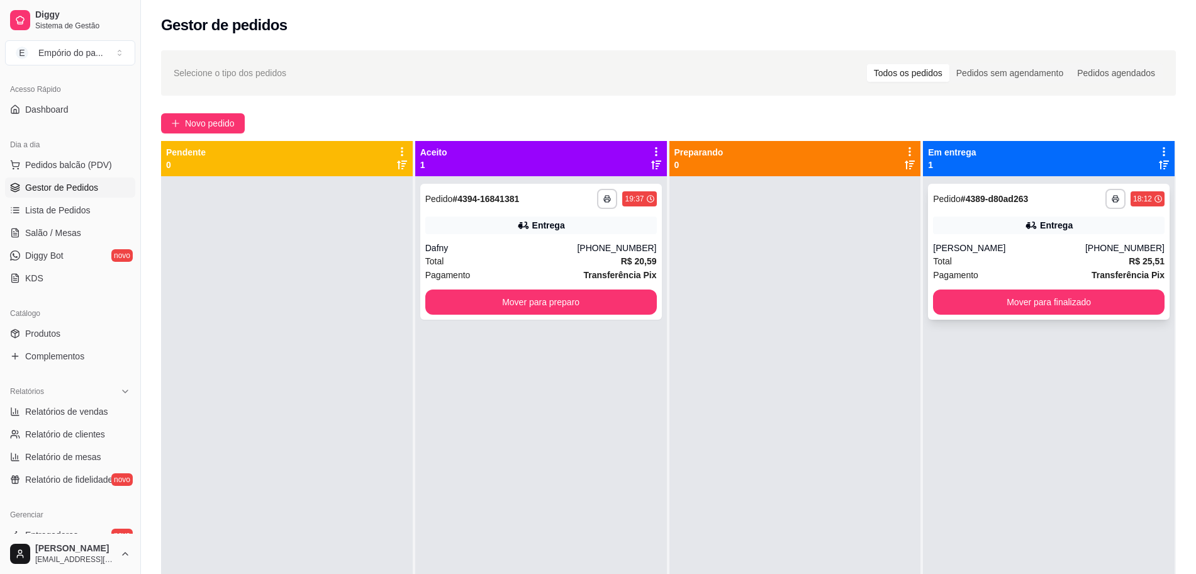
click at [1073, 312] on button "Mover para finalizado" at bounding box center [1048, 301] width 231 height 25
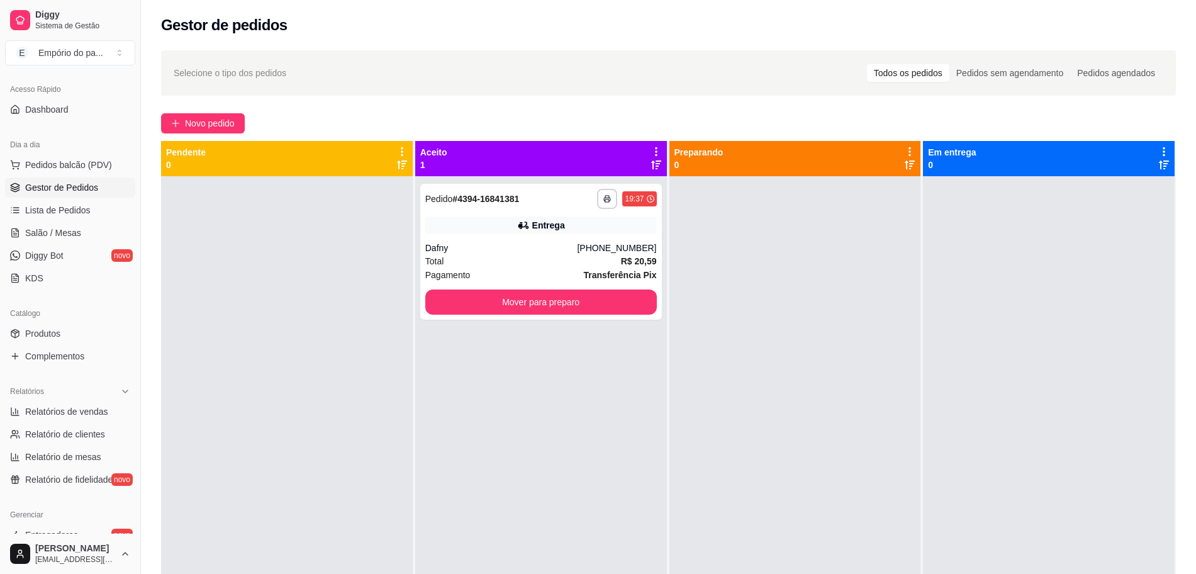
click at [809, 431] on div at bounding box center [795, 463] width 252 height 574
click at [606, 198] on button "button" at bounding box center [607, 199] width 20 height 20
click at [332, 505] on div at bounding box center [287, 463] width 252 height 574
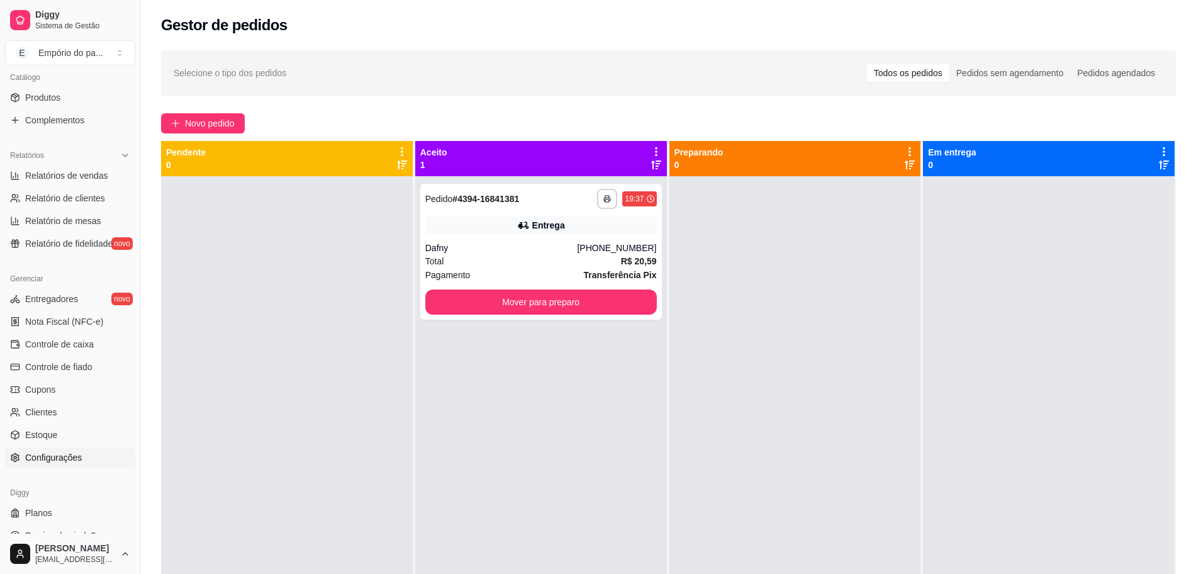
click at [53, 455] on span "Configurações" at bounding box center [53, 457] width 57 height 13
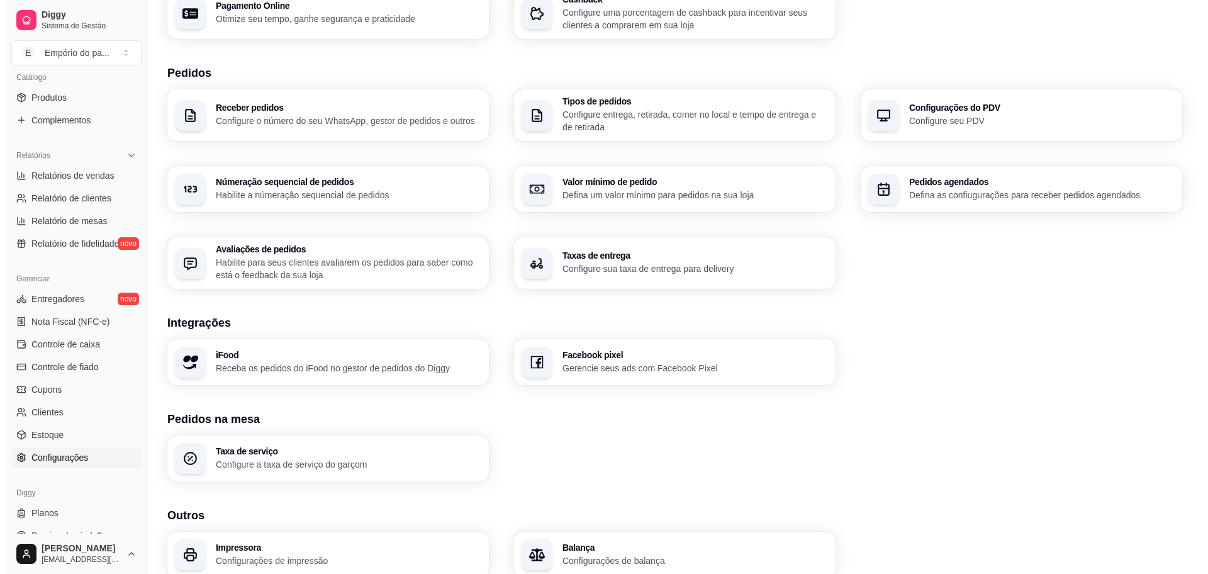
scroll to position [291, 0]
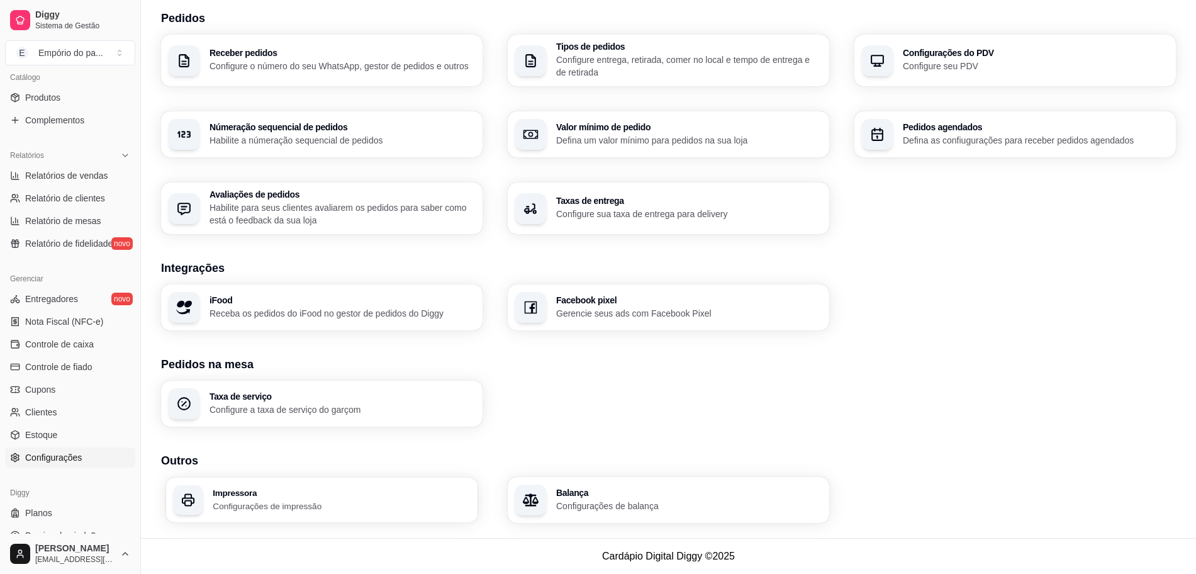
click at [317, 507] on p "Configurações de impressão" at bounding box center [341, 505] width 257 height 12
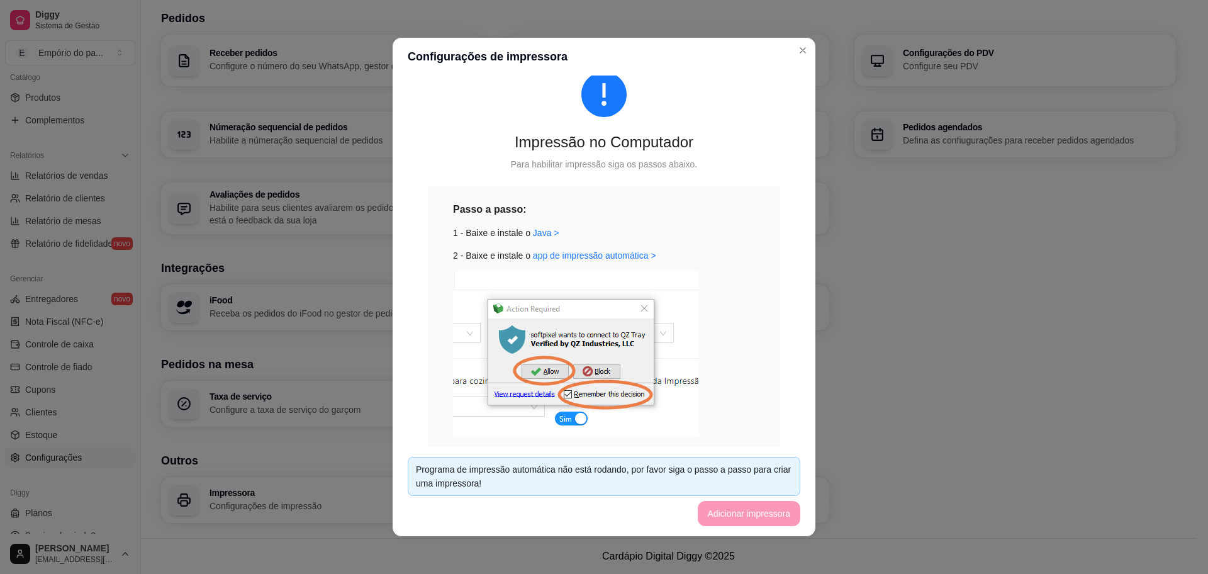
scroll to position [316, 0]
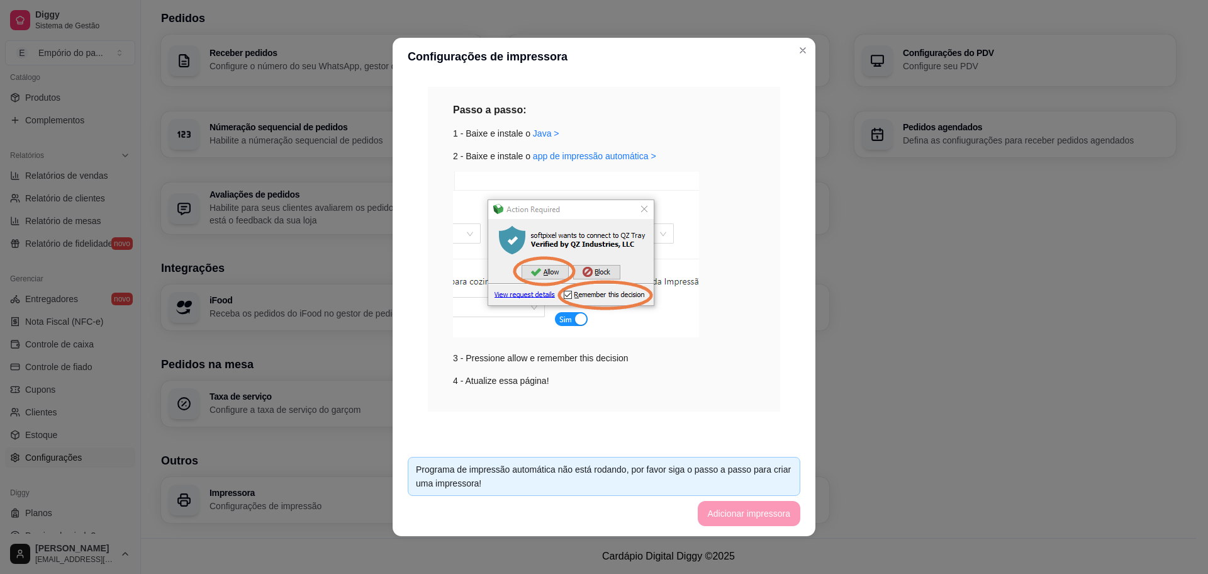
click at [747, 510] on footer "Programa de impressão automática não está rodando, por favor siga o passo a pas…" at bounding box center [603, 491] width 423 height 89
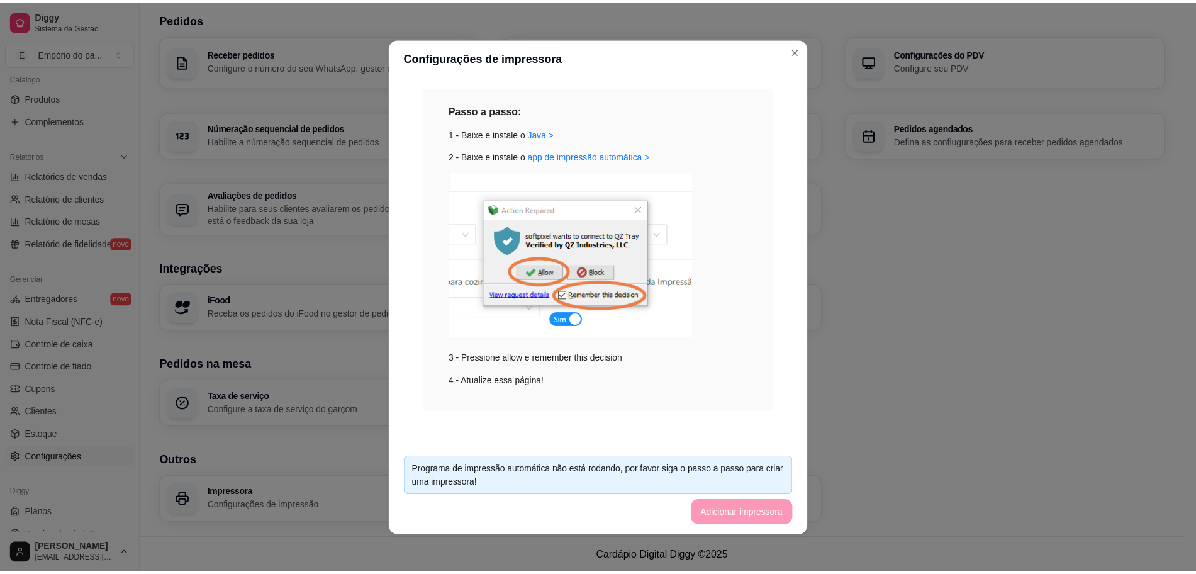
scroll to position [0, 0]
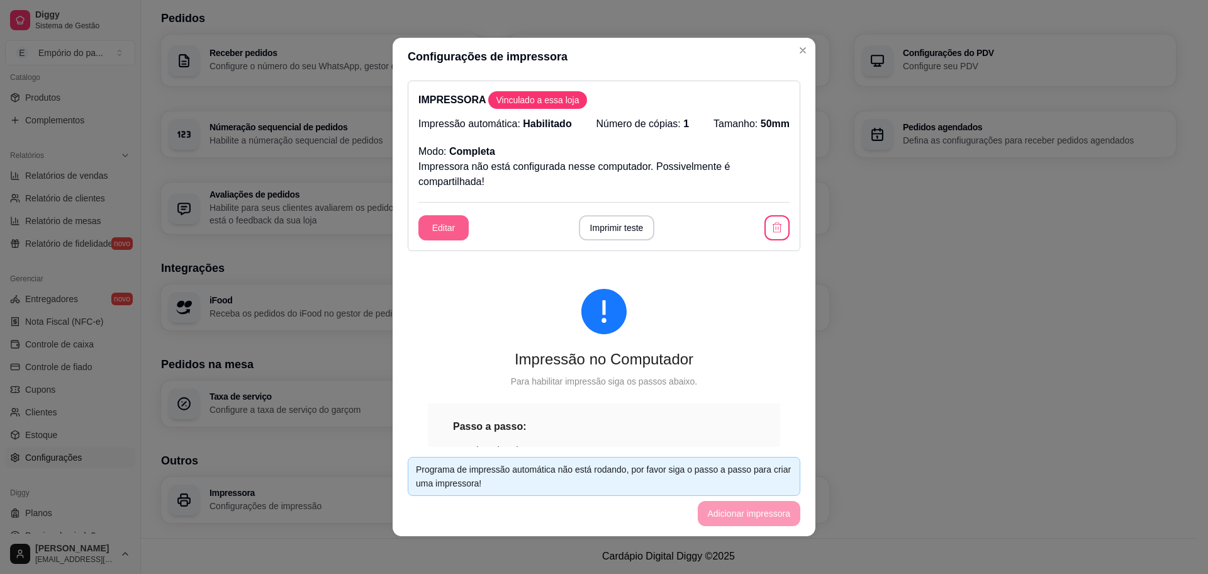
click at [441, 234] on button "Editar" at bounding box center [443, 227] width 50 height 25
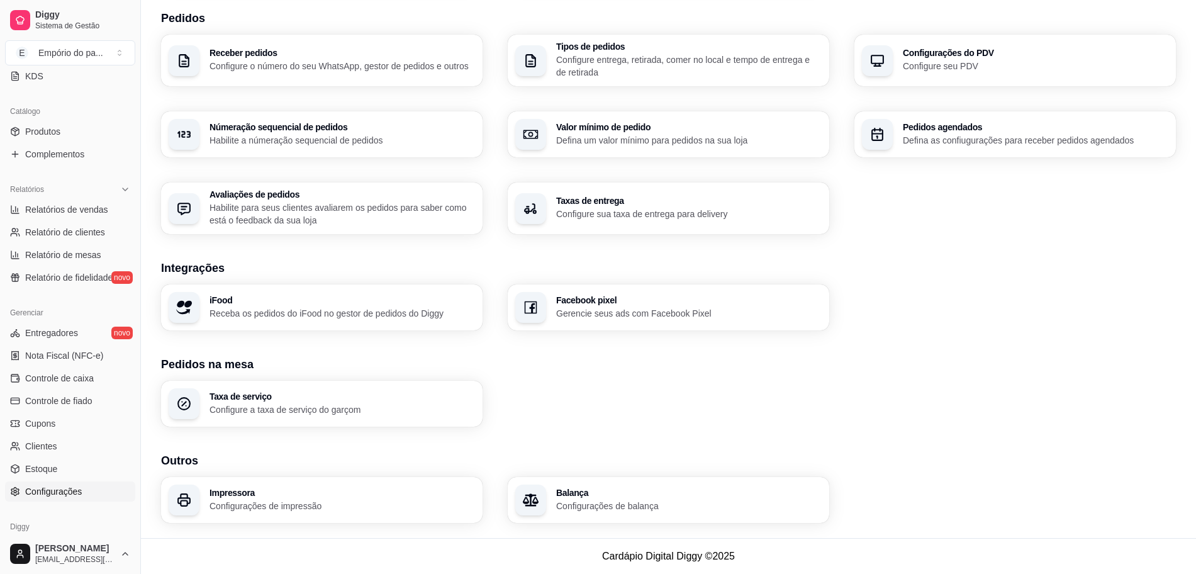
scroll to position [79, 0]
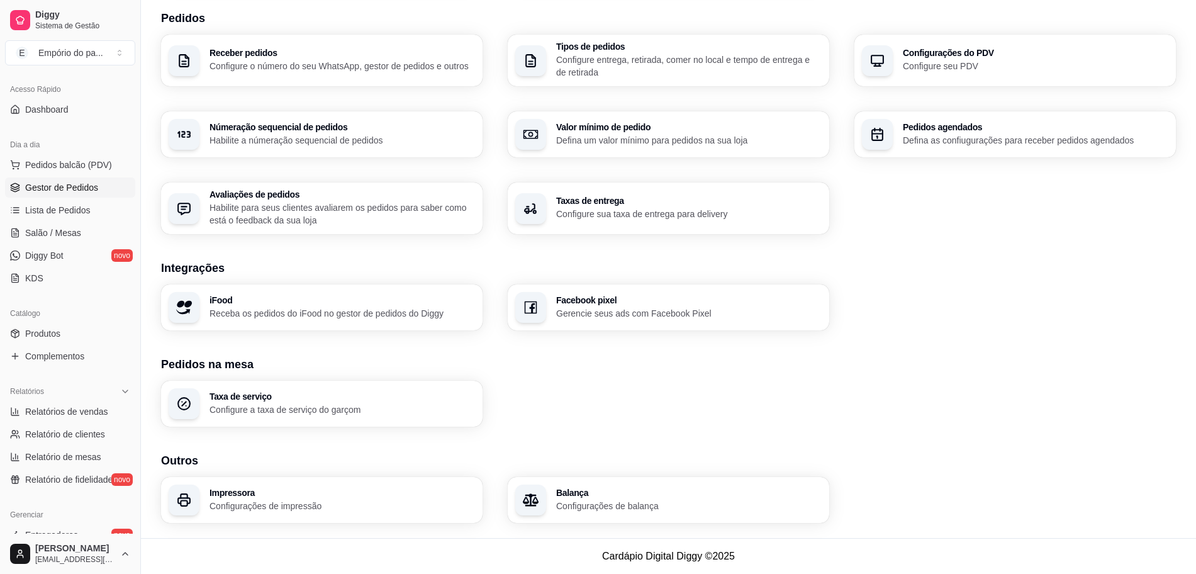
click at [62, 189] on span "Gestor de Pedidos" at bounding box center [61, 187] width 73 height 13
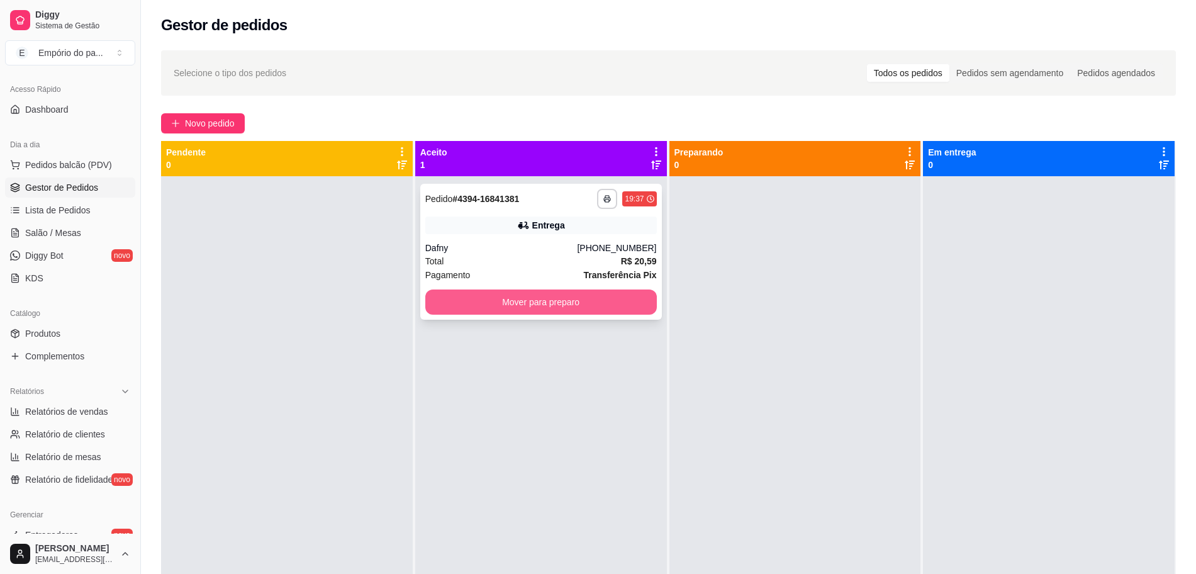
click at [523, 305] on button "Mover para preparo" at bounding box center [540, 301] width 231 height 25
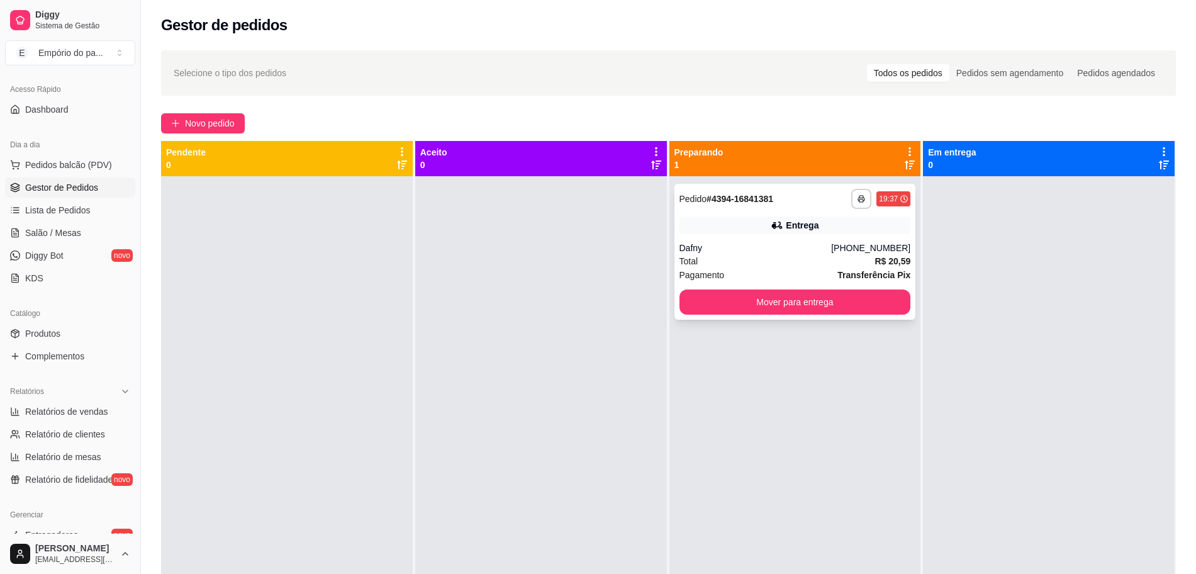
click at [762, 250] on div "Dafny" at bounding box center [755, 248] width 152 height 13
click at [787, 255] on div "Total R$ 20,59" at bounding box center [794, 261] width 231 height 14
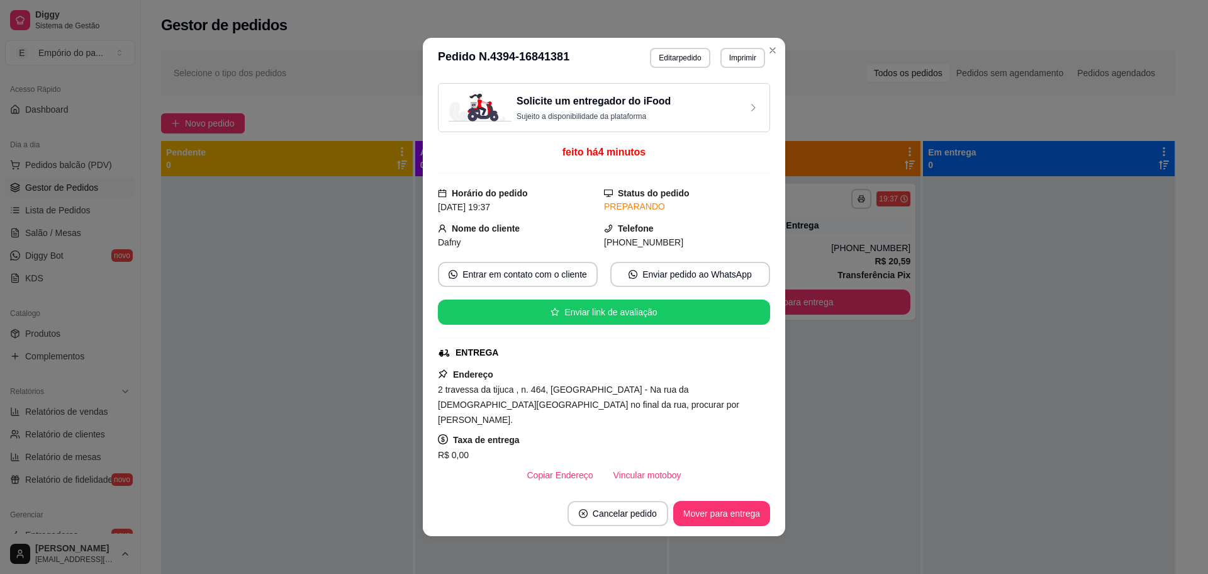
click at [643, 462] on button "Vincular motoboy" at bounding box center [647, 474] width 88 height 25
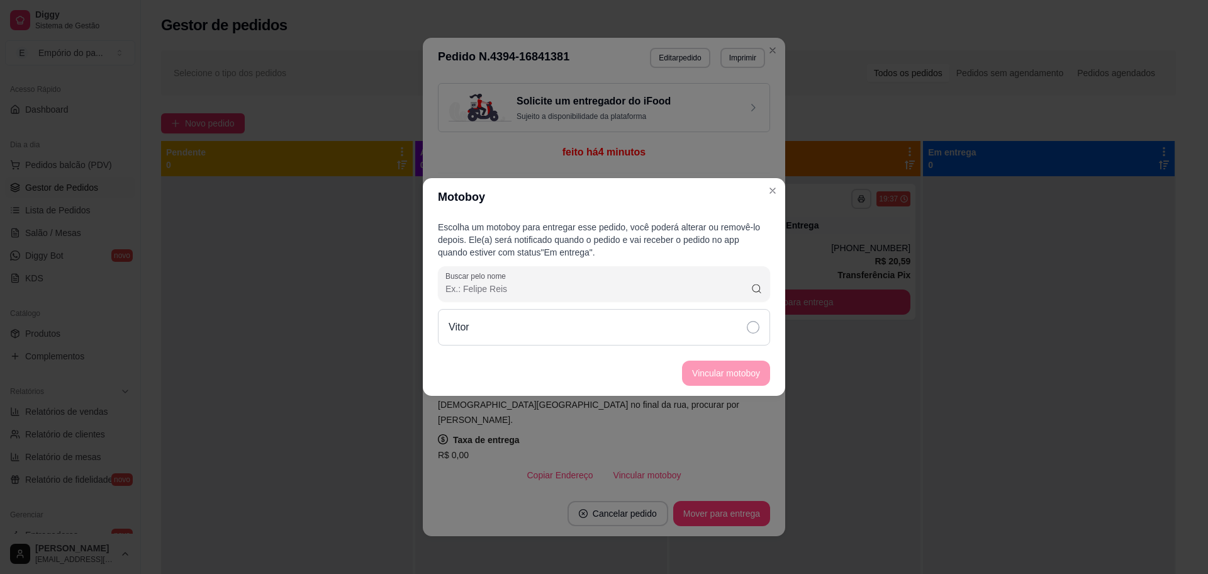
click at [527, 328] on div "Vitor" at bounding box center [604, 327] width 332 height 36
click at [730, 379] on button "Vincular motoboy" at bounding box center [726, 372] width 88 height 25
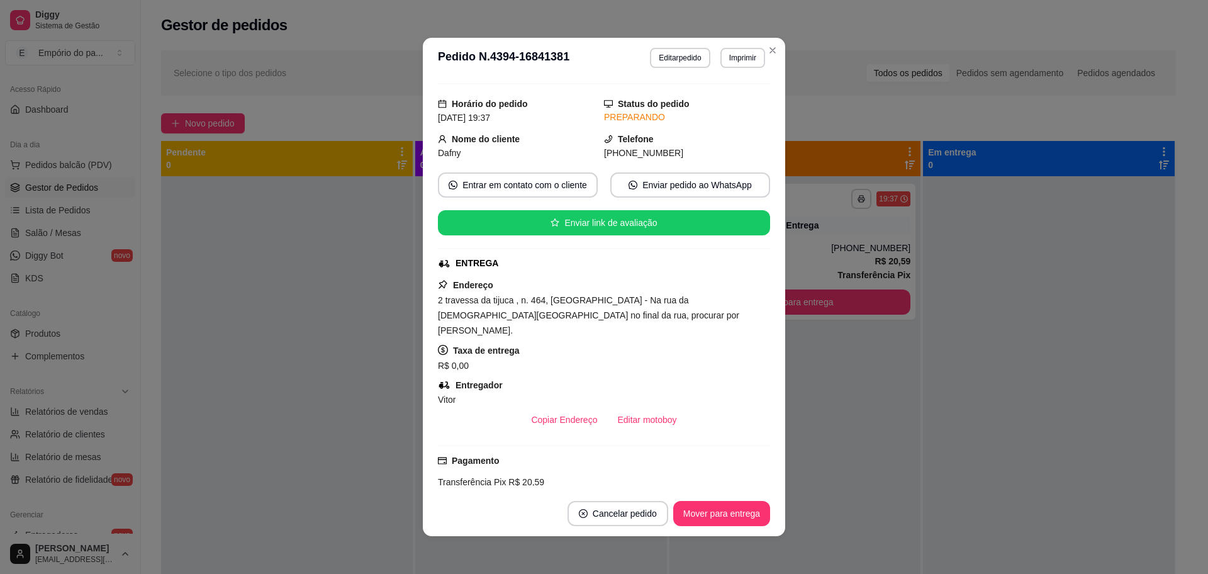
scroll to position [236, 0]
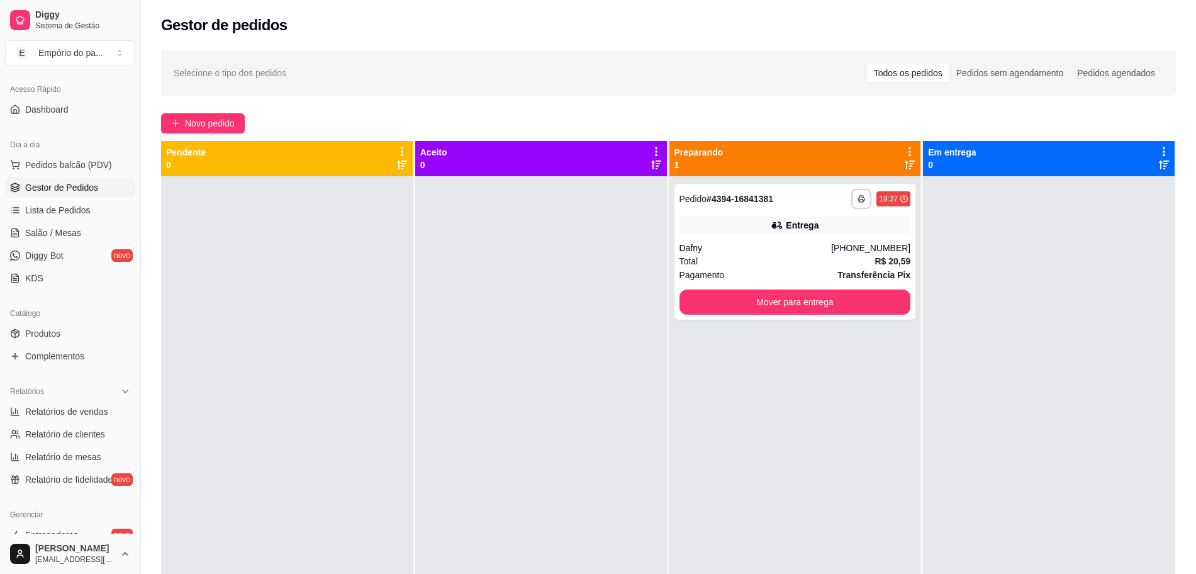
drag, startPoint x: 883, startPoint y: 425, endPoint x: 564, endPoint y: 349, distance: 328.3
click at [506, 328] on div at bounding box center [541, 463] width 252 height 574
click at [823, 254] on div "Total R$ 20,59" at bounding box center [794, 261] width 231 height 14
click at [778, 238] on div "**********" at bounding box center [795, 252] width 242 height 136
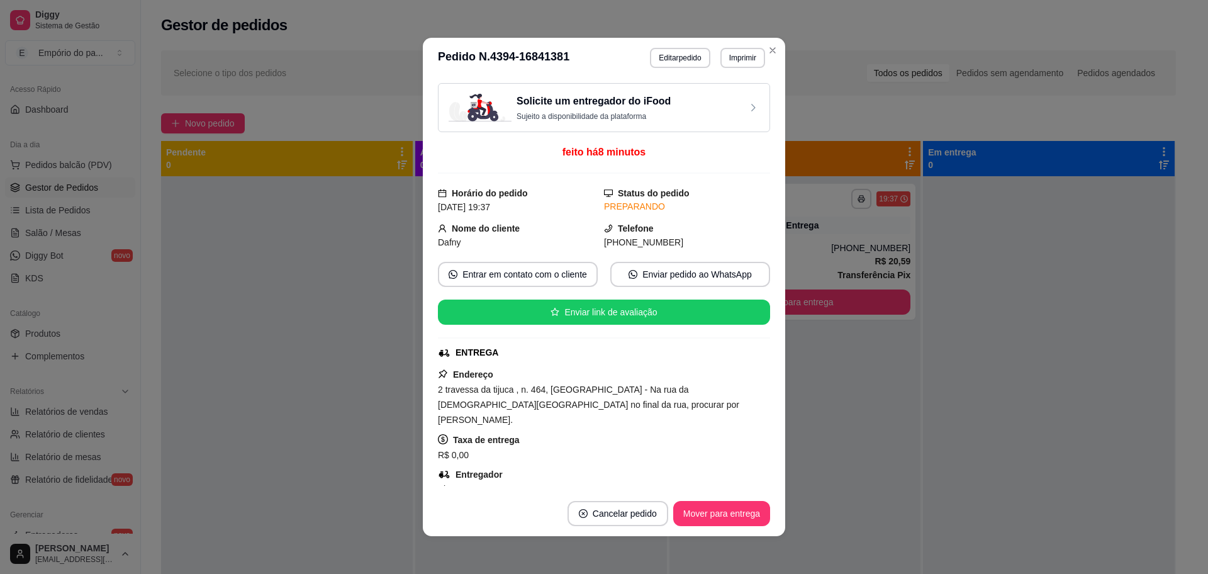
click at [728, 60] on button "Imprimir" at bounding box center [742, 58] width 45 height 20
click at [715, 105] on button "IMPRESSORA" at bounding box center [714, 102] width 91 height 20
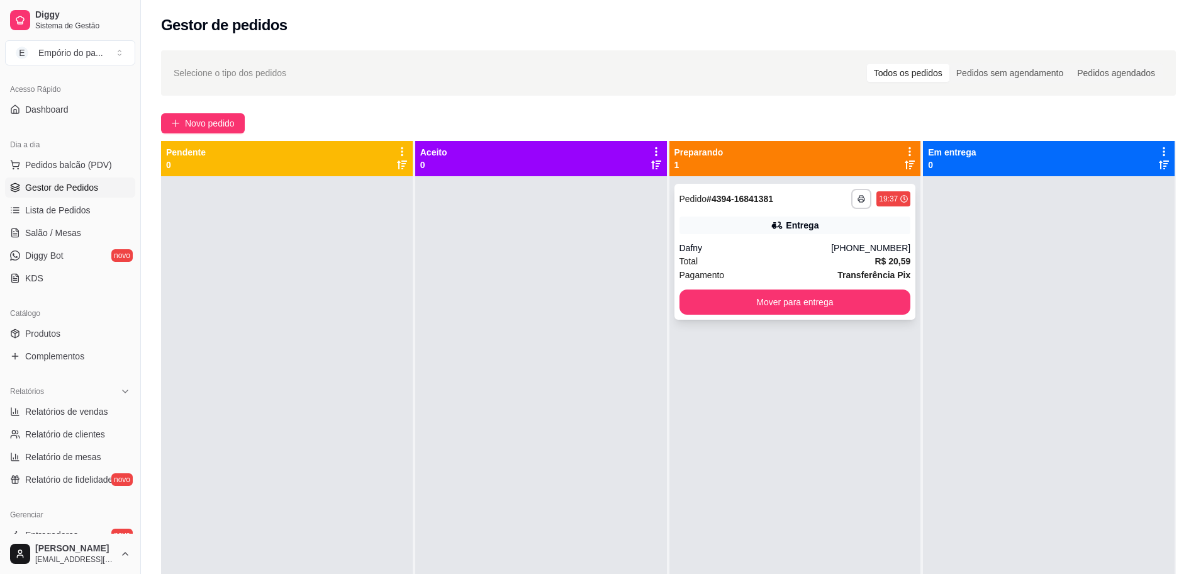
click at [784, 270] on div "Pagamento Transferência Pix" at bounding box center [794, 275] width 231 height 14
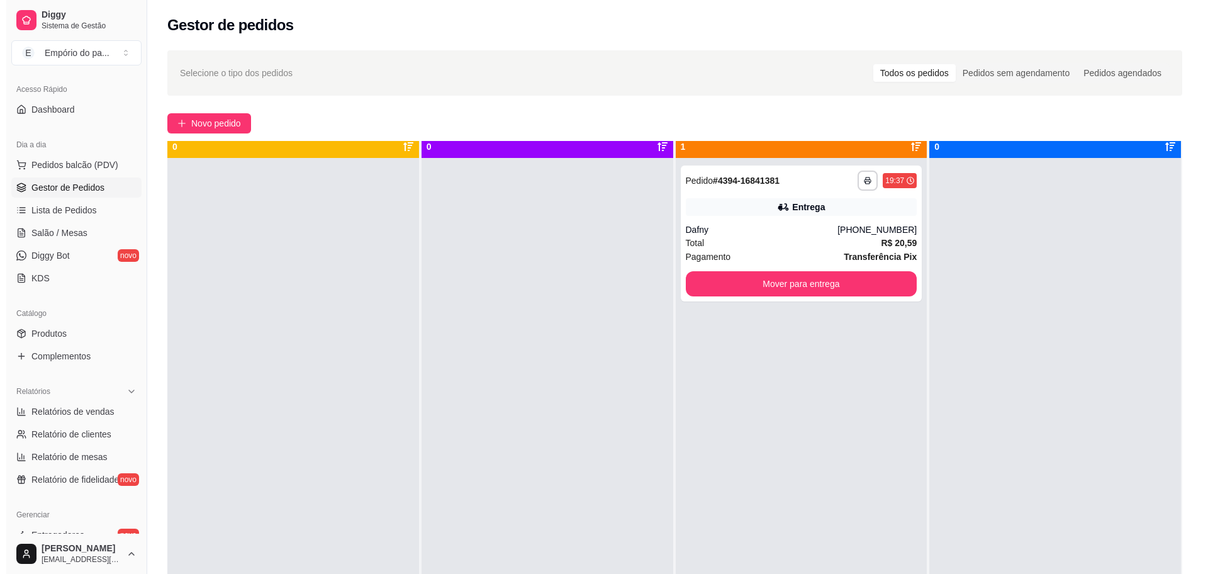
scroll to position [35, 0]
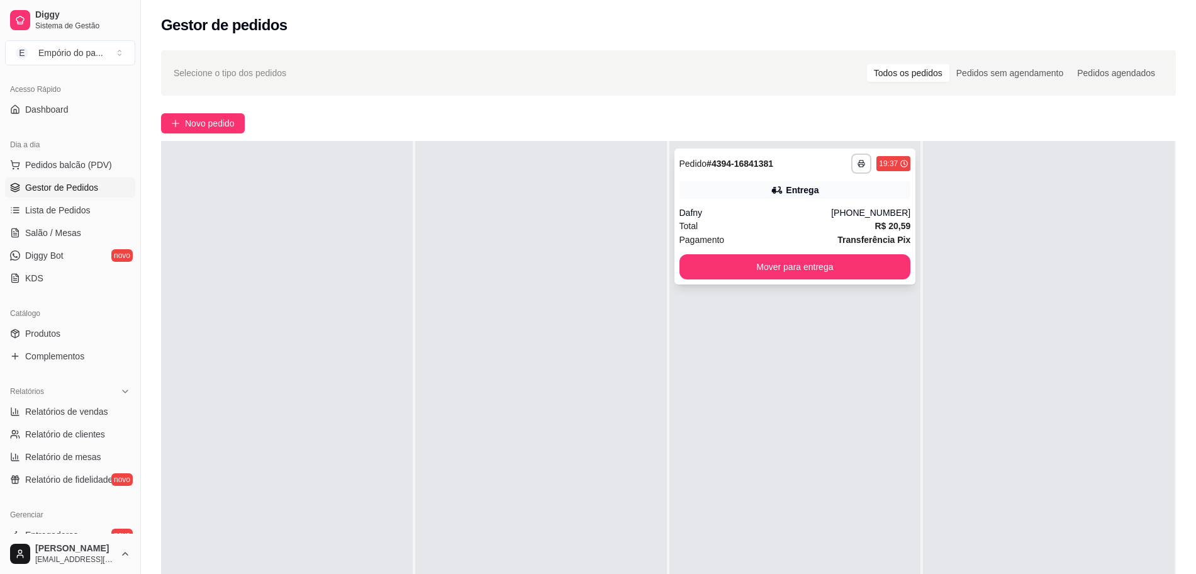
click at [766, 245] on div "Pagamento Transferência Pix" at bounding box center [794, 240] width 231 height 14
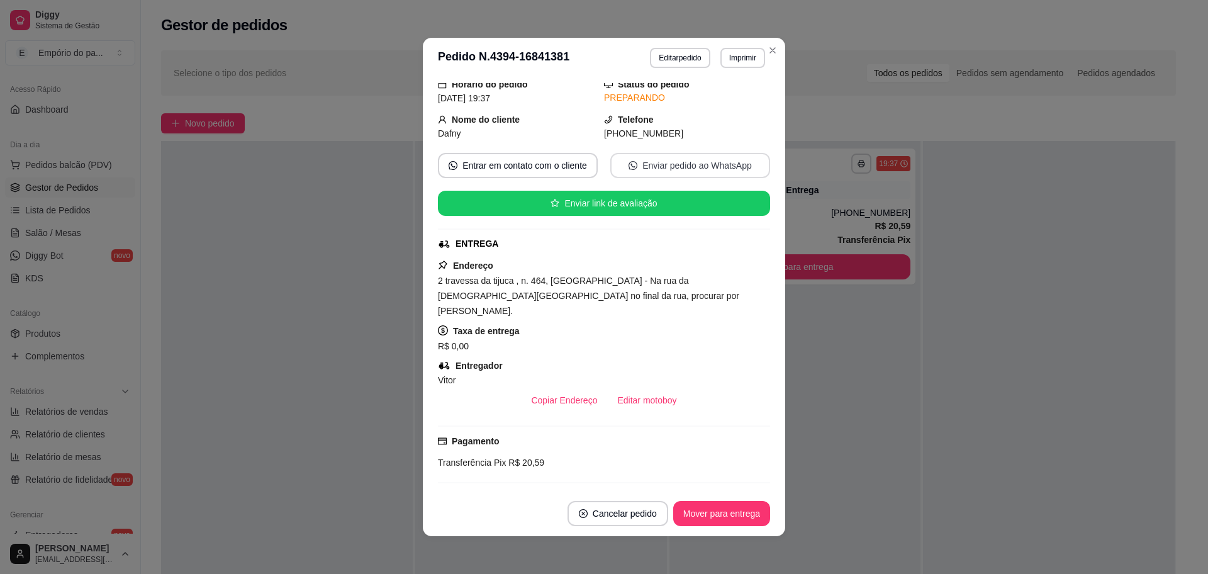
scroll to position [412, 0]
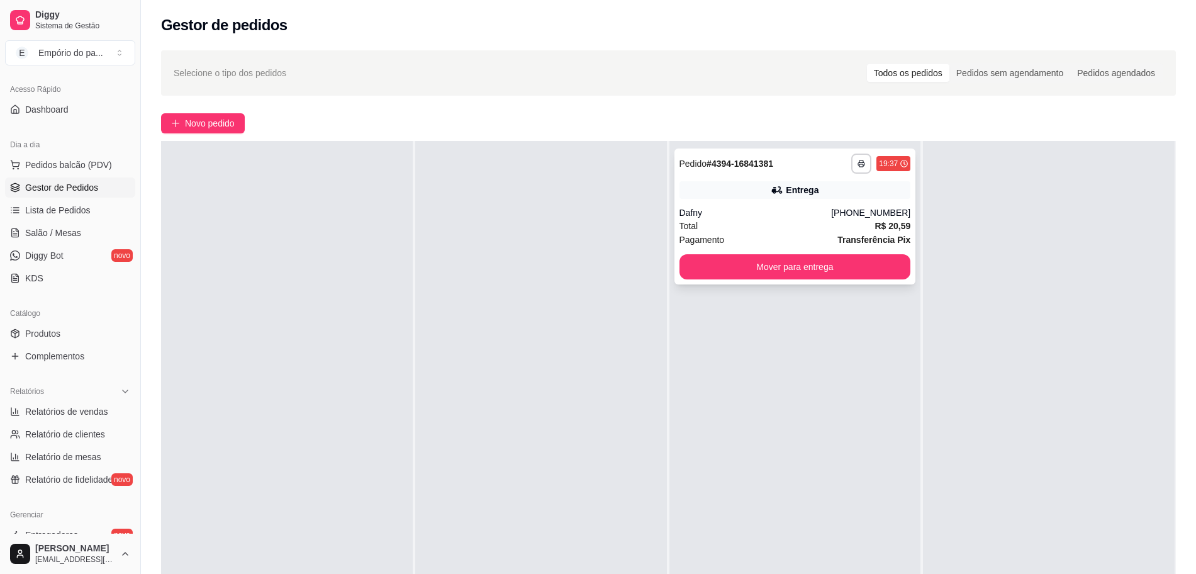
click at [738, 205] on div "**********" at bounding box center [795, 216] width 242 height 136
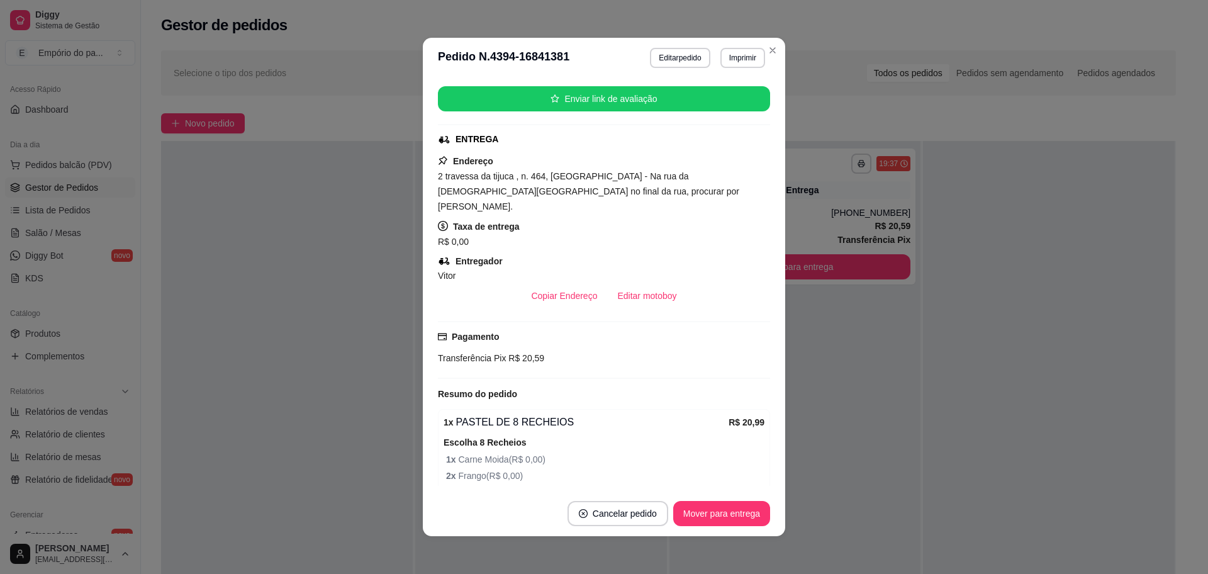
scroll to position [236, 0]
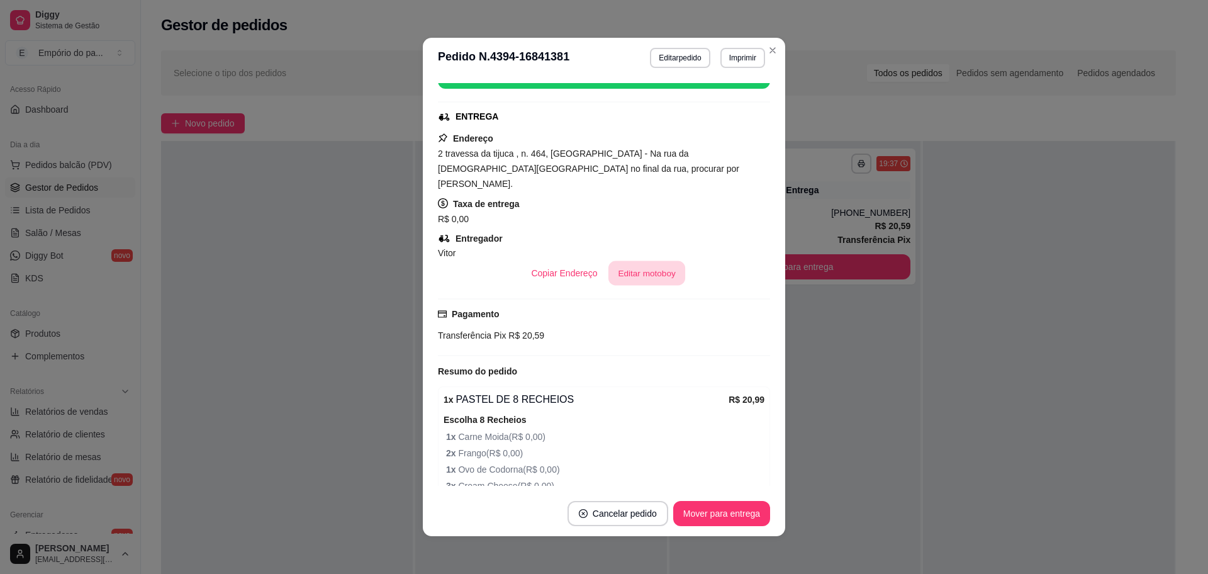
click at [620, 261] on button "Editar motoboy" at bounding box center [646, 273] width 77 height 25
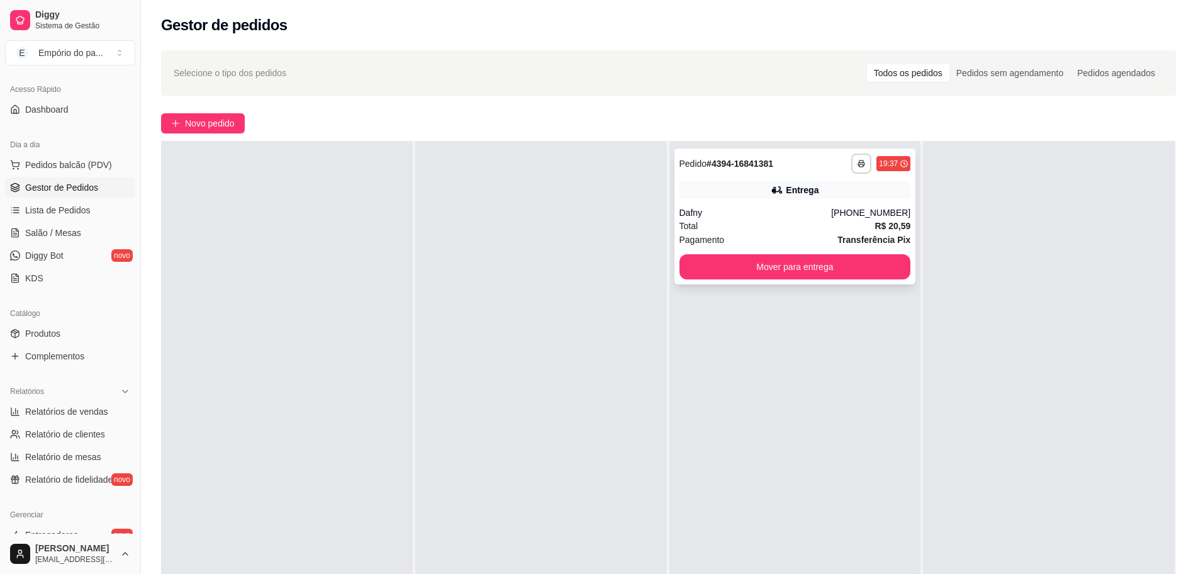
click at [713, 213] on div "Dafny" at bounding box center [755, 212] width 152 height 13
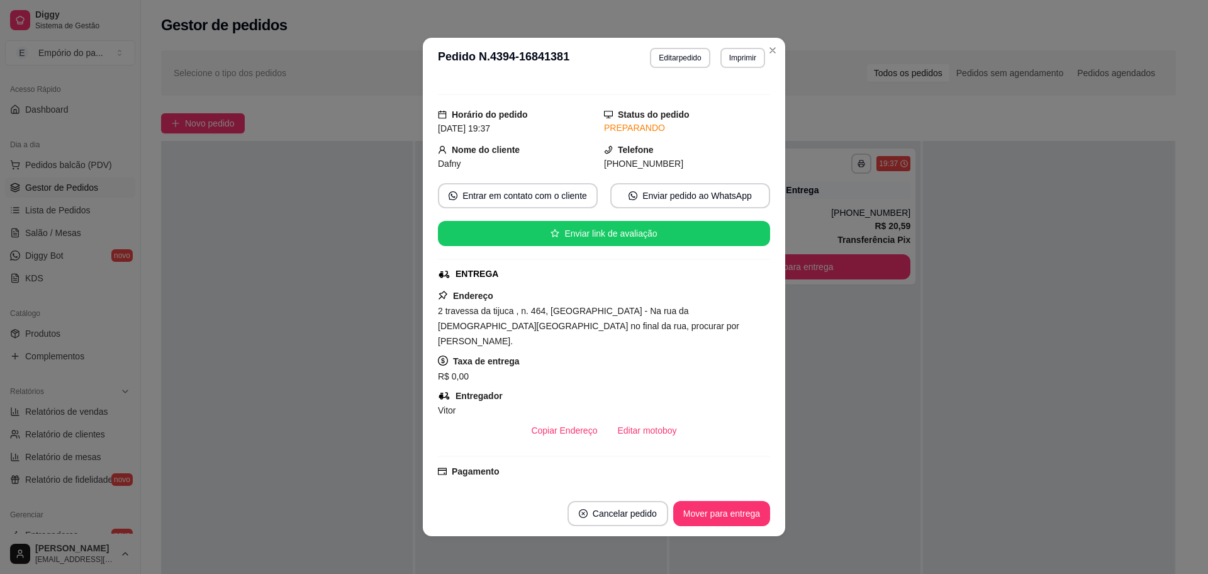
scroll to position [393, 0]
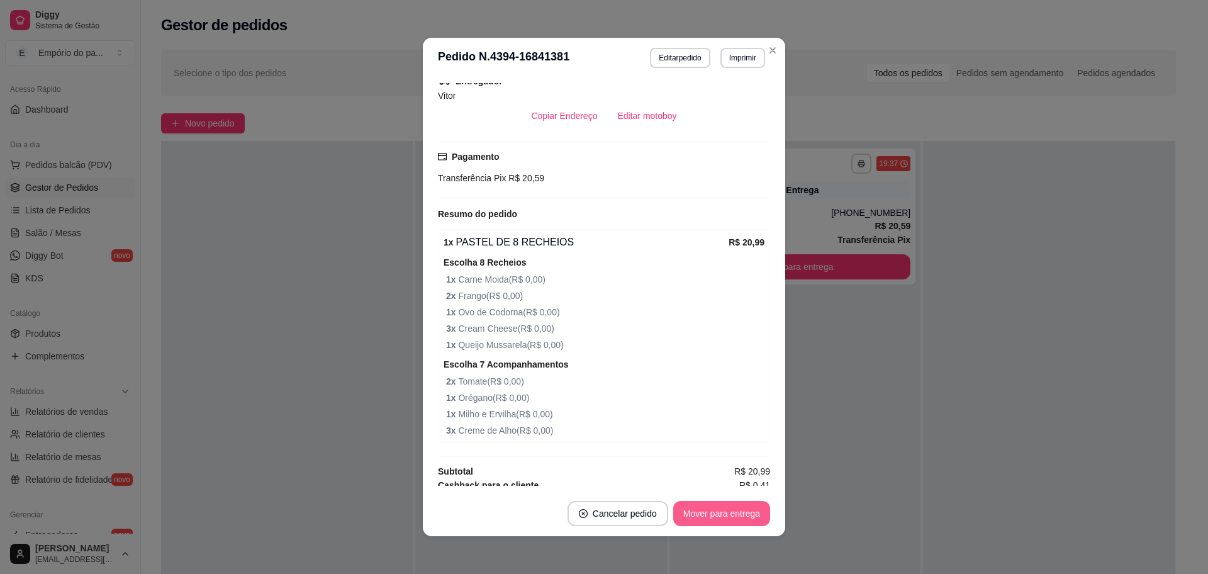
click at [718, 515] on button "Mover para entrega" at bounding box center [721, 513] width 97 height 25
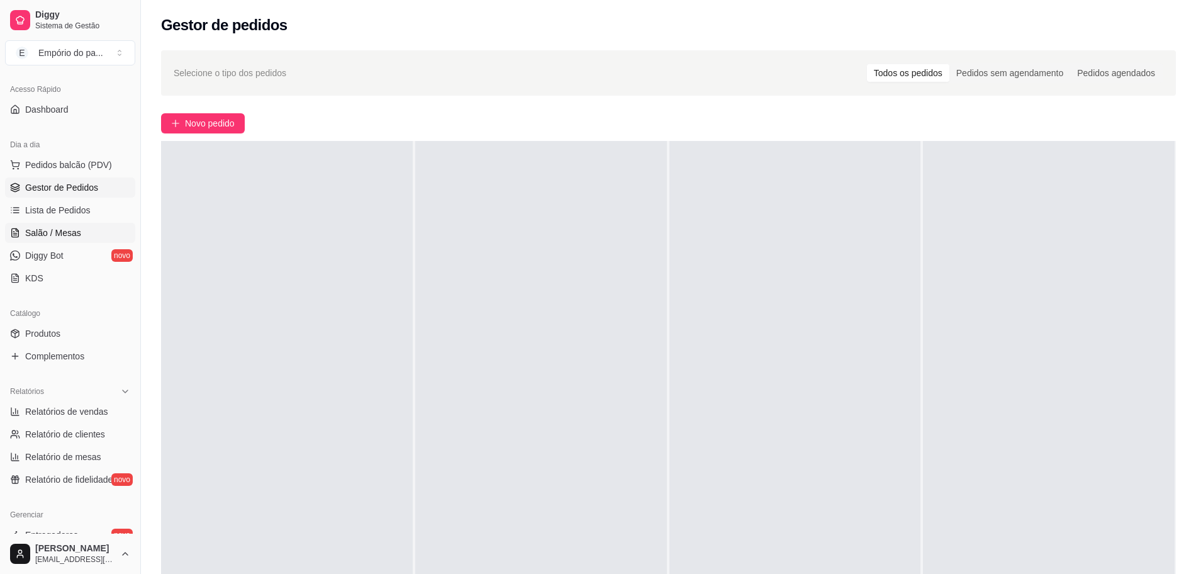
click at [40, 233] on span "Salão / Mesas" at bounding box center [53, 232] width 56 height 13
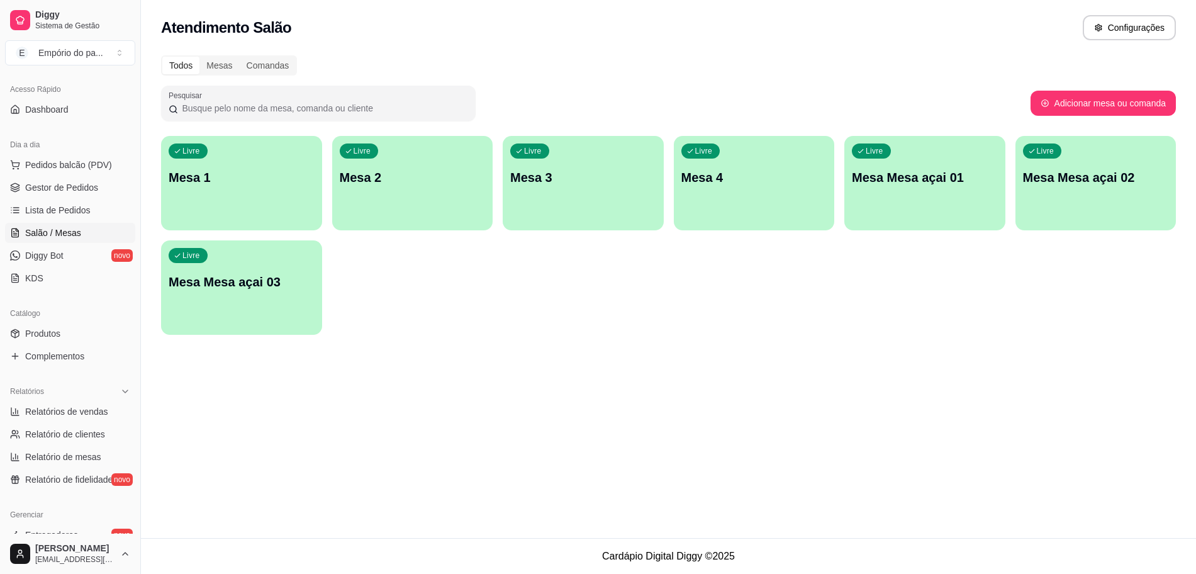
click at [576, 159] on div "Livre Mesa 3" at bounding box center [583, 175] width 161 height 79
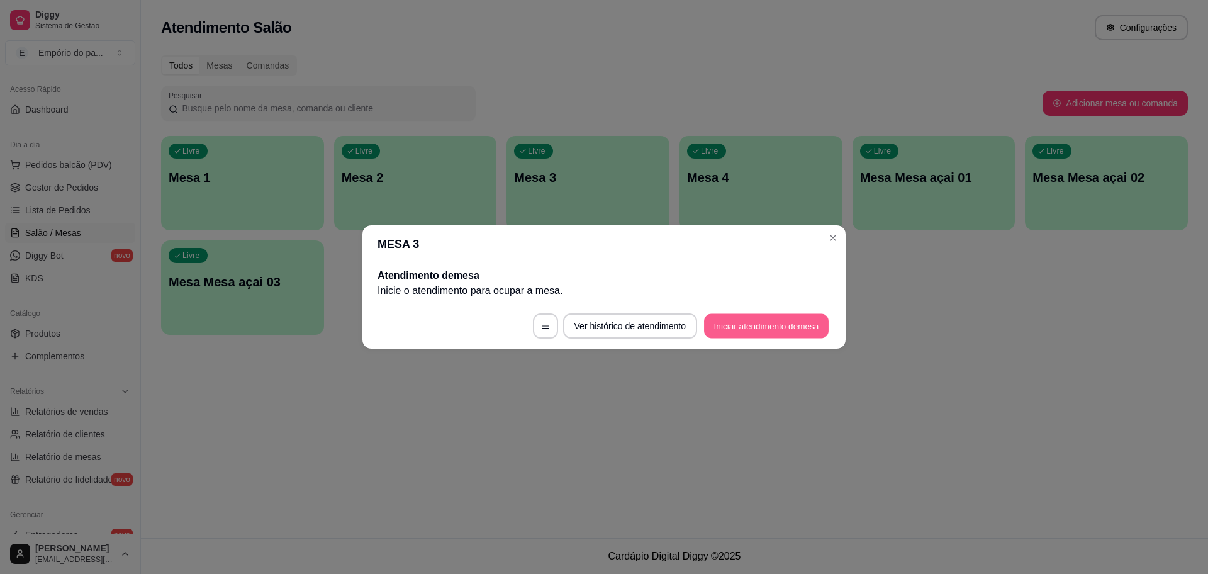
click at [759, 318] on button "Iniciar atendimento de mesa" at bounding box center [766, 326] width 125 height 25
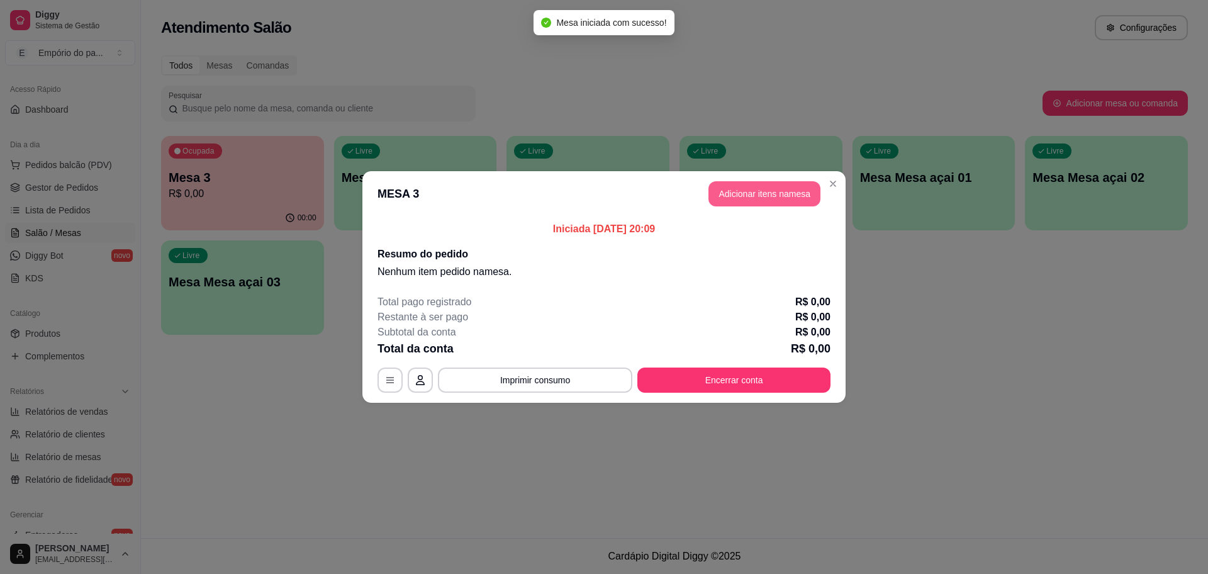
click at [737, 191] on button "Adicionar itens na mesa" at bounding box center [764, 193] width 112 height 25
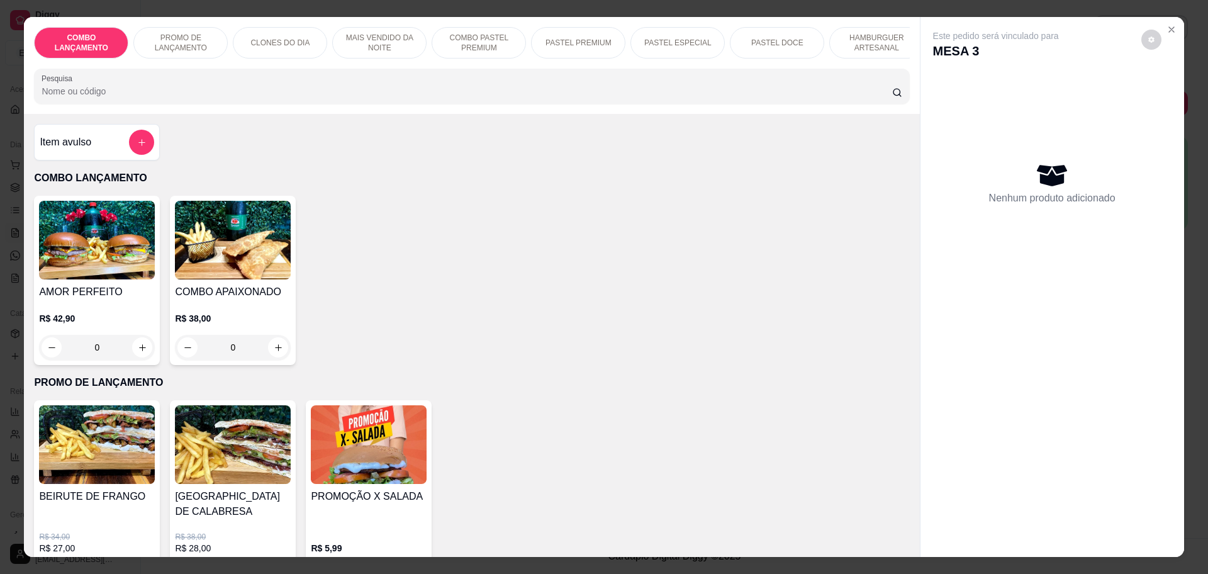
click at [748, 186] on p "COMBO LANÇAMENTO" at bounding box center [471, 177] width 875 height 15
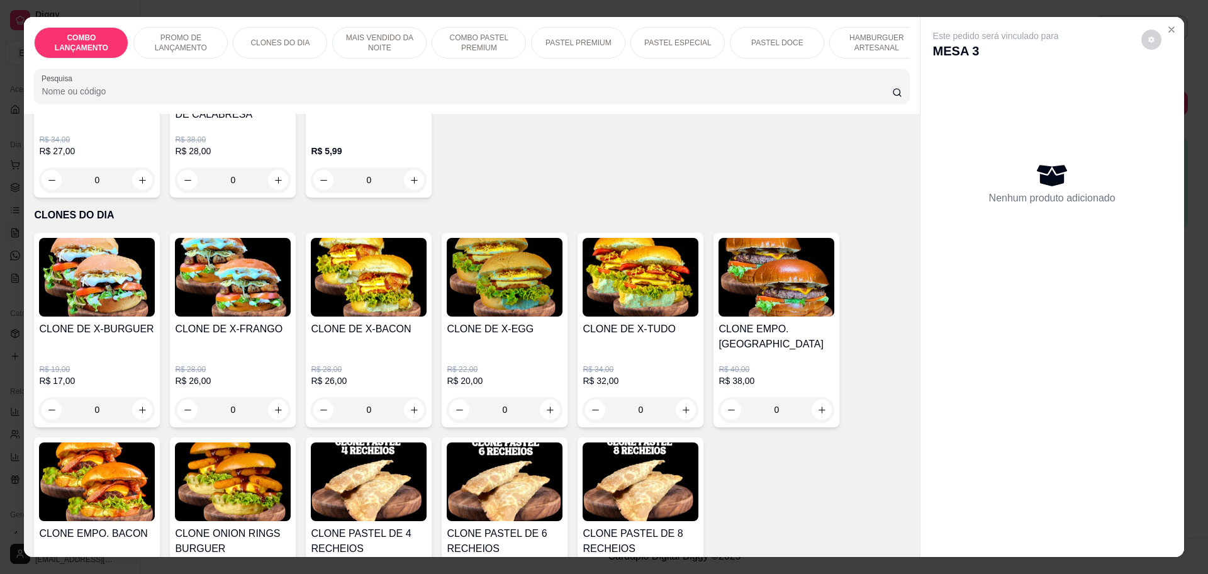
scroll to position [393, 0]
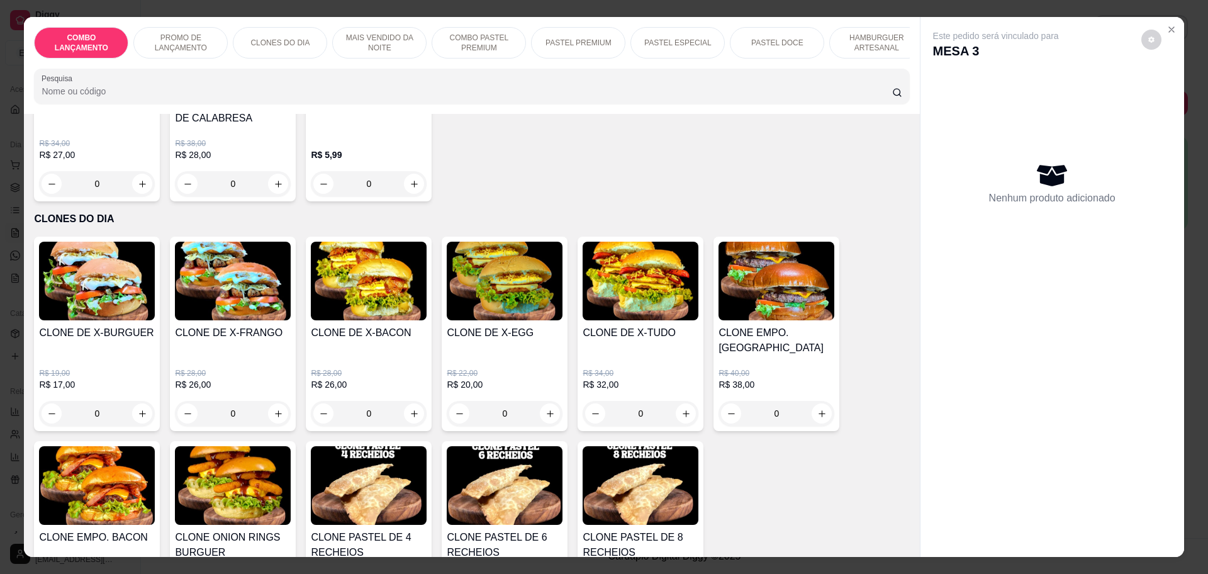
click at [677, 401] on div "0" at bounding box center [640, 413] width 116 height 25
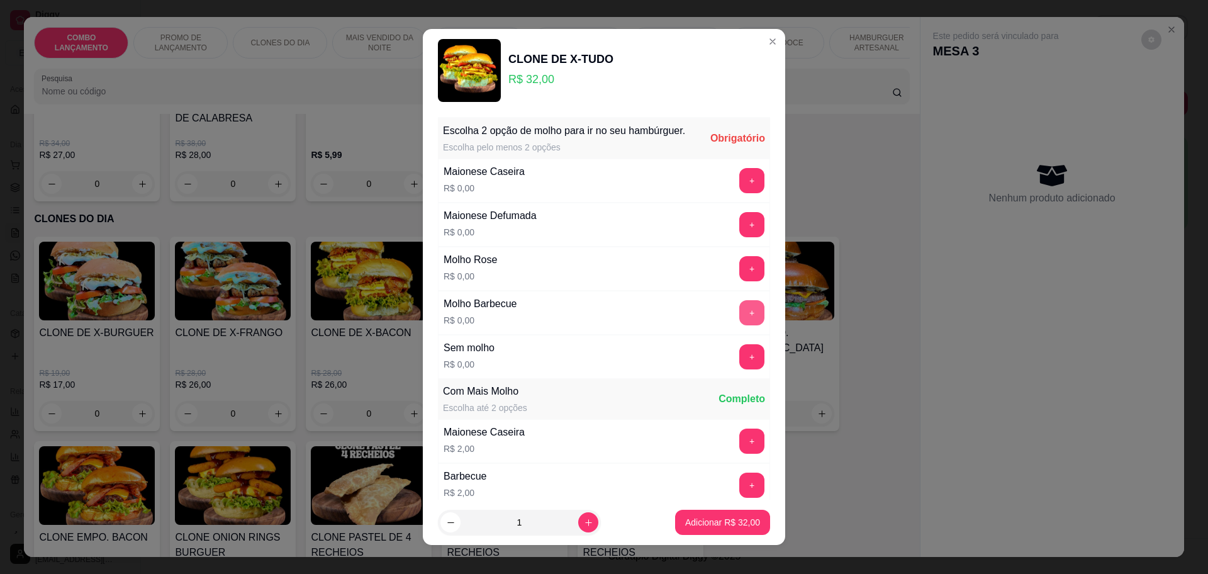
click at [739, 325] on button "+" at bounding box center [751, 312] width 25 height 25
click at [740, 192] on button "+" at bounding box center [752, 180] width 25 height 25
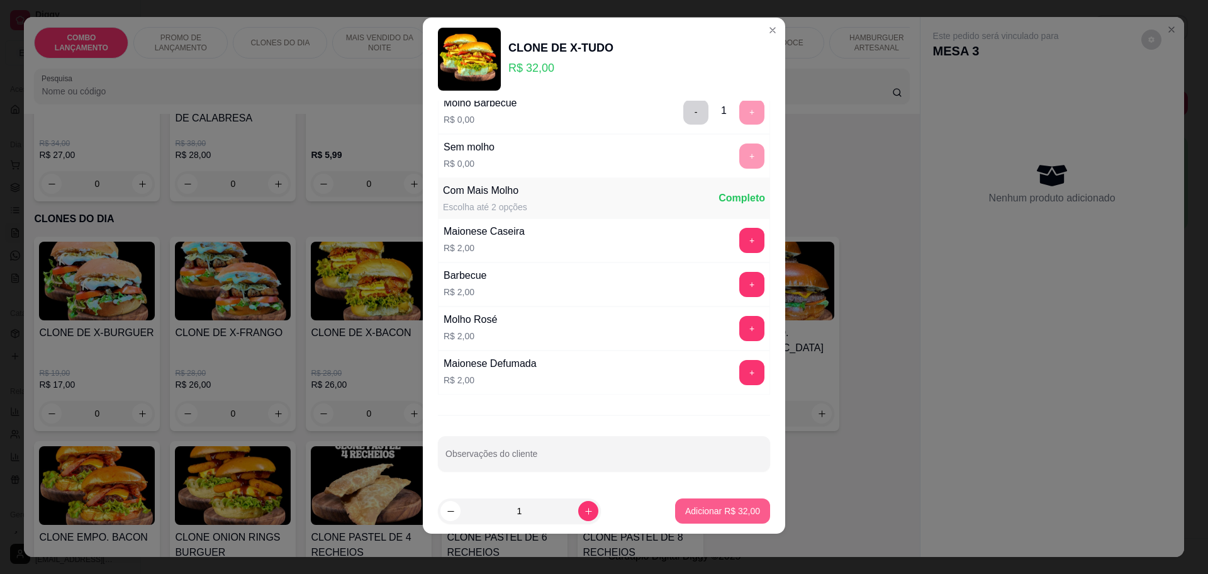
click at [685, 513] on p "Adicionar R$ 32,00" at bounding box center [722, 510] width 75 height 13
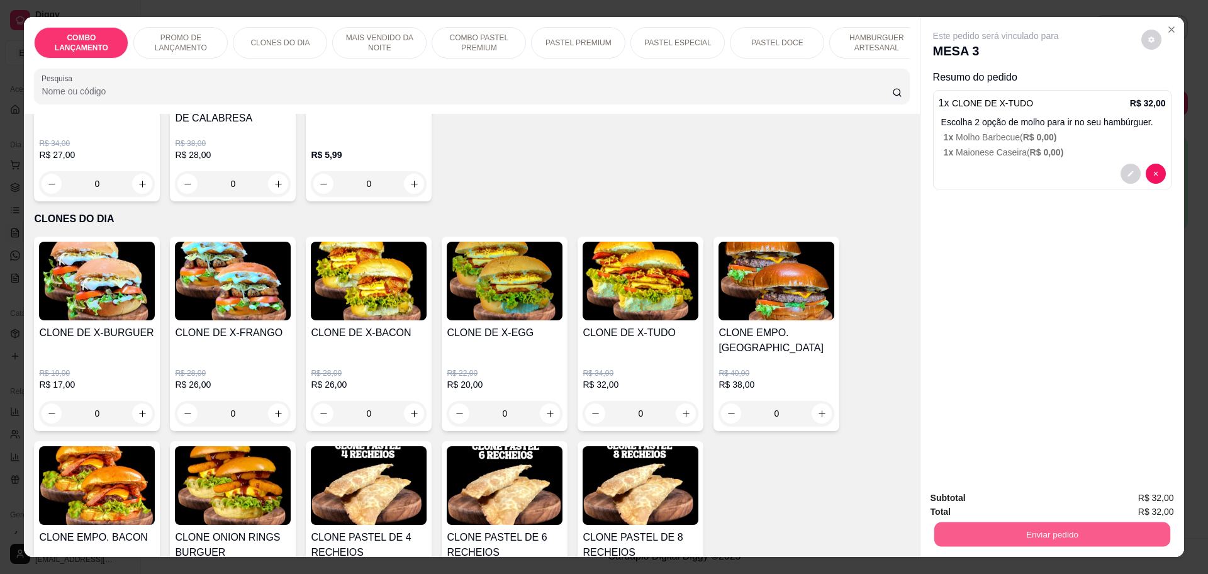
click at [1053, 535] on button "Enviar pedido" at bounding box center [1051, 533] width 236 height 25
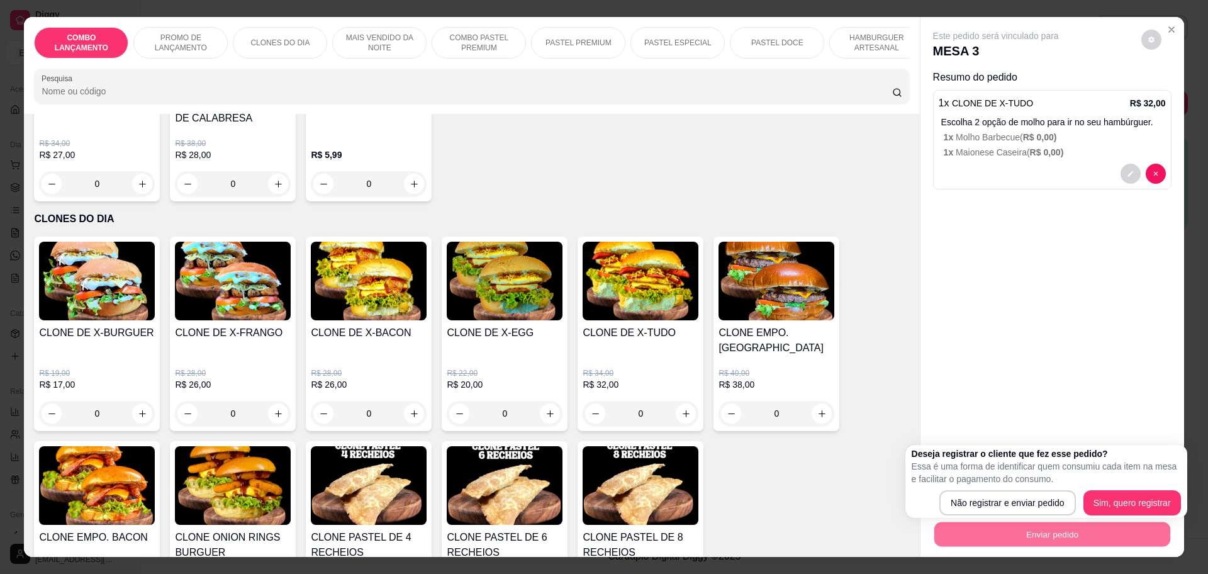
click at [925, 383] on div "Este pedido será vinculado para MESA 3 Resumo do pedido 1 x CLONE DE X-TUDO R$ …" at bounding box center [1052, 248] width 264 height 463
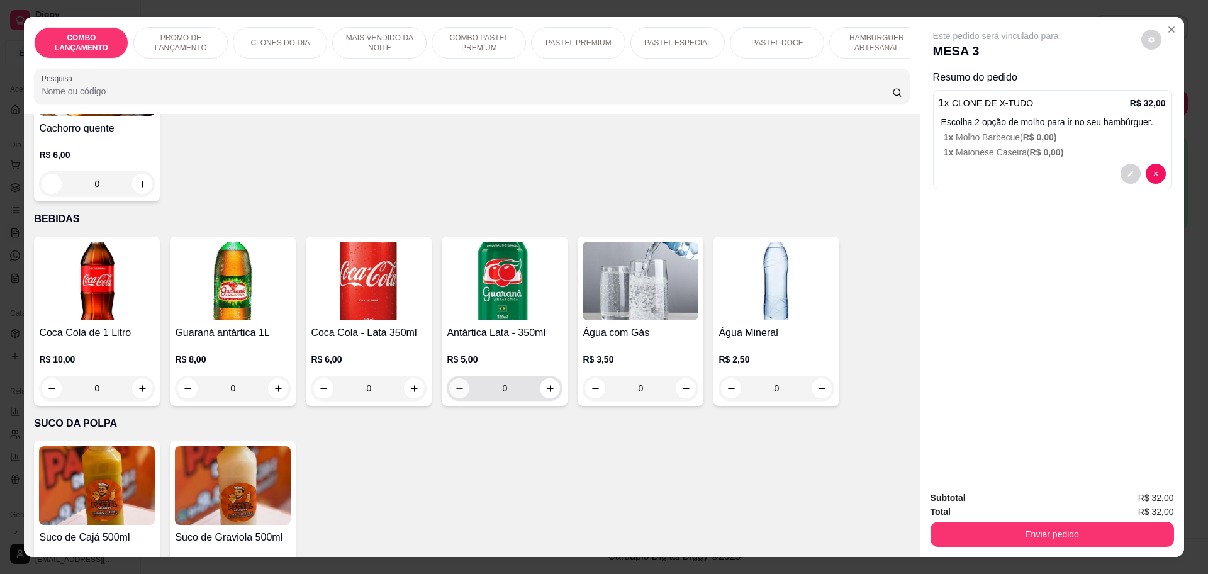
scroll to position [23, 0]
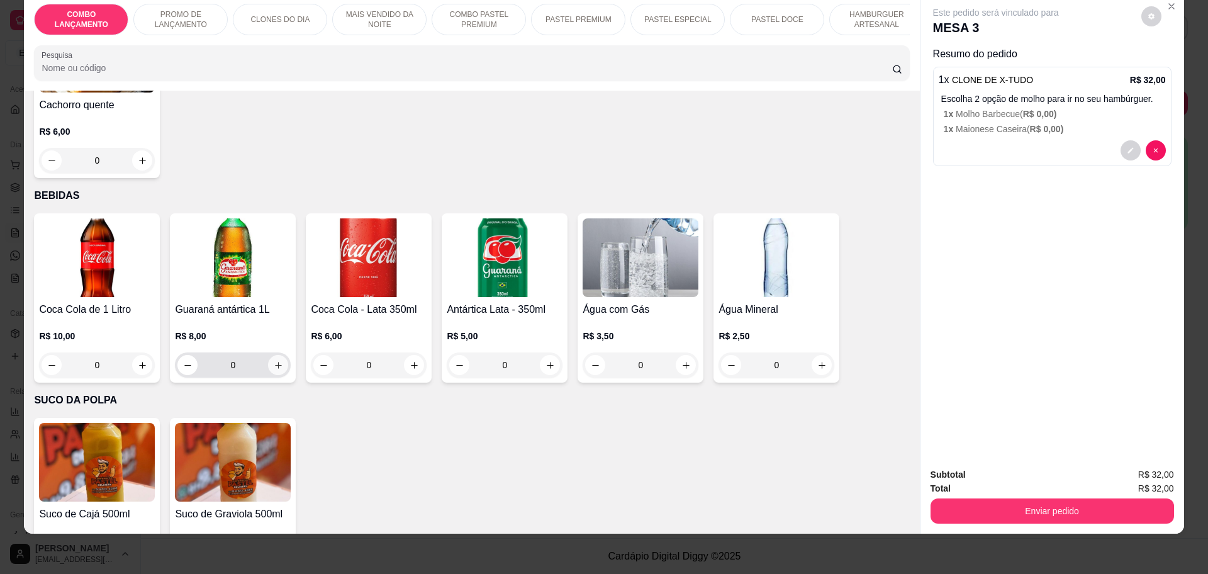
click at [276, 360] on icon "increase-product-quantity" at bounding box center [278, 364] width 9 height 9
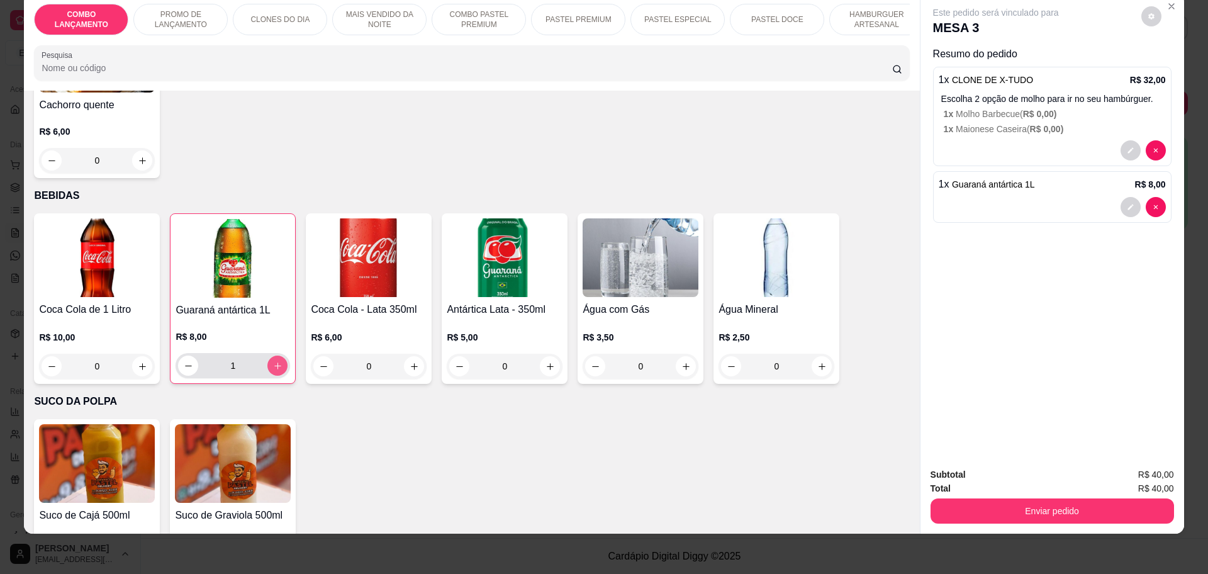
type input "1"
click at [819, 362] on icon "increase-product-quantity" at bounding box center [821, 366] width 9 height 9
type input "1"
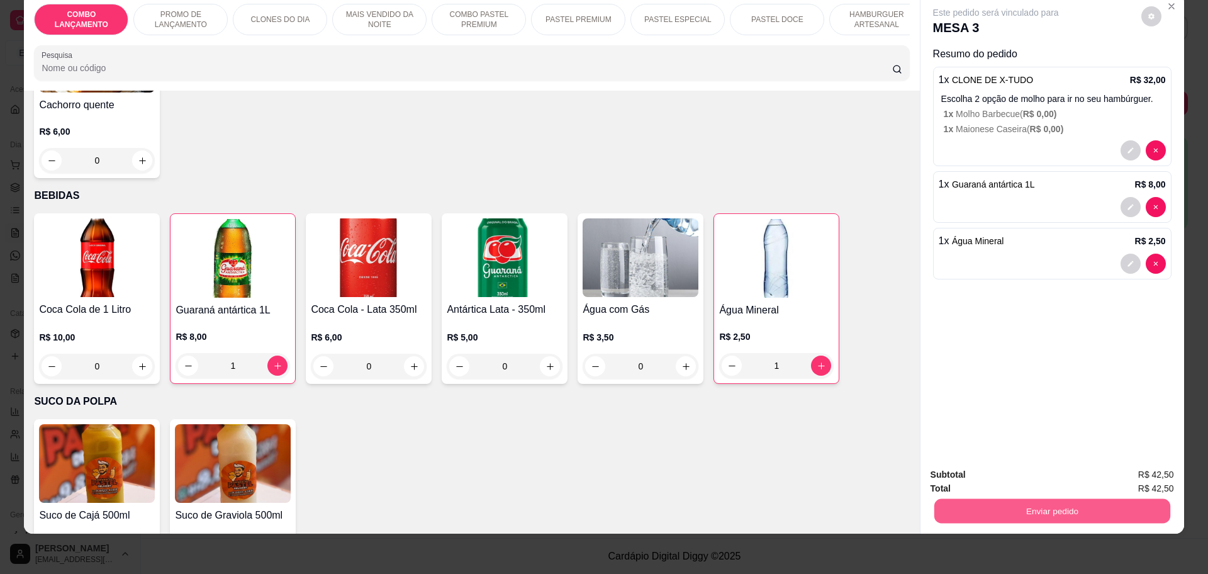
click at [1064, 502] on button "Enviar pedido" at bounding box center [1051, 510] width 236 height 25
click at [1047, 478] on button "Não registrar e enviar pedido" at bounding box center [1008, 480] width 131 height 24
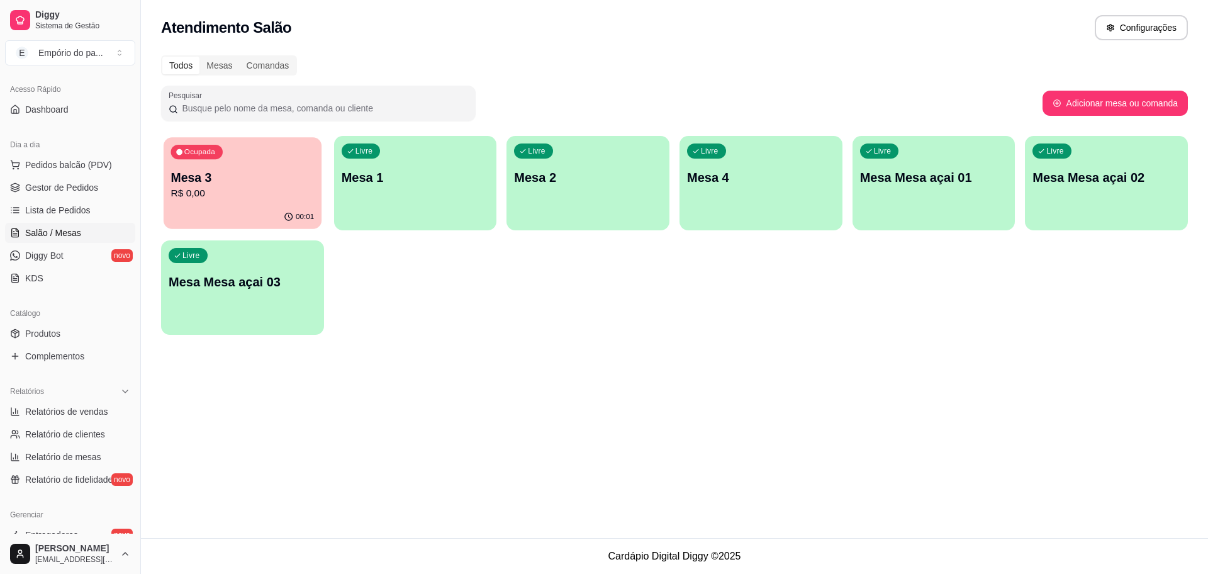
click at [284, 197] on p "R$ 0,00" at bounding box center [242, 193] width 143 height 14
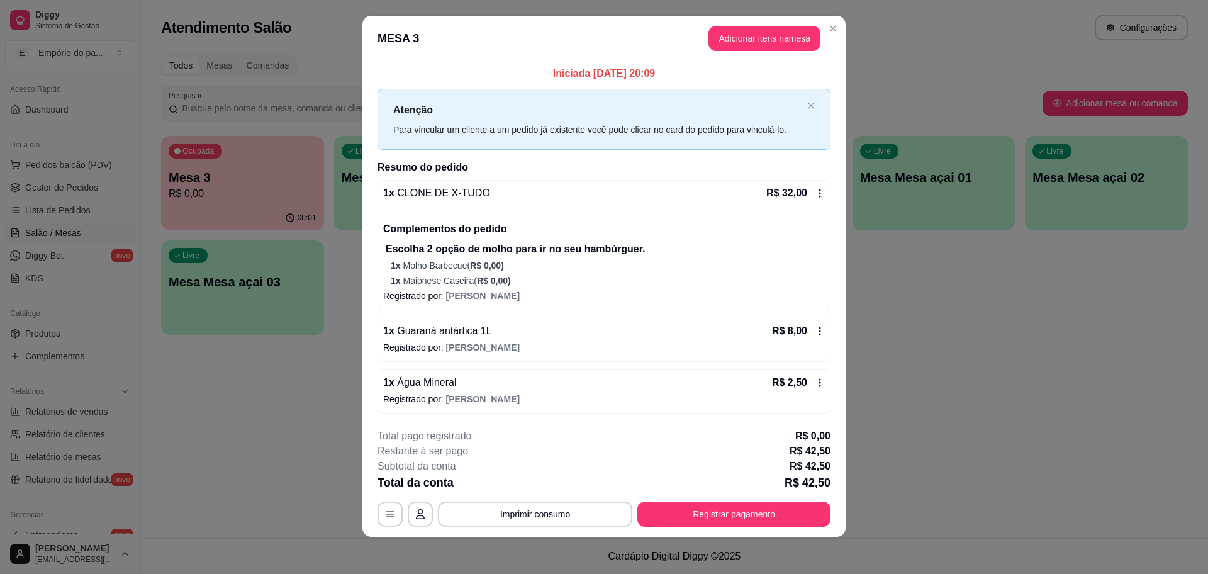
scroll to position [14, 0]
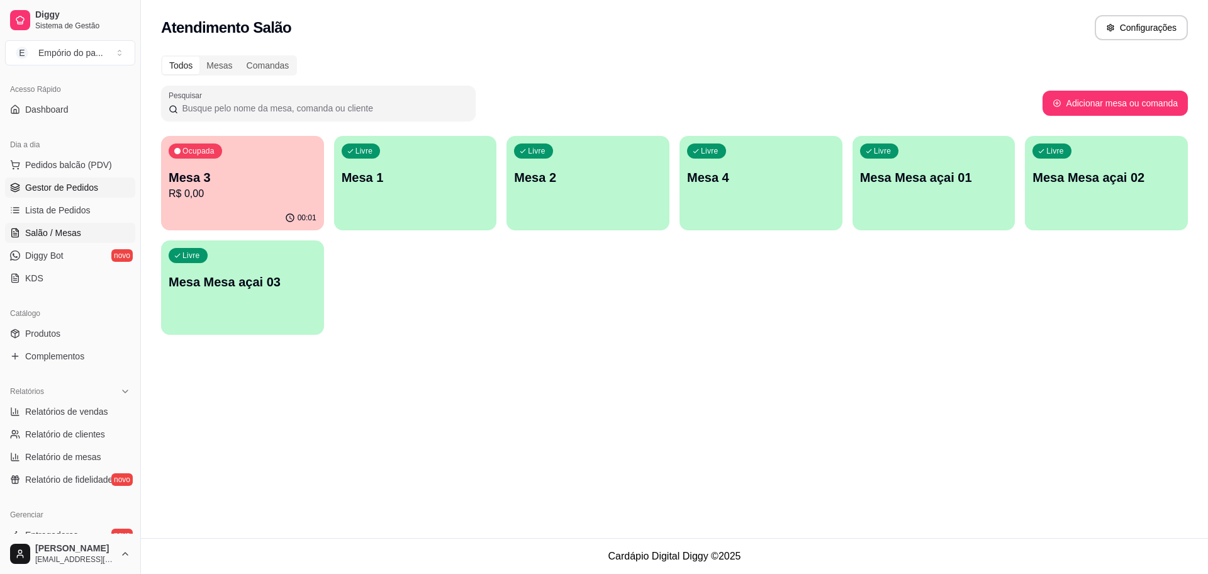
click at [81, 184] on span "Gestor de Pedidos" at bounding box center [61, 187] width 73 height 13
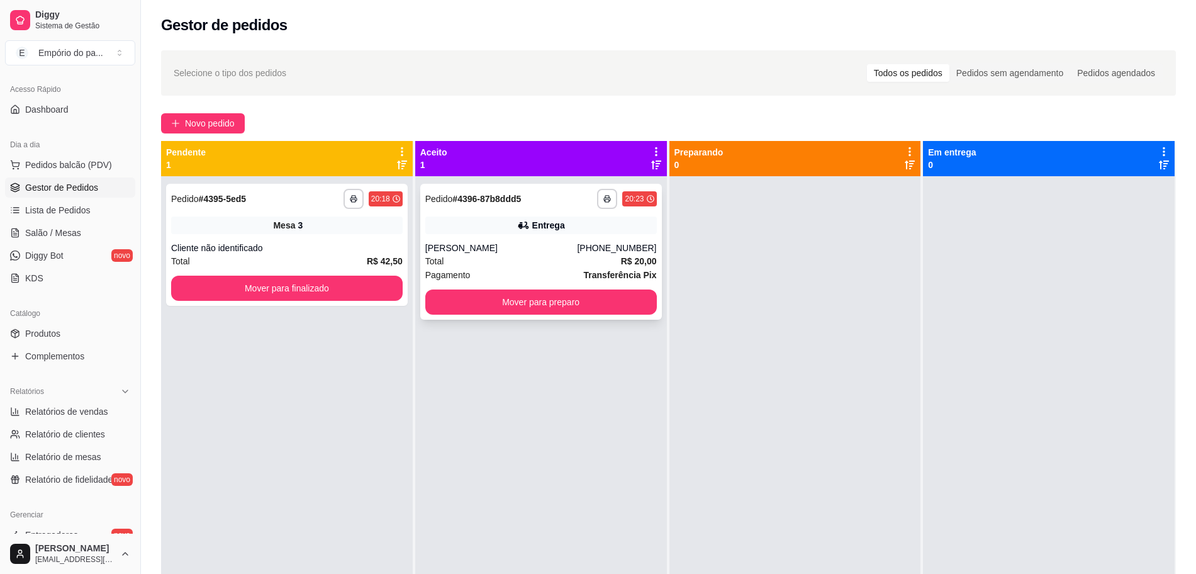
click at [538, 271] on div "Pagamento Transferência Pix" at bounding box center [540, 275] width 231 height 14
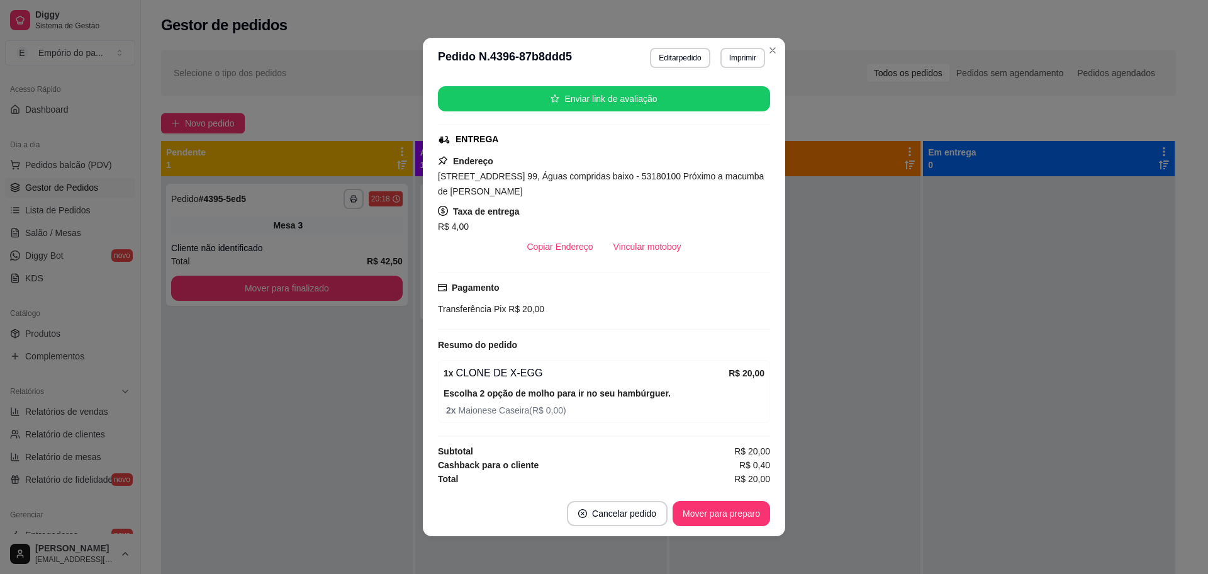
scroll to position [213, 0]
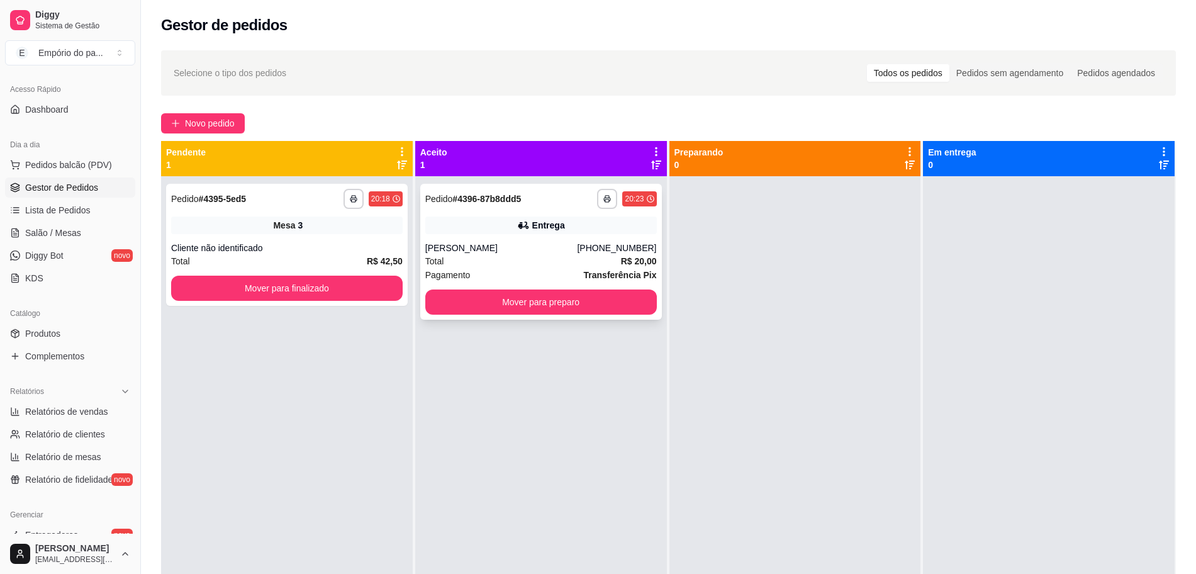
click at [518, 247] on div "[PERSON_NAME]" at bounding box center [501, 248] width 152 height 13
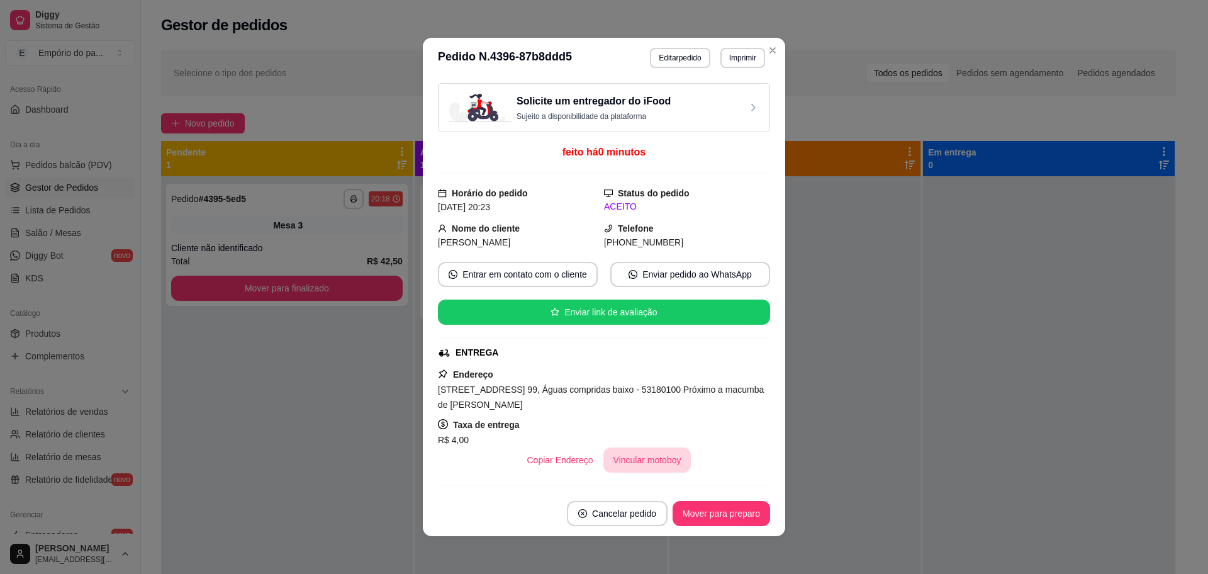
click at [645, 456] on button "Vincular motoboy" at bounding box center [647, 459] width 88 height 25
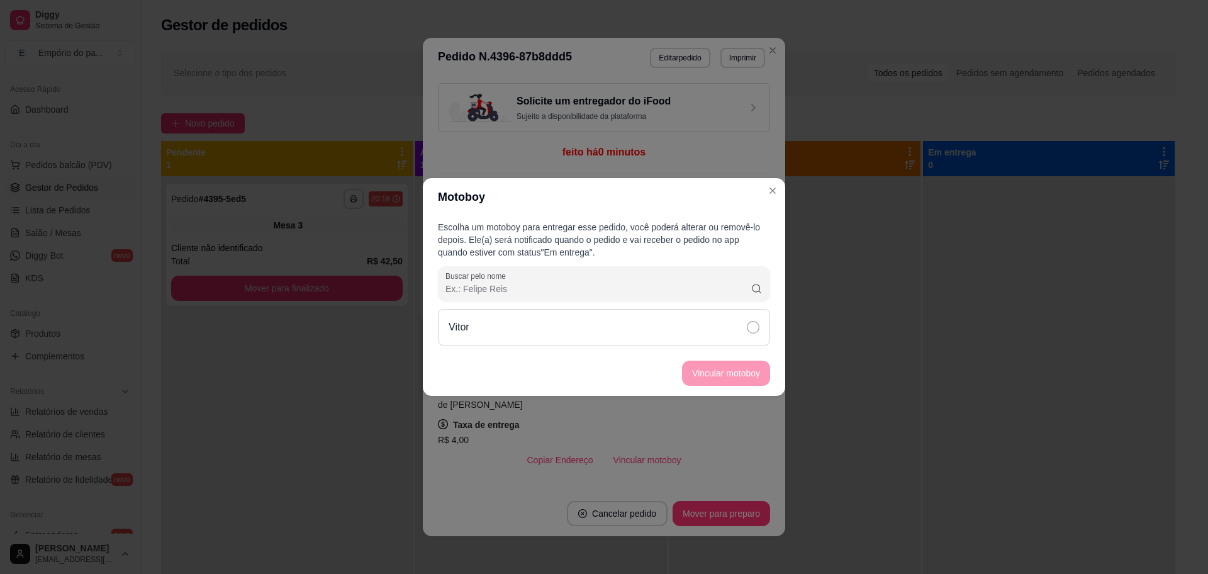
click at [751, 325] on icon at bounding box center [753, 327] width 13 height 13
click at [735, 369] on button "Vincular motoboy" at bounding box center [726, 372] width 88 height 25
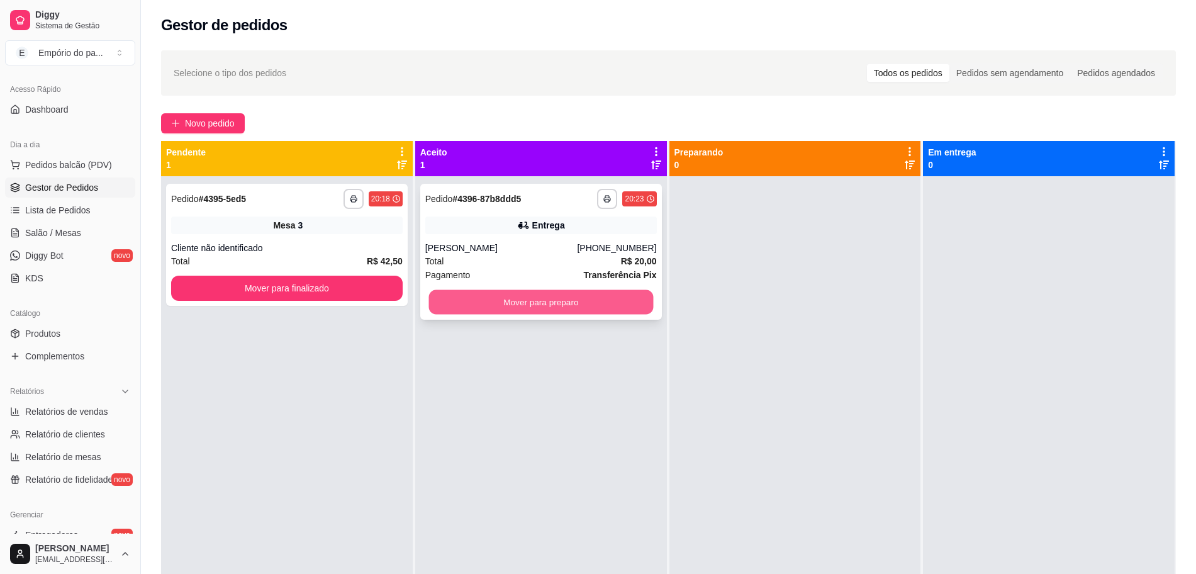
click at [488, 298] on button "Mover para preparo" at bounding box center [540, 302] width 225 height 25
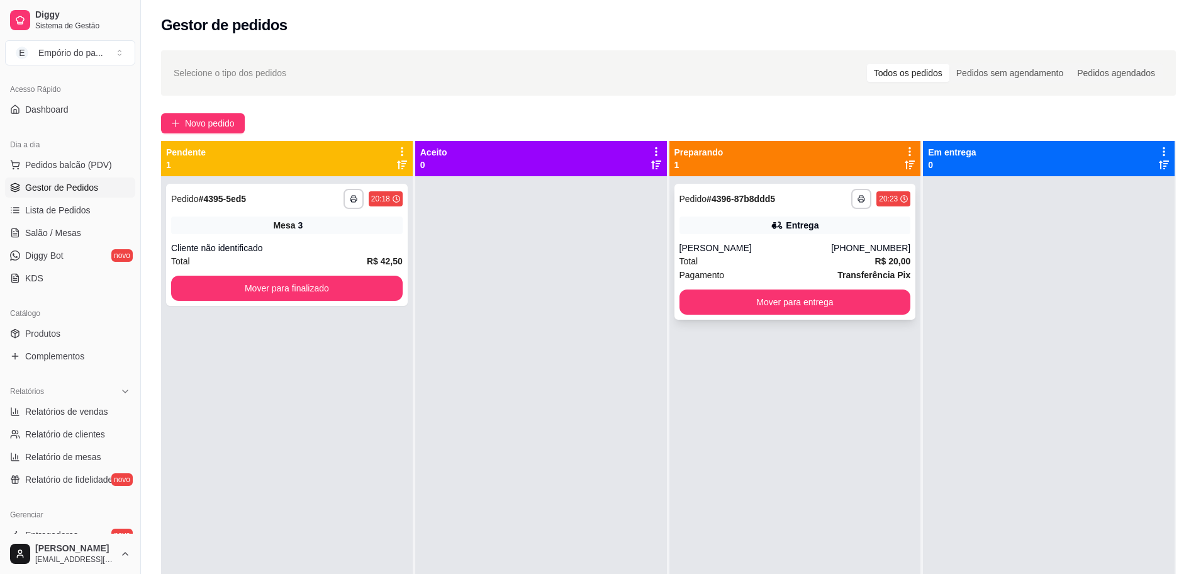
click at [796, 265] on div "Total R$ 20,00" at bounding box center [794, 261] width 231 height 14
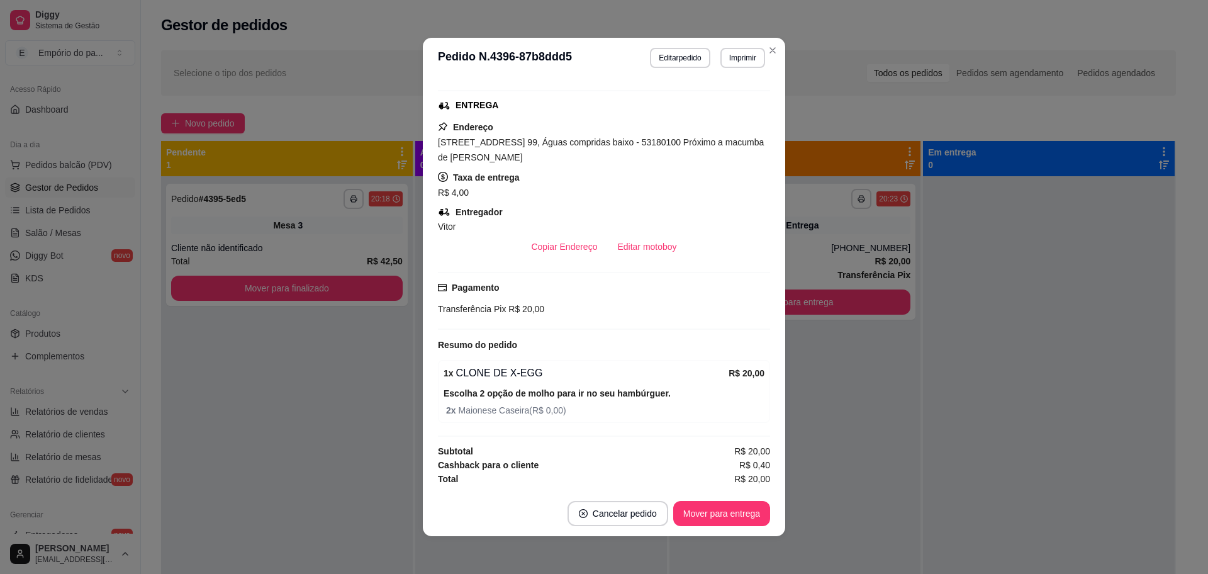
scroll to position [3, 0]
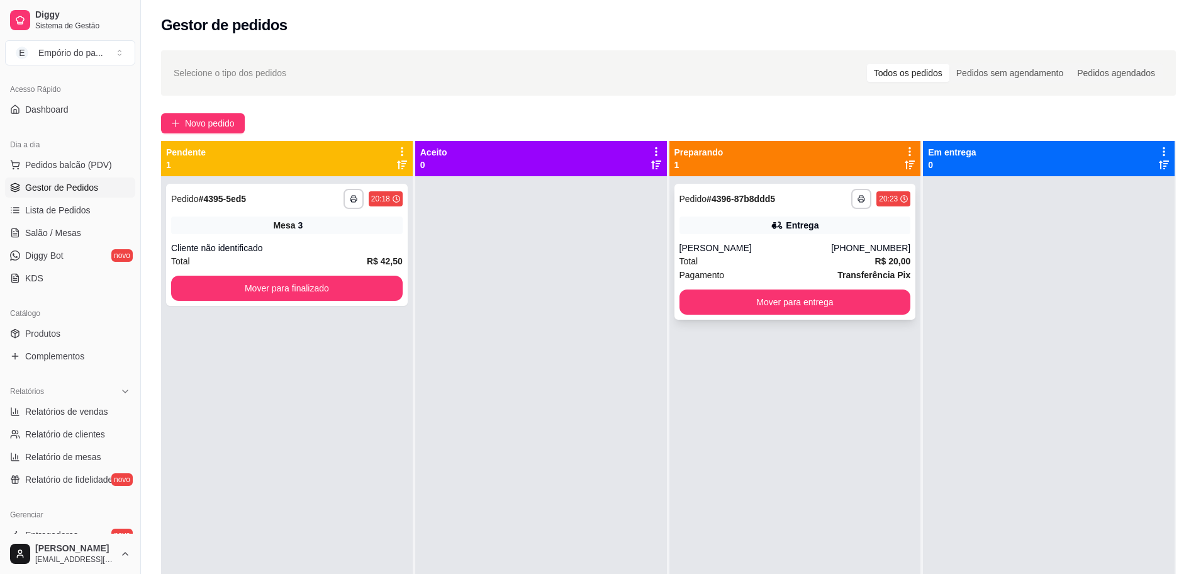
click at [726, 274] on div "Pagamento Transferência Pix" at bounding box center [794, 275] width 231 height 14
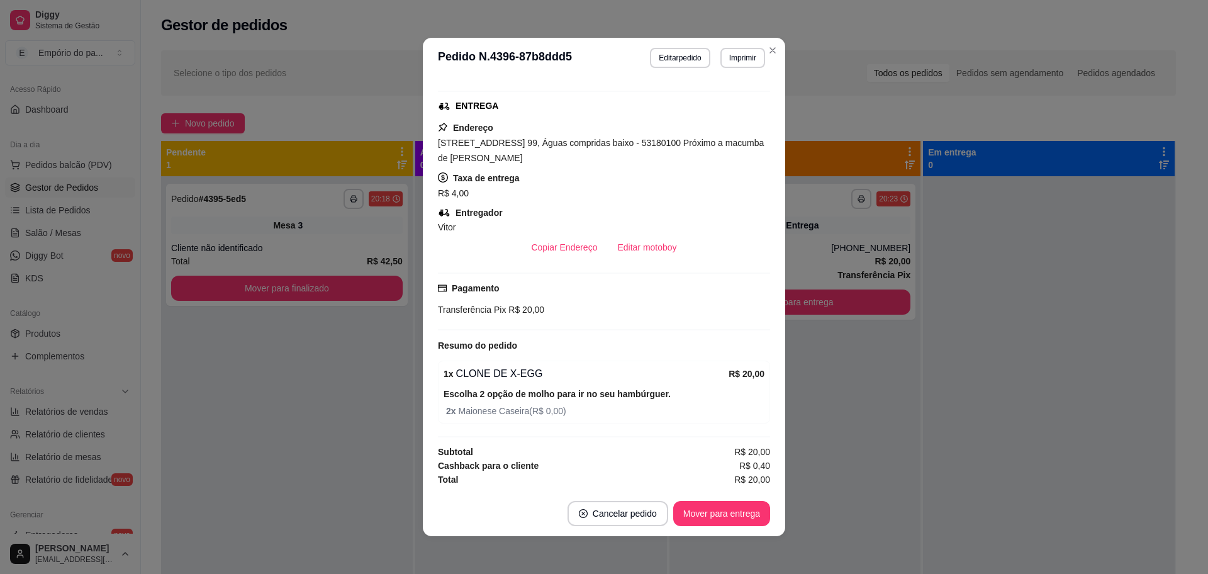
scroll to position [247, 0]
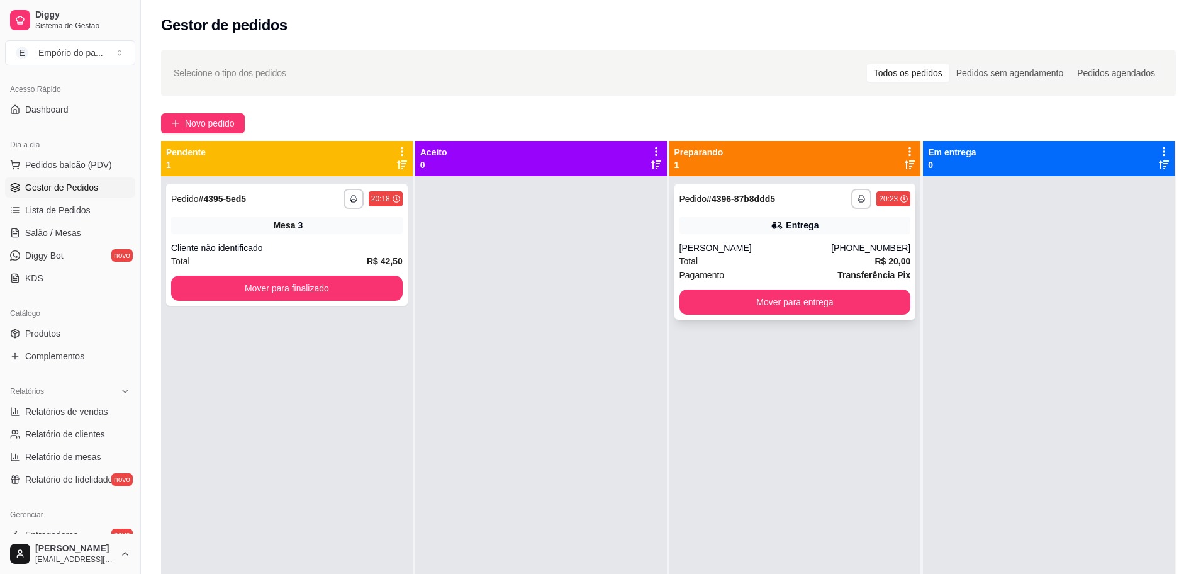
click at [782, 269] on div "Pagamento Transferência Pix" at bounding box center [794, 275] width 231 height 14
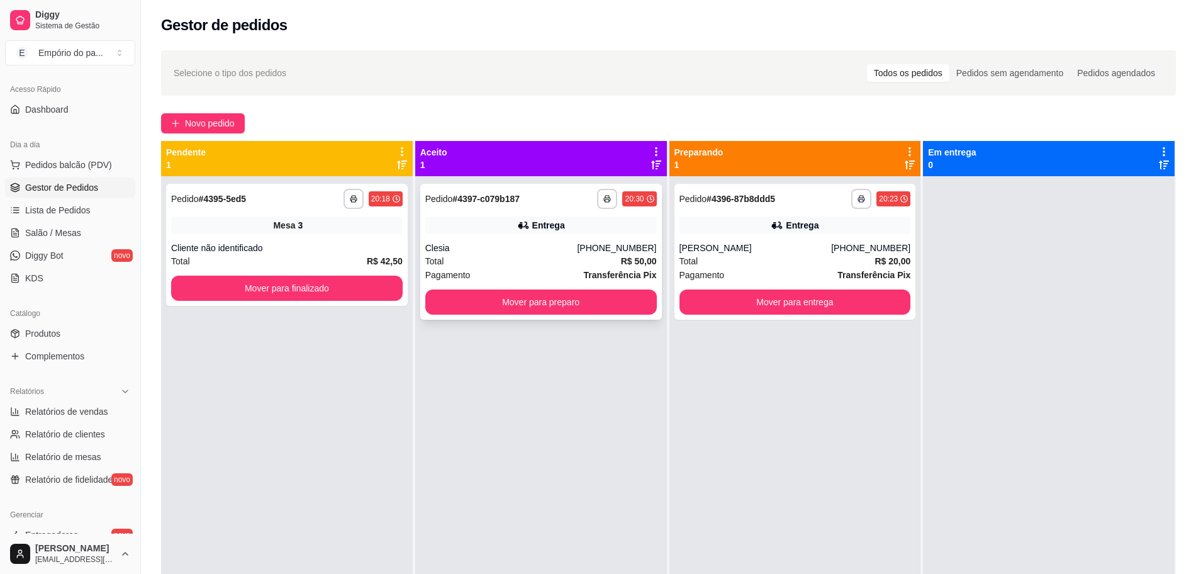
click at [484, 248] on div "Clesia" at bounding box center [501, 248] width 152 height 13
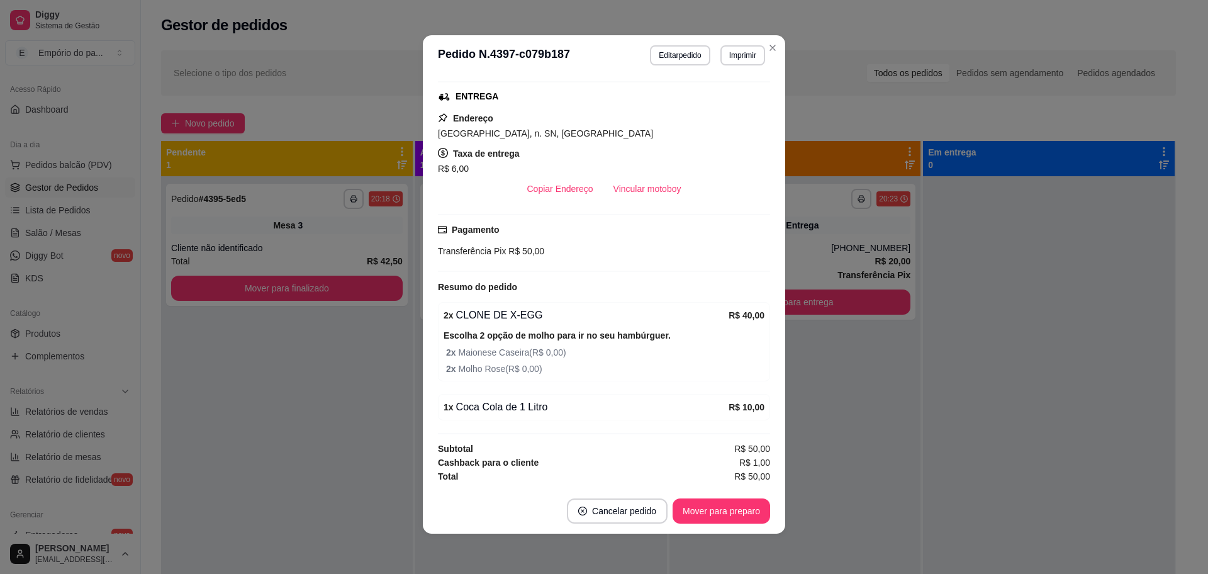
scroll to position [253, 0]
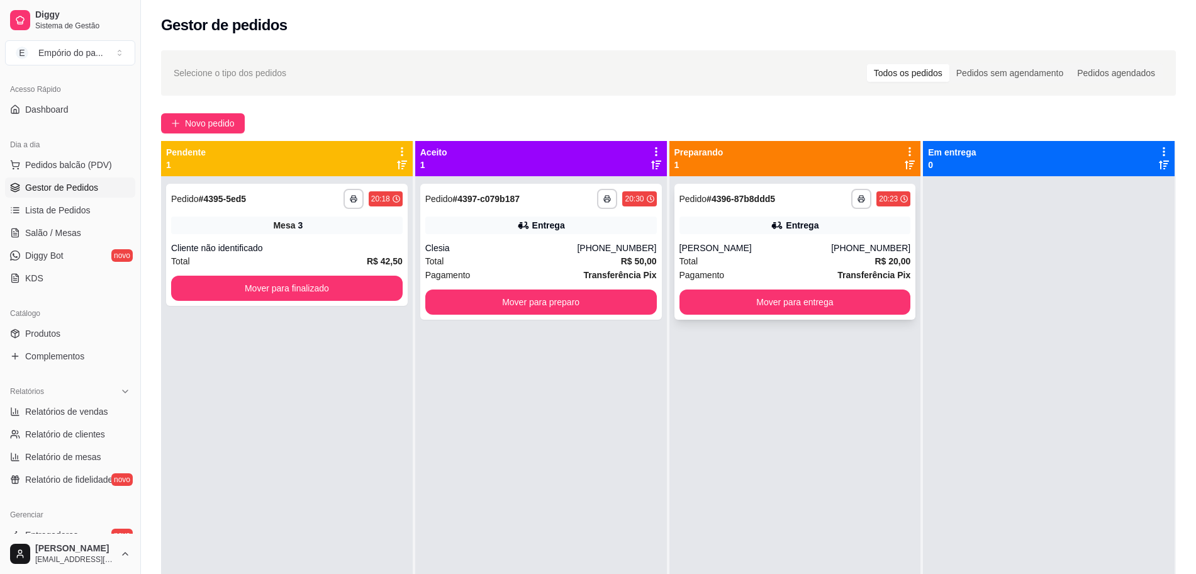
click at [767, 255] on div "Total R$ 20,00" at bounding box center [794, 261] width 231 height 14
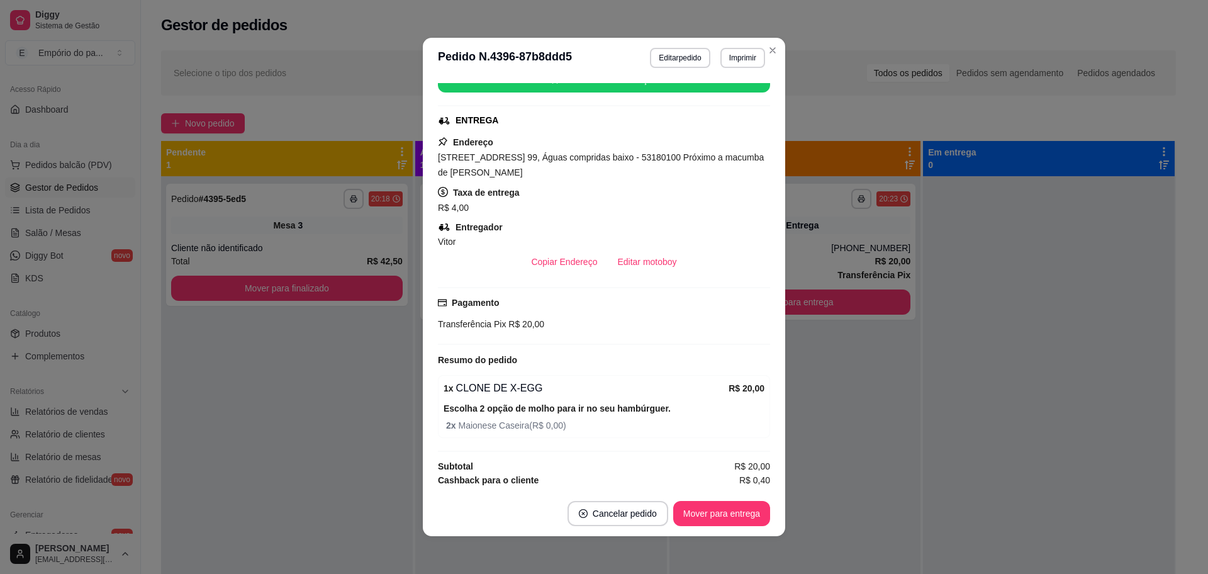
scroll to position [247, 0]
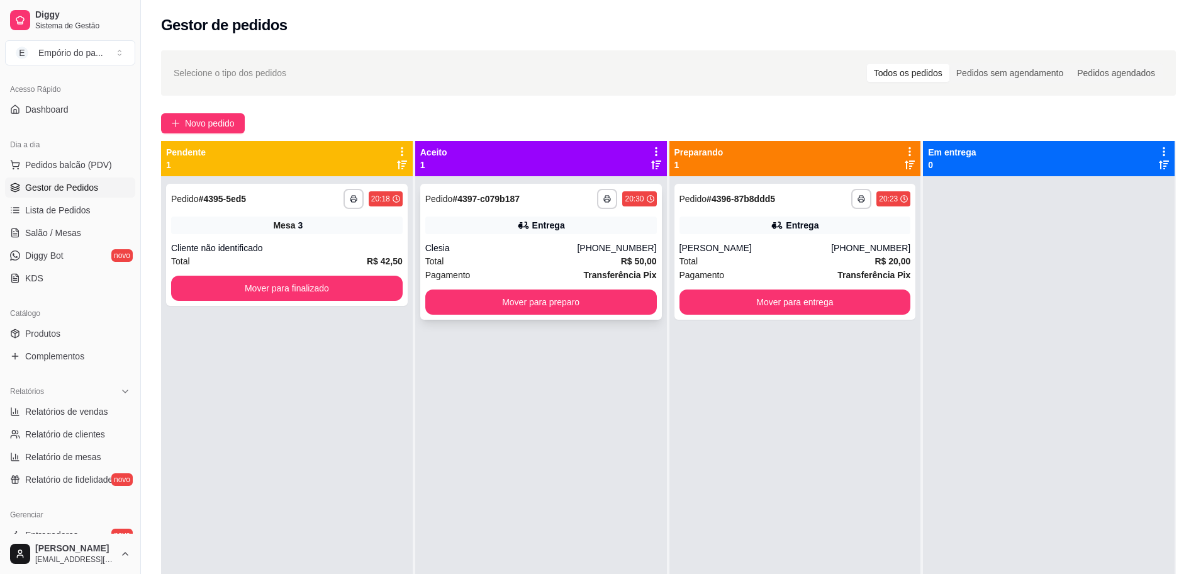
click at [467, 270] on div "Pagamento Transferência Pix" at bounding box center [540, 275] width 231 height 14
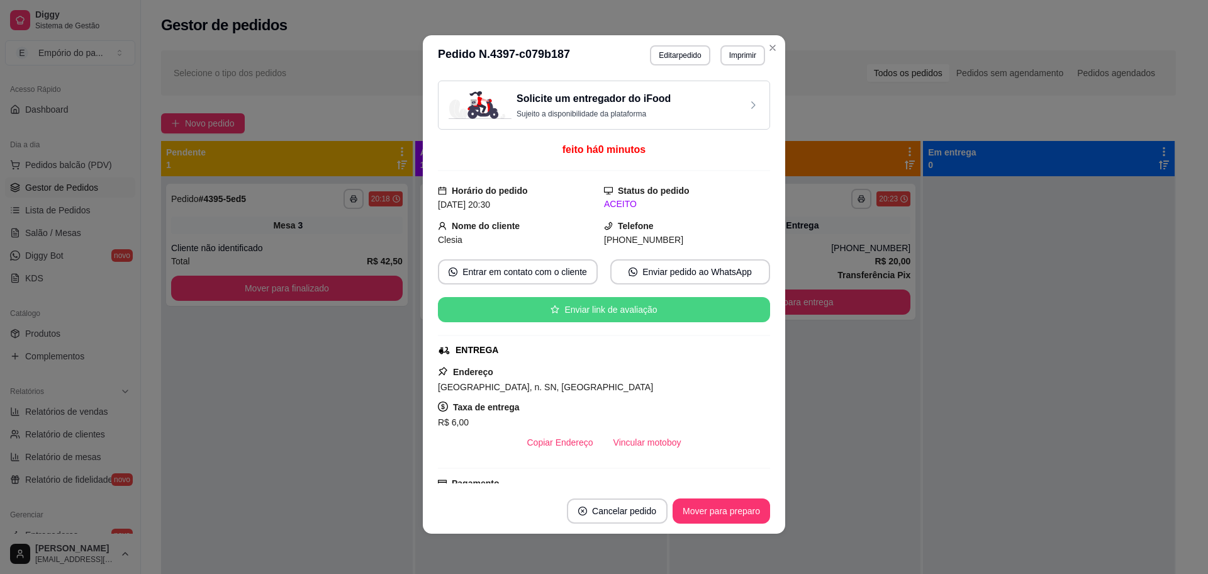
scroll to position [253, 0]
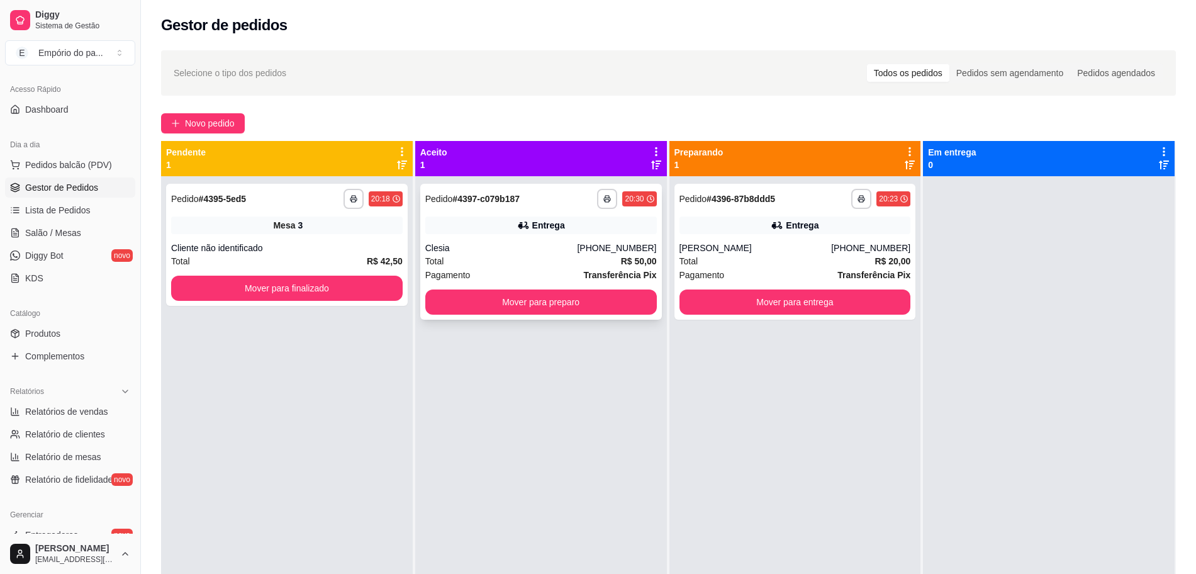
click at [529, 257] on div "Total R$ 50,00" at bounding box center [540, 261] width 231 height 14
click at [741, 255] on div "Total R$ 20,00" at bounding box center [794, 261] width 231 height 14
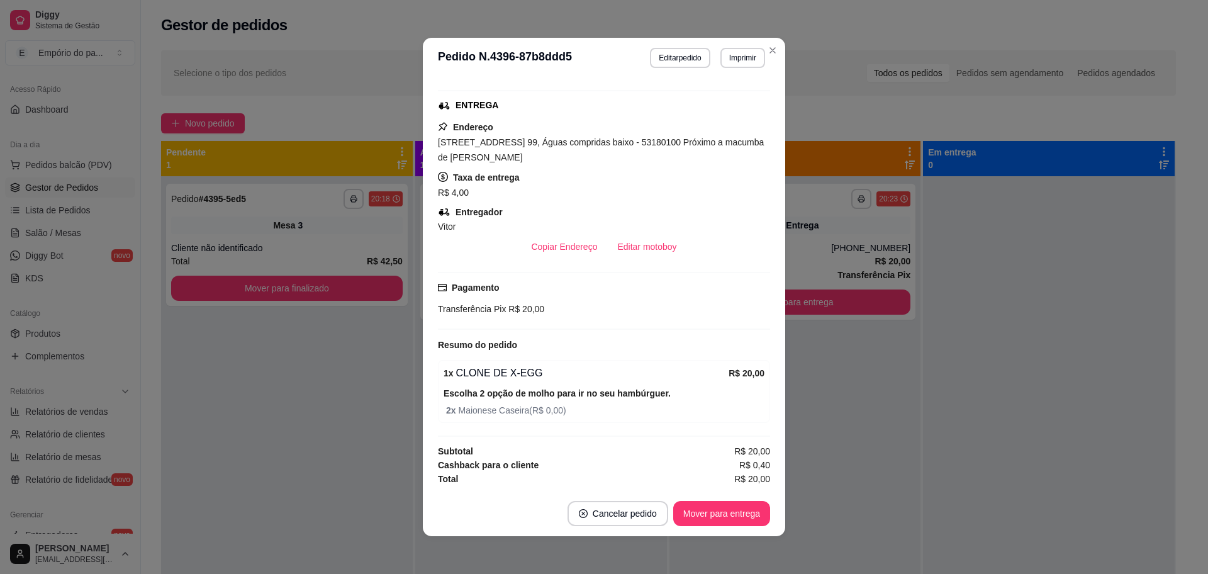
scroll to position [3, 0]
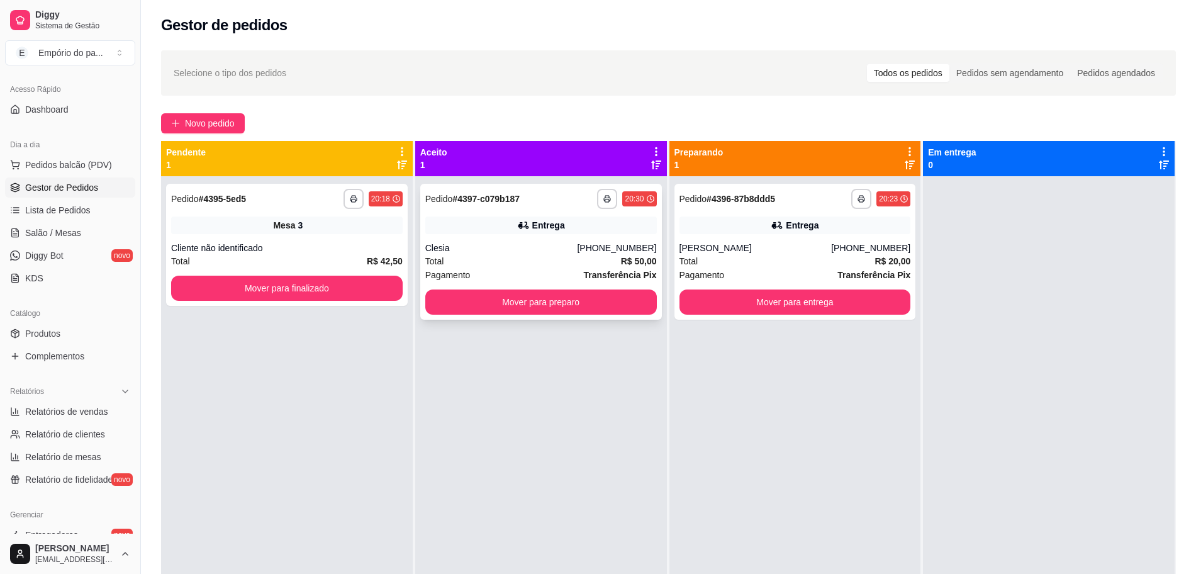
click at [541, 245] on div "Clesia" at bounding box center [501, 248] width 152 height 13
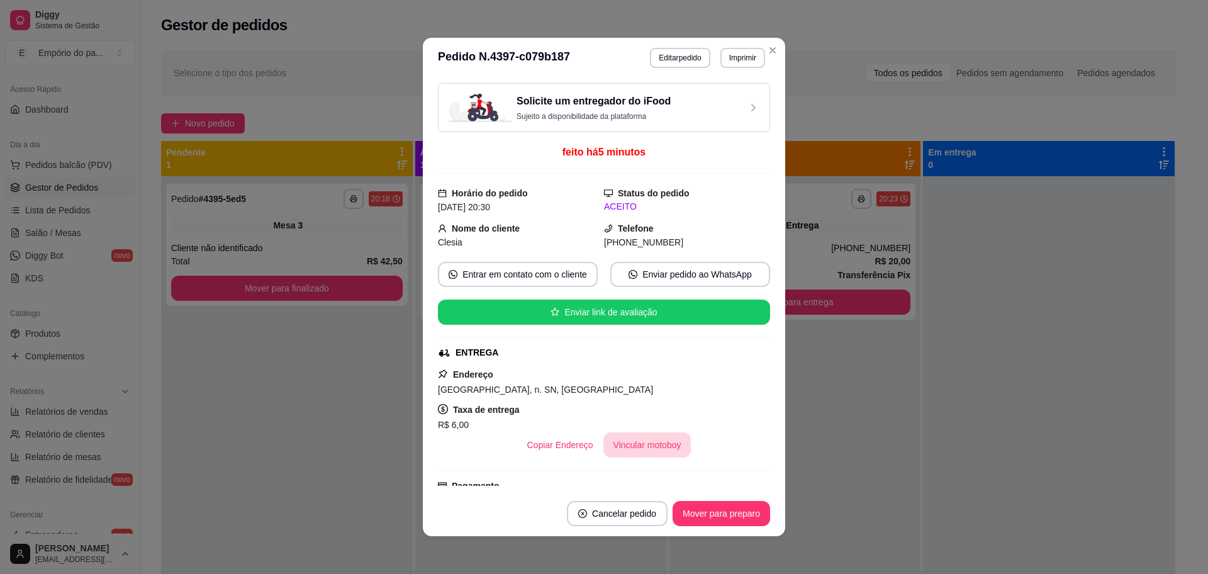
click at [625, 445] on button "Vincular motoboy" at bounding box center [647, 444] width 88 height 25
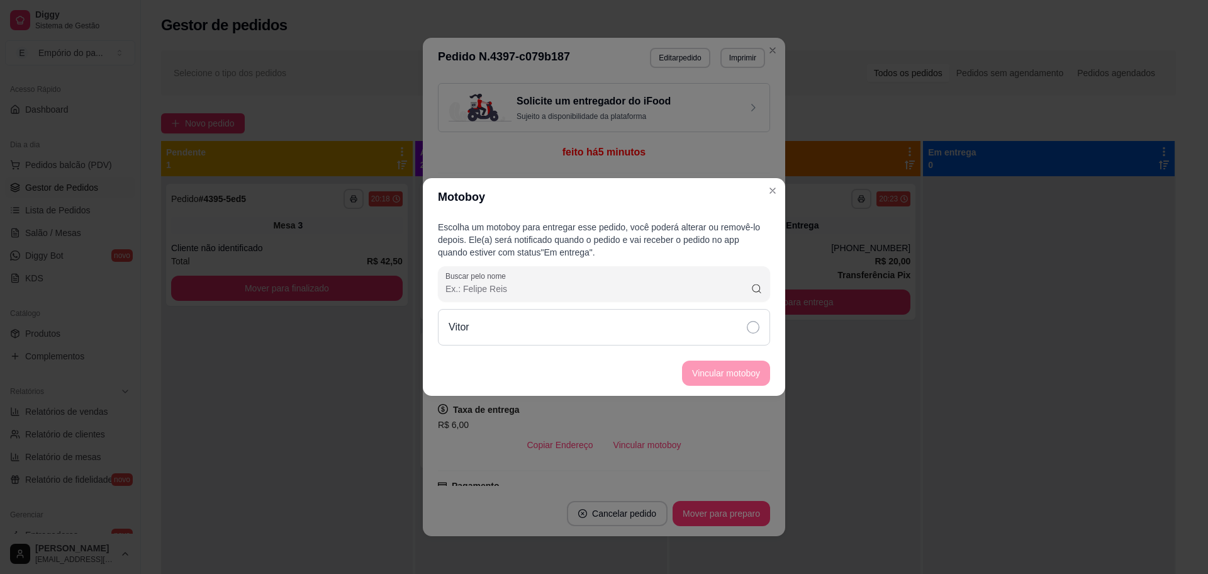
click at [755, 326] on icon at bounding box center [753, 327] width 13 height 13
click at [756, 365] on button "Vincular motoboy" at bounding box center [726, 373] width 86 height 25
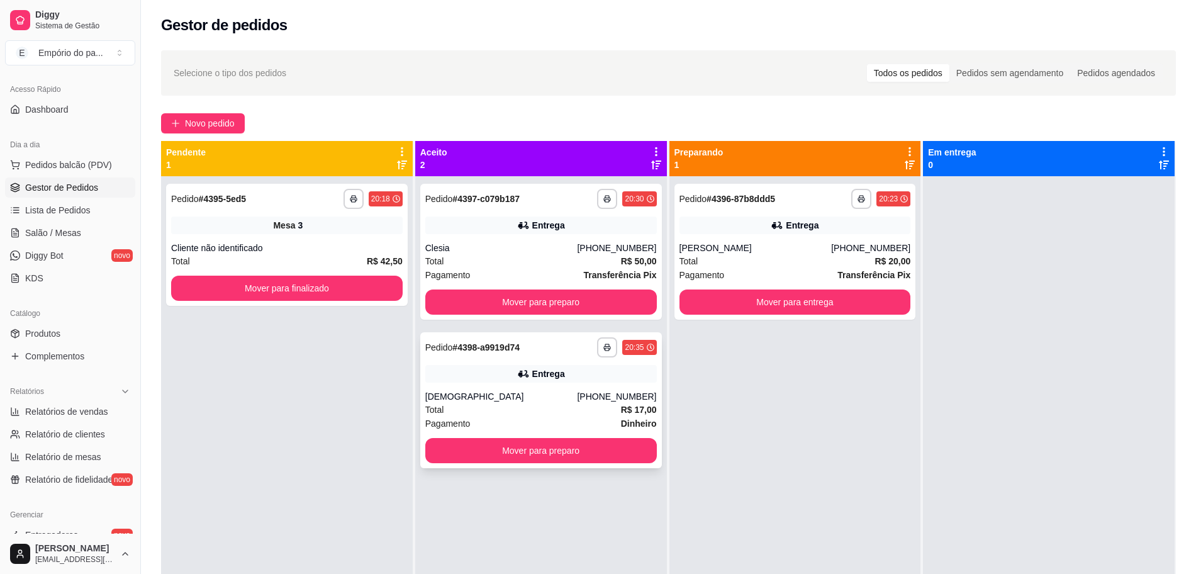
click at [567, 411] on div "Total R$ 17,00" at bounding box center [540, 410] width 231 height 14
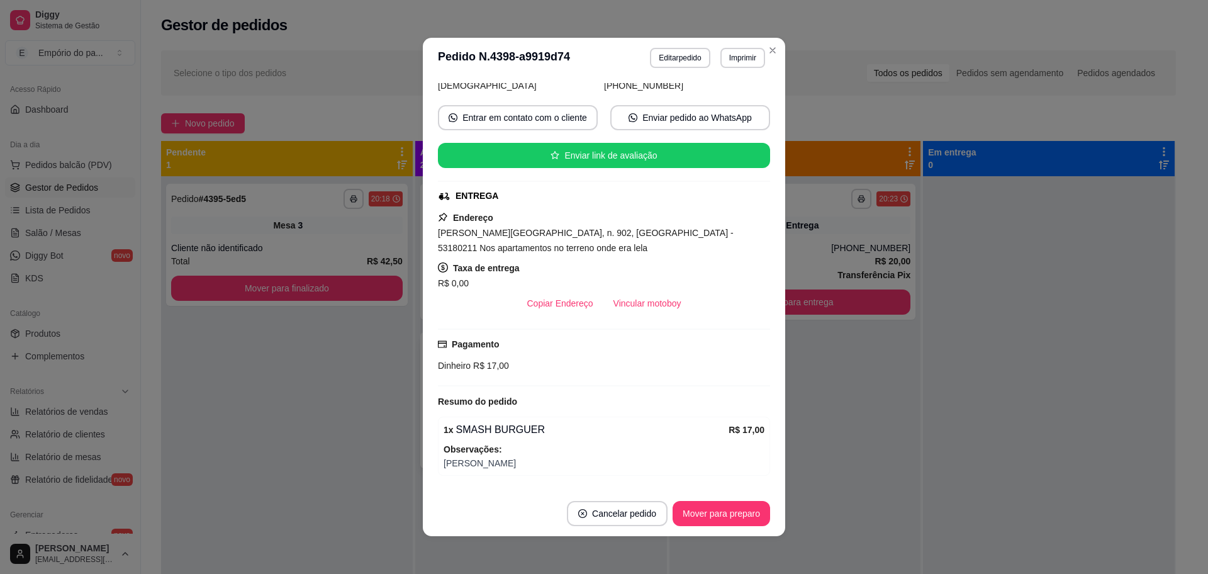
scroll to position [157, 0]
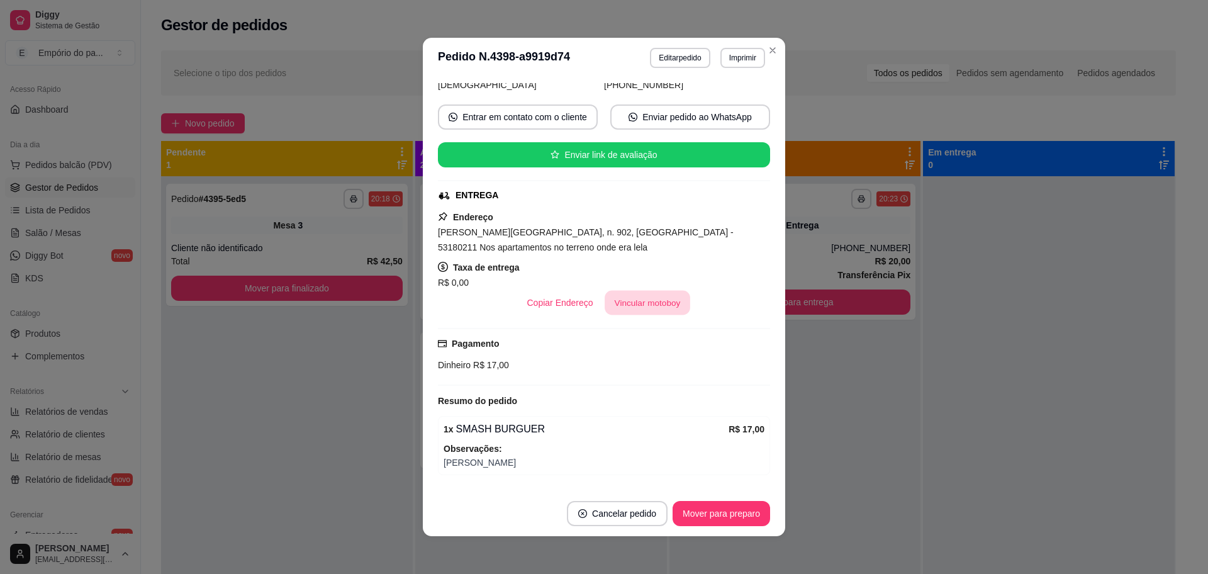
click at [621, 307] on button "Vincular motoboy" at bounding box center [647, 303] width 86 height 25
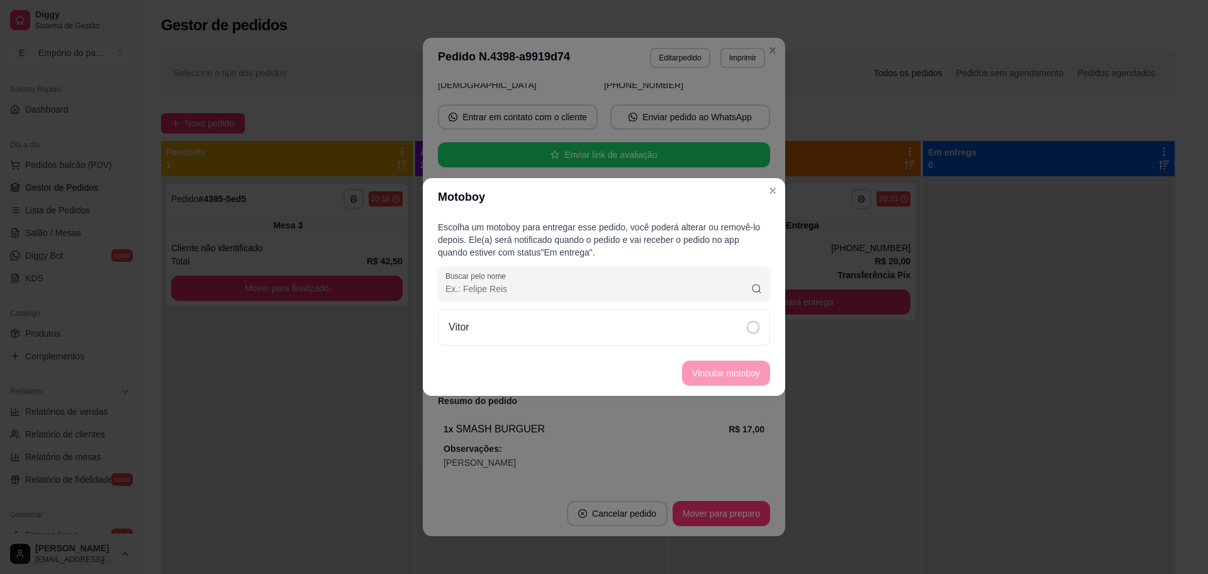
click at [704, 376] on footer "Vincular motoboy" at bounding box center [604, 372] width 362 height 45
click at [752, 325] on icon at bounding box center [753, 327] width 13 height 13
click at [743, 369] on button "Vincular motoboy" at bounding box center [726, 373] width 86 height 25
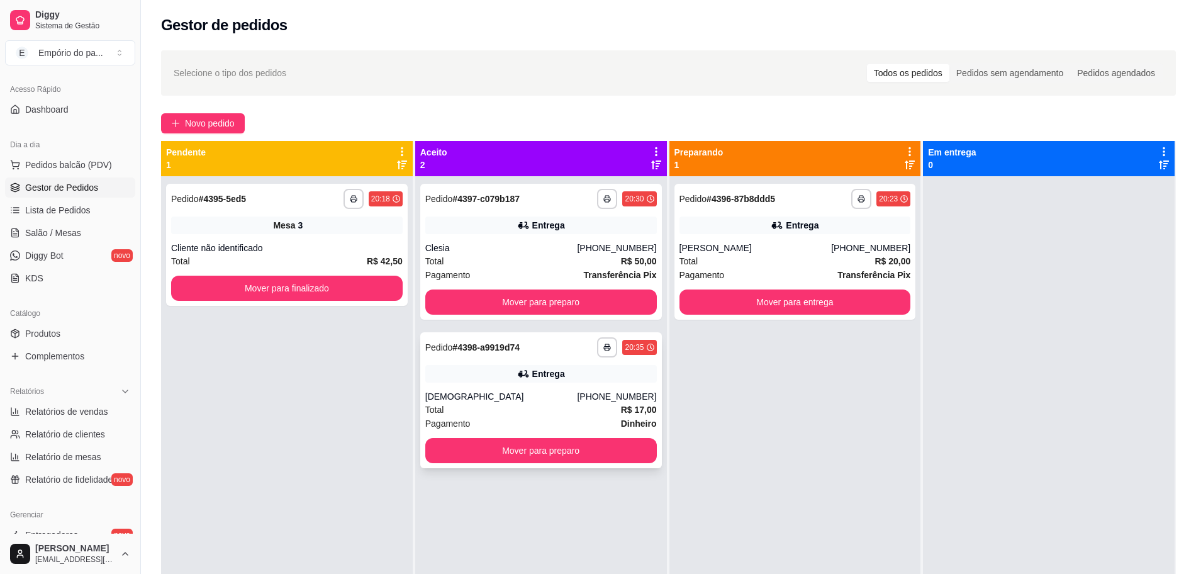
click at [504, 402] on div "[DEMOGRAPHIC_DATA]" at bounding box center [501, 396] width 152 height 13
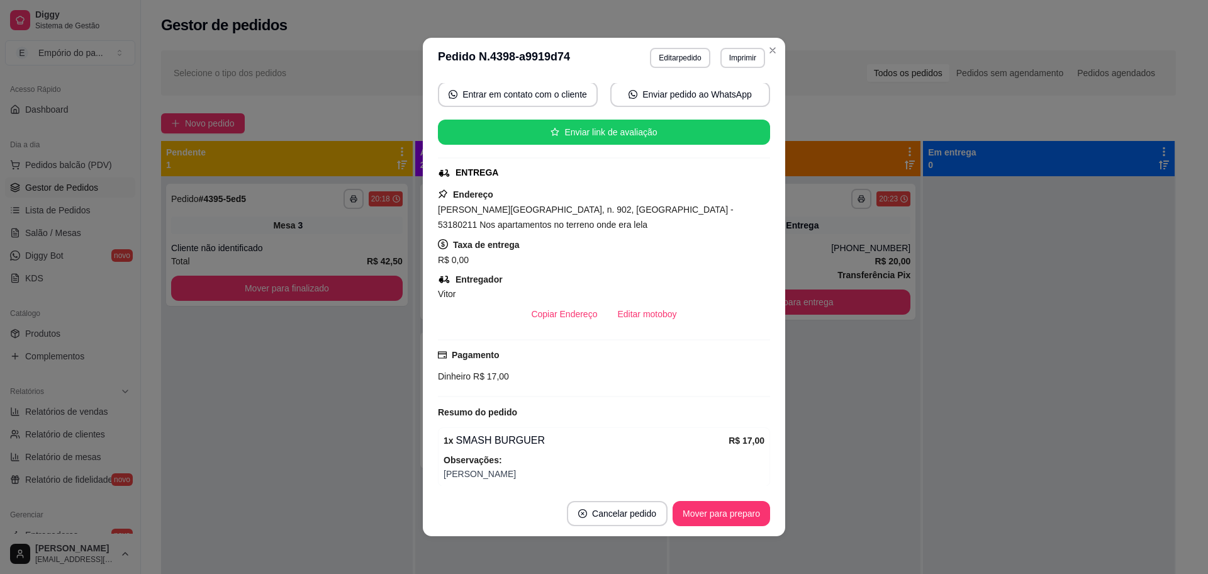
scroll to position [243, 0]
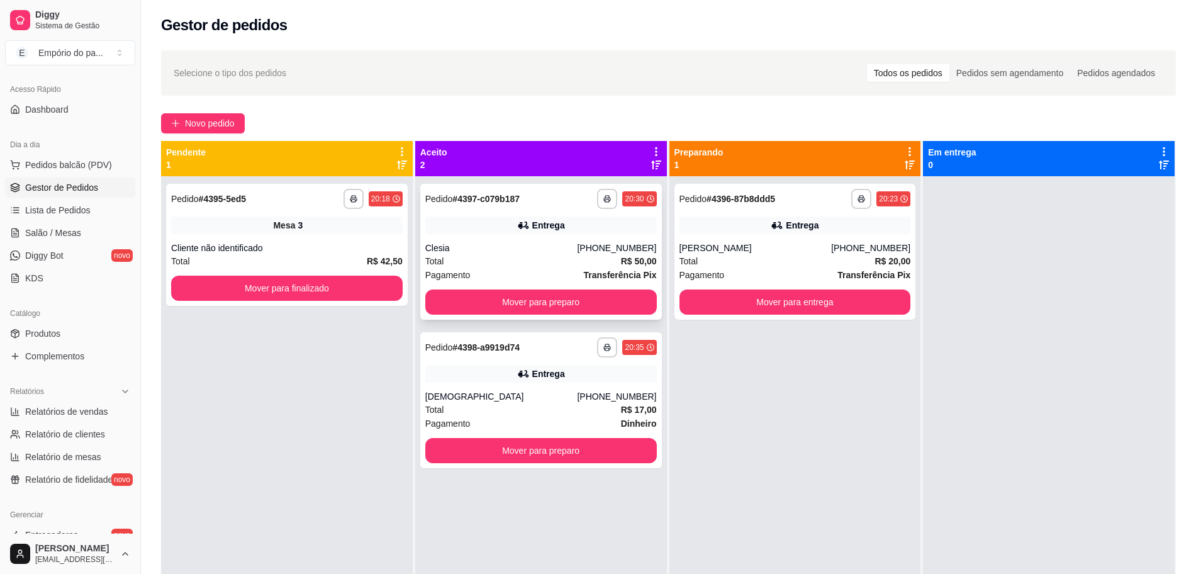
click at [518, 252] on div "Clesia" at bounding box center [501, 248] width 152 height 13
click at [562, 404] on div "Total R$ 17,00" at bounding box center [540, 410] width 231 height 14
click at [545, 243] on div "Clesia" at bounding box center [501, 248] width 152 height 13
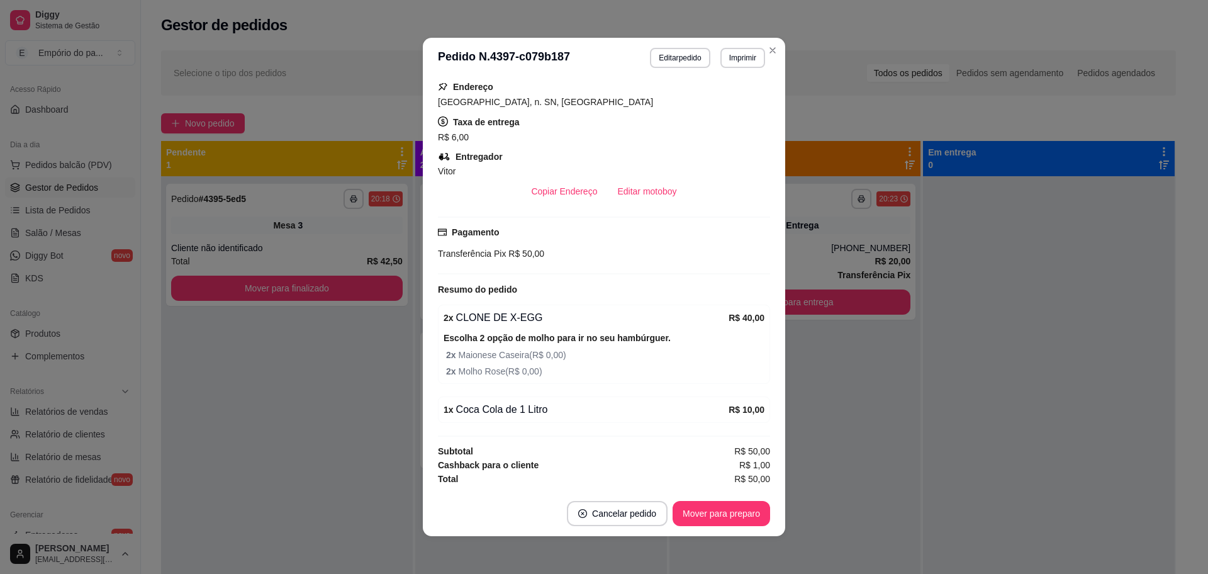
scroll to position [3, 0]
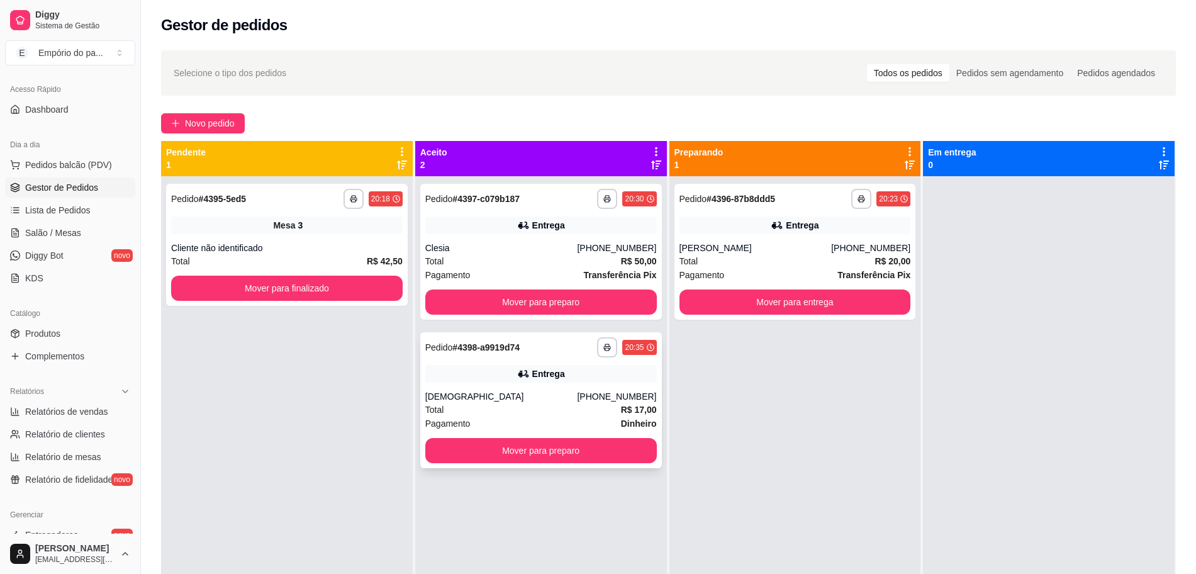
click at [510, 365] on div "Entrega" at bounding box center [540, 374] width 231 height 18
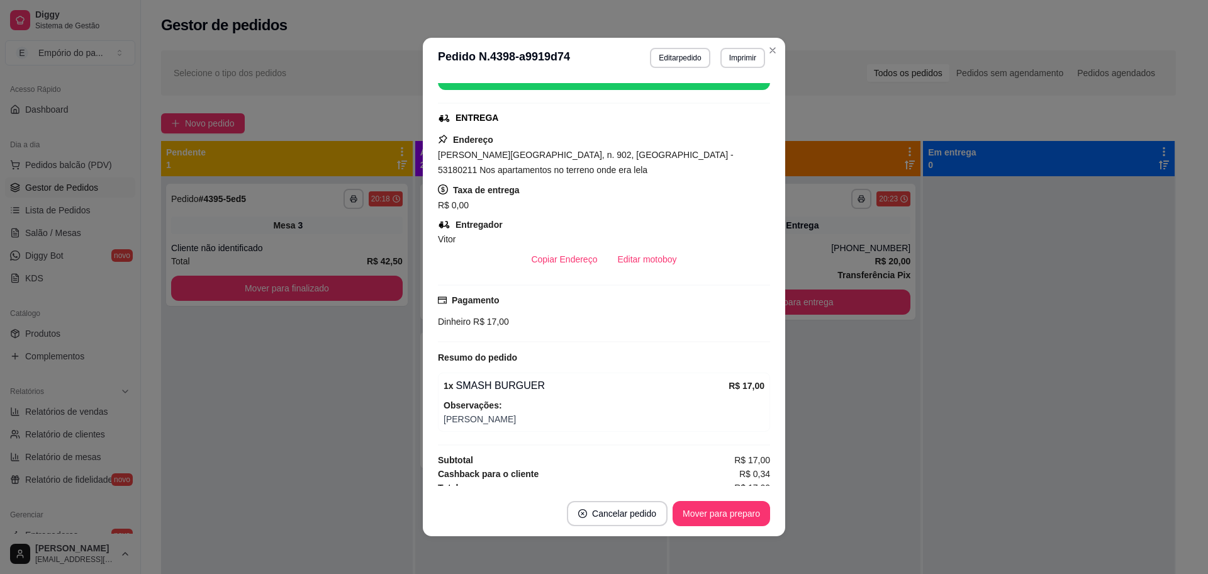
scroll to position [182, 0]
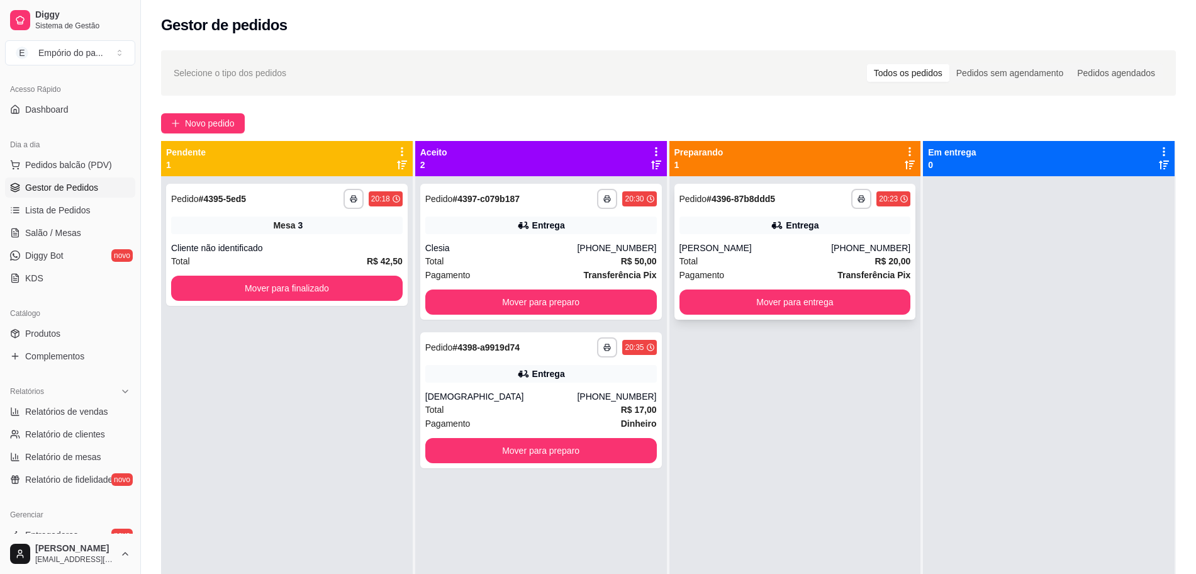
click at [832, 246] on div "[PERSON_NAME]" at bounding box center [755, 248] width 152 height 13
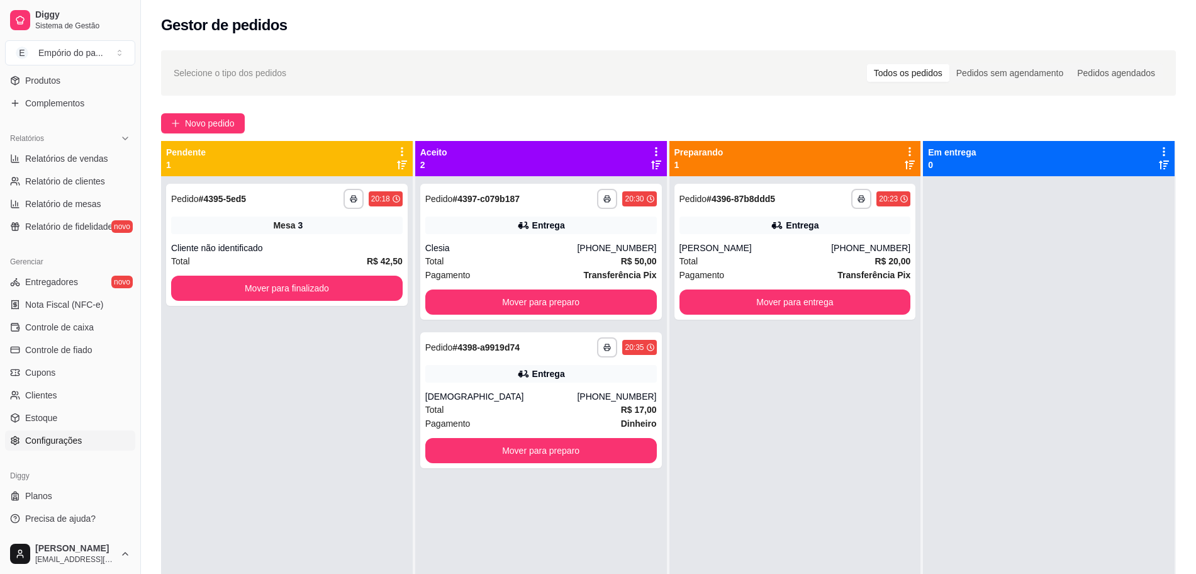
click at [84, 439] on link "Configurações" at bounding box center [70, 440] width 130 height 20
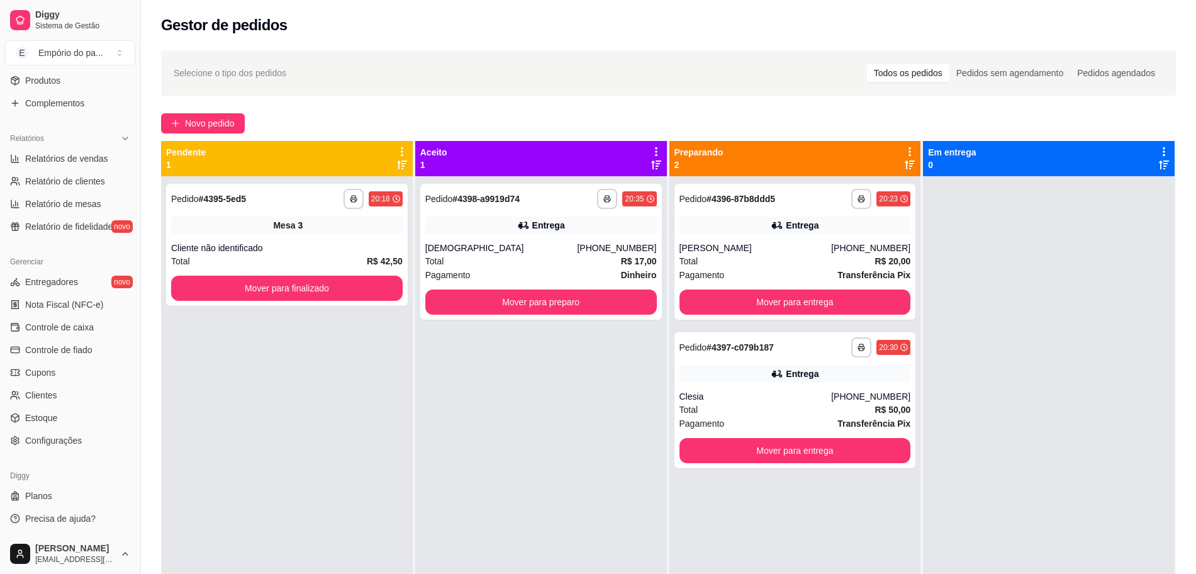
scroll to position [192, 0]
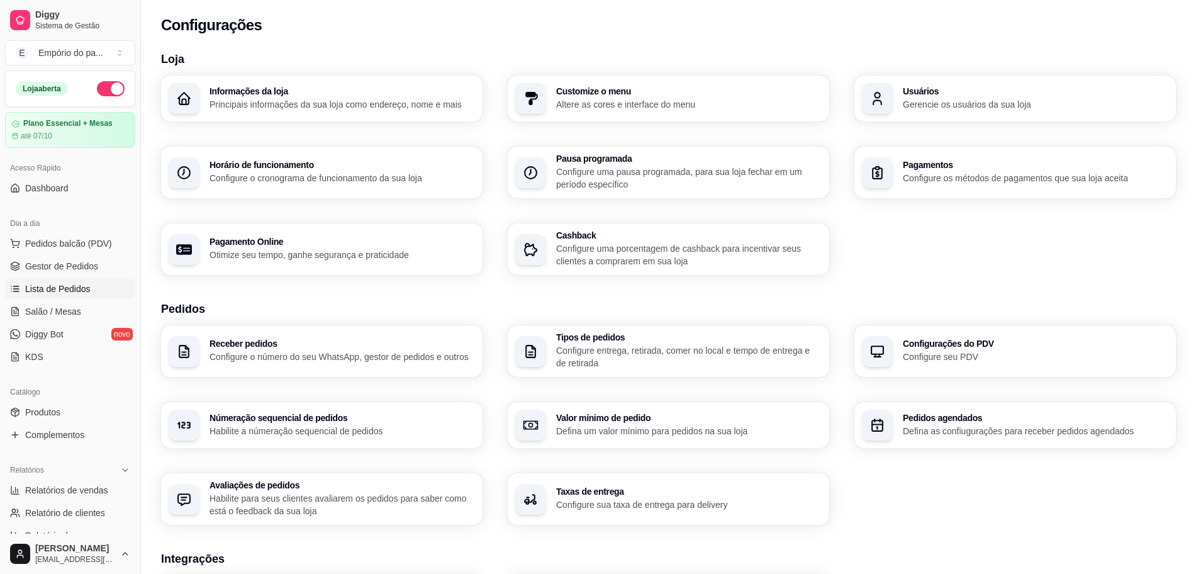
click at [54, 284] on span "Lista de Pedidos" at bounding box center [57, 288] width 65 height 13
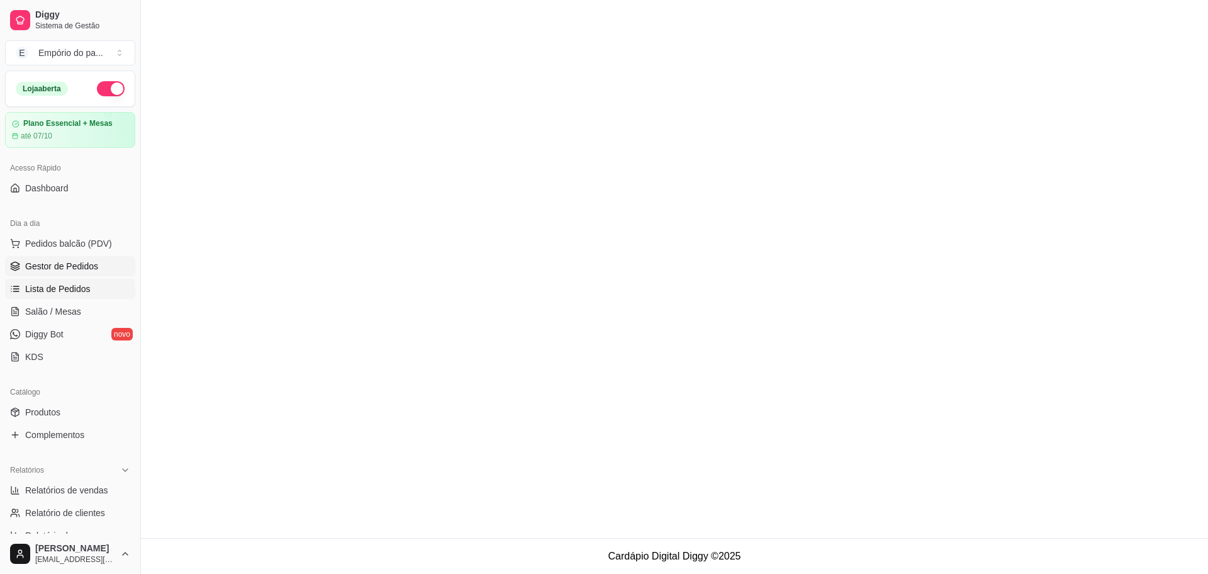
click at [73, 264] on span "Gestor de Pedidos" at bounding box center [61, 266] width 73 height 13
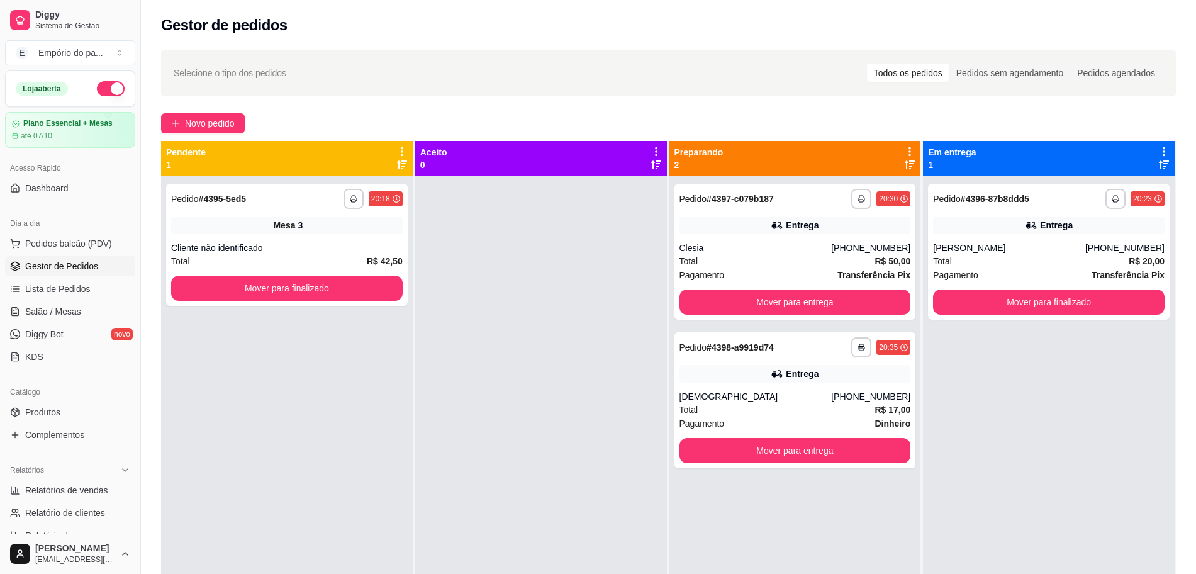
click at [130, 445] on div "Diggy Sistema de Gestão E Empório do pa ... Loja aberta Plano Essencial + Mesas…" at bounding box center [70, 287] width 140 height 574
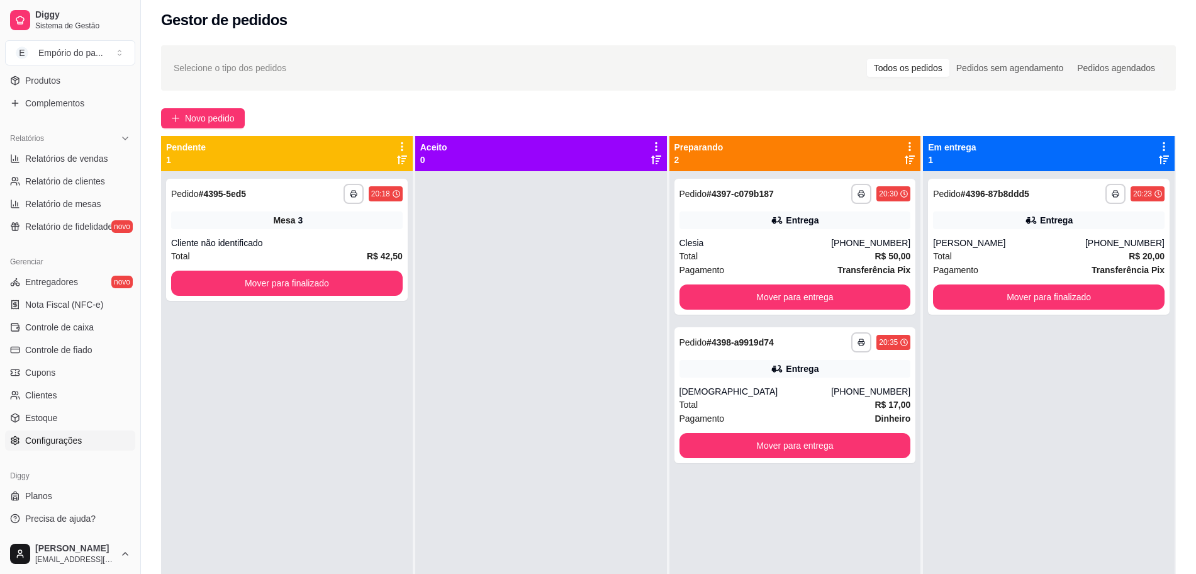
scroll to position [192, 0]
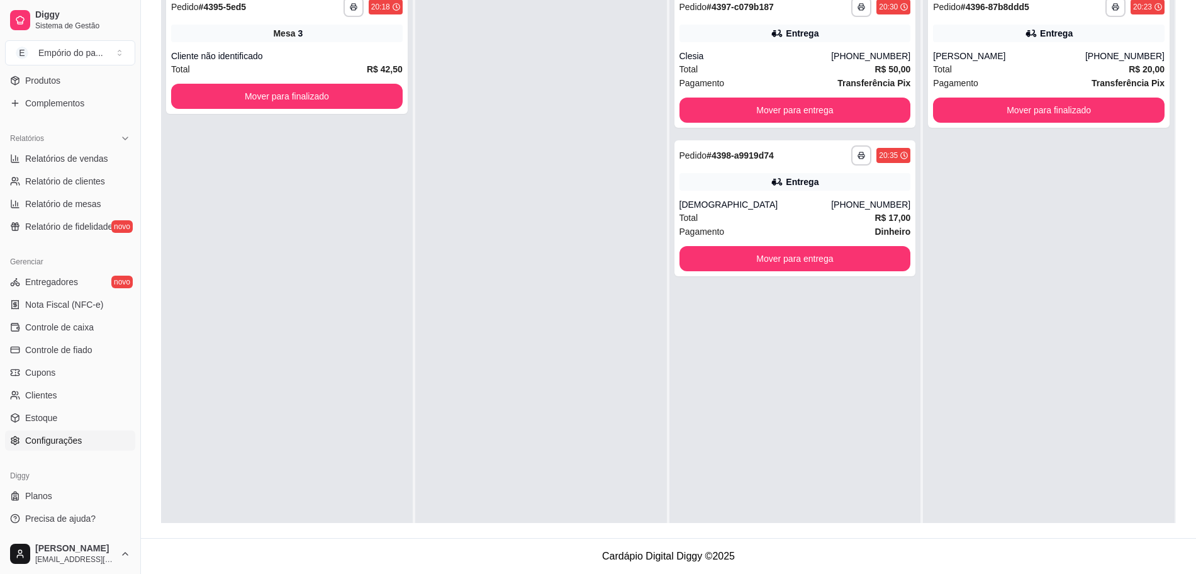
click at [67, 444] on span "Configurações" at bounding box center [53, 440] width 57 height 13
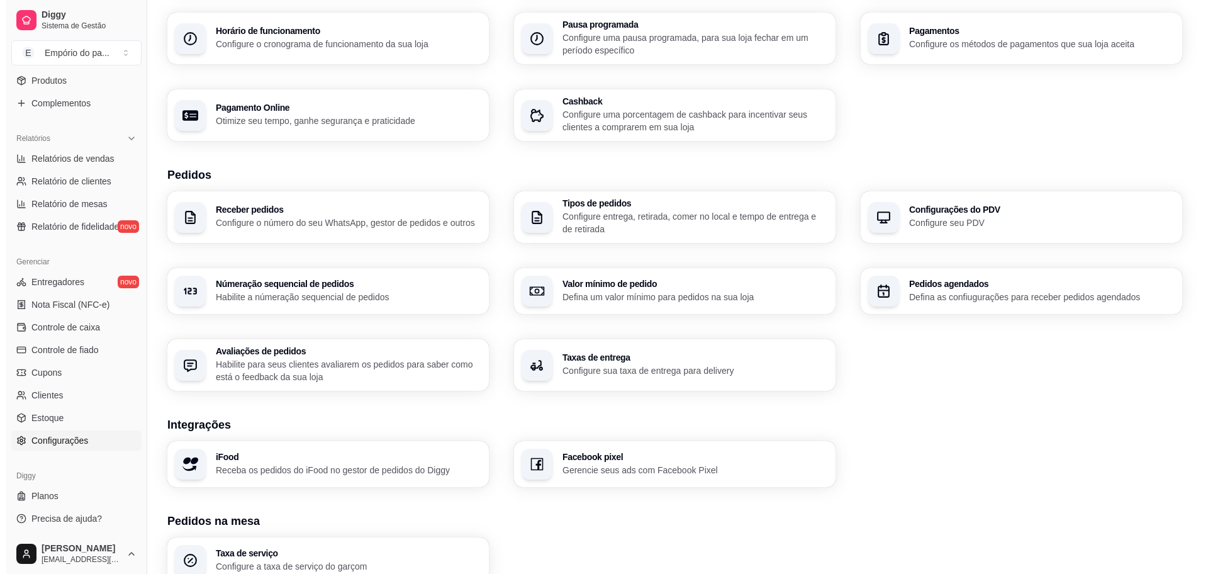
scroll to position [291, 0]
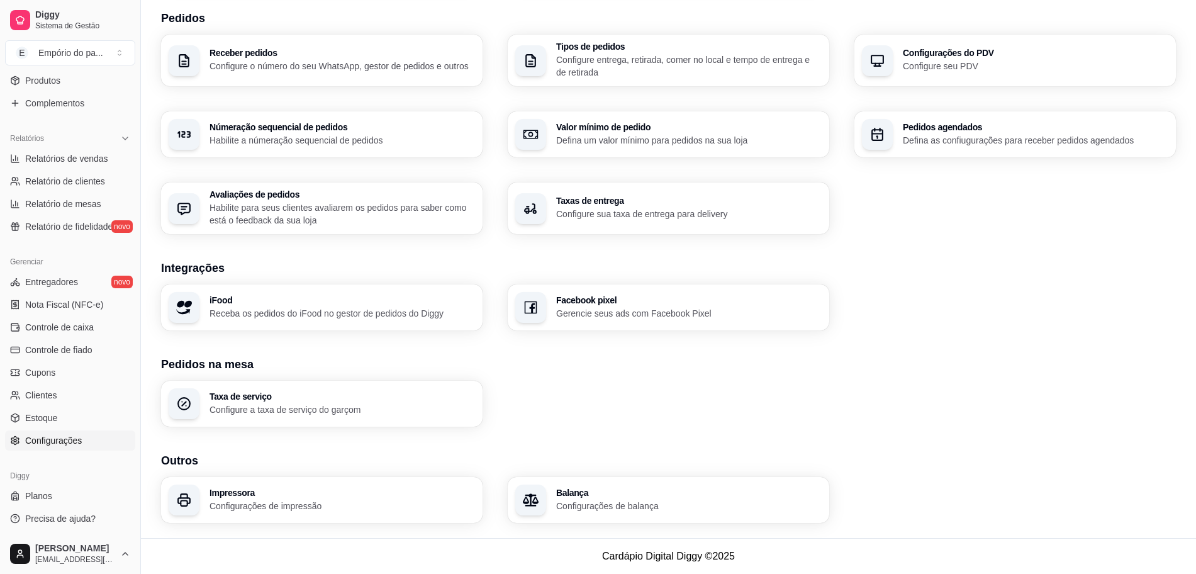
click at [244, 496] on h3 "Impressora" at bounding box center [341, 492] width 265 height 9
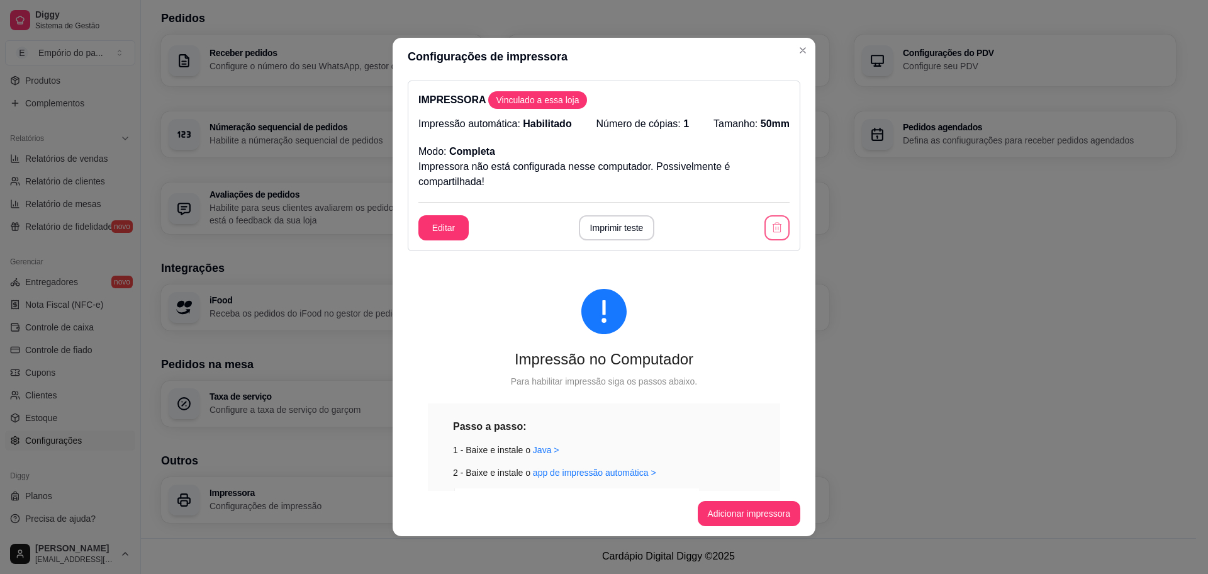
click at [771, 223] on icon "button" at bounding box center [777, 227] width 13 height 13
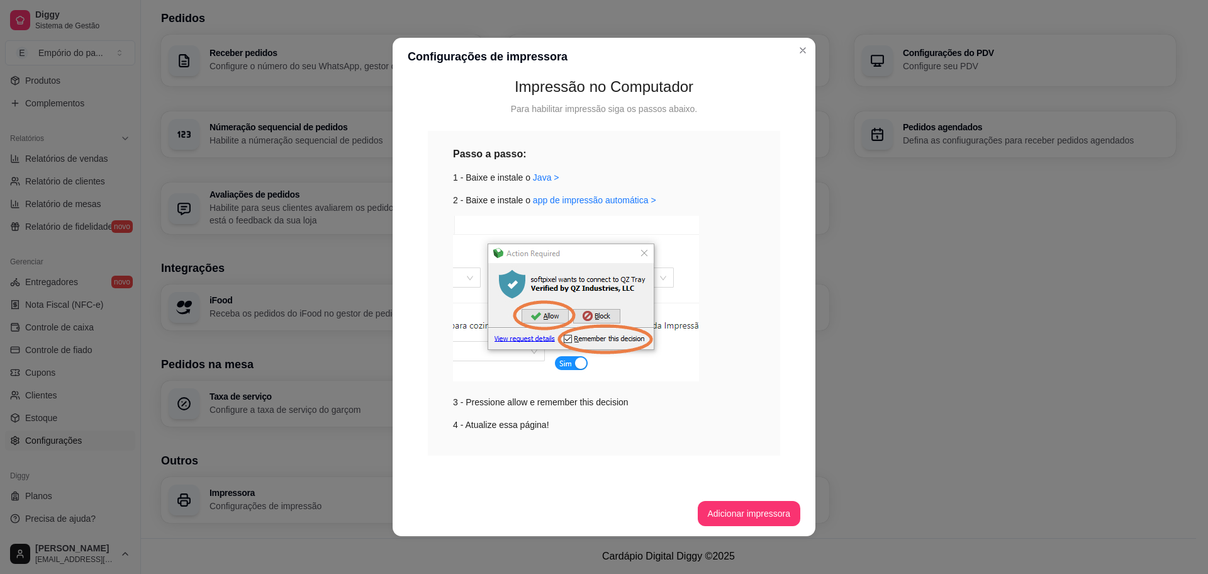
scroll to position [3, 0]
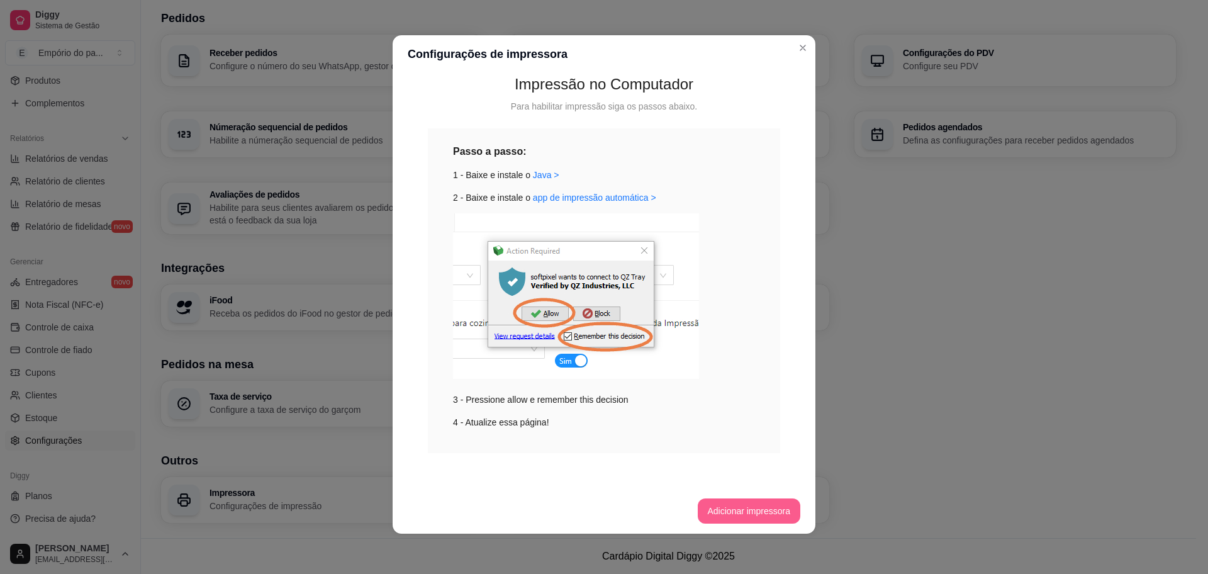
click at [721, 506] on button "Adicionar impressora" at bounding box center [749, 510] width 103 height 25
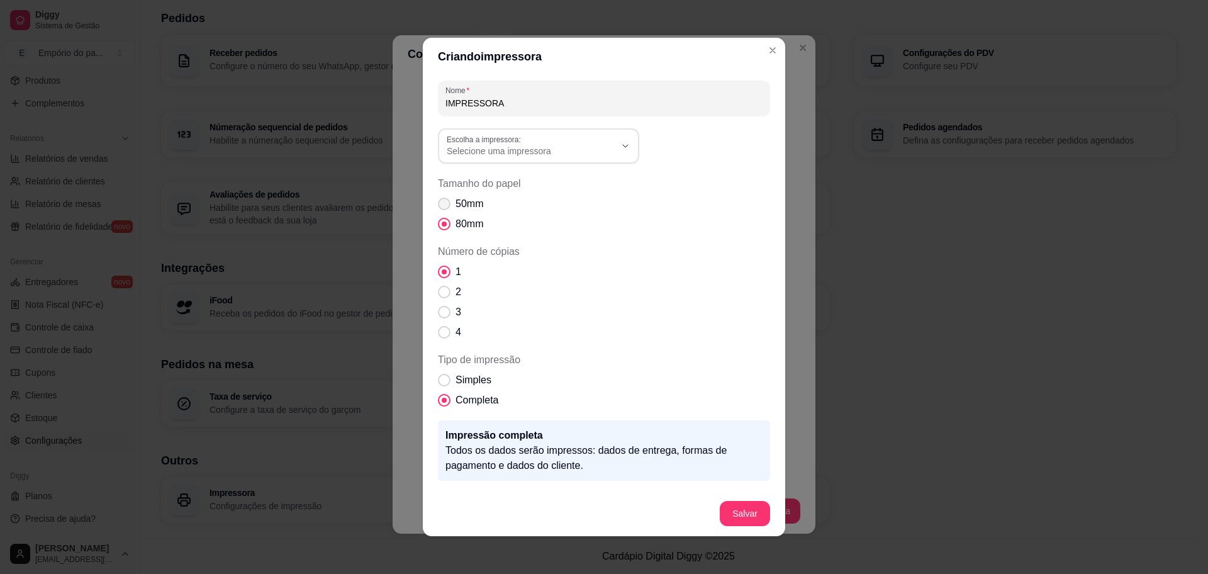
click at [459, 202] on span "50mm" at bounding box center [469, 203] width 28 height 15
click at [445, 206] on input "50mm" at bounding box center [441, 210] width 8 height 8
radio input "true"
click at [564, 150] on span "Selecione uma impressora" at bounding box center [531, 151] width 169 height 13
click at [571, 245] on span "POS58 Printer(3)" at bounding box center [526, 242] width 162 height 12
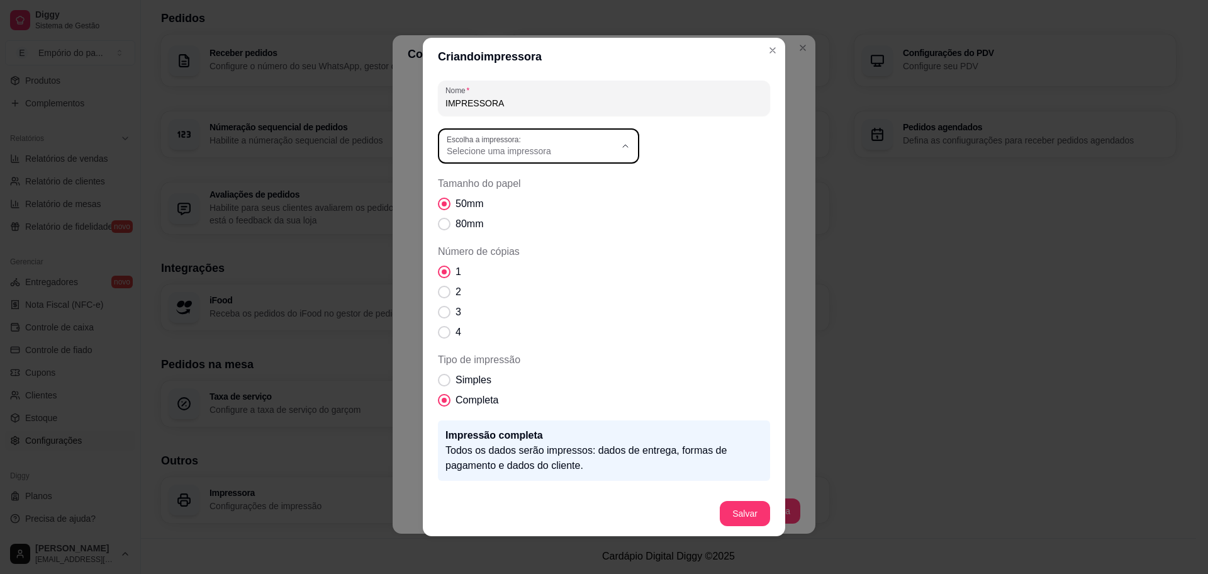
type input "POS58 Printer(3)"
select select "POS58 Printer(3)"
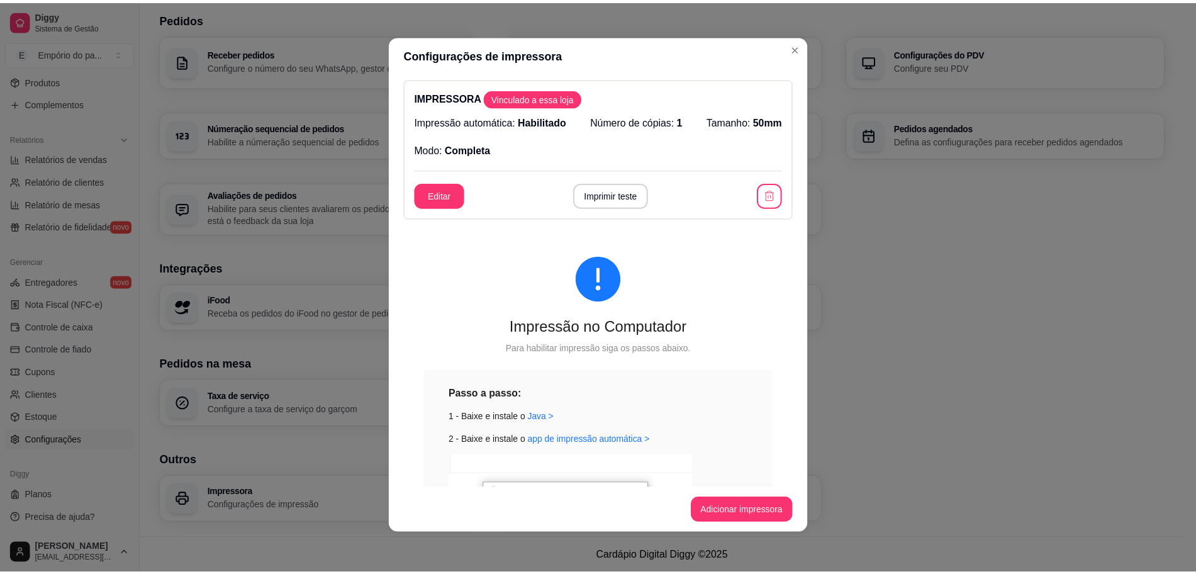
scroll to position [0, 0]
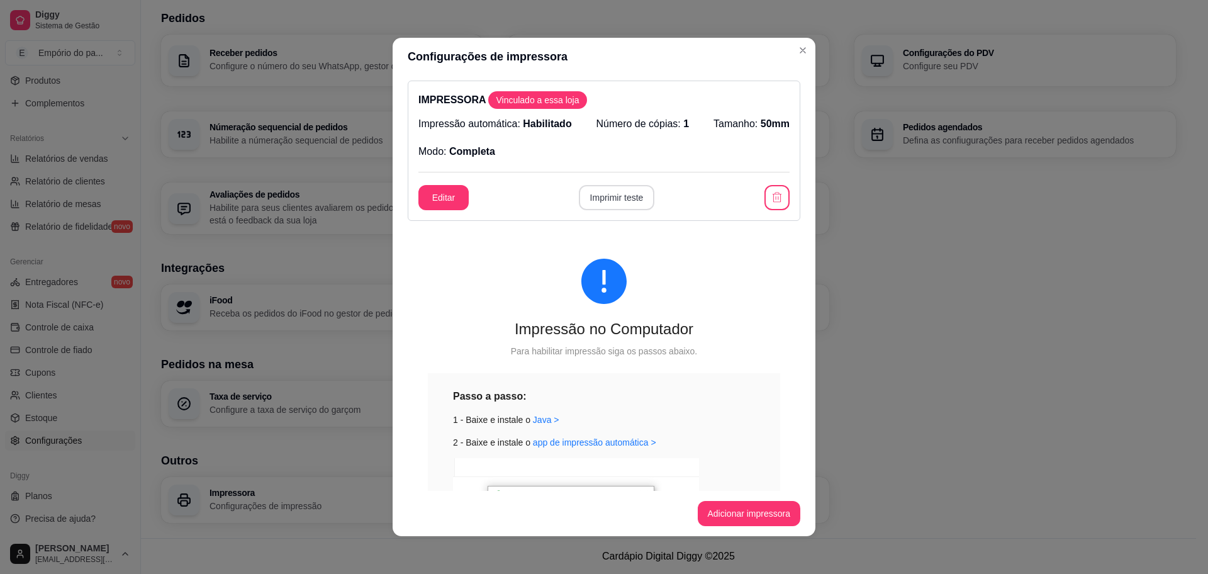
click at [603, 202] on button "Imprimir teste" at bounding box center [617, 197] width 76 height 25
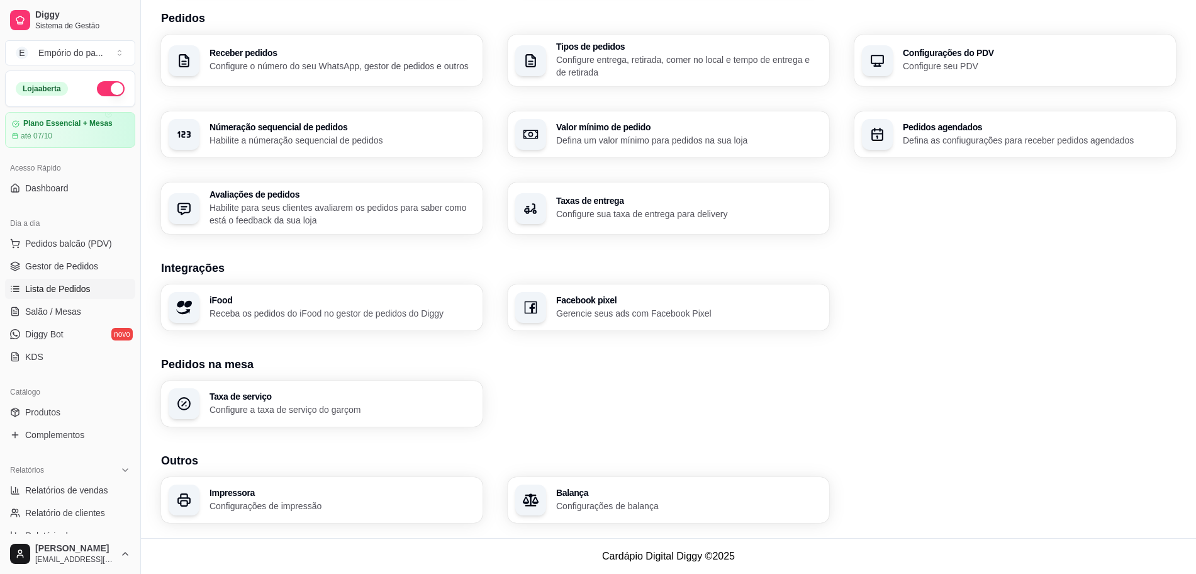
click at [67, 289] on span "Lista de Pedidos" at bounding box center [57, 288] width 65 height 13
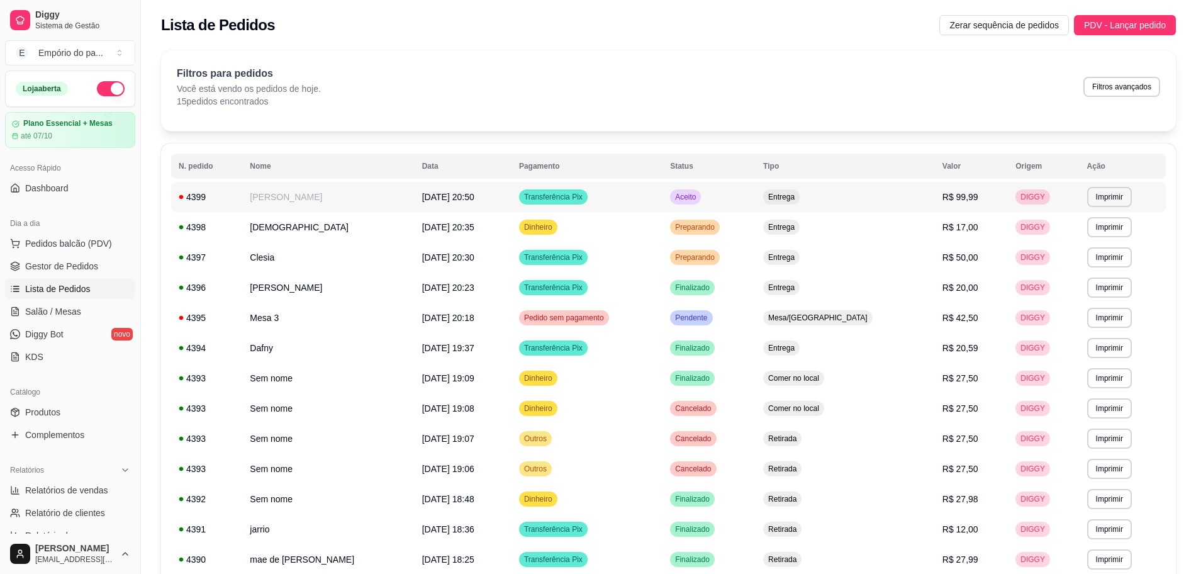
click at [535, 195] on span "Transferência Pix" at bounding box center [553, 197] width 64 height 10
click at [56, 264] on span "Gestor de Pedidos" at bounding box center [61, 266] width 73 height 13
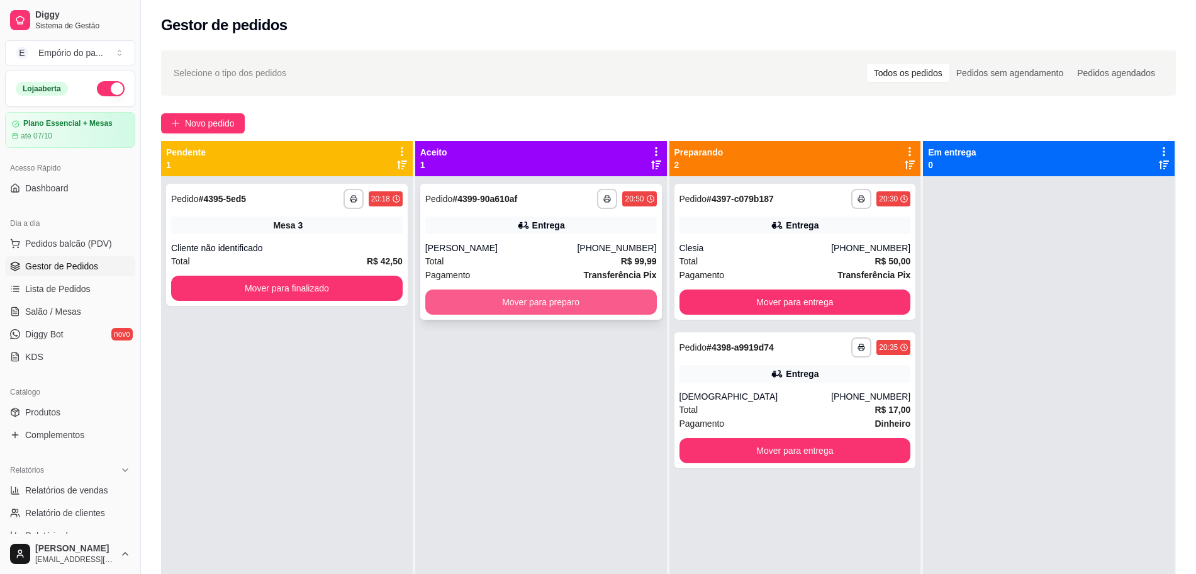
click at [512, 299] on button "Mover para preparo" at bounding box center [540, 301] width 231 height 25
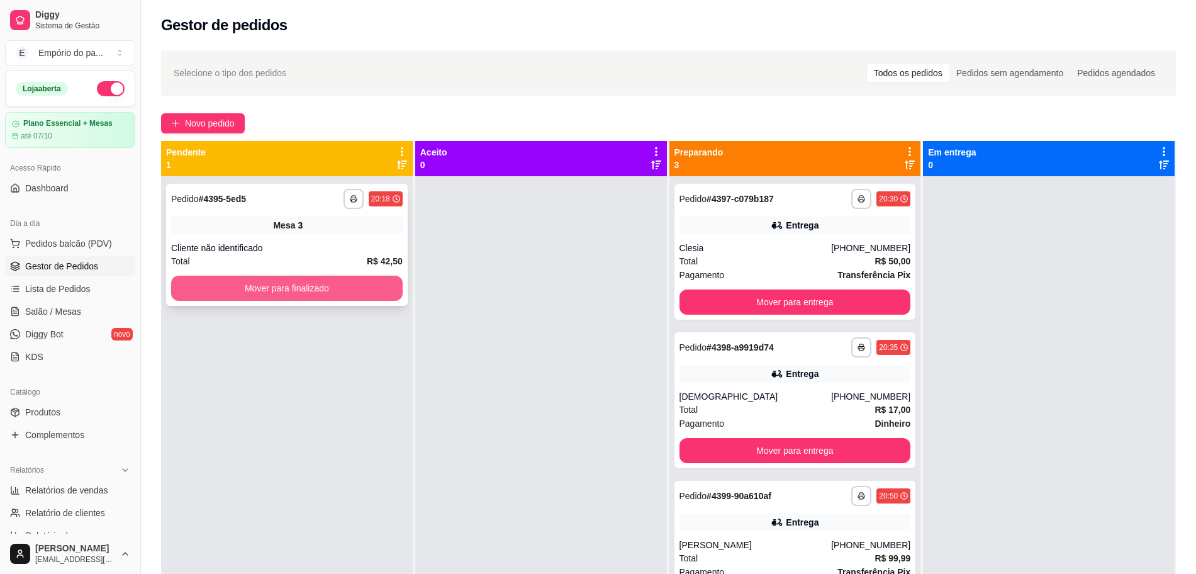
click at [296, 289] on button "Mover para finalizado" at bounding box center [286, 287] width 231 height 25
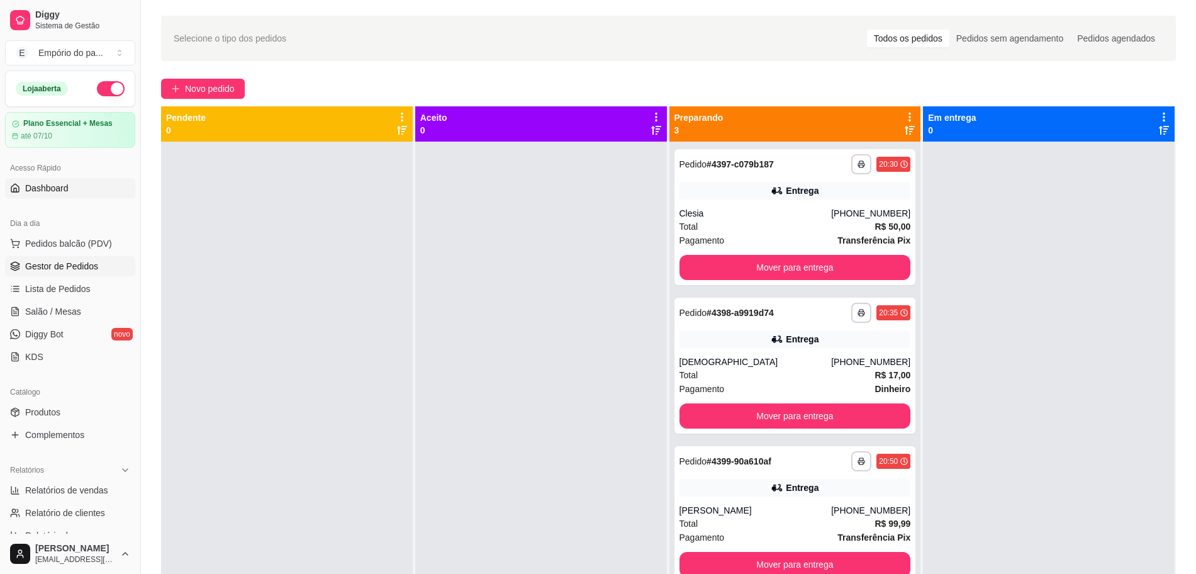
click at [70, 185] on link "Dashboard" at bounding box center [70, 188] width 130 height 20
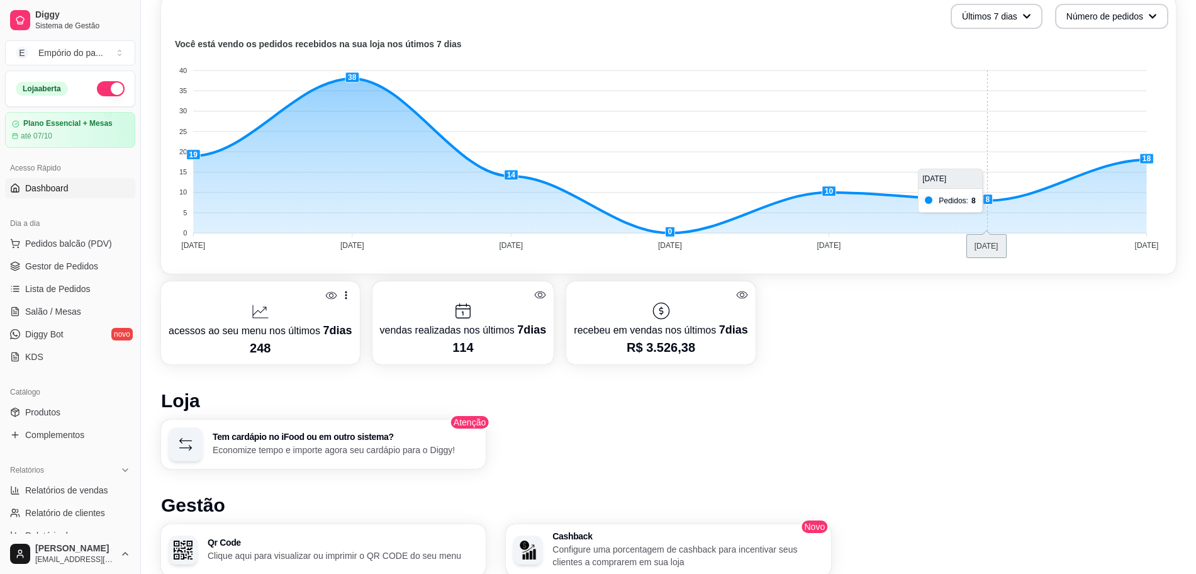
scroll to position [77, 0]
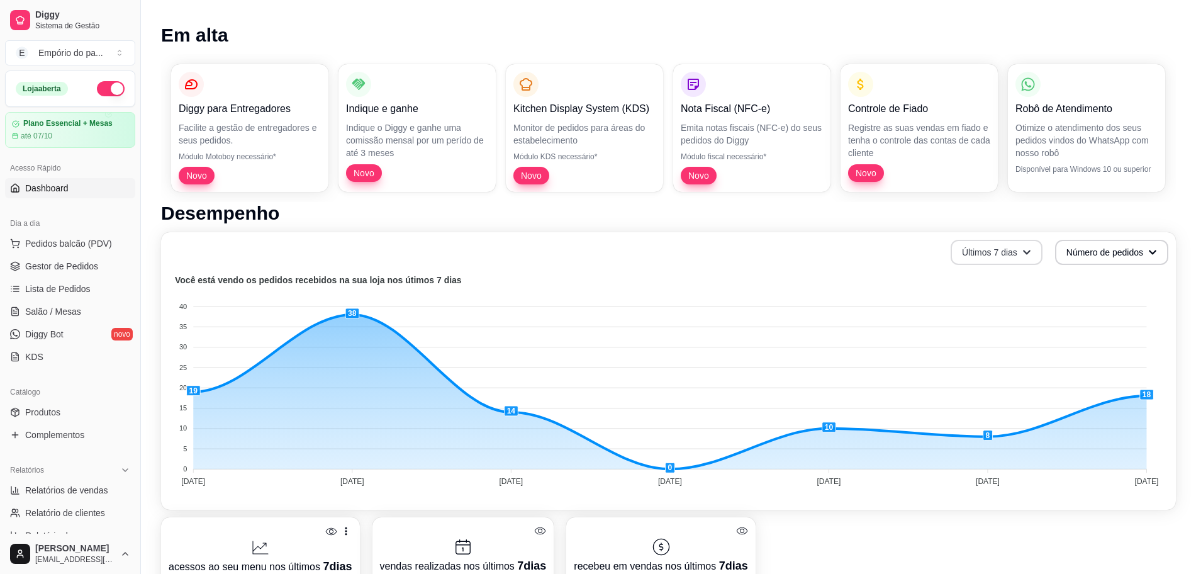
click at [1021, 257] on button "Últimos 7 dias" at bounding box center [996, 252] width 92 height 25
click at [1004, 301] on span "Últimos 15 dias" at bounding box center [996, 304] width 106 height 13
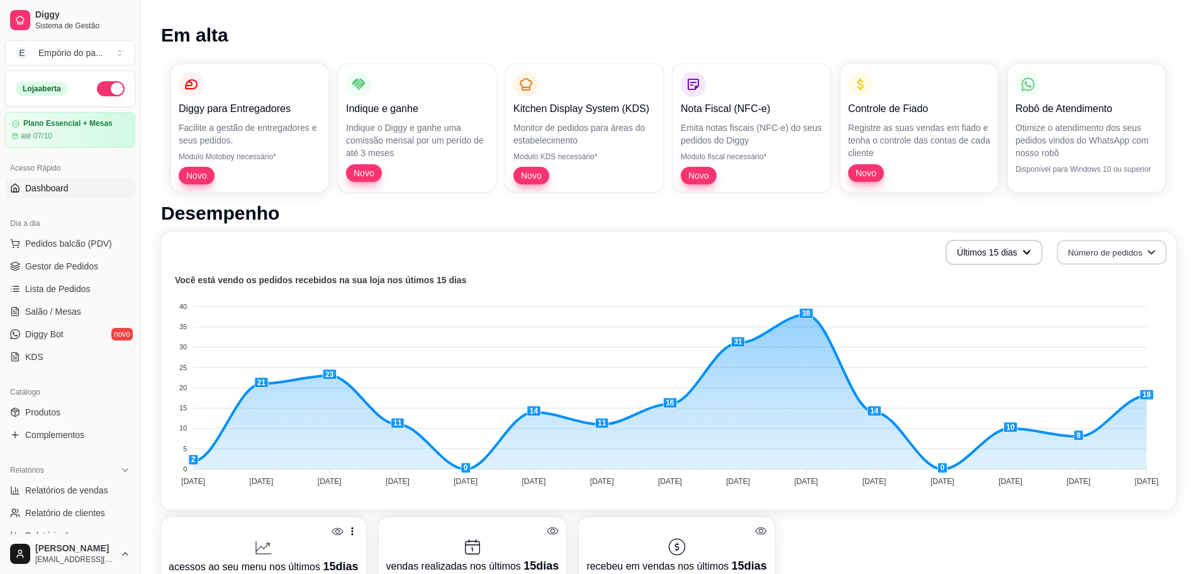
click at [1097, 251] on button "Número de pedidos" at bounding box center [1112, 252] width 110 height 25
click at [1089, 302] on span "Total em reais de pedidos" at bounding box center [1111, 304] width 106 height 13
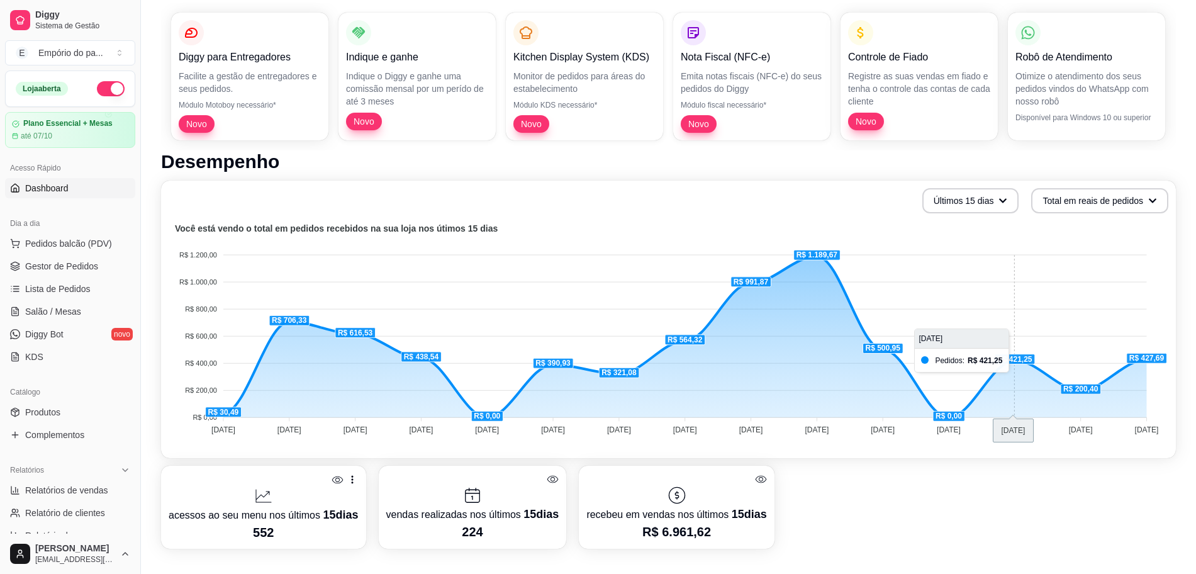
scroll to position [156, 0]
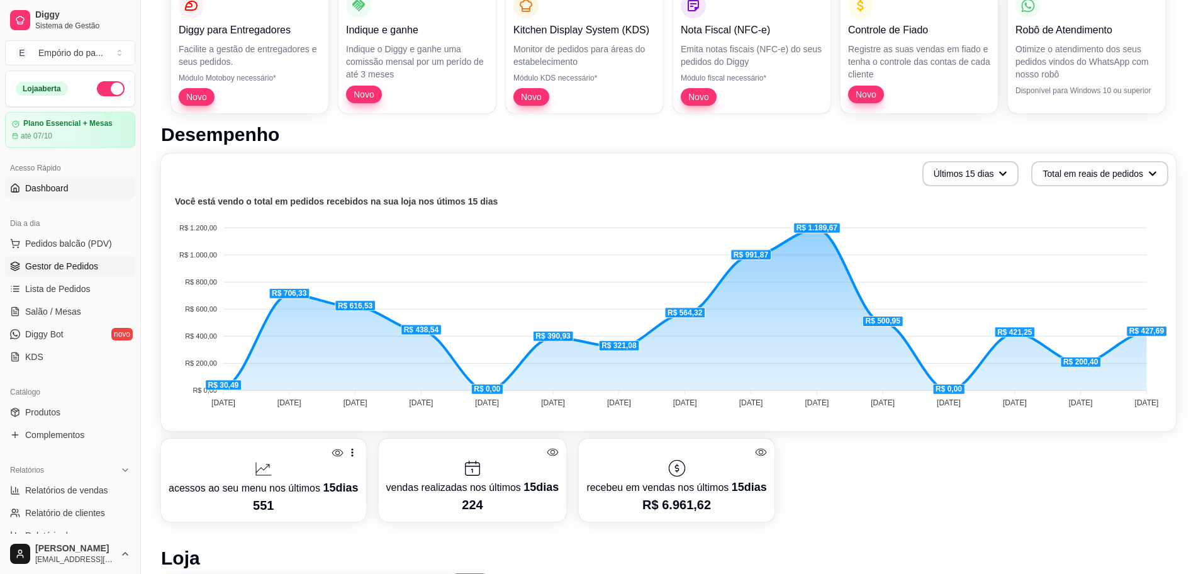
click at [68, 265] on span "Gestor de Pedidos" at bounding box center [61, 266] width 73 height 13
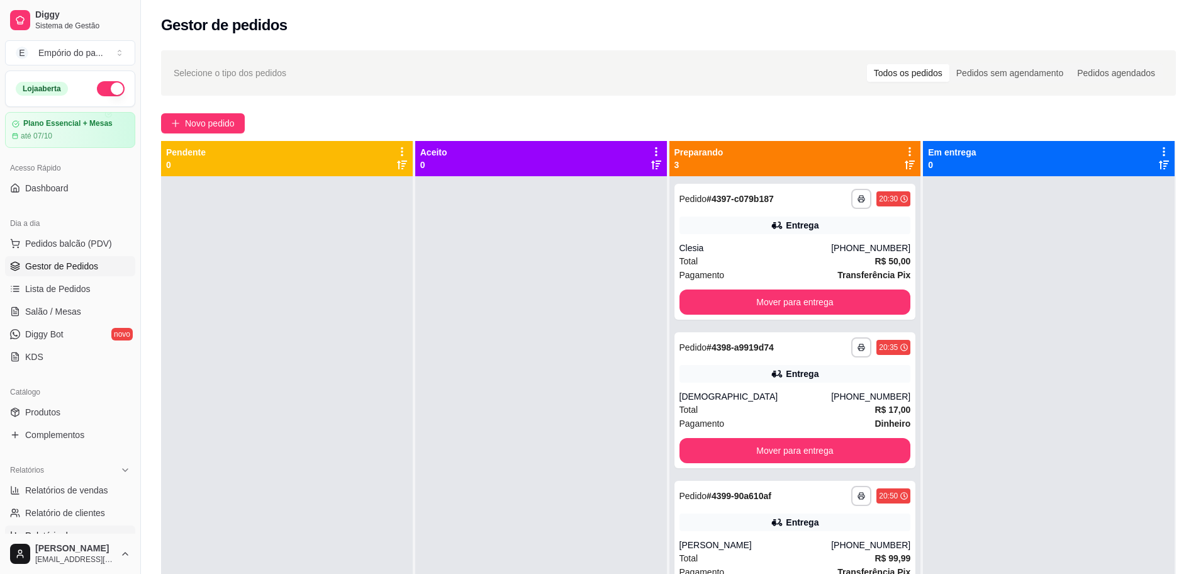
scroll to position [157, 0]
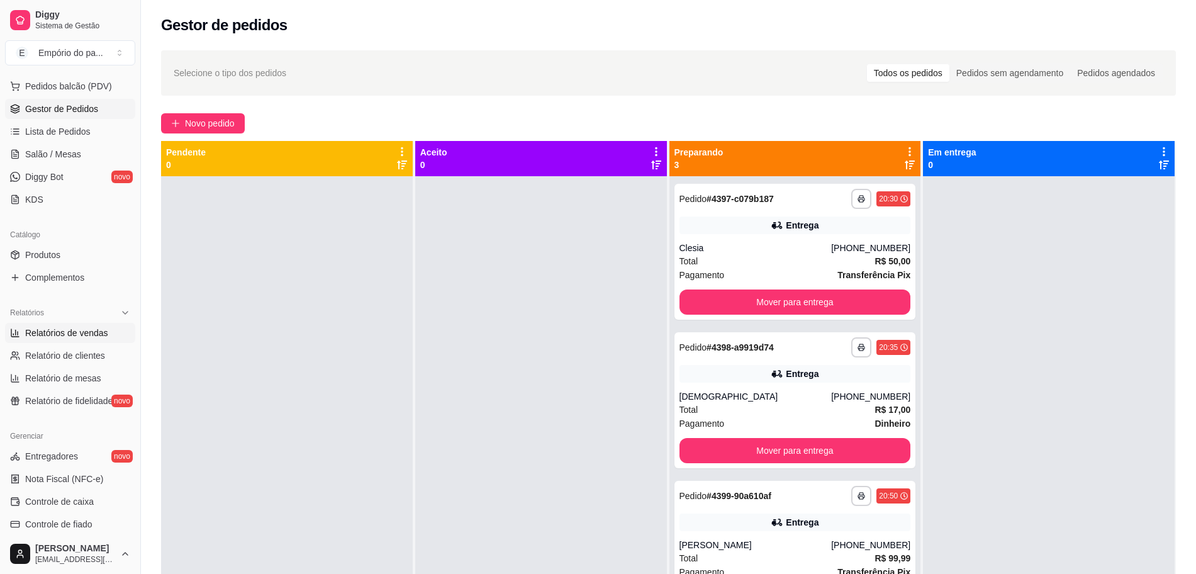
click at [67, 331] on span "Relatórios de vendas" at bounding box center [66, 332] width 83 height 13
select select "ALL"
select select "0"
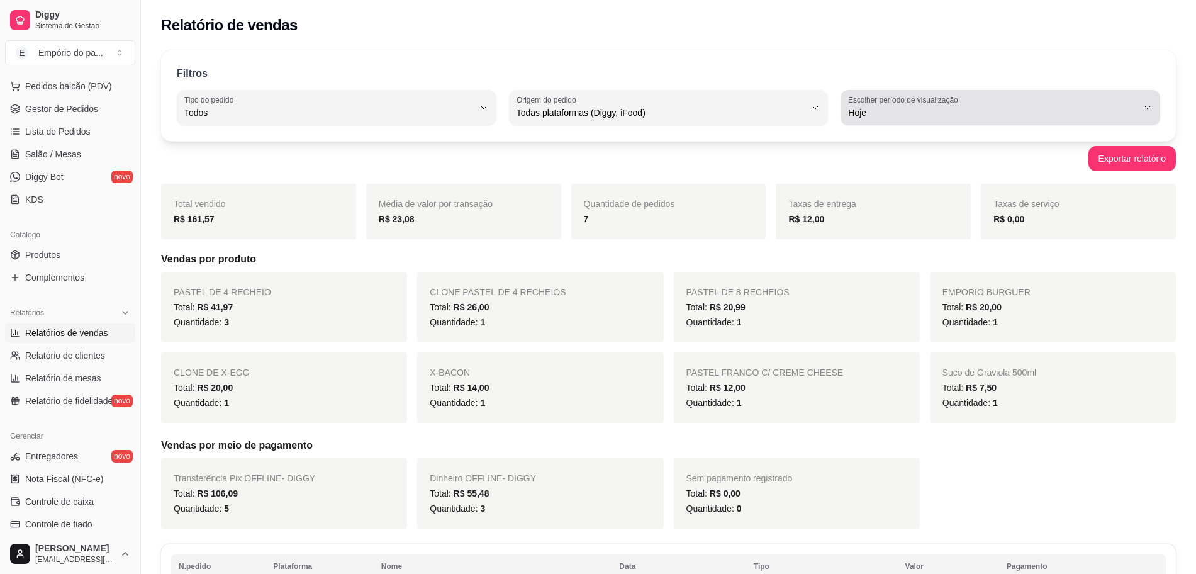
click at [894, 114] on span "Hoje" at bounding box center [992, 112] width 289 height 13
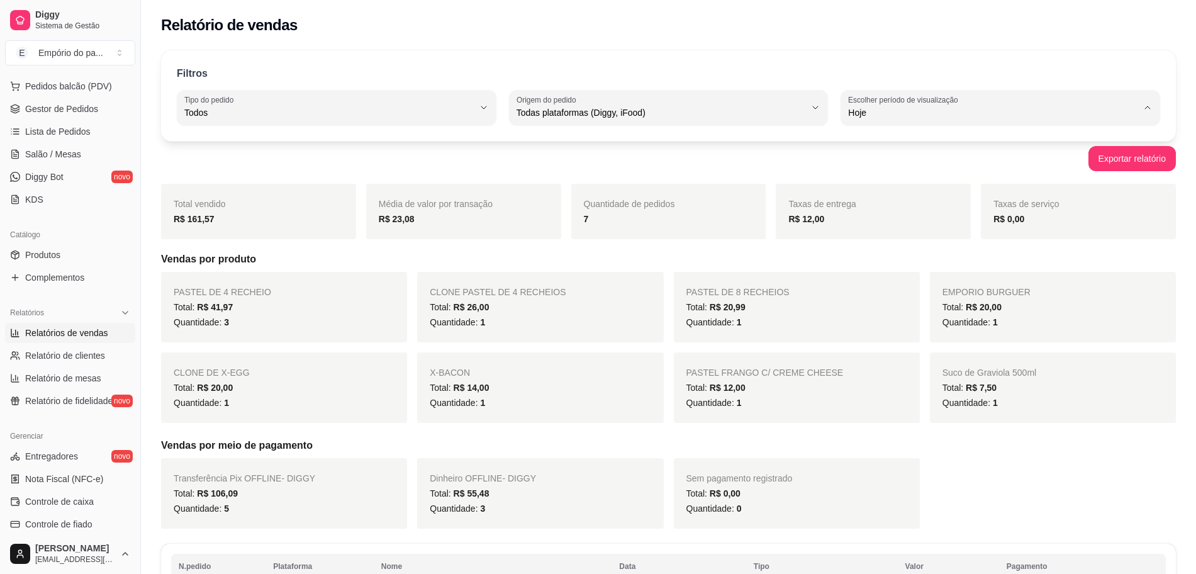
click at [879, 265] on span "Customizado" at bounding box center [994, 266] width 275 height 12
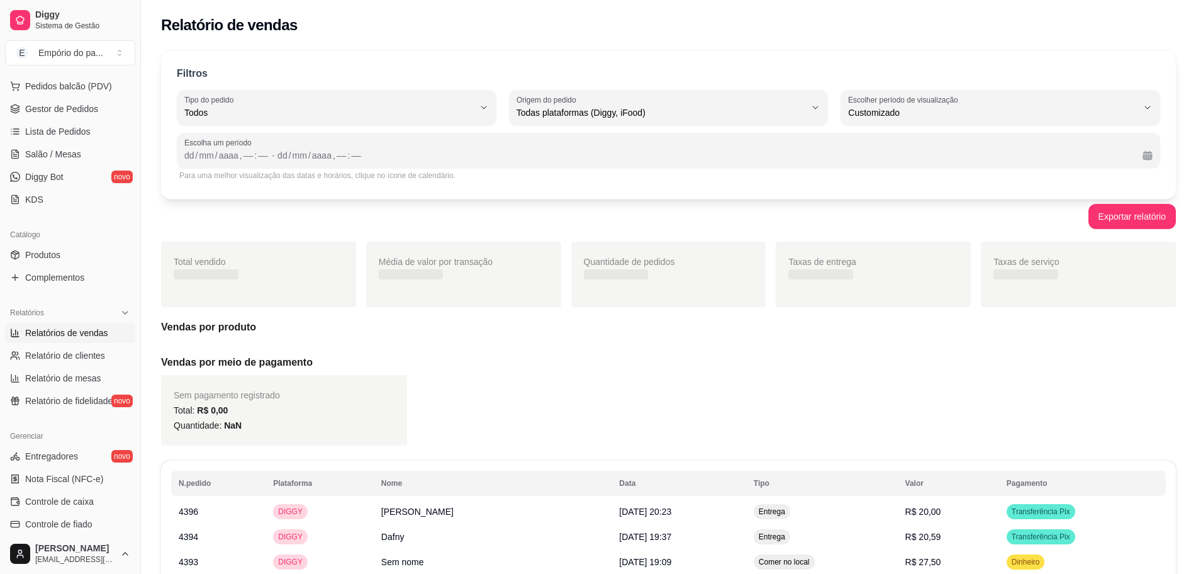
type input "-1"
select select "-1"
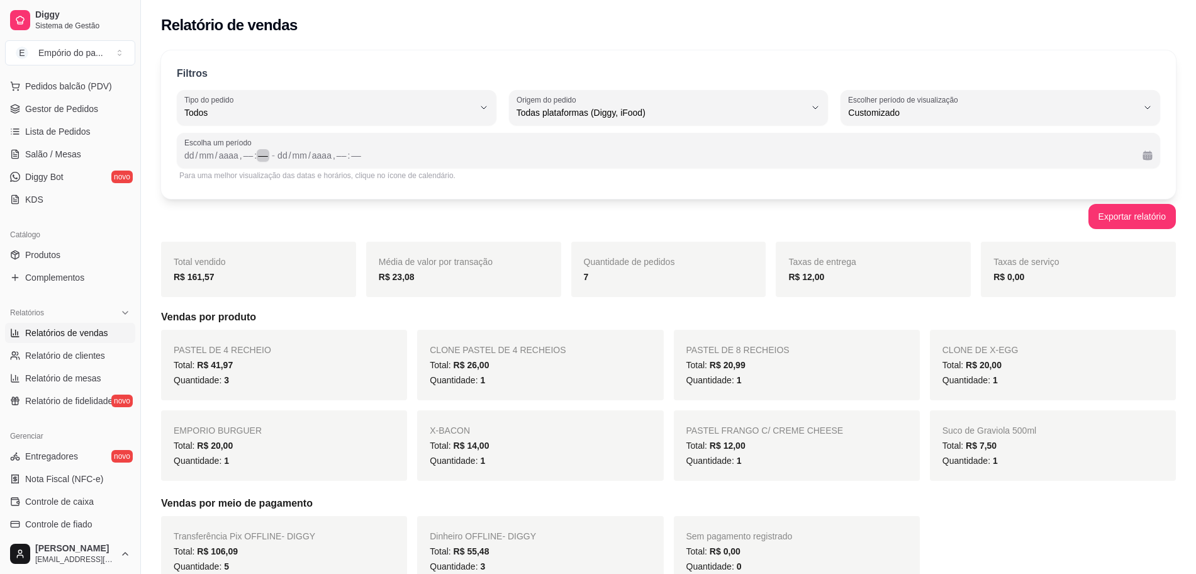
click at [264, 155] on div "––" at bounding box center [263, 155] width 13 height 13
click at [247, 155] on div "––" at bounding box center [248, 155] width 13 height 13
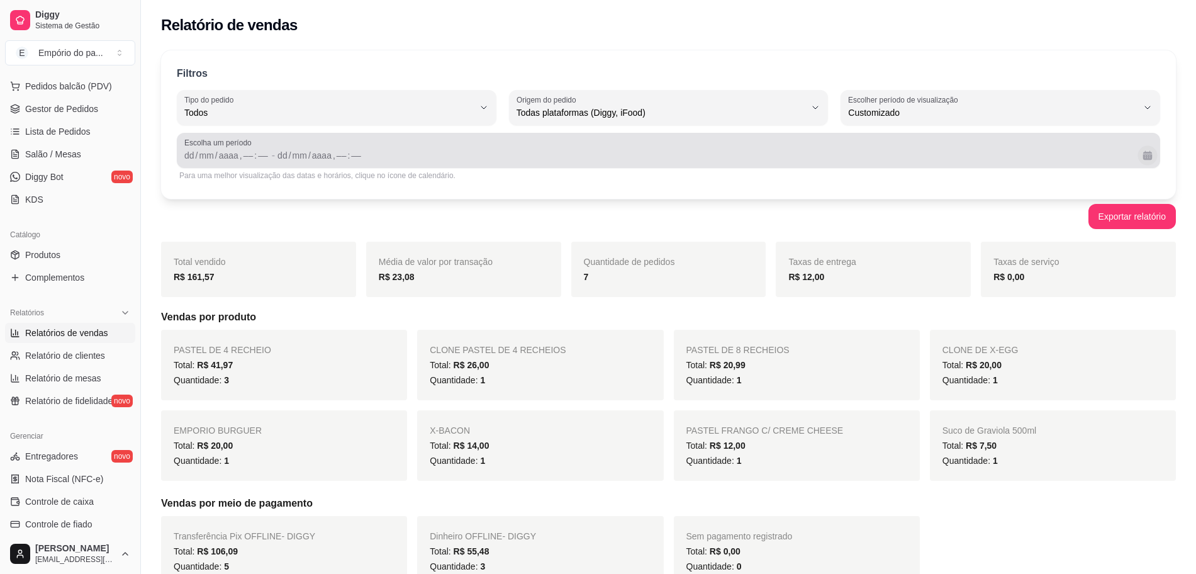
click at [1147, 153] on button "Calendário" at bounding box center [1146, 154] width 19 height 19
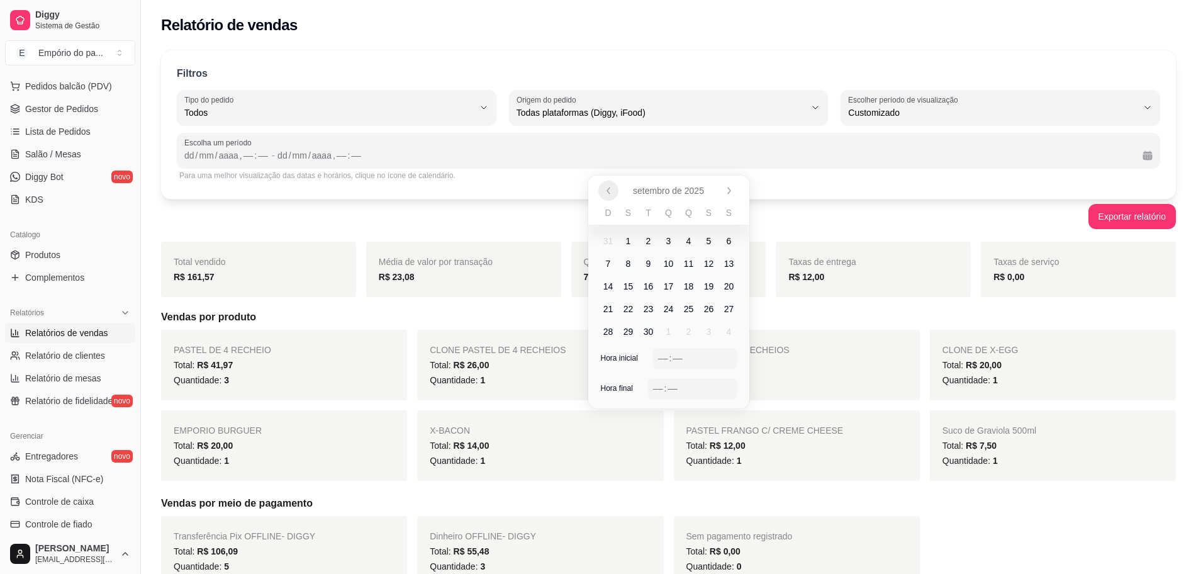
click at [606, 191] on icon "Anterior" at bounding box center [608, 191] width 10 height 10
click at [709, 243] on span "1" at bounding box center [708, 241] width 5 height 13
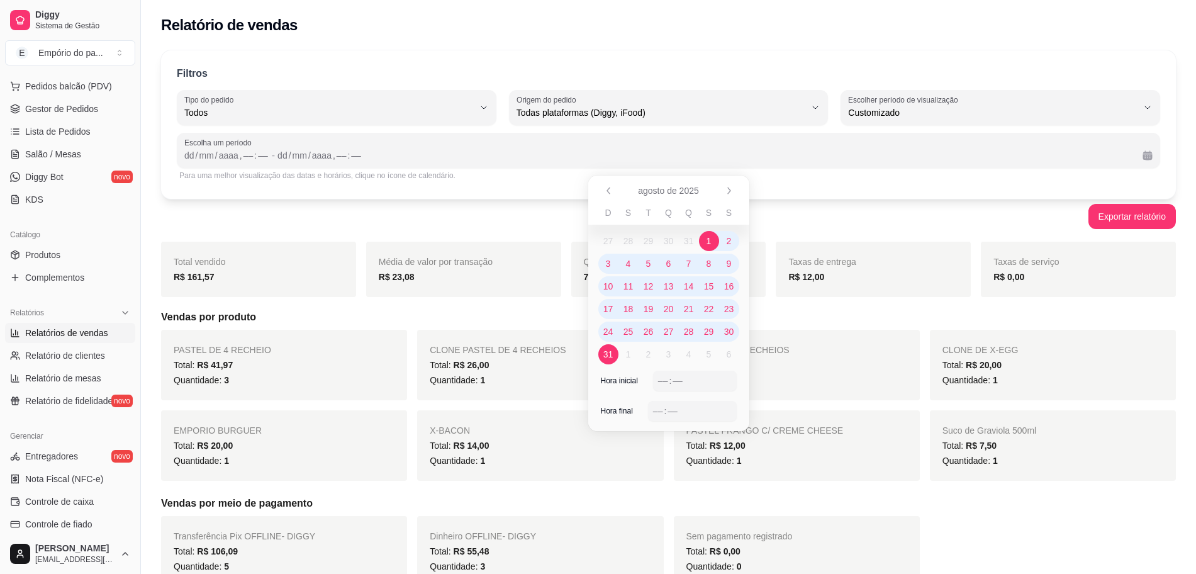
click at [607, 352] on span "31" at bounding box center [608, 354] width 10 height 13
click at [696, 386] on div "–– : ––" at bounding box center [695, 380] width 74 height 15
click at [657, 408] on div "––" at bounding box center [658, 410] width 13 height 13
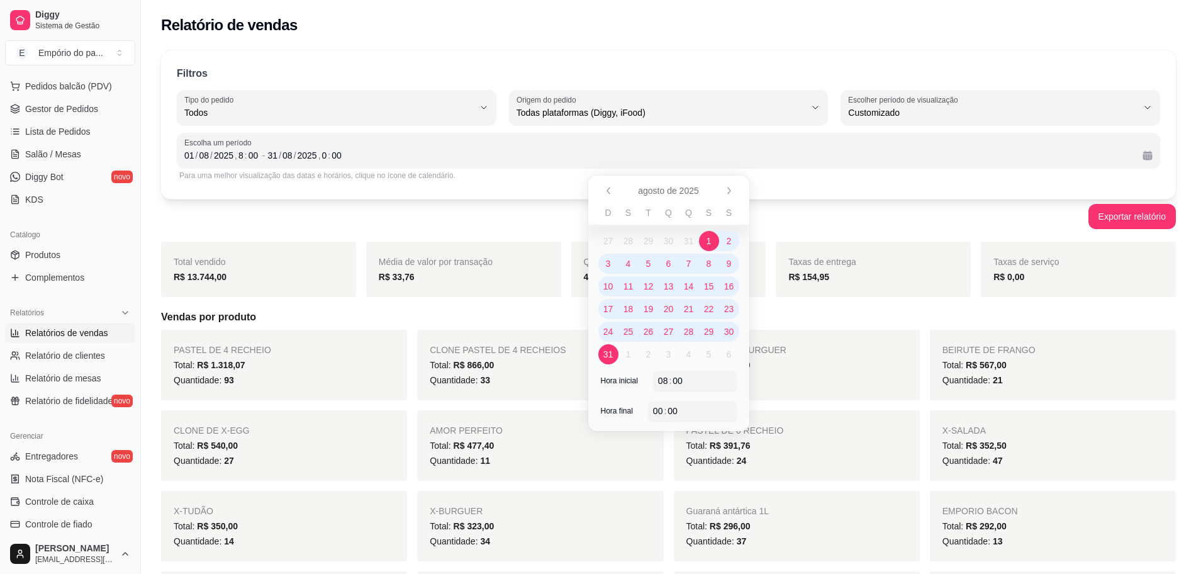
click at [1057, 317] on h5 "Vendas por produto" at bounding box center [668, 316] width 1015 height 15
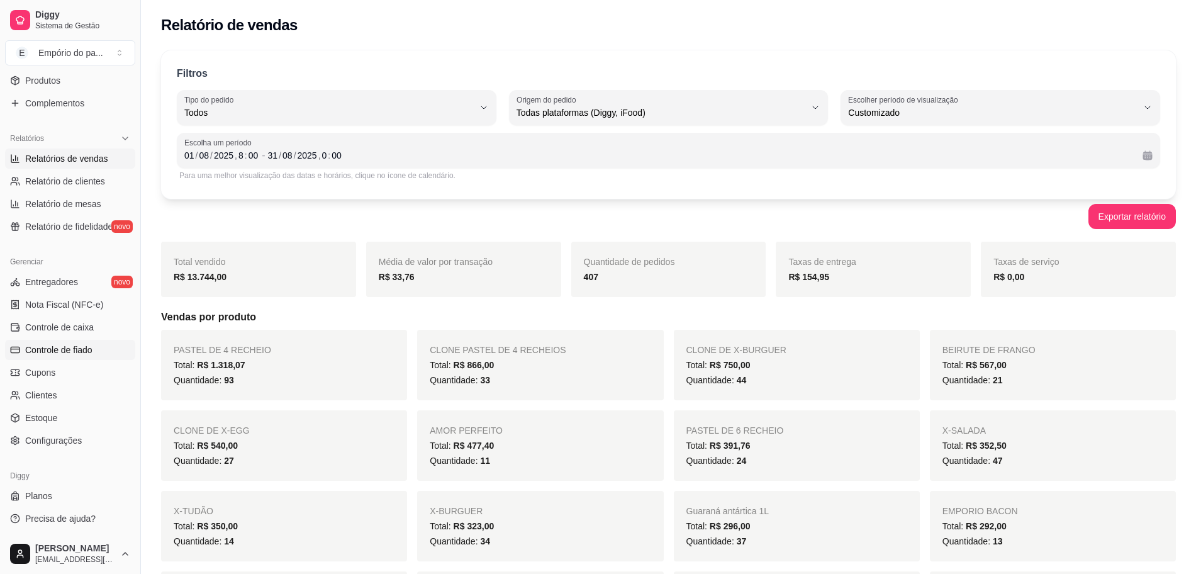
scroll to position [157, 0]
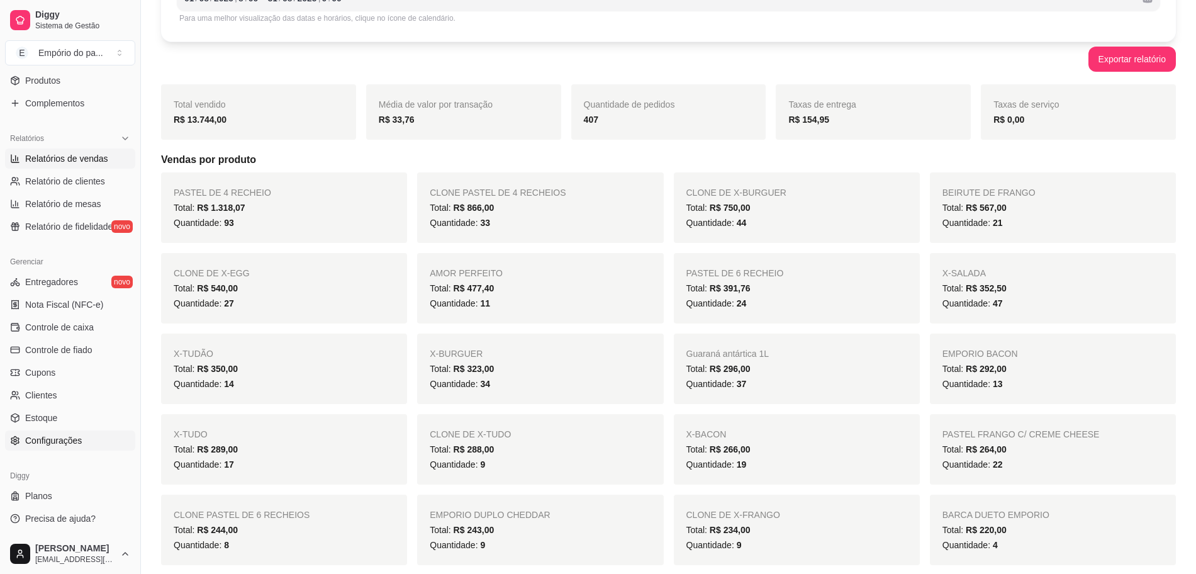
click at [54, 445] on span "Configurações" at bounding box center [53, 440] width 57 height 13
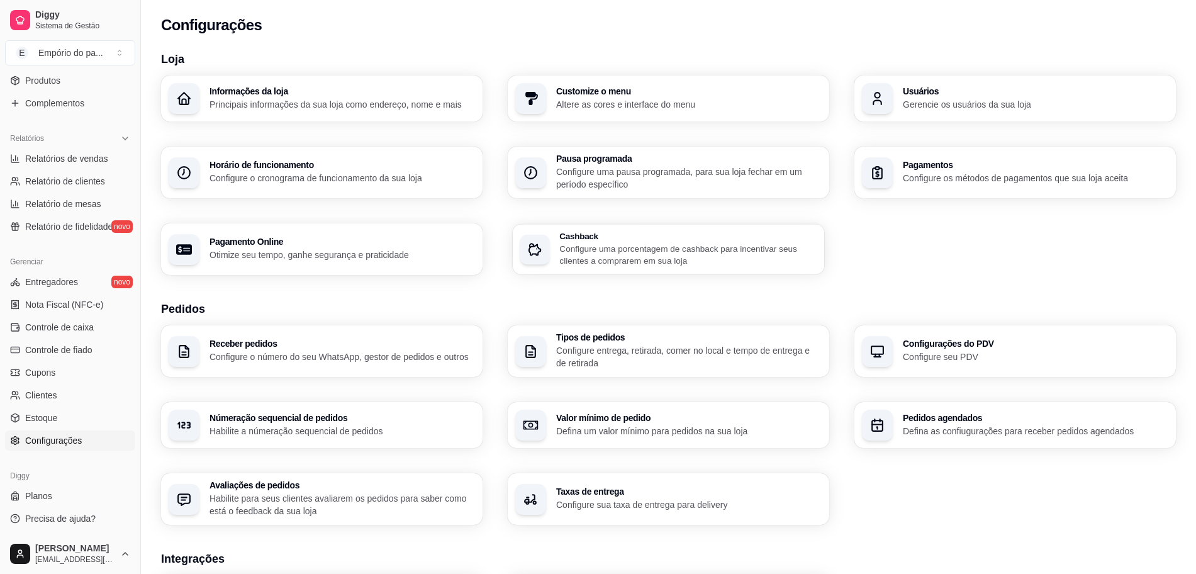
click at [646, 257] on p "Configure uma porcentagem de cashback para incentivar seus clientes a comprarem…" at bounding box center [687, 254] width 257 height 25
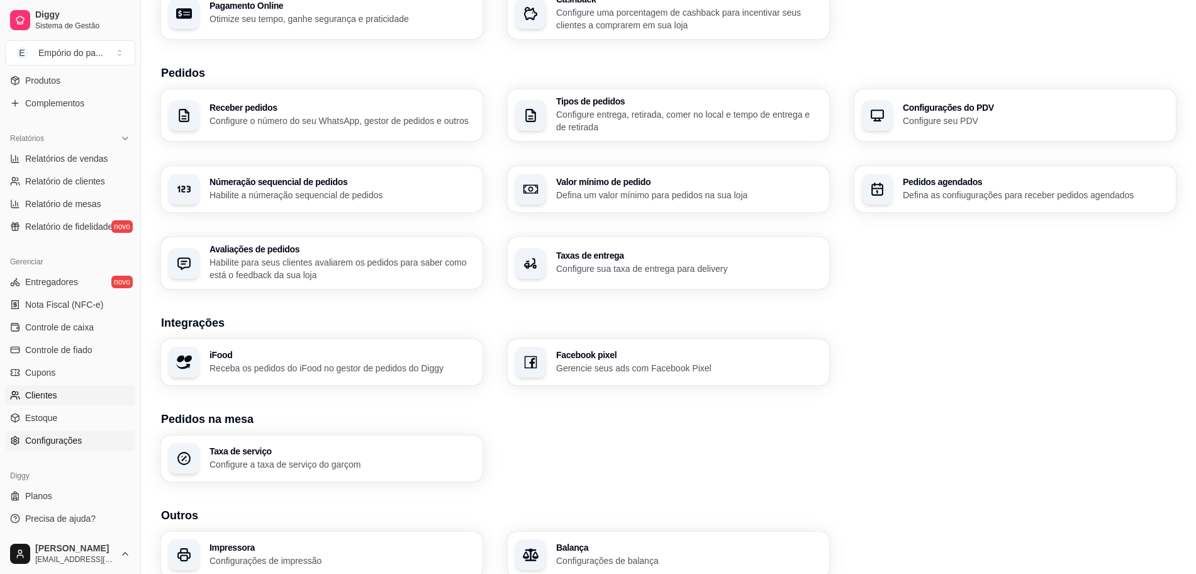
click at [57, 395] on link "Clientes" at bounding box center [70, 395] width 130 height 20
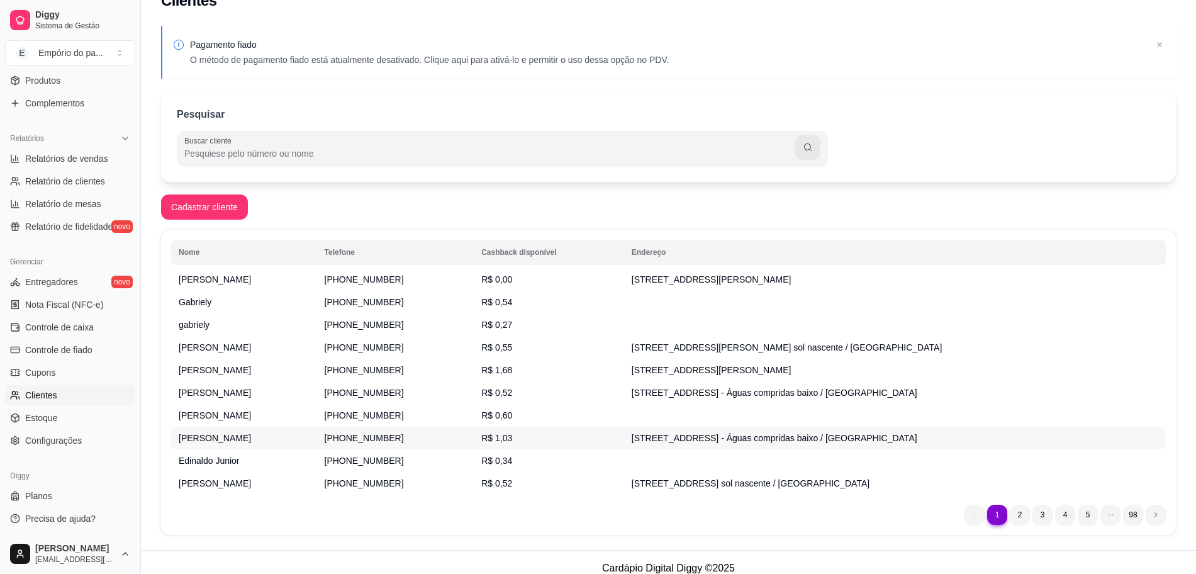
scroll to position [36, 0]
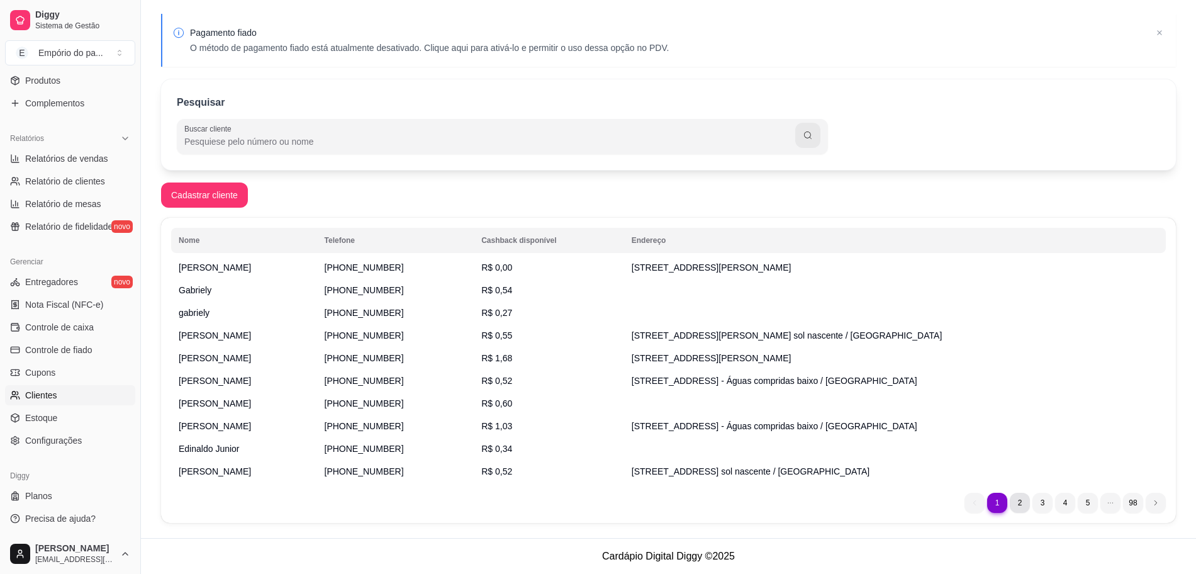
click at [1021, 504] on li "2" at bounding box center [1020, 502] width 20 height 20
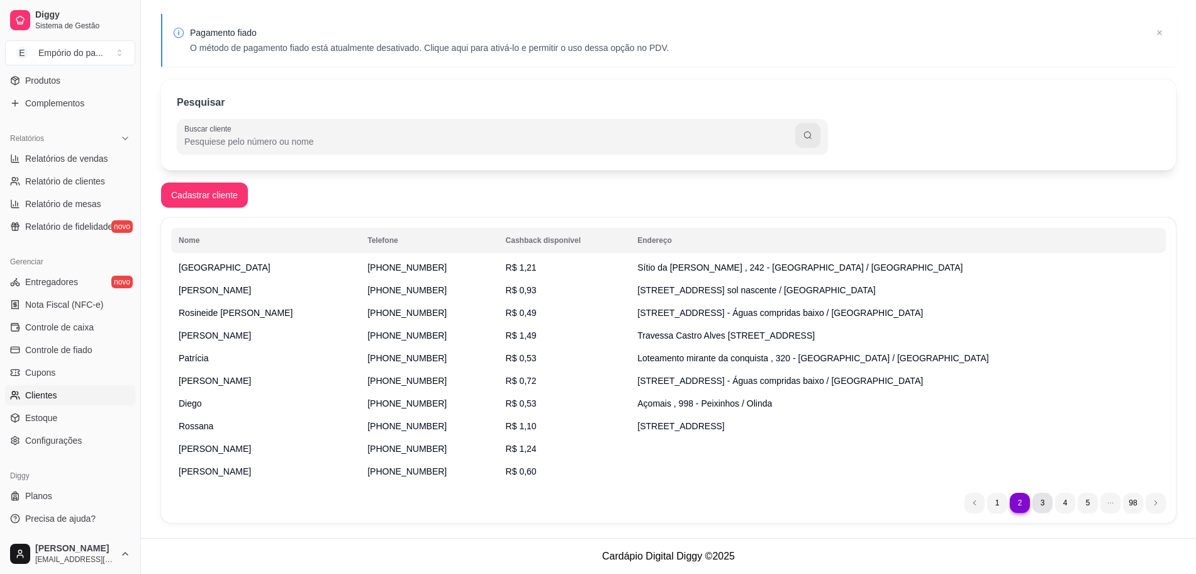
click at [1037, 508] on li "3" at bounding box center [1042, 502] width 20 height 20
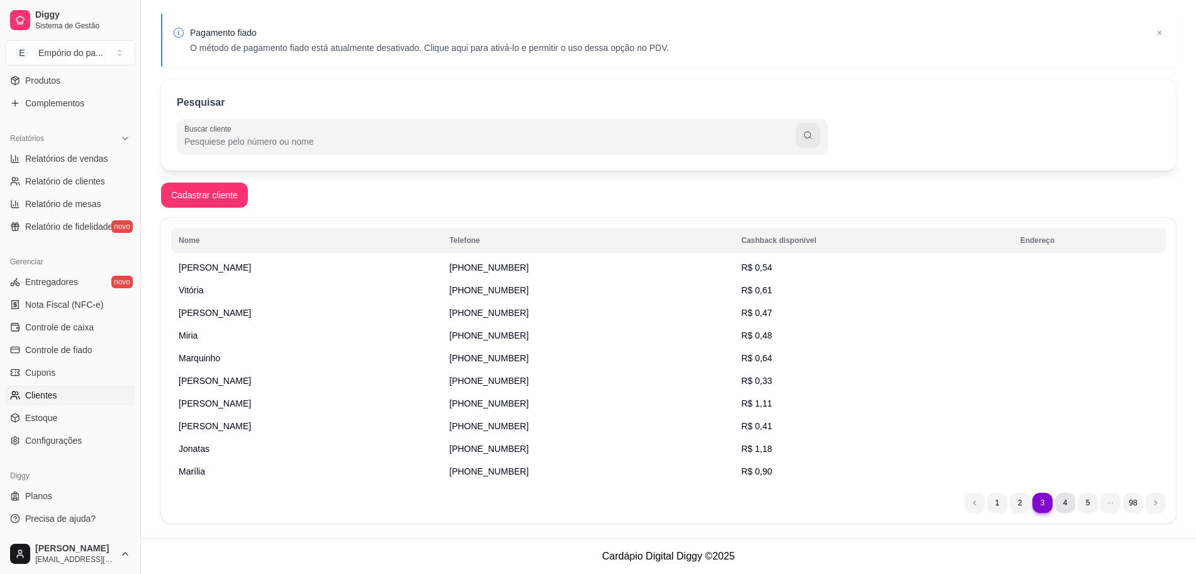
click at [1060, 506] on li "4" at bounding box center [1065, 502] width 20 height 20
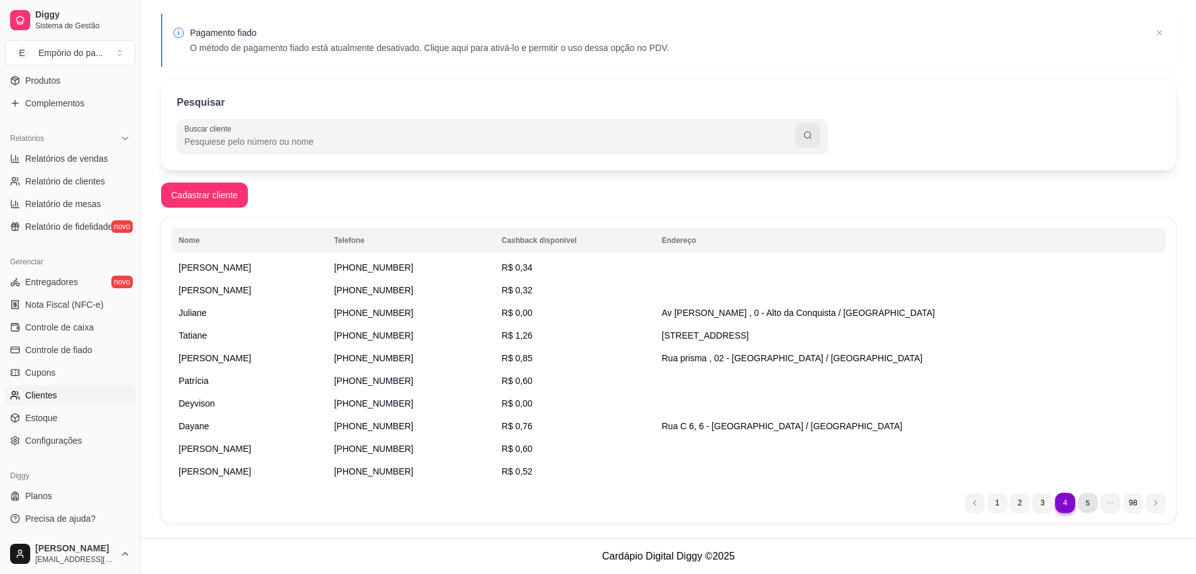
click at [1082, 507] on li "5" at bounding box center [1086, 501] width 19 height 19
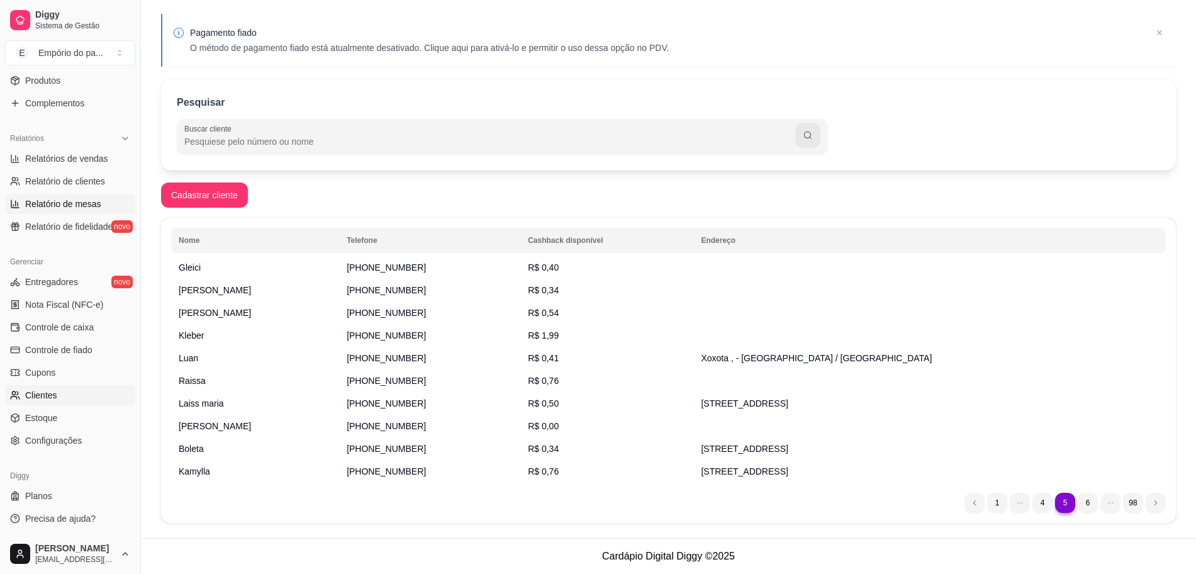
scroll to position [0, 0]
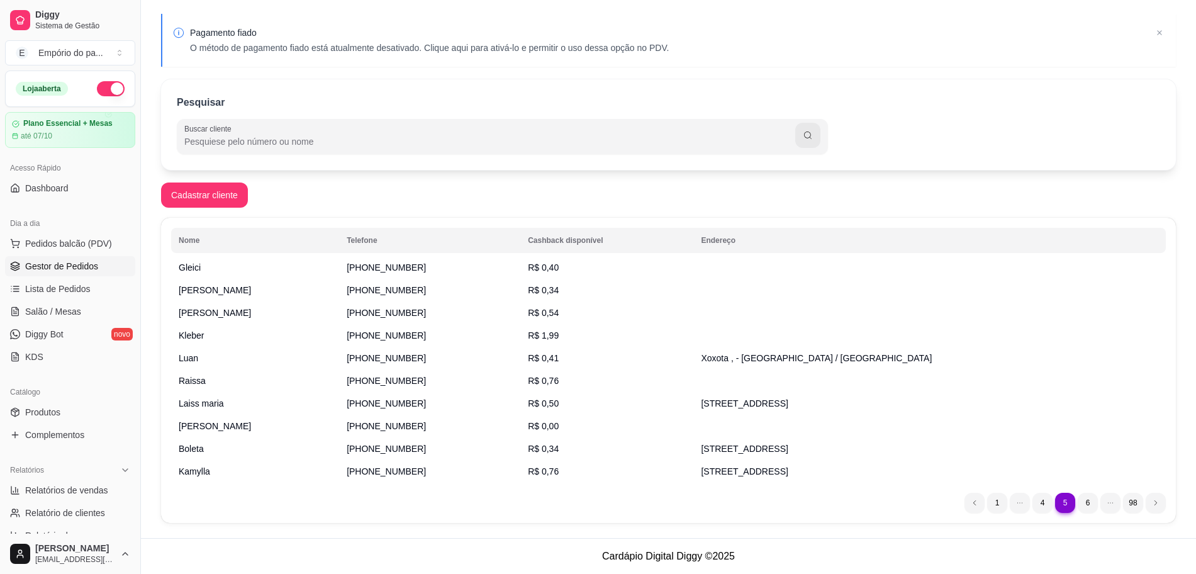
click at [47, 265] on span "Gestor de Pedidos" at bounding box center [61, 266] width 73 height 13
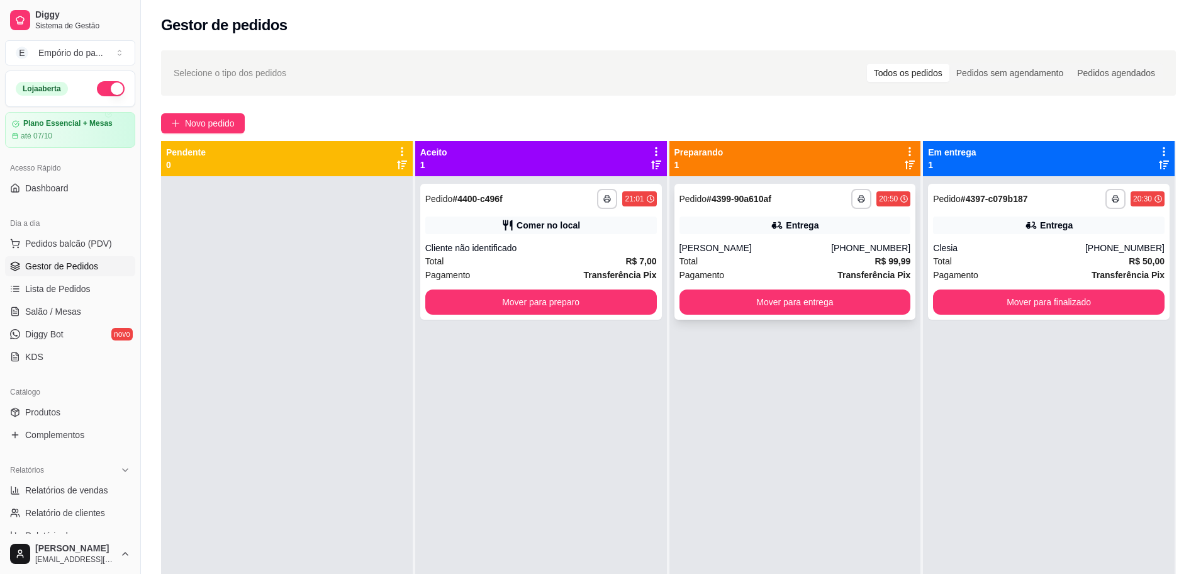
click at [761, 258] on div "Total R$ 99,99" at bounding box center [794, 261] width 231 height 14
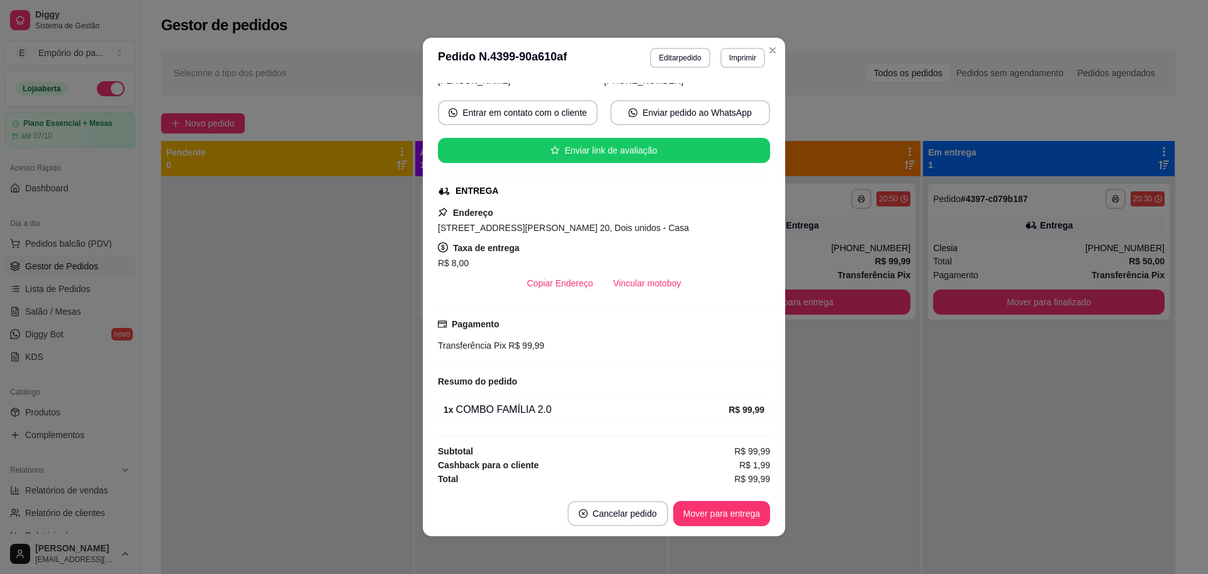
scroll to position [3, 0]
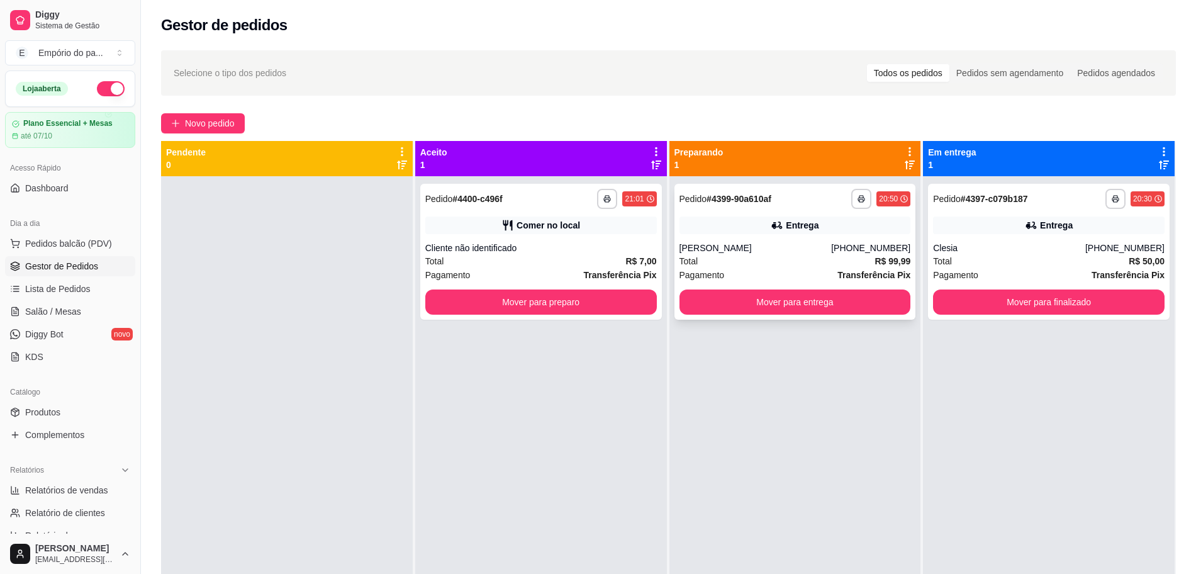
click at [807, 257] on div "Total R$ 99,99" at bounding box center [794, 261] width 231 height 14
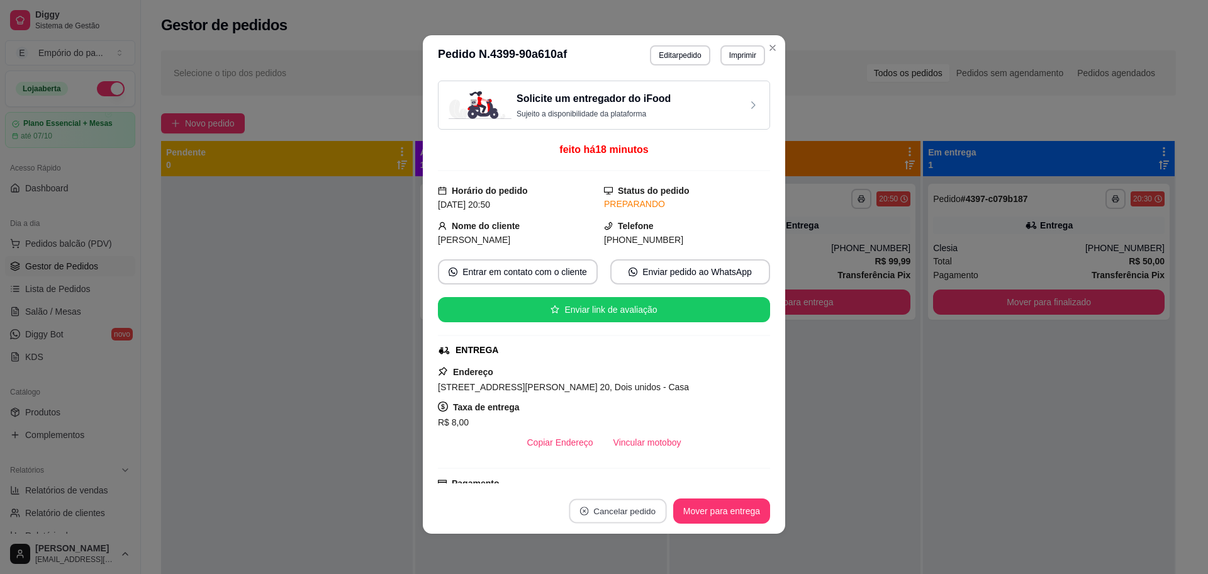
click at [618, 508] on button "Cancelar pedido" at bounding box center [617, 511] width 97 height 25
click at [645, 472] on button "Sim" at bounding box center [646, 479] width 50 height 25
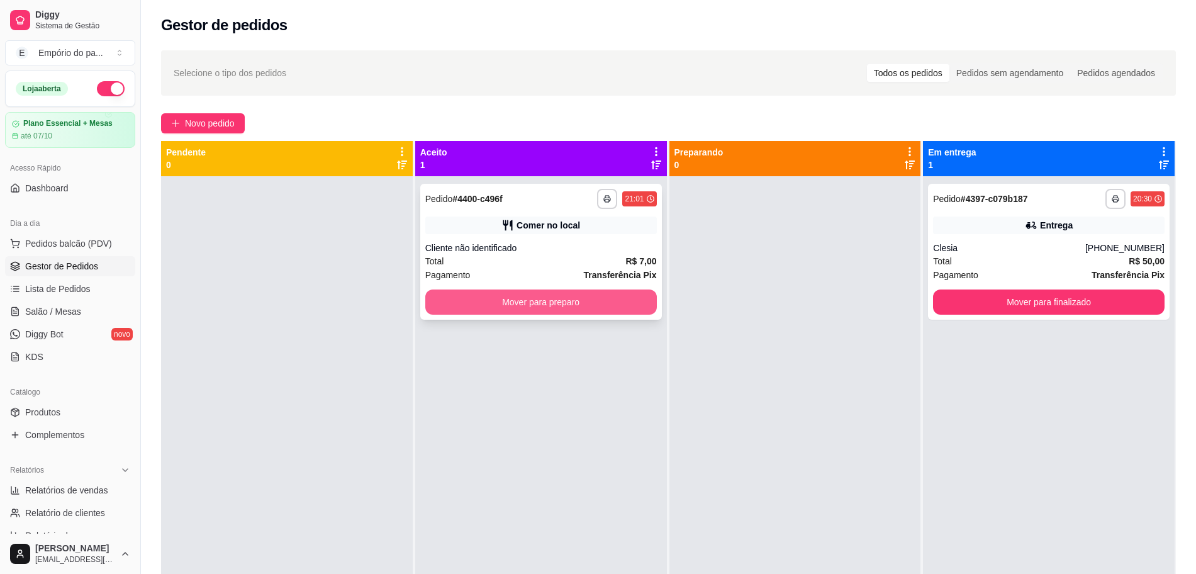
click at [566, 304] on button "Mover para preparo" at bounding box center [540, 301] width 231 height 25
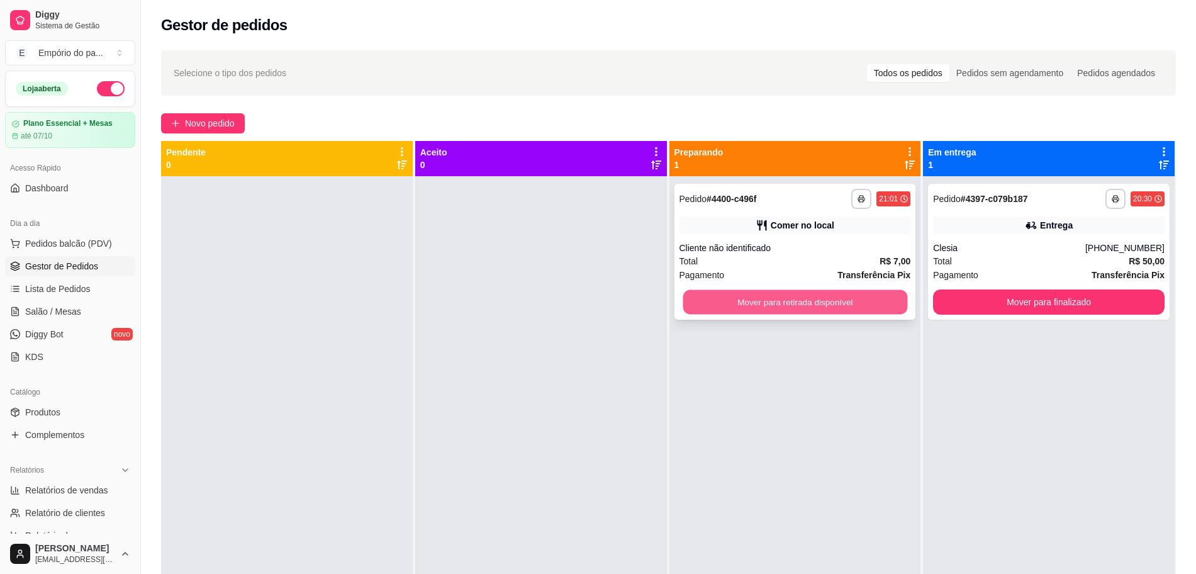
click at [811, 300] on button "Mover para retirada disponível" at bounding box center [794, 302] width 225 height 25
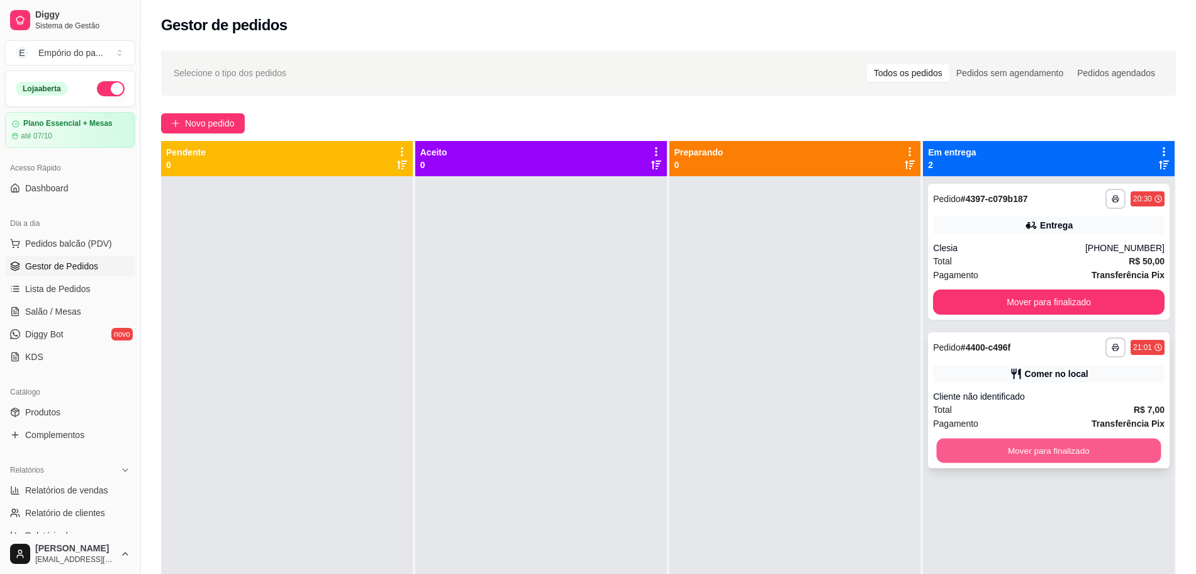
click at [1040, 447] on button "Mover para finalizado" at bounding box center [1049, 450] width 225 height 25
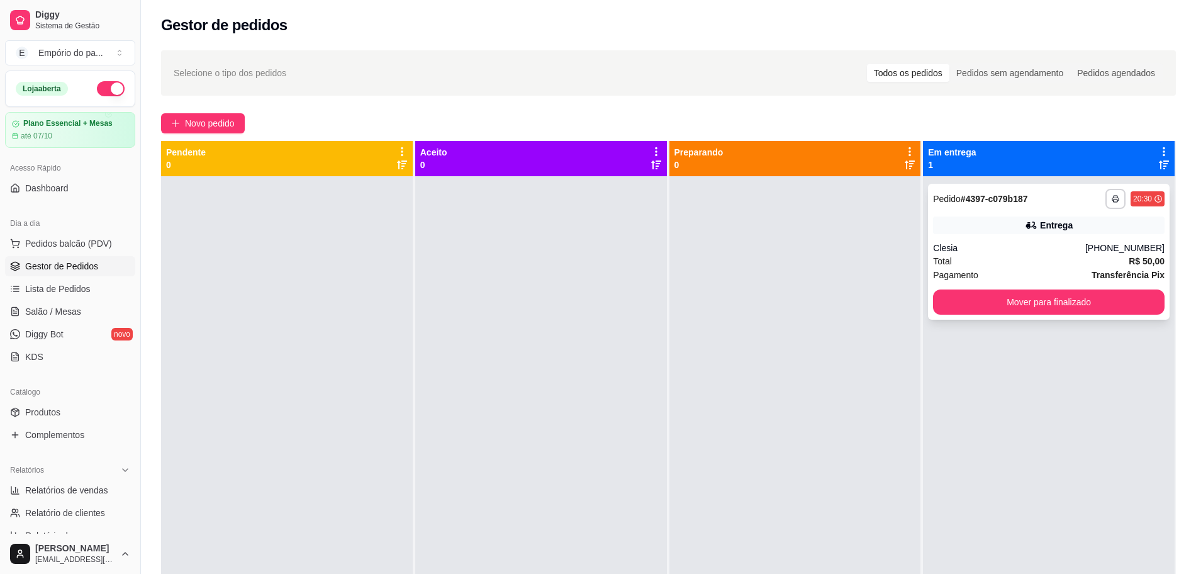
click at [959, 249] on div "Clesia" at bounding box center [1009, 248] width 152 height 13
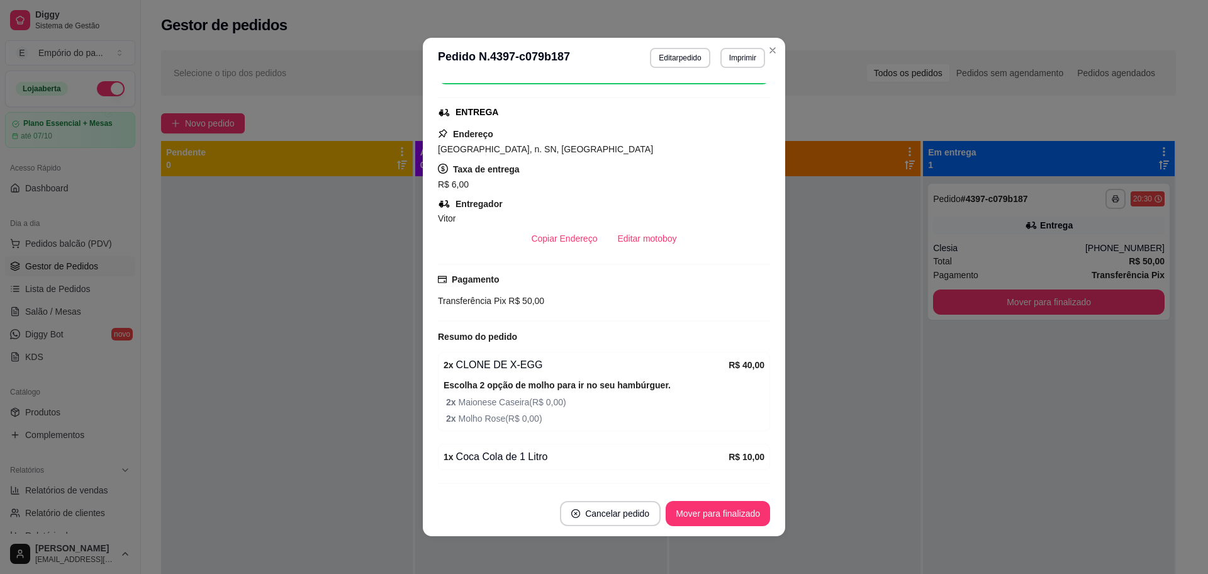
scroll to position [287, 0]
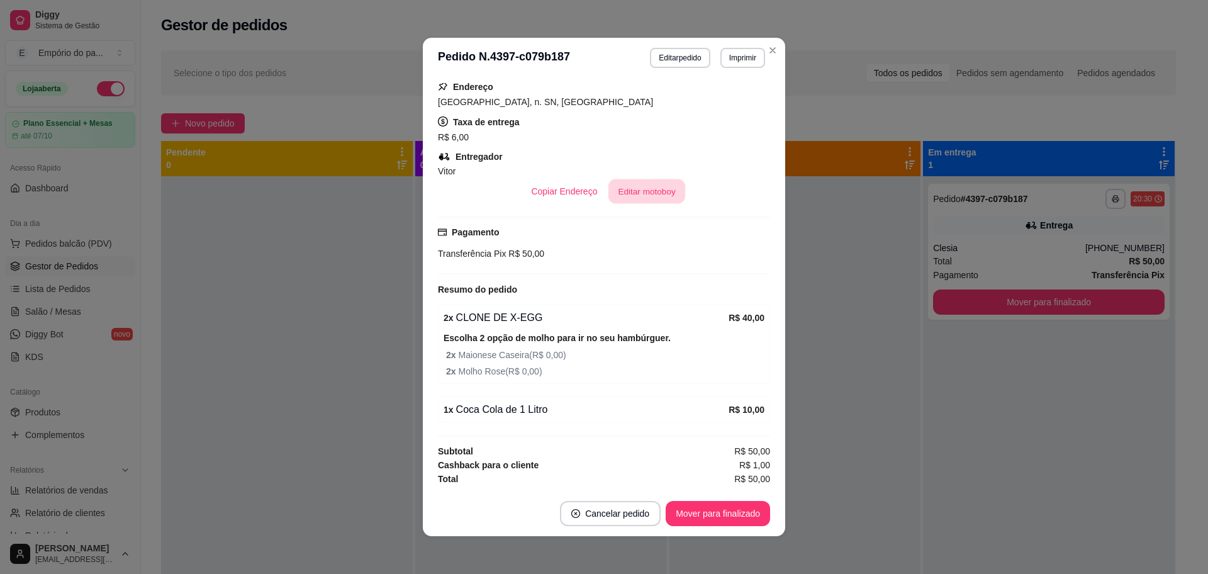
click at [648, 194] on button "Editar motoboy" at bounding box center [646, 191] width 77 height 25
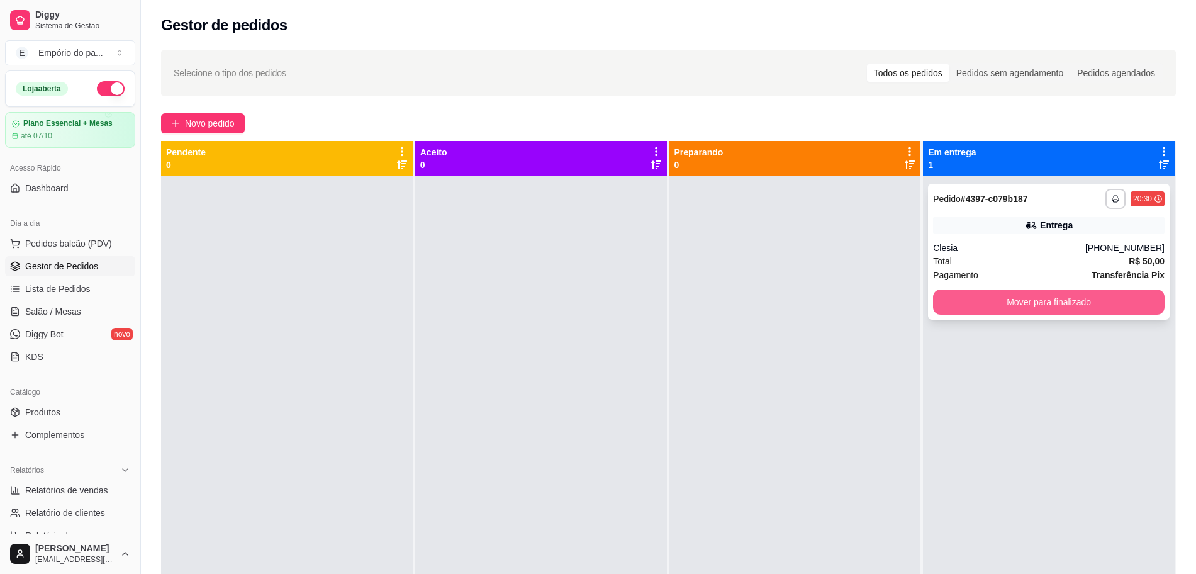
click at [1029, 306] on button "Mover para finalizado" at bounding box center [1048, 301] width 231 height 25
click at [822, 213] on div at bounding box center [795, 463] width 252 height 574
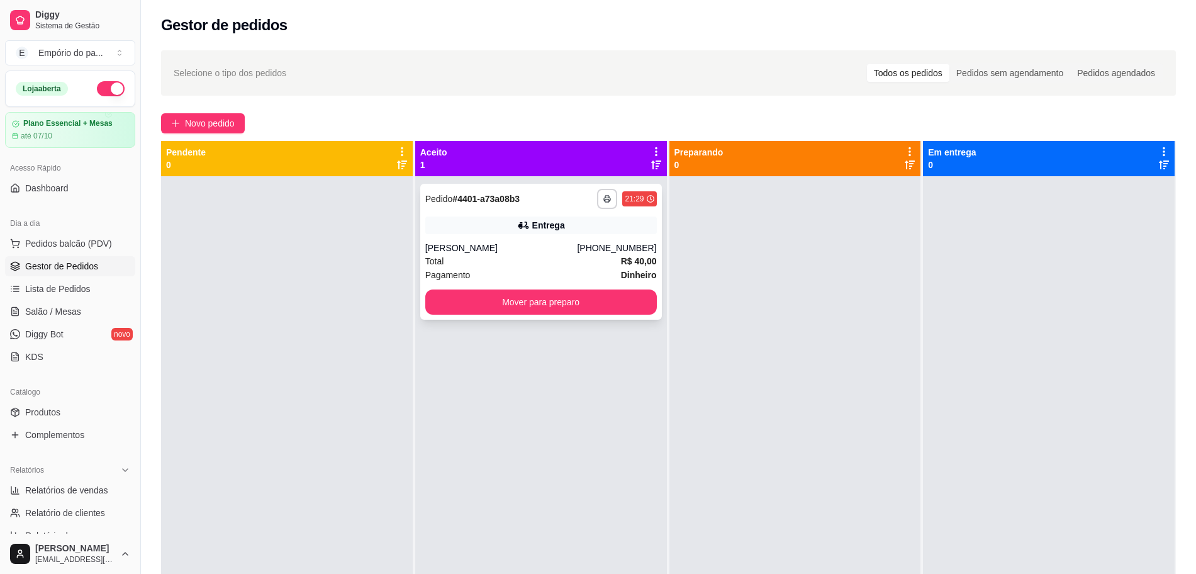
click at [542, 270] on div "Pagamento Dinheiro" at bounding box center [540, 275] width 231 height 14
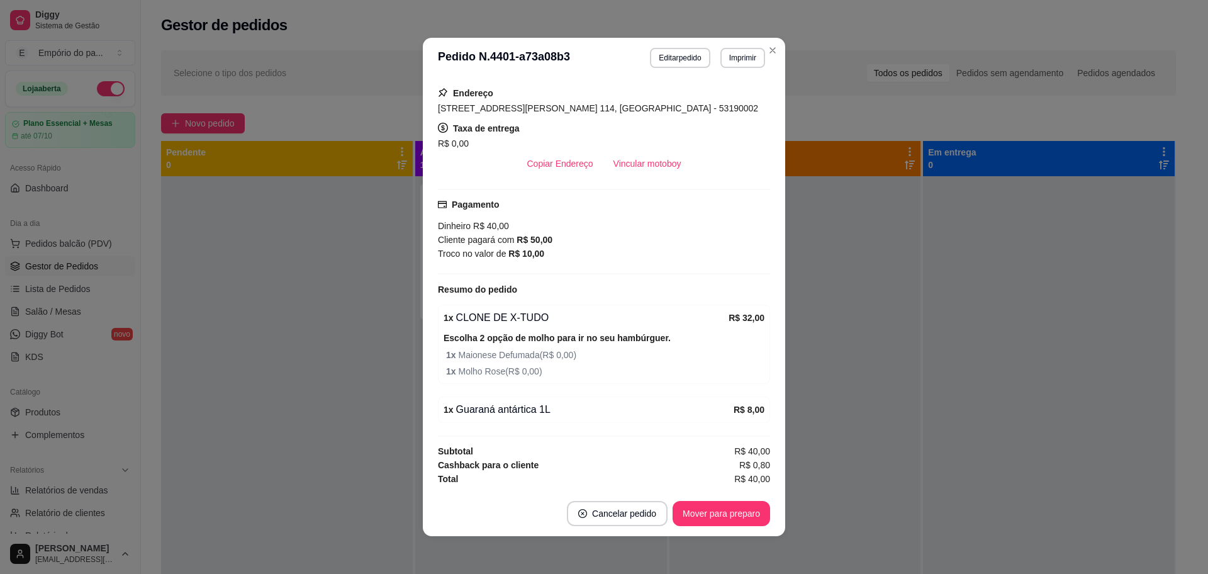
scroll to position [220, 0]
click at [638, 163] on button "Vincular motoboy" at bounding box center [647, 163] width 88 height 25
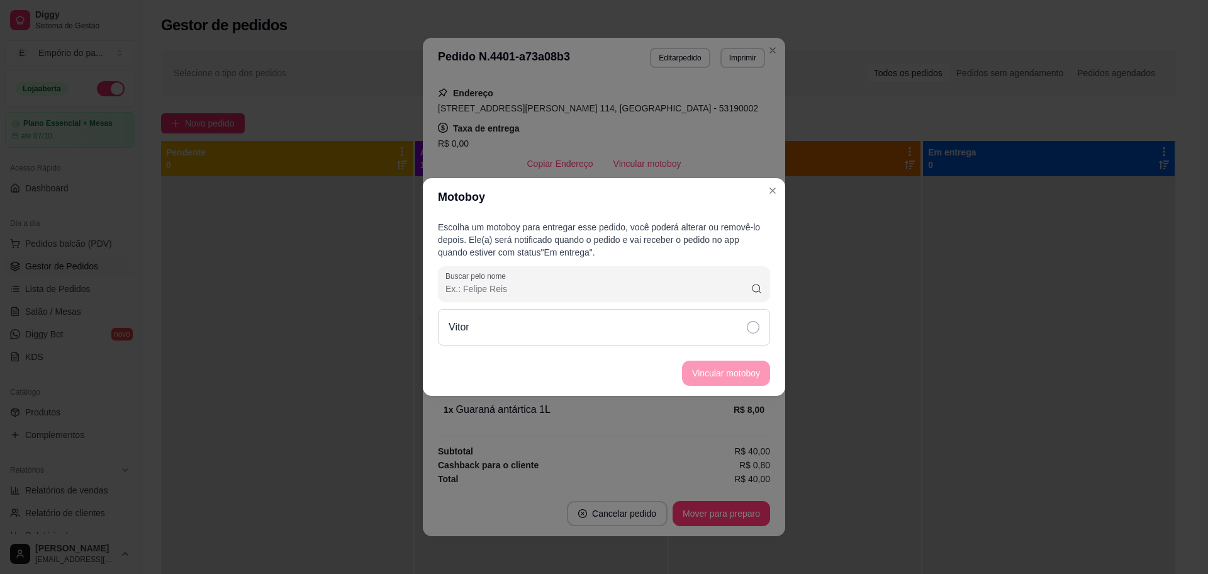
click at [755, 331] on icon at bounding box center [753, 327] width 13 height 13
click at [744, 374] on button "Vincular motoboy" at bounding box center [726, 373] width 86 height 25
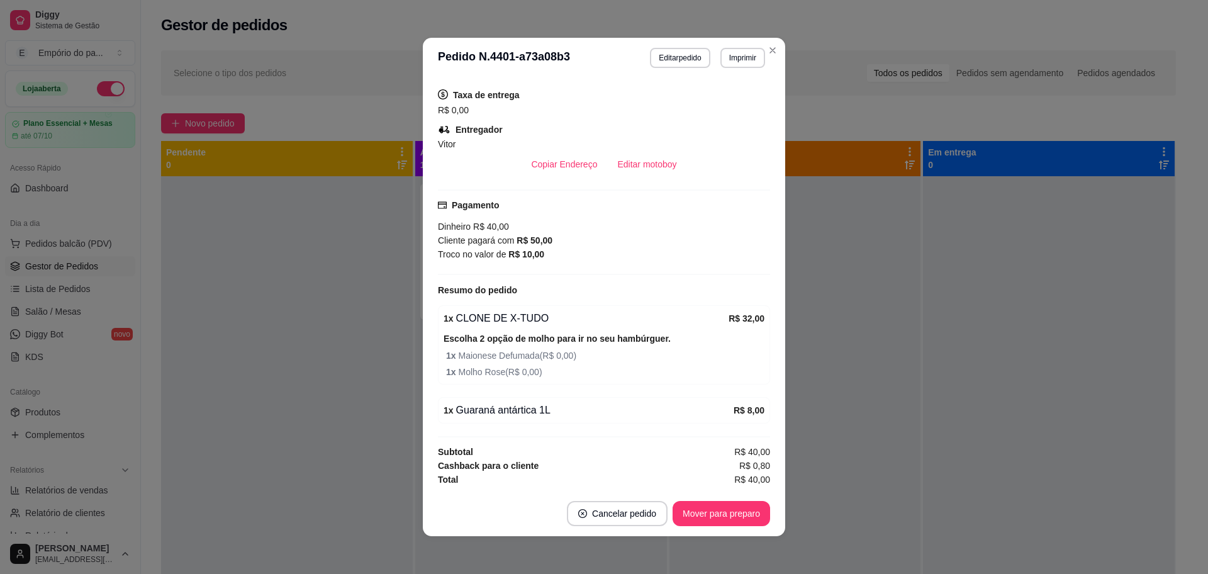
scroll to position [253, 0]
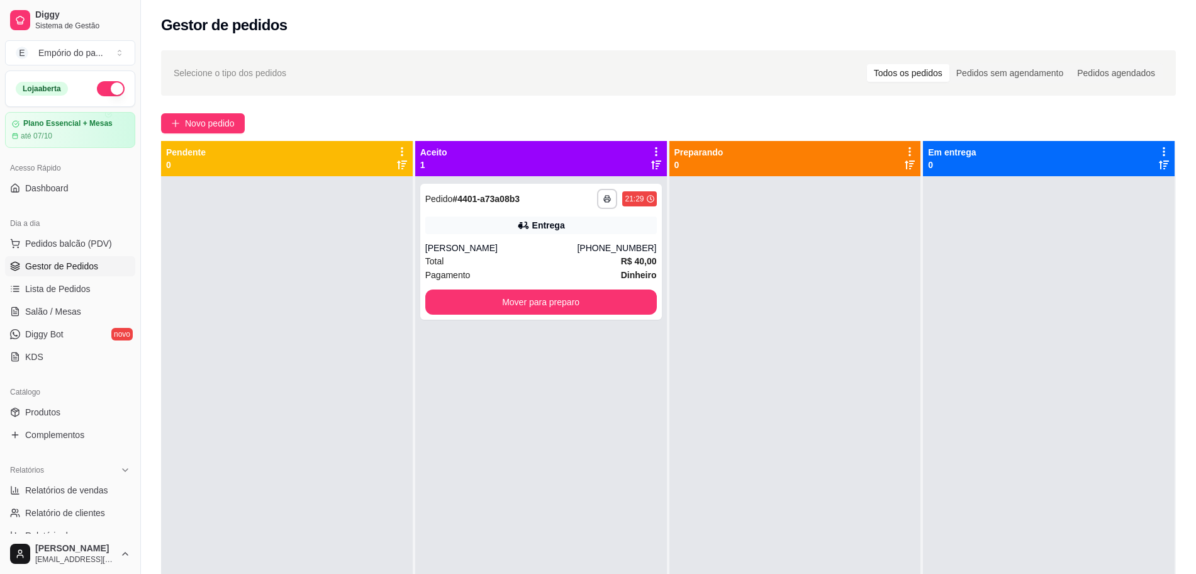
click at [819, 431] on div at bounding box center [795, 463] width 252 height 574
click at [35, 318] on link "Salão / Mesas" at bounding box center [70, 311] width 130 height 20
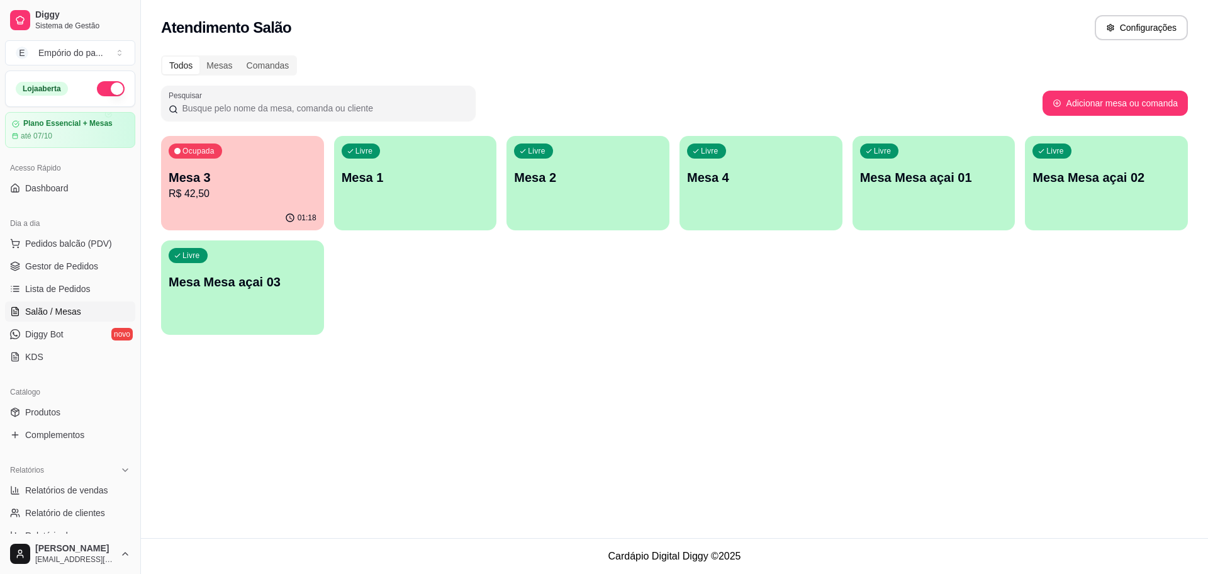
click at [245, 184] on p "Mesa 3" at bounding box center [243, 178] width 148 height 18
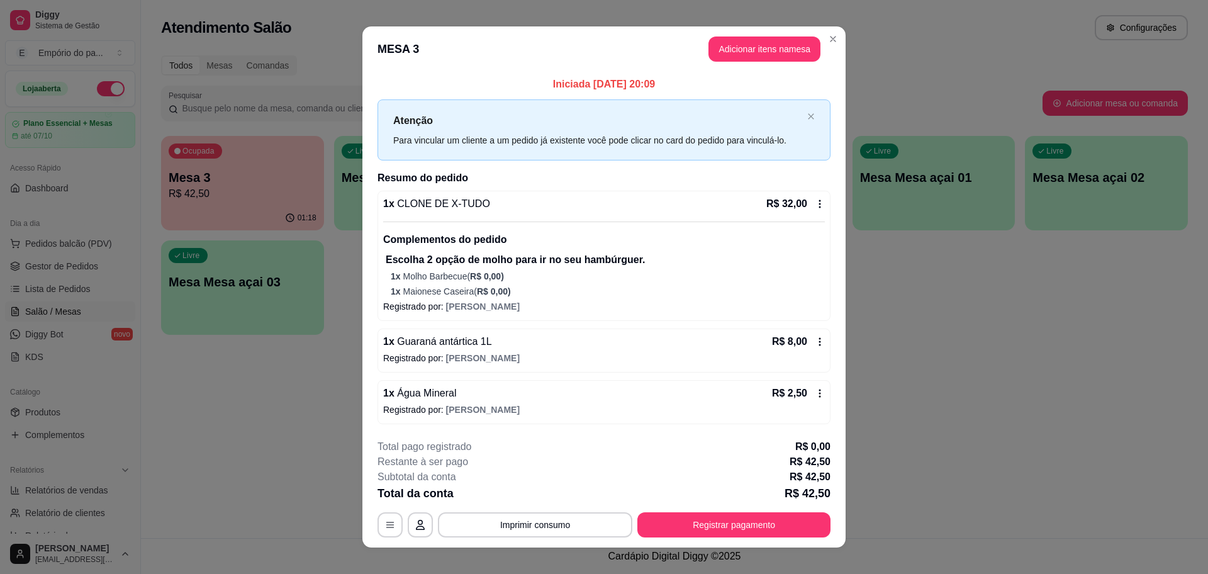
scroll to position [14, 0]
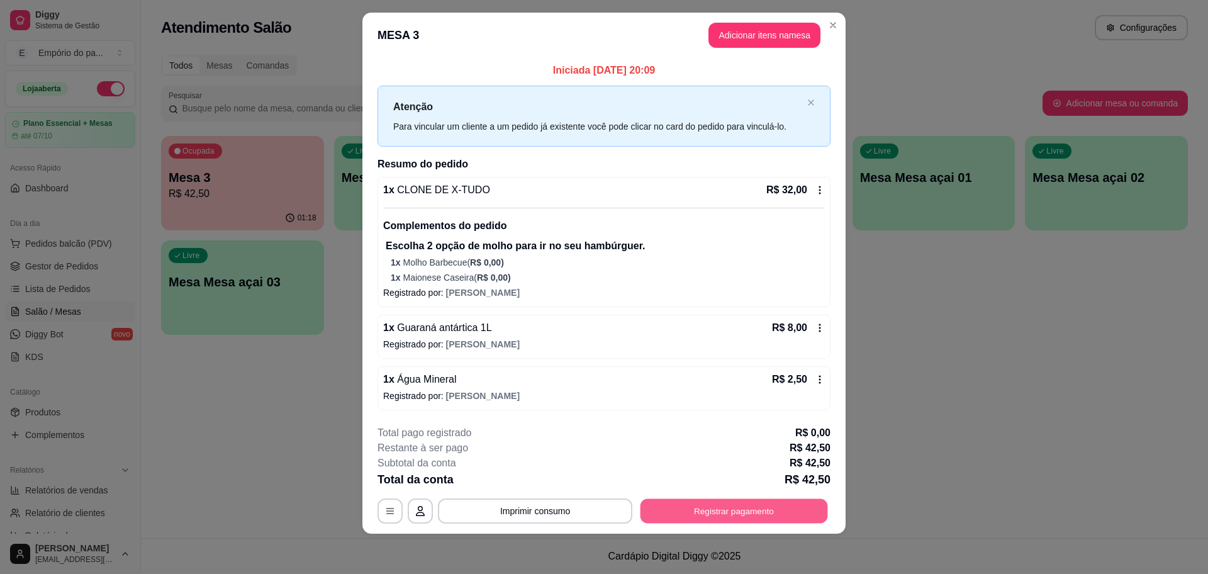
click at [701, 511] on button "Registrar pagamento" at bounding box center [733, 511] width 187 height 25
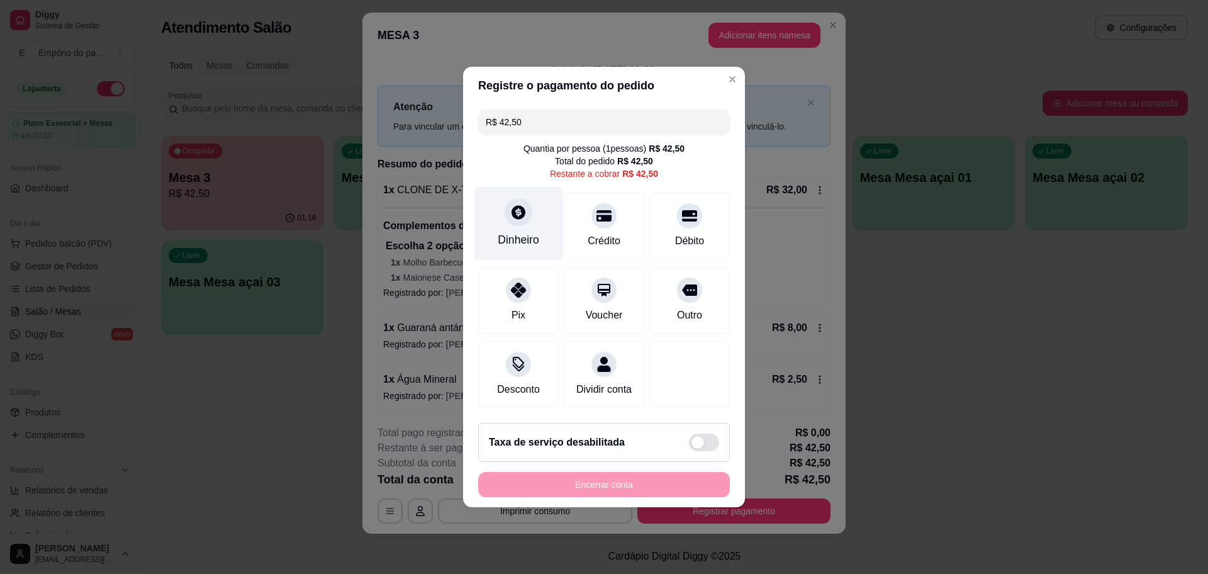
click at [515, 235] on div "Dinheiro" at bounding box center [519, 239] width 42 height 16
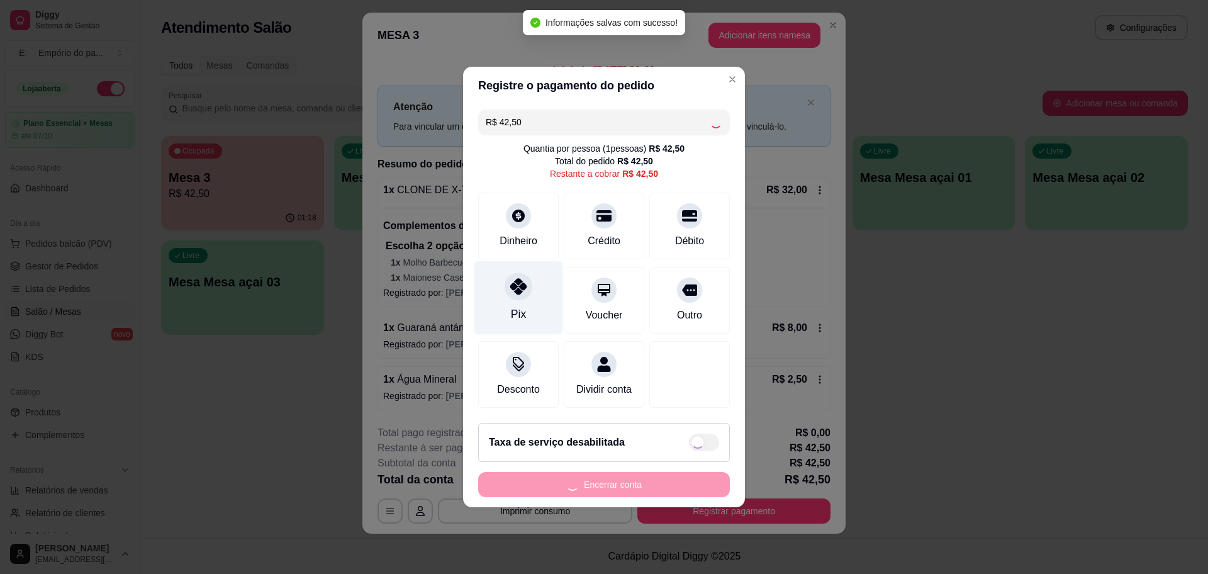
type input "R$ 0,00"
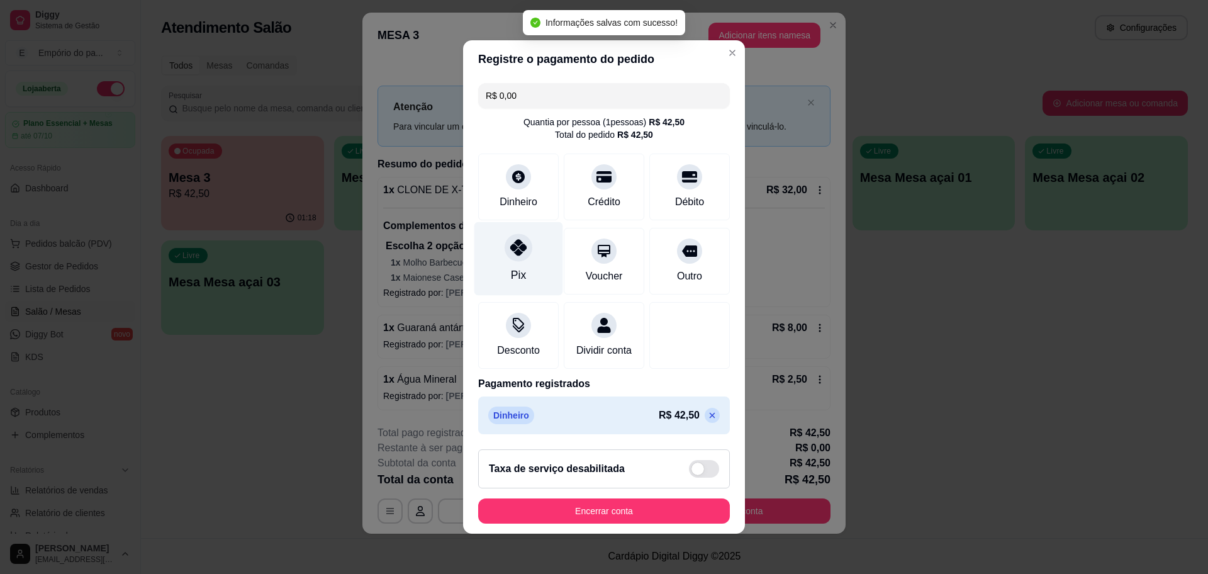
click at [518, 282] on div "Pix" at bounding box center [518, 259] width 89 height 74
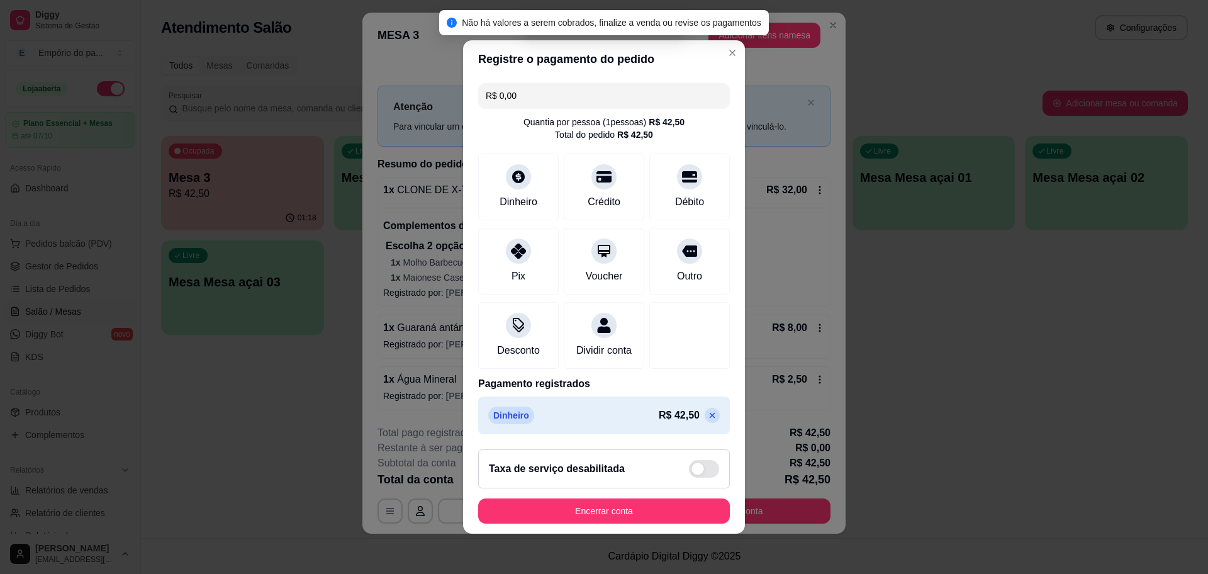
scroll to position [0, 0]
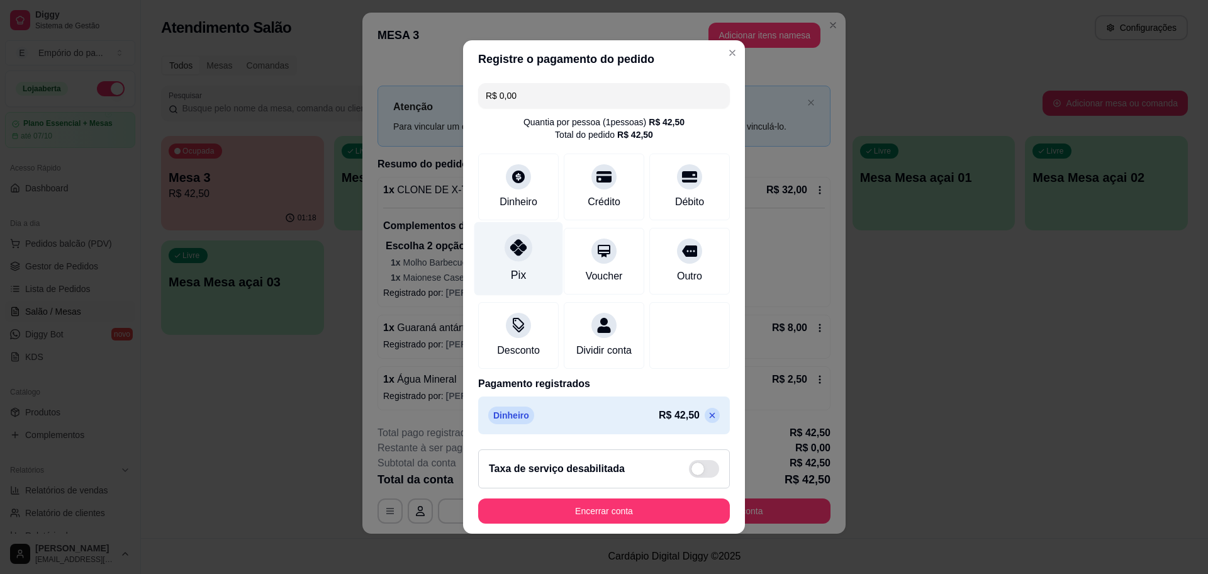
click at [515, 252] on div at bounding box center [518, 247] width 28 height 28
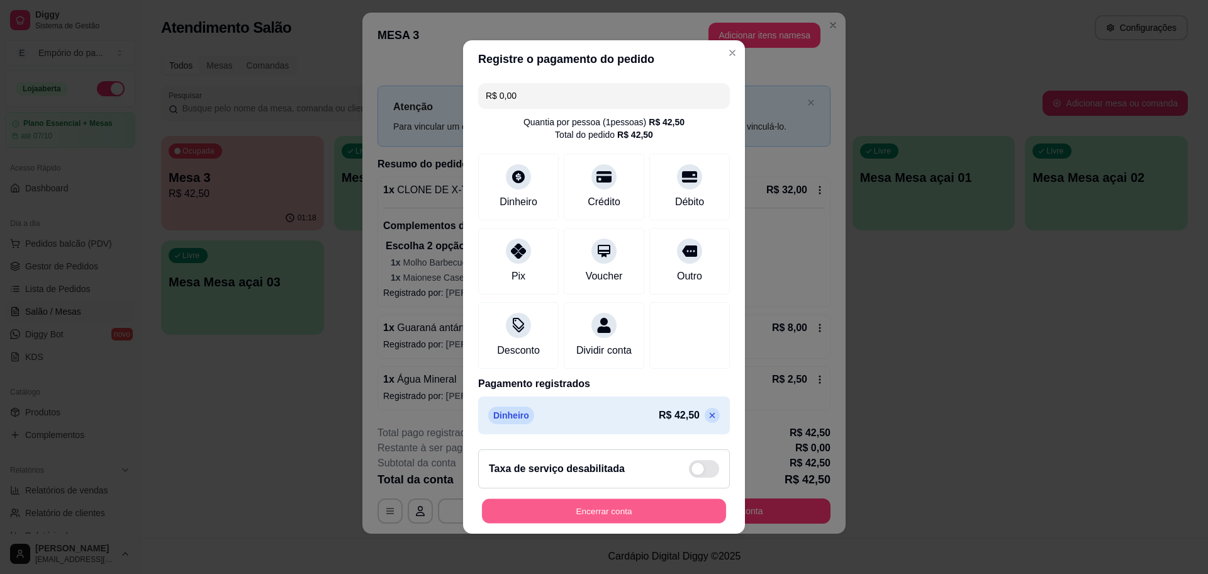
click at [618, 518] on button "Encerrar conta" at bounding box center [604, 511] width 244 height 25
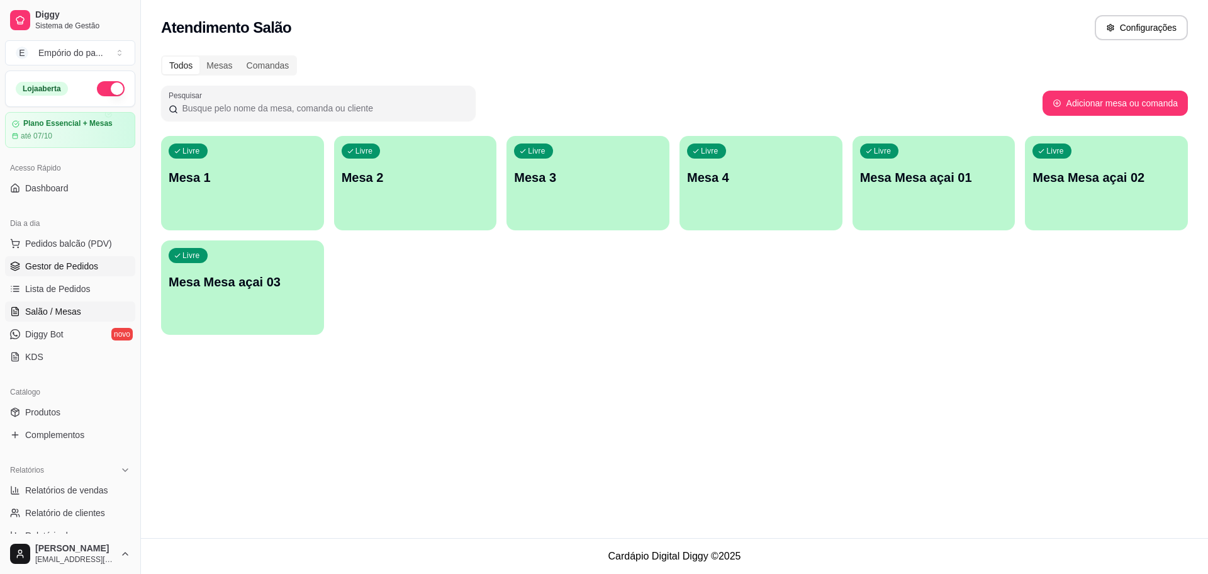
click at [38, 261] on span "Gestor de Pedidos" at bounding box center [61, 266] width 73 height 13
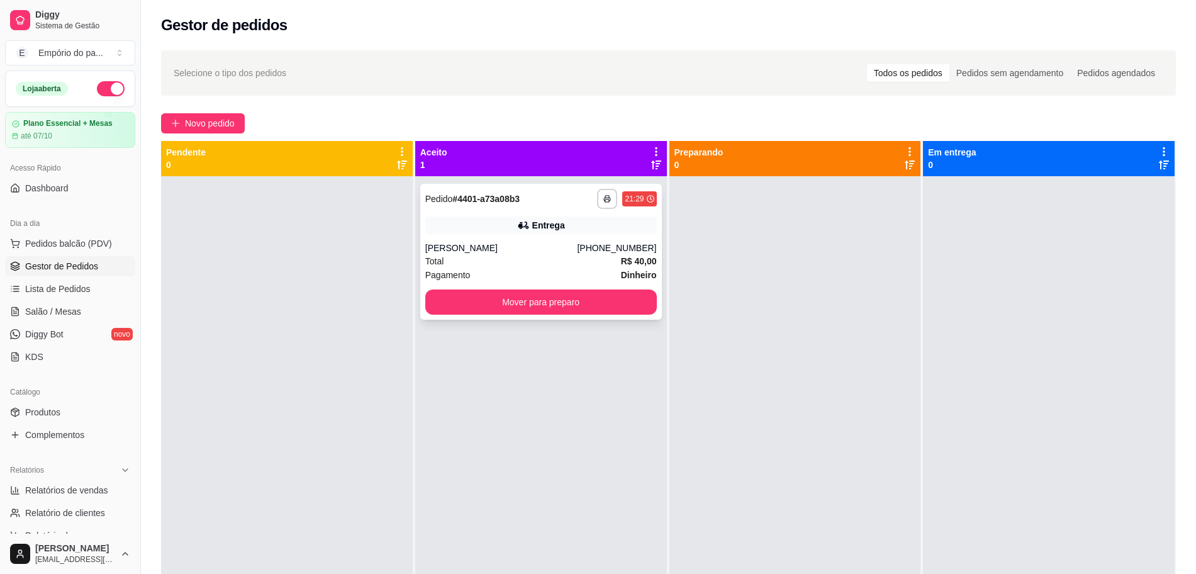
click at [482, 264] on div "Total R$ 40,00" at bounding box center [540, 261] width 231 height 14
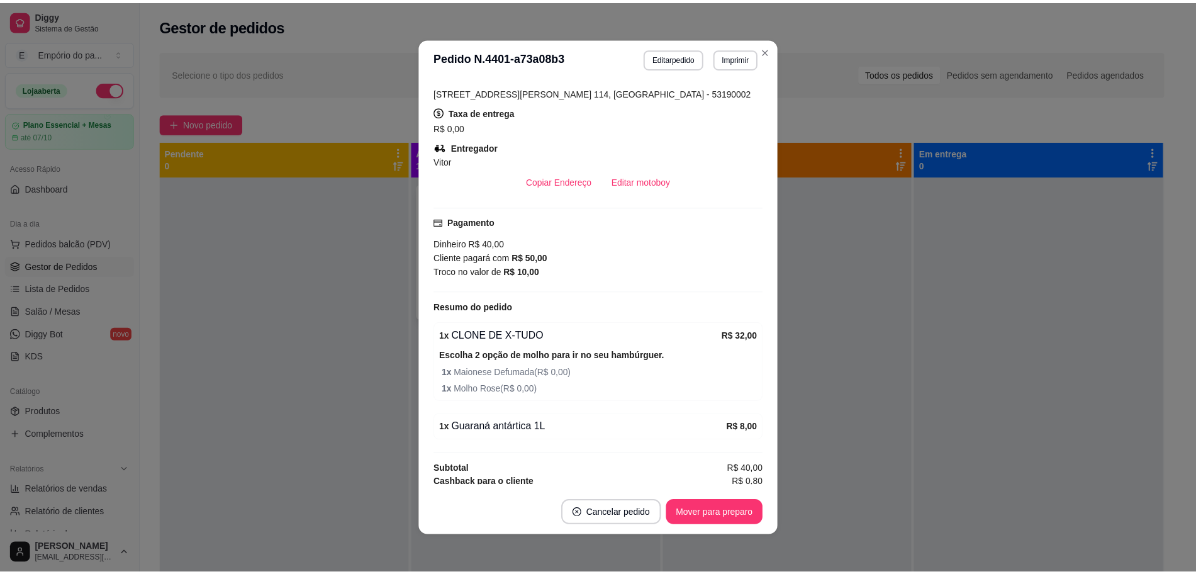
scroll to position [315, 0]
